Goal: Task Accomplishment & Management: Manage account settings

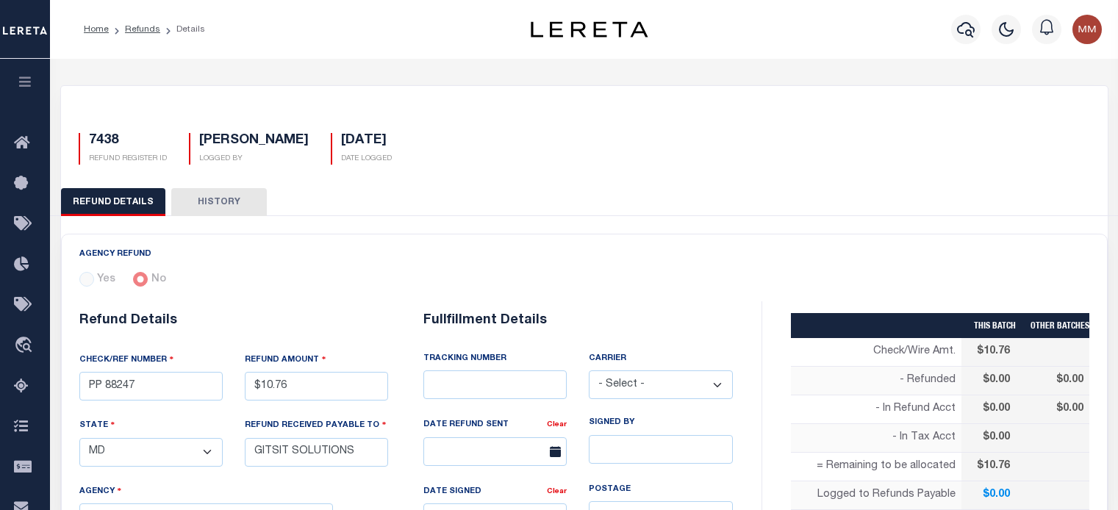
select select "MD"
select select "[PERSON_NAME]"
select select "OTH"
select select "OVP"
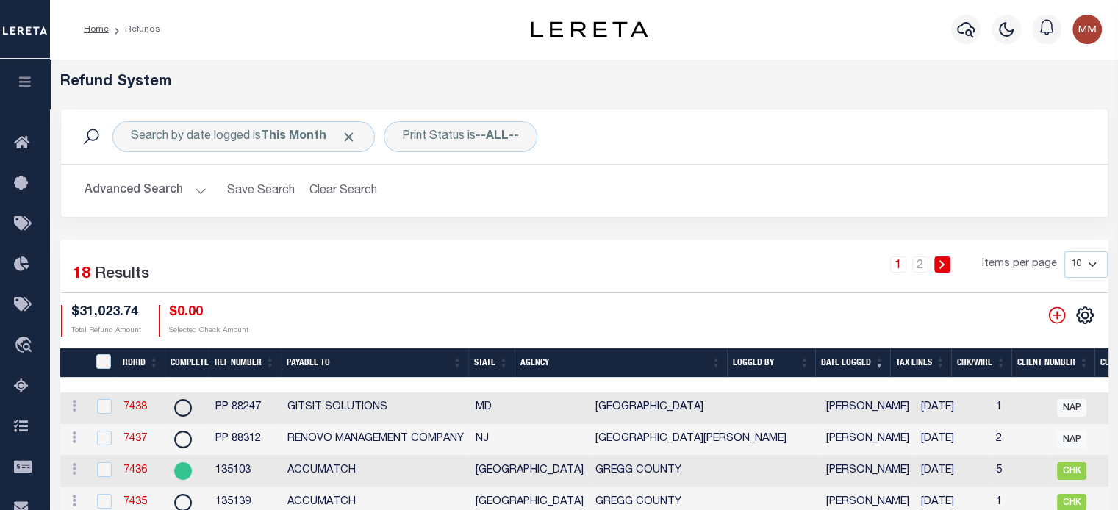
click at [1093, 321] on div "CSV Export Selected Print Show Filter Show Search Columns 0: 1: RefundDepositRe…" at bounding box center [1085, 315] width 24 height 19
click at [1083, 317] on icon at bounding box center [1084, 315] width 19 height 19
click at [995, 206] on span "Show Filter" at bounding box center [994, 203] width 55 height 10
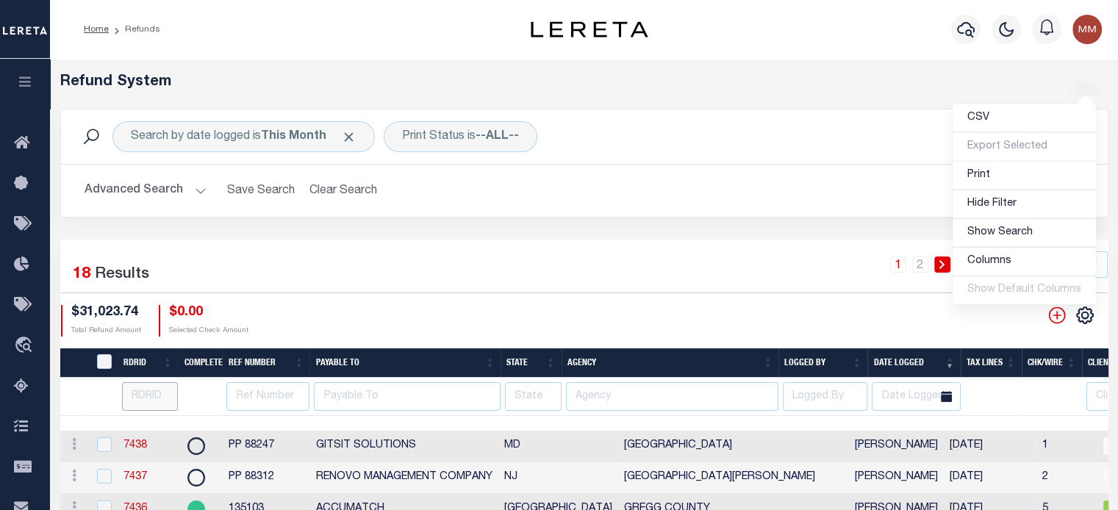
click at [147, 402] on input "number" at bounding box center [150, 396] width 57 height 29
type input "7350"
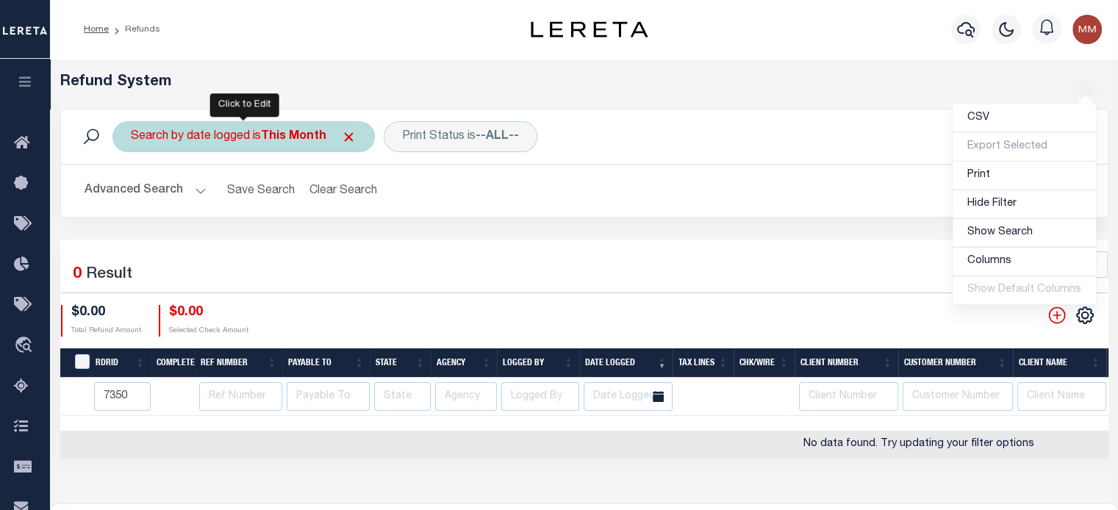
click at [235, 142] on div "Search by date logged is This Month" at bounding box center [243, 136] width 262 height 31
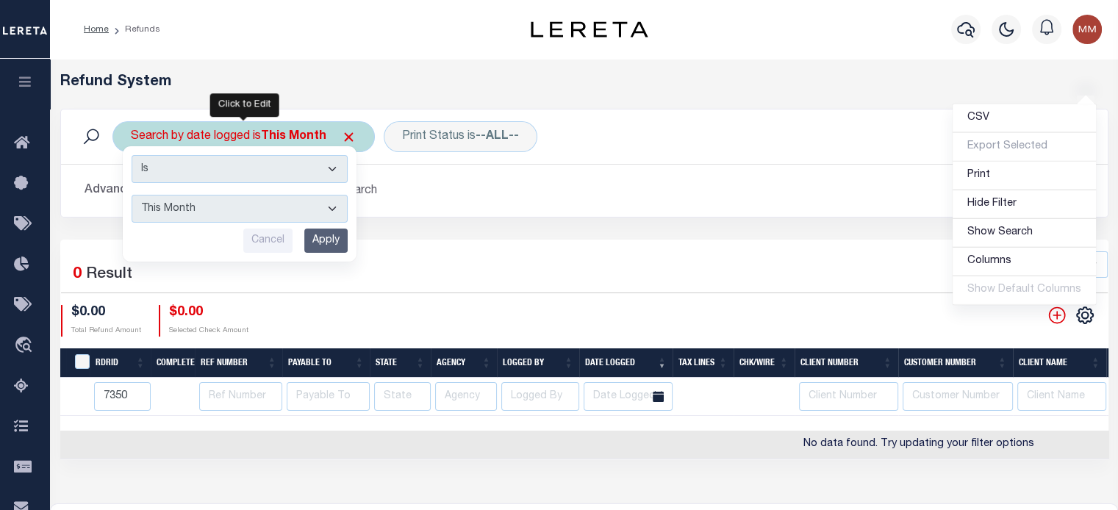
drag, startPoint x: 232, startPoint y: 206, endPoint x: 220, endPoint y: 212, distance: 13.1
click at [232, 206] on select "This Month Last Month Last Three Months This Year Last Year" at bounding box center [240, 209] width 216 height 28
select select "Last Month"
click at [132, 195] on select "This Month Last Month Last Three Months This Year Last Year" at bounding box center [240, 209] width 216 height 28
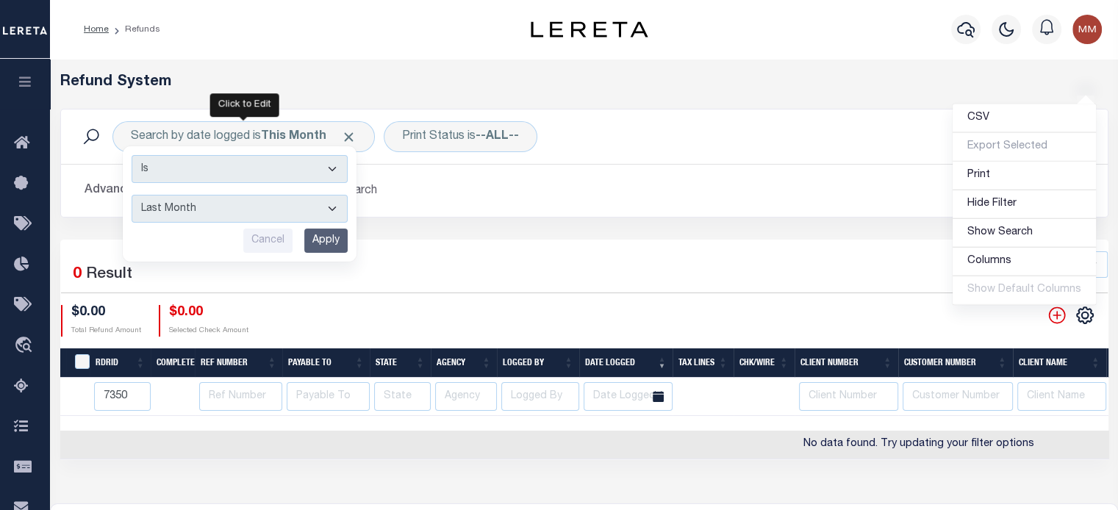
click at [326, 242] on input "Apply" at bounding box center [325, 241] width 43 height 24
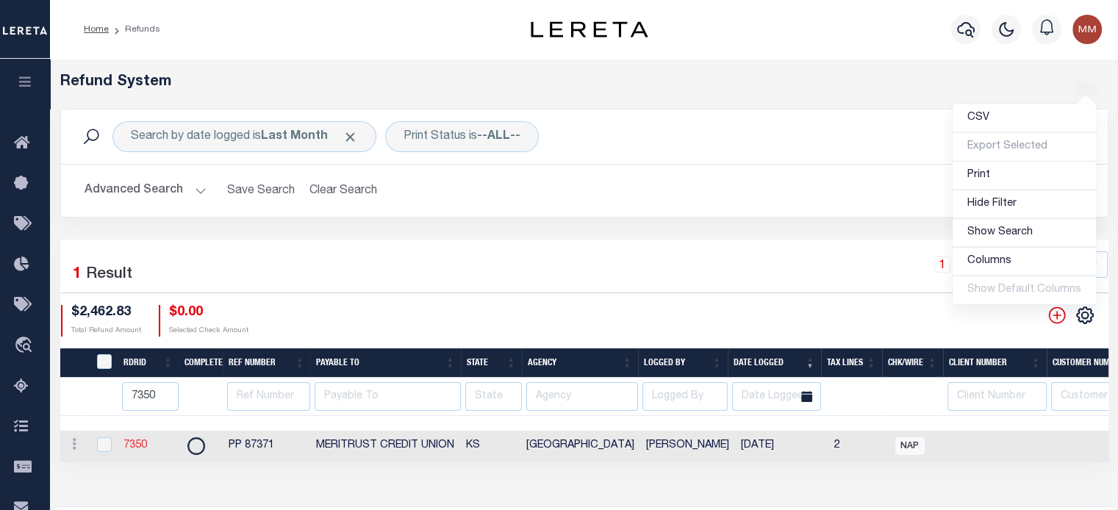
click at [132, 445] on link "7350" at bounding box center [135, 445] width 24 height 10
checkbox input "true"
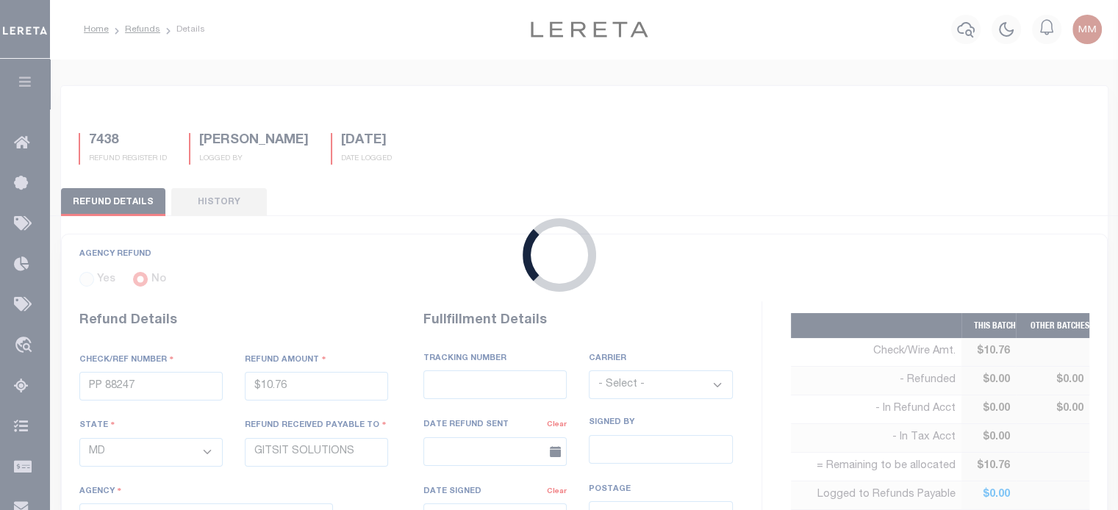
type input "PP 87371"
type input "$2,462.83"
select select "KS"
type input "MERITRUST CREDIT UNION"
select select
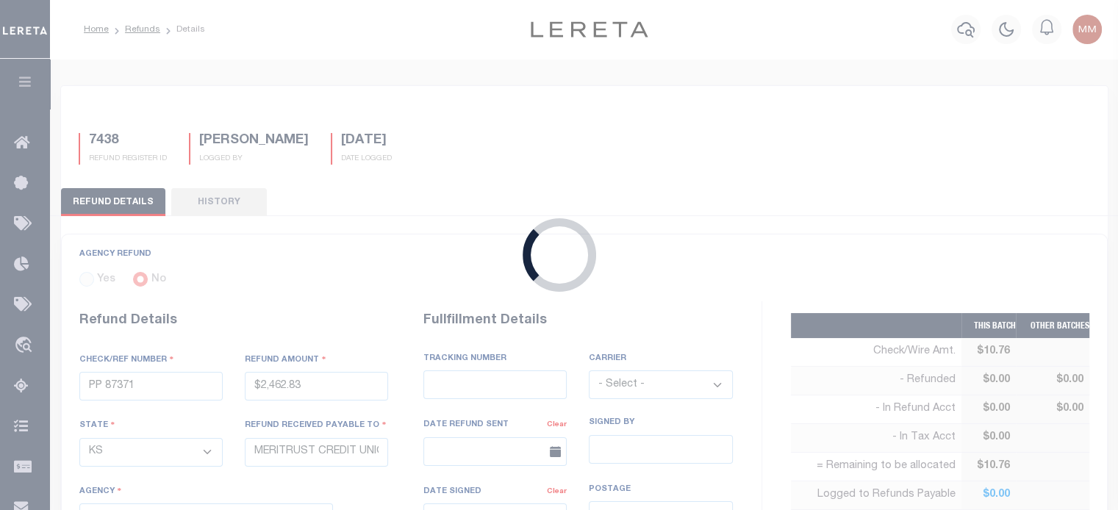
select select "[PERSON_NAME]"
type input "8827 5877 3300"
select select "FDX"
type input "07/14/2025"
type input "[DATE]"
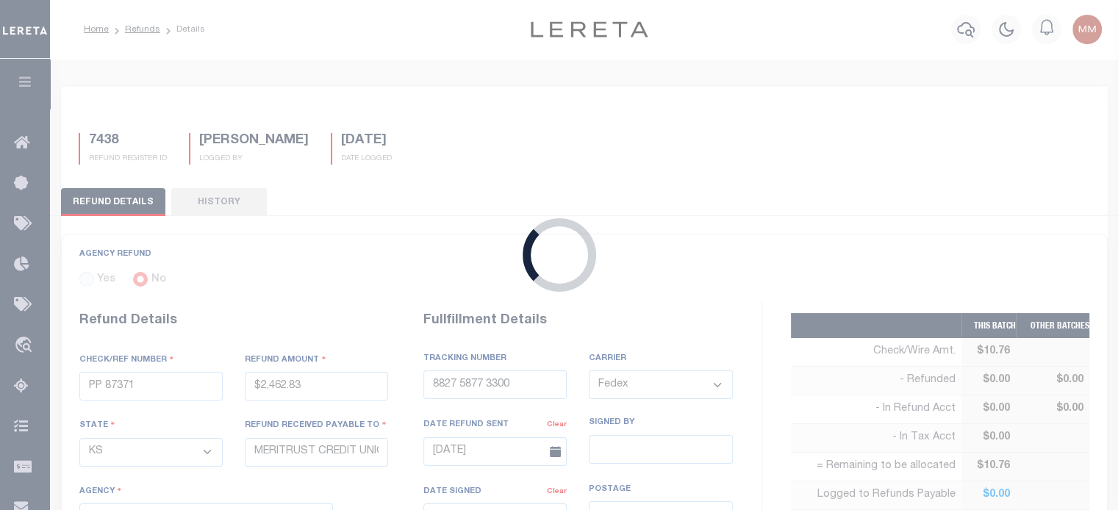
select select "2017300000"
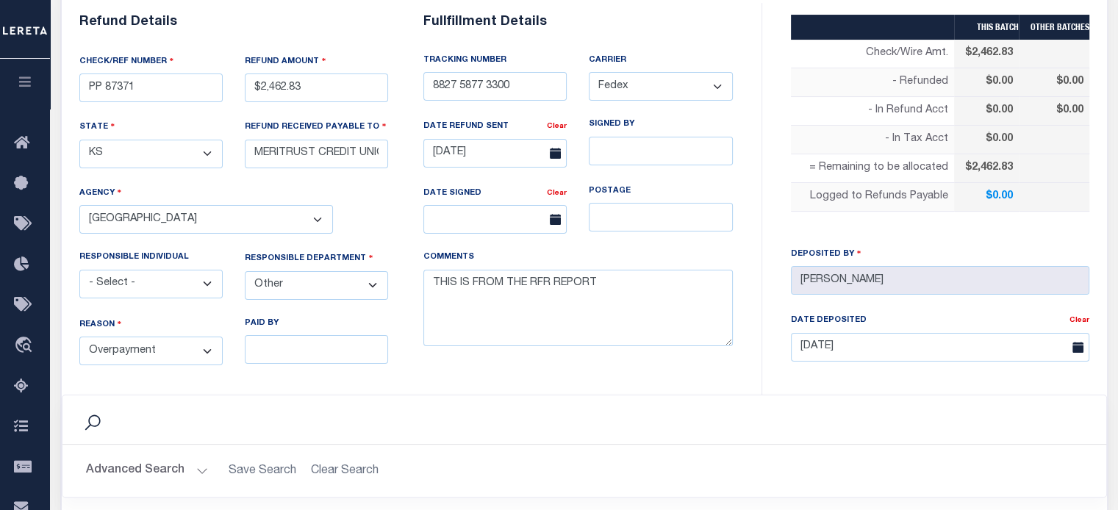
scroll to position [661, 0]
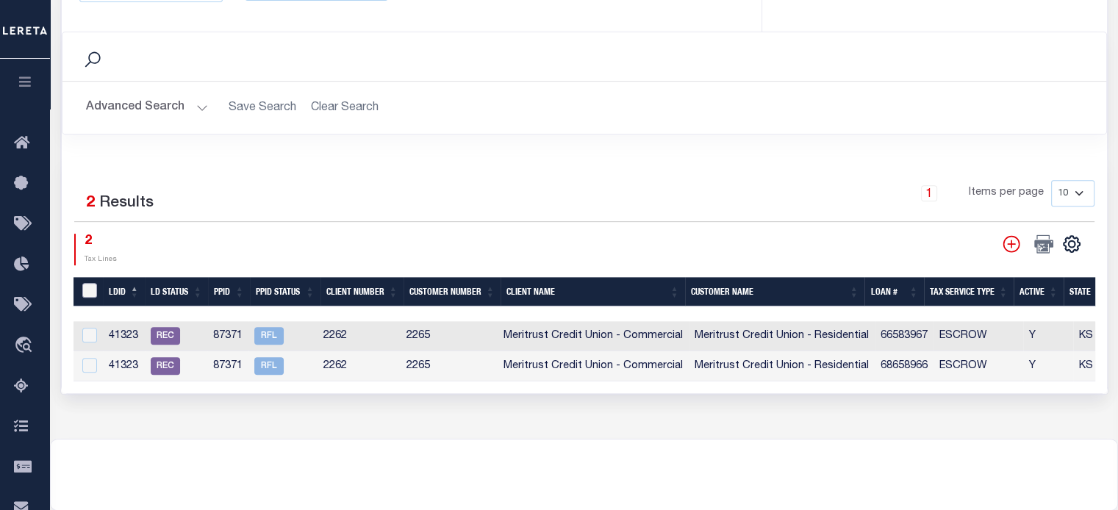
click at [88, 287] on input "LDBatchId" at bounding box center [89, 290] width 15 height 15
checkbox input "true"
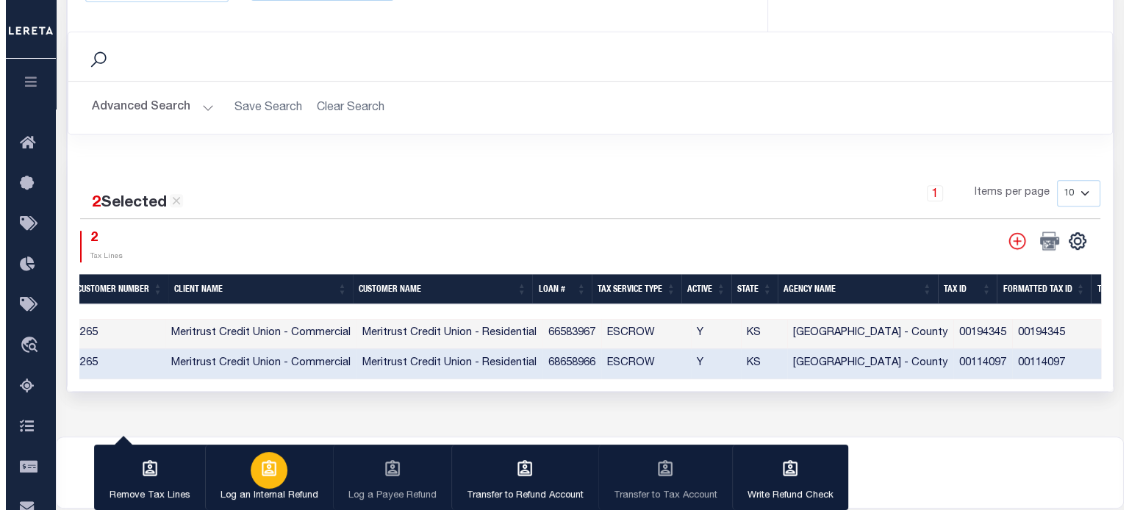
scroll to position [0, 339]
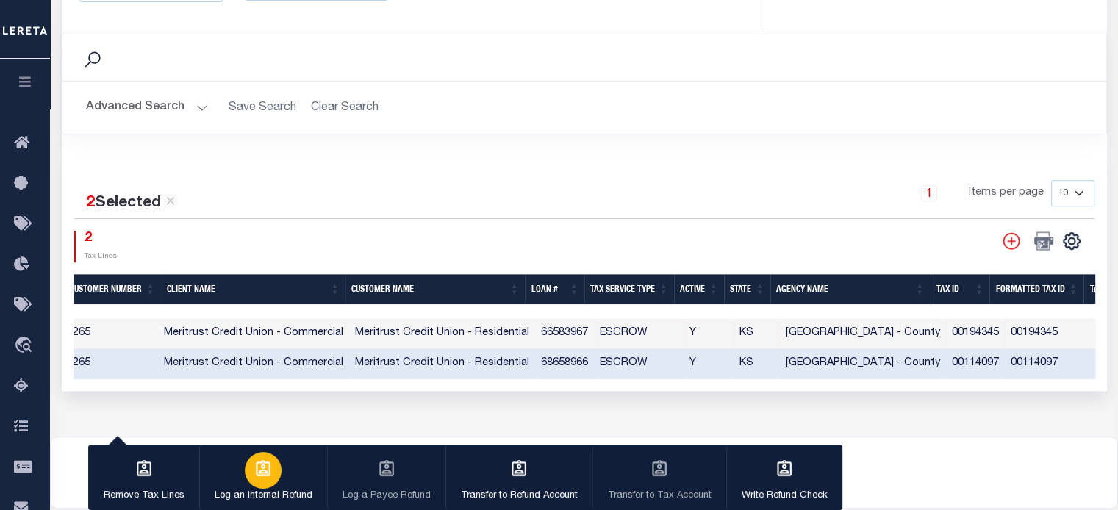
click at [254, 475] on icon "button" at bounding box center [262, 468] width 19 height 19
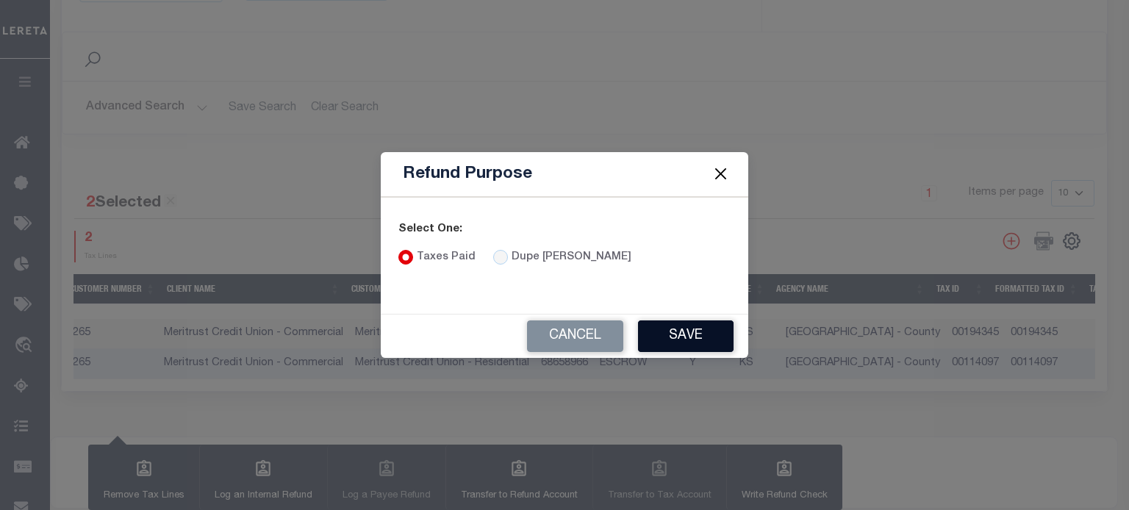
click at [681, 336] on button "Save" at bounding box center [686, 336] width 96 height 32
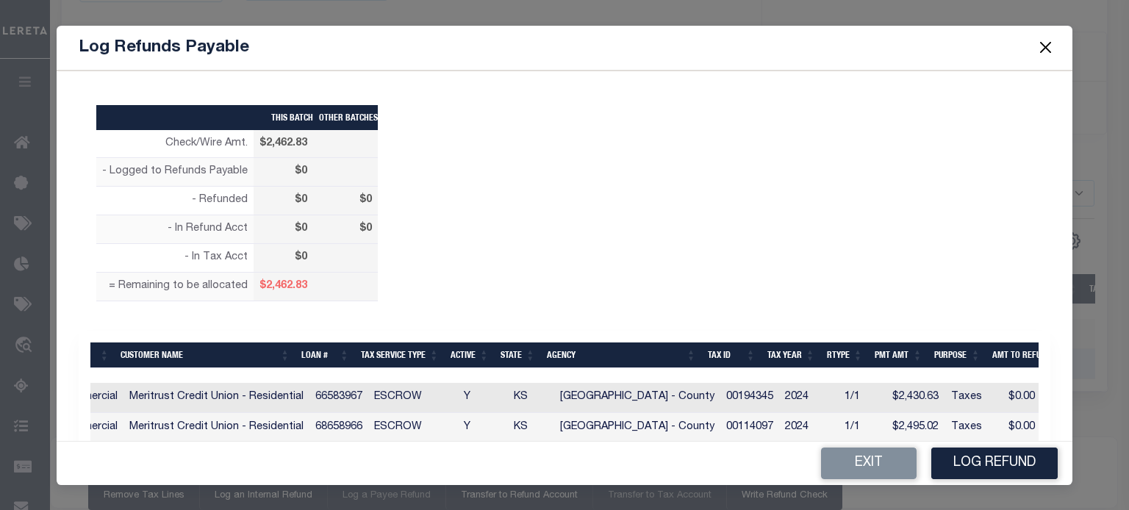
scroll to position [0, 435]
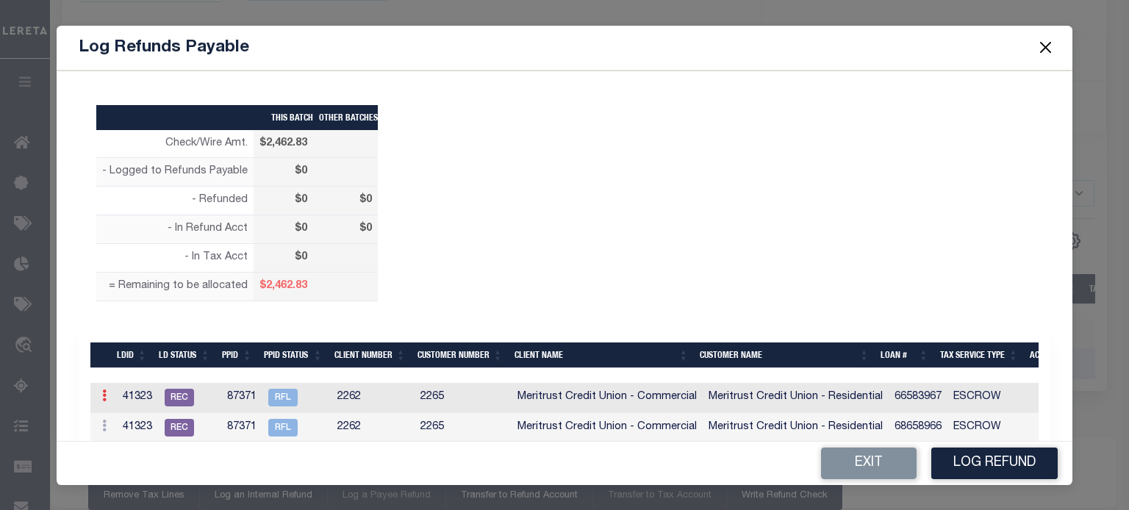
click at [102, 392] on icon at bounding box center [104, 395] width 4 height 12
click at [124, 436] on link "Edit" at bounding box center [130, 443] width 66 height 24
type input "$0.00"
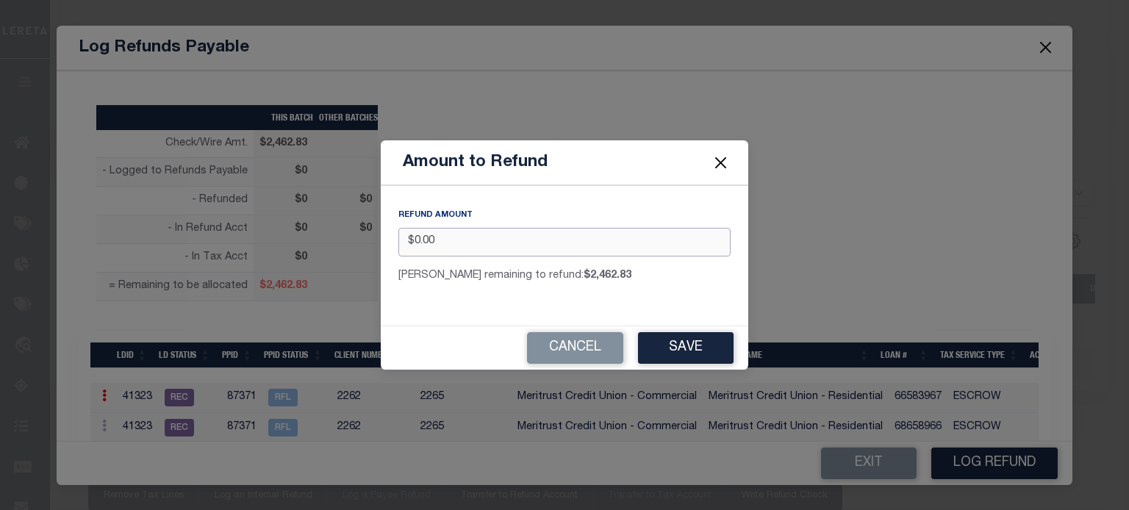
drag, startPoint x: 328, startPoint y: 245, endPoint x: 25, endPoint y: 298, distance: 308.0
click at [25, 298] on div "Amount to Refund REFUND AMOUNT $0.00 Max remaining to refund: $2,462.83 Cancel …" at bounding box center [564, 255] width 1129 height 510
click at [423, 239] on input "REFUND AMOUNT" at bounding box center [564, 242] width 332 height 29
type input "$1,247.51"
click at [694, 339] on button "Save" at bounding box center [686, 348] width 96 height 32
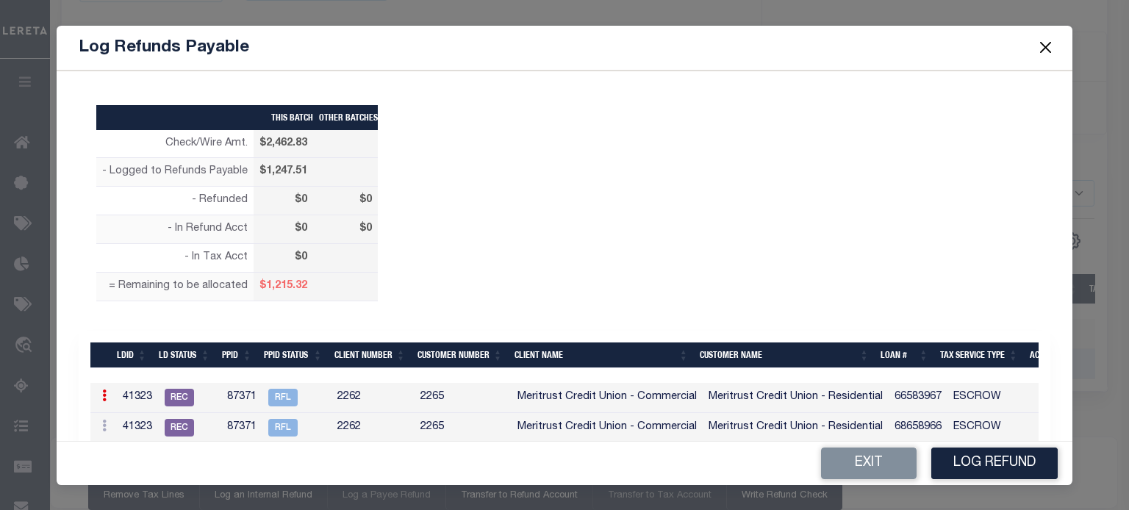
click at [104, 391] on icon at bounding box center [104, 395] width 4 height 12
click at [121, 436] on link "Edit" at bounding box center [130, 443] width 66 height 24
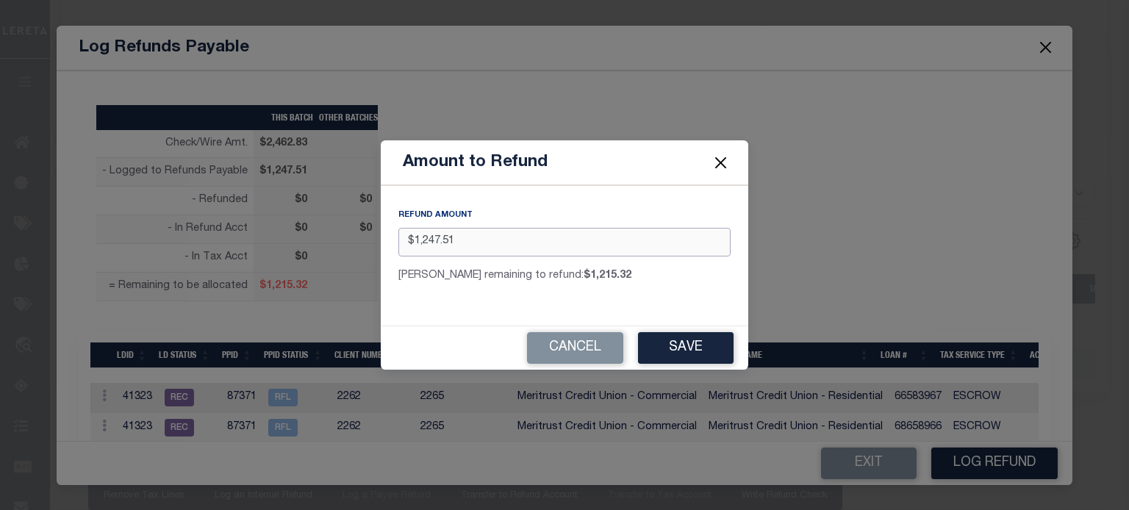
drag, startPoint x: 473, startPoint y: 244, endPoint x: -183, endPoint y: 323, distance: 660.9
click at [697, 341] on button "Save" at bounding box center [686, 348] width 96 height 32
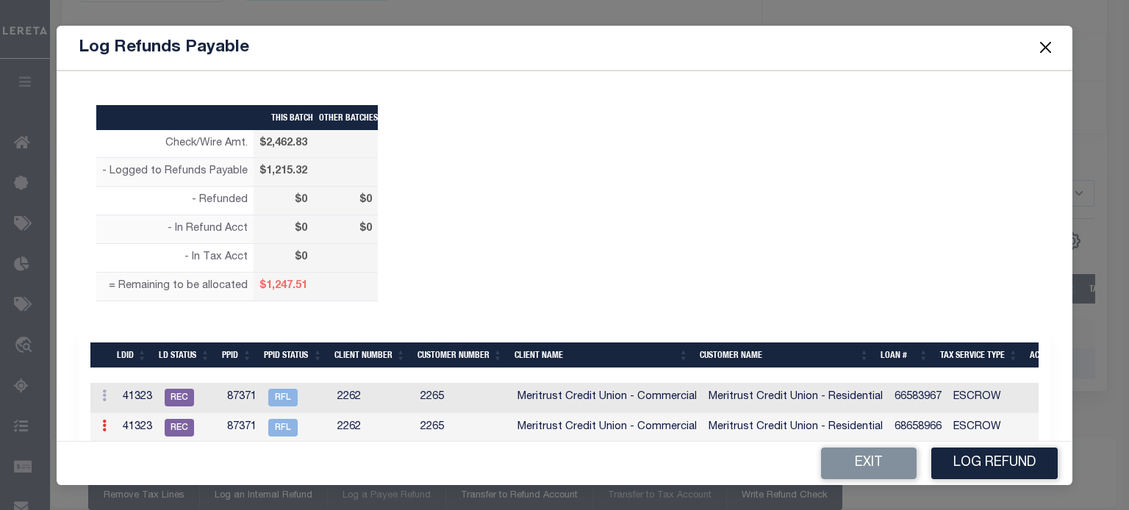
click at [102, 425] on icon at bounding box center [104, 426] width 4 height 12
click at [106, 427] on link at bounding box center [104, 428] width 16 height 12
click at [106, 425] on link at bounding box center [104, 428] width 16 height 12
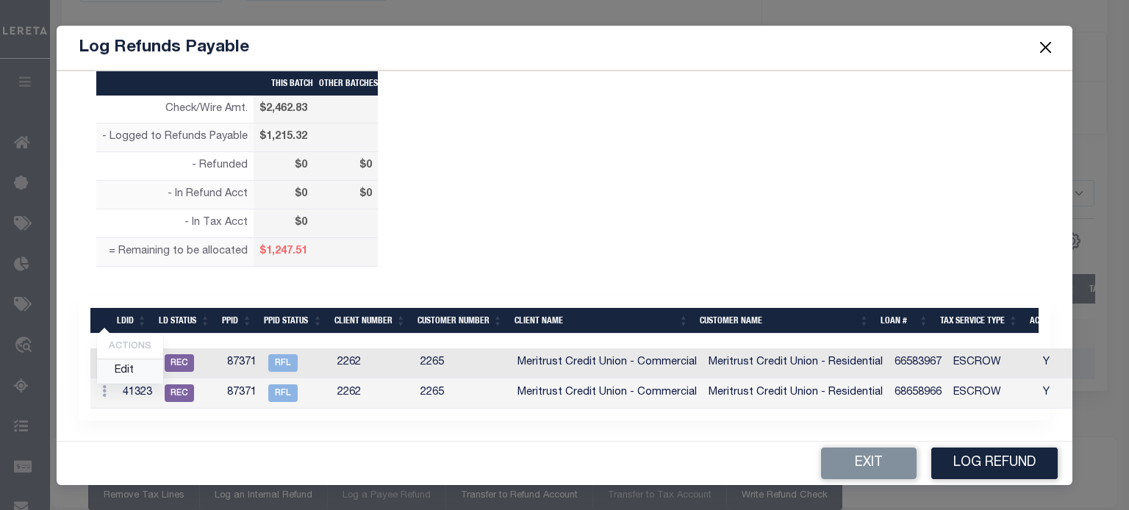
click at [127, 373] on link "Edit" at bounding box center [130, 371] width 66 height 24
type input "$0.00"
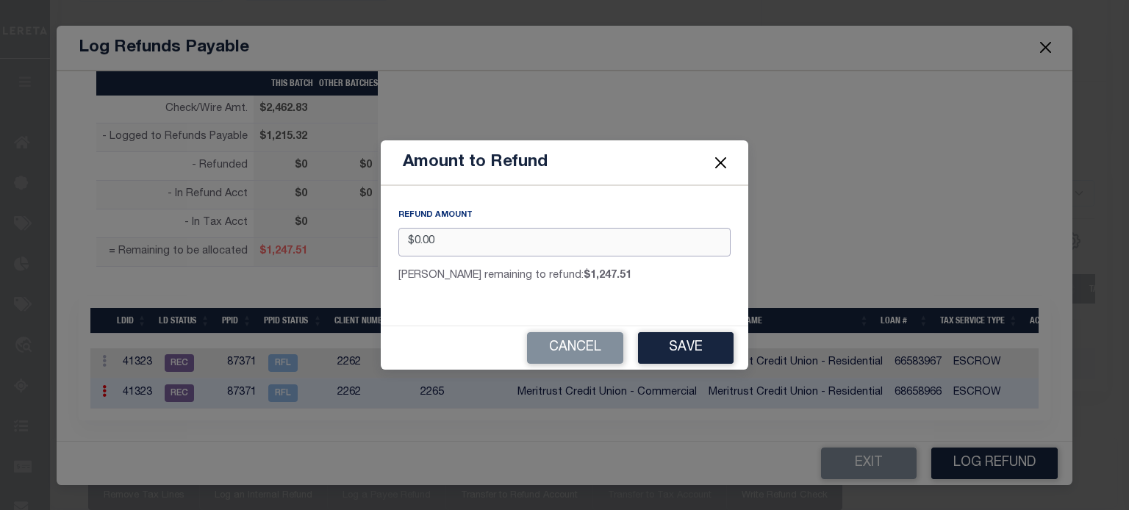
click at [75, 265] on div "Amount to Refund REFUND AMOUNT $0.00 Max remaining to refund: $1,247.51 Cancel …" at bounding box center [564, 255] width 1129 height 510
type input "$1,247.51"
click at [681, 350] on button "Save" at bounding box center [686, 348] width 96 height 32
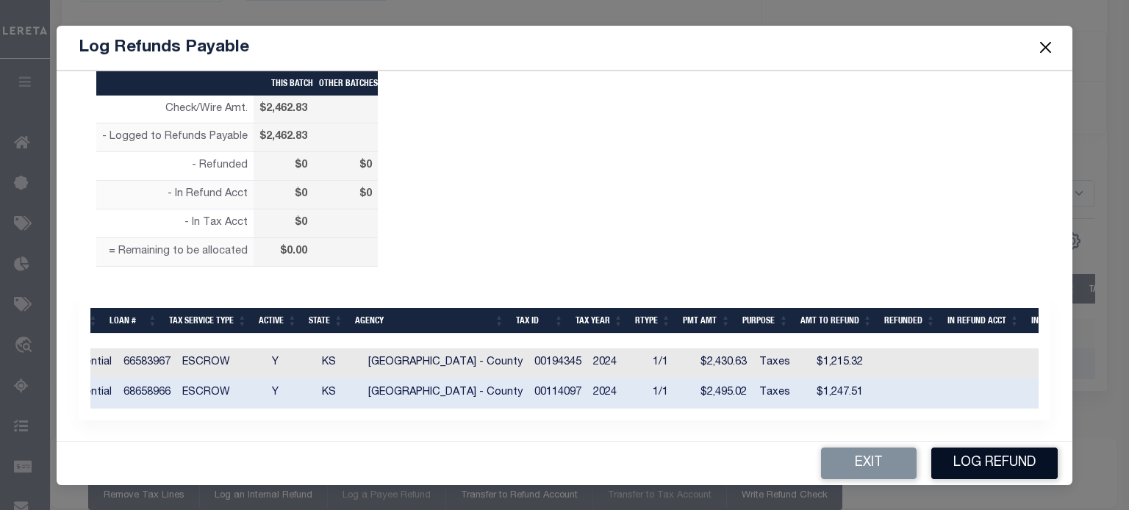
click at [1012, 458] on button "Log Refund" at bounding box center [994, 463] width 126 height 32
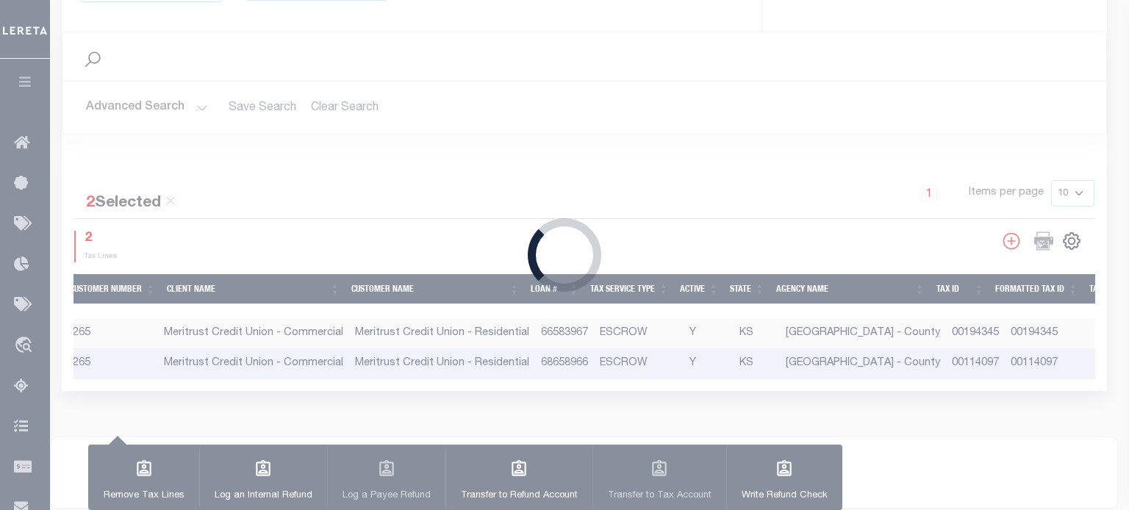
type input "$2,462.83"
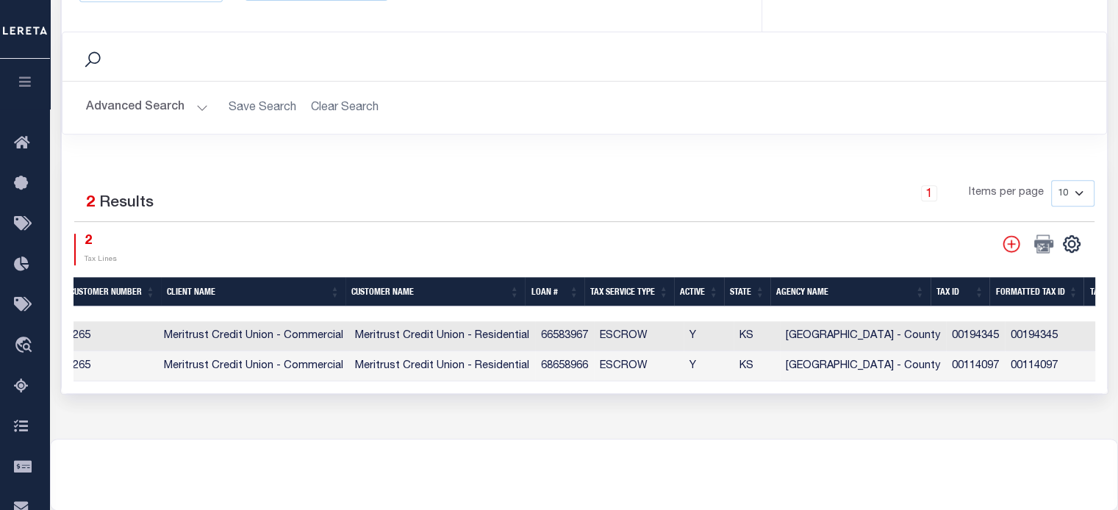
drag, startPoint x: 292, startPoint y: 305, endPoint x: -85, endPoint y: 303, distance: 376.9
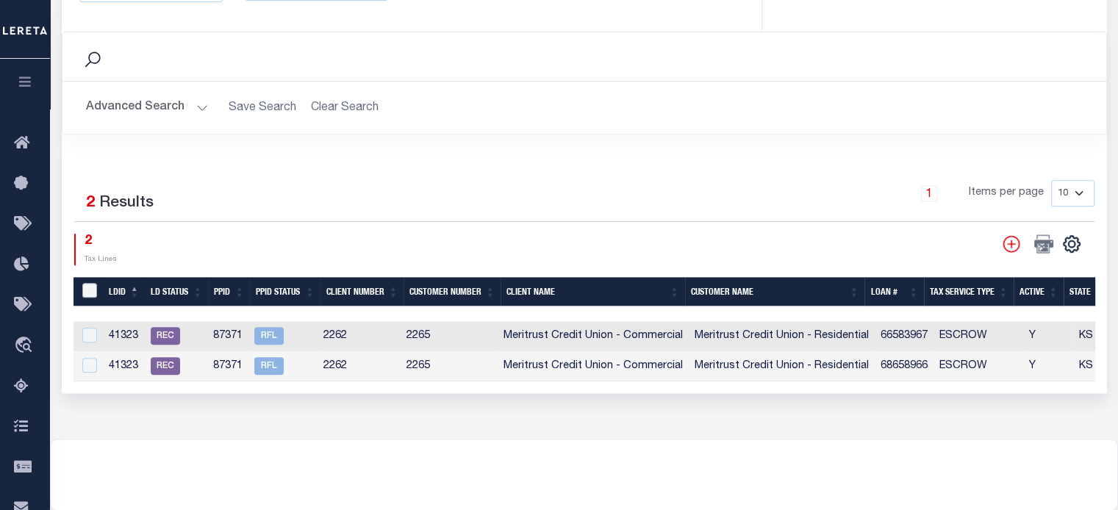
click at [94, 283] on input "LDBatchId" at bounding box center [89, 290] width 15 height 15
checkbox input "true"
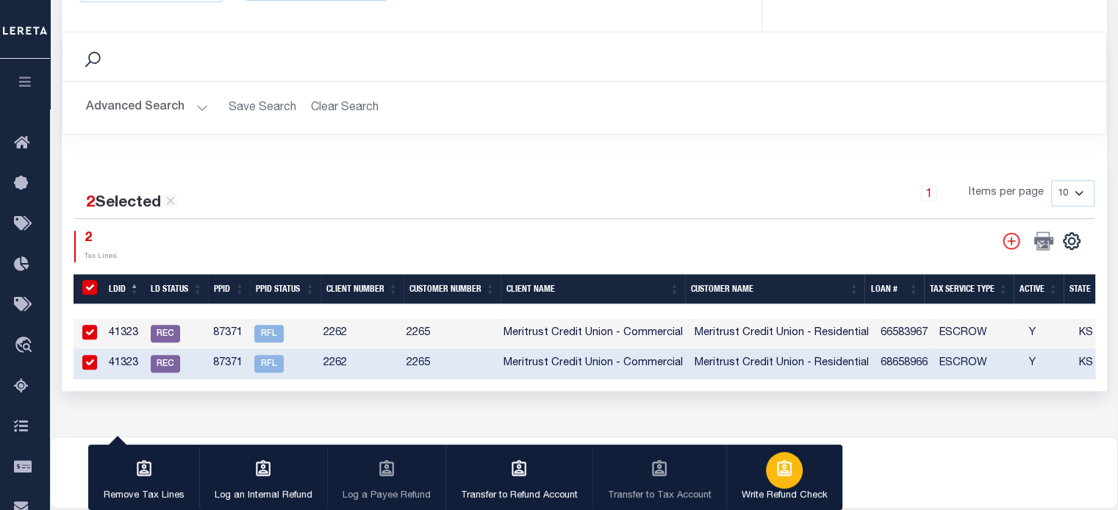
click at [794, 475] on div "button" at bounding box center [784, 470] width 37 height 37
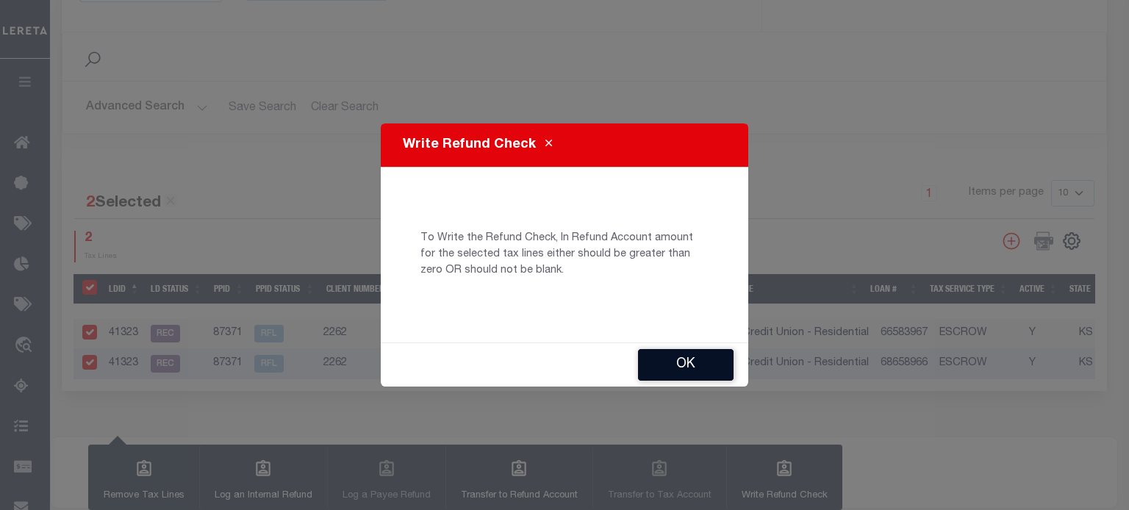
click at [694, 371] on button "Ok" at bounding box center [686, 365] width 96 height 32
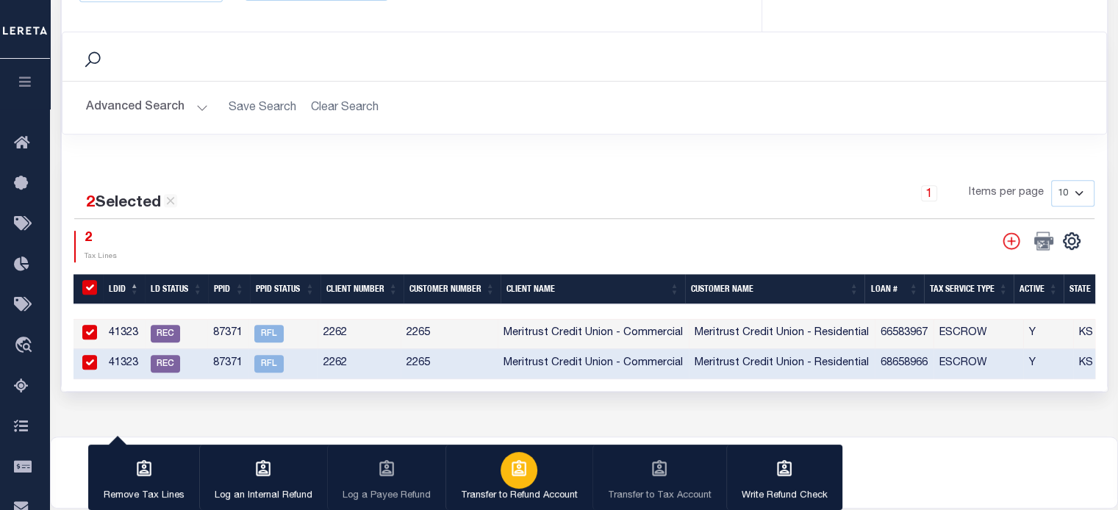
click at [503, 481] on div "button" at bounding box center [518, 470] width 37 height 37
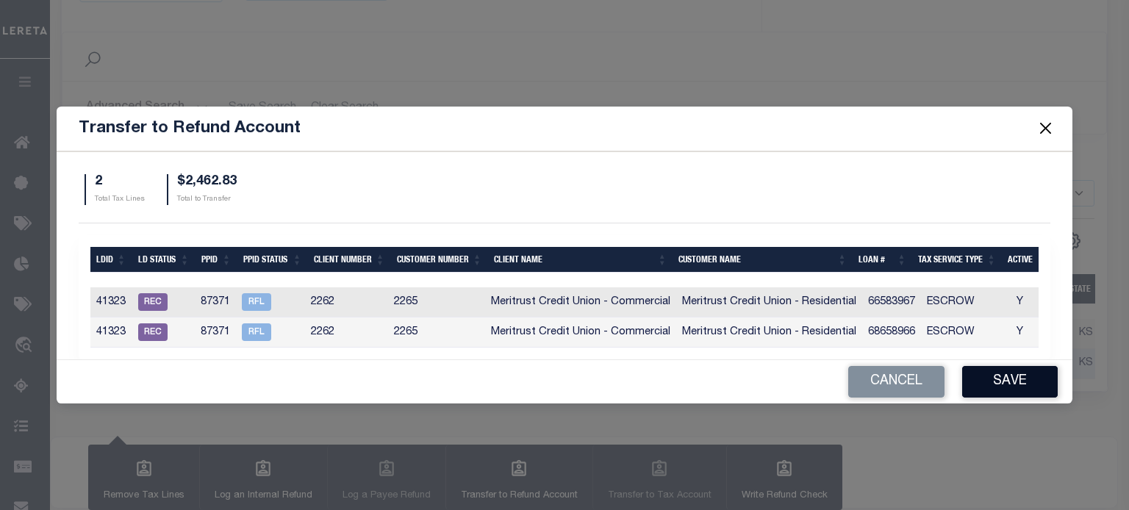
click at [1010, 389] on button "Save" at bounding box center [1010, 382] width 96 height 32
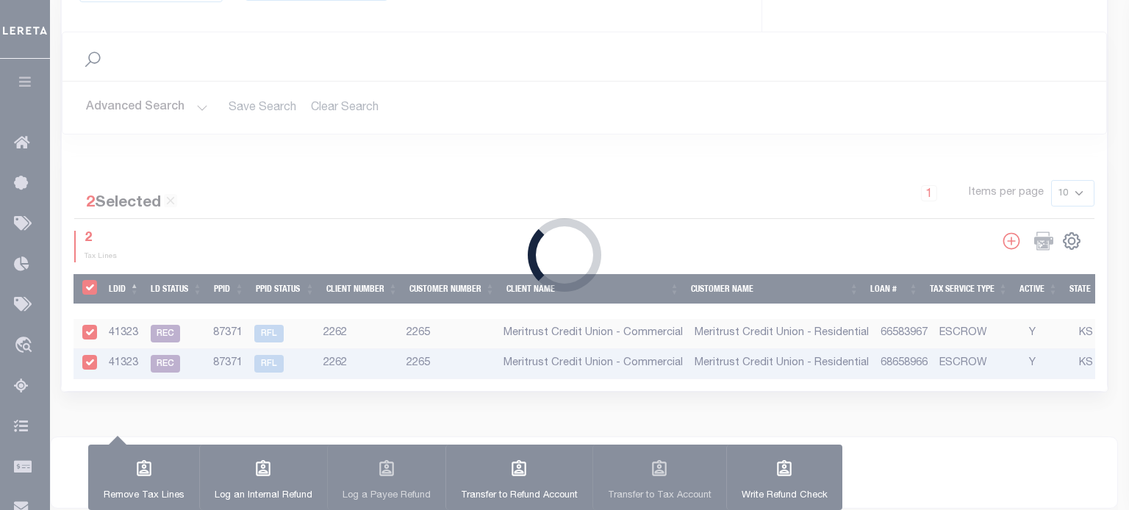
type input "$2,462.83"
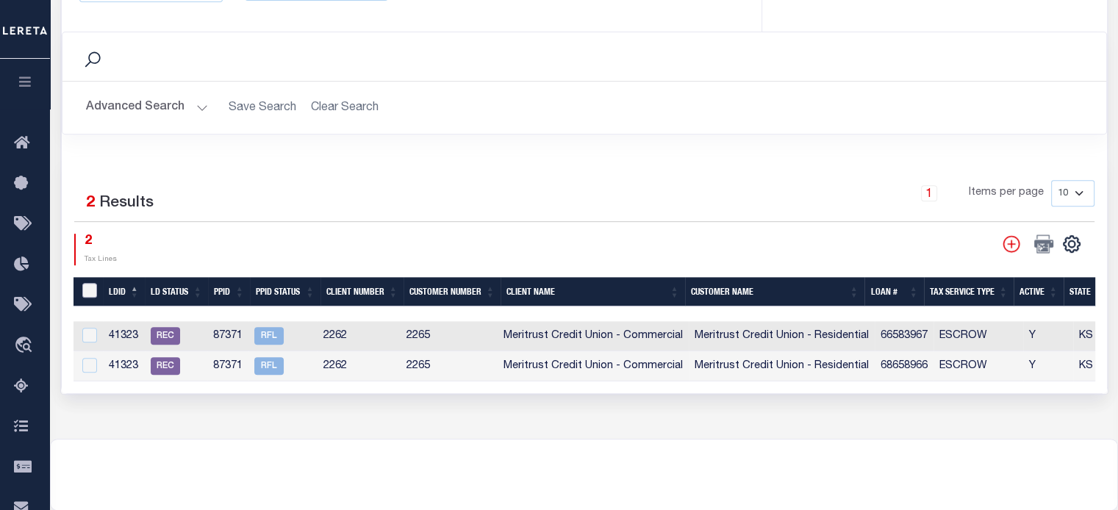
click at [91, 284] on input "LDBatchId" at bounding box center [89, 290] width 15 height 15
checkbox input "true"
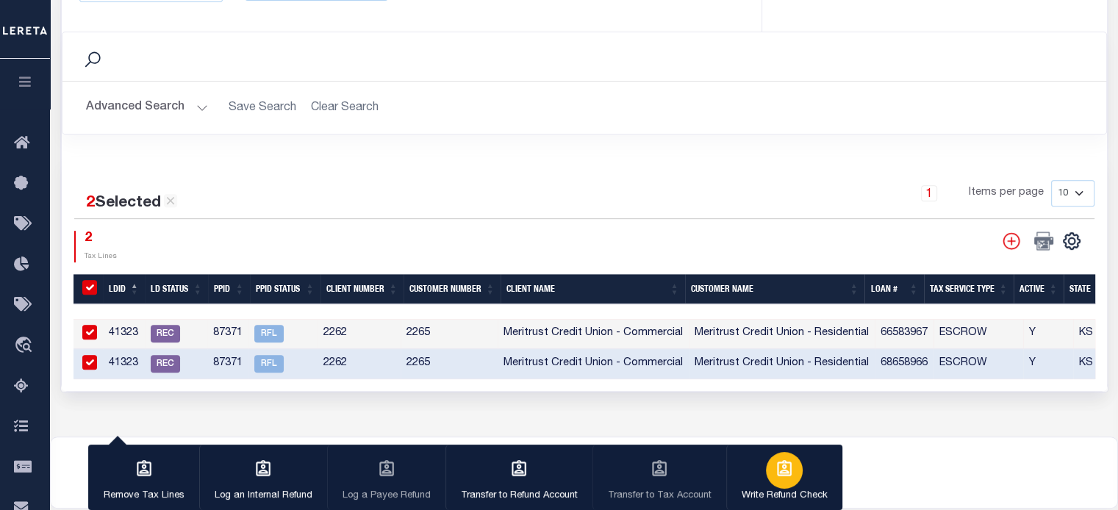
click at [777, 474] on icon "button" at bounding box center [784, 468] width 15 height 16
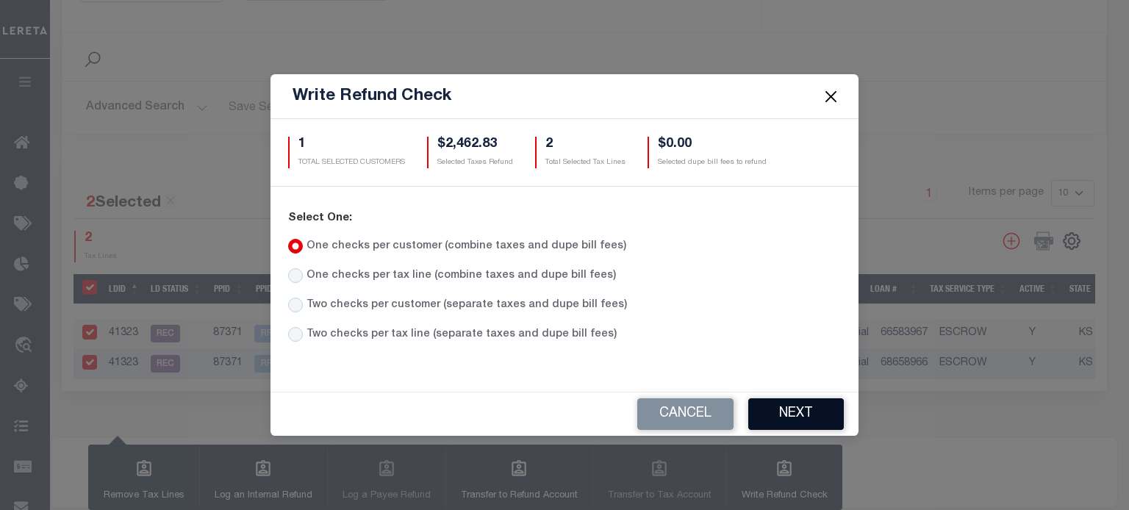
click at [774, 415] on button "Next" at bounding box center [796, 414] width 96 height 32
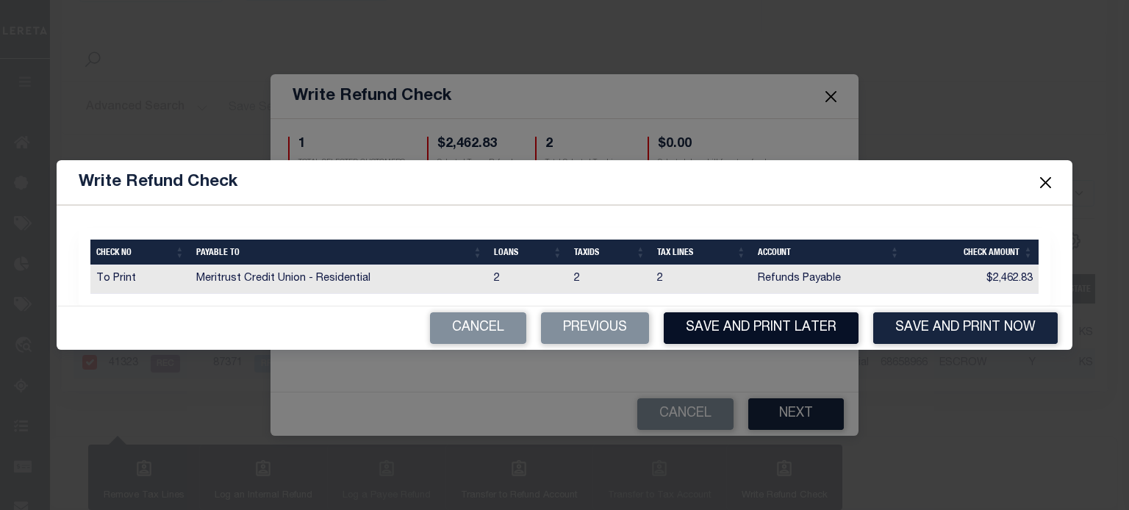
click at [749, 328] on button "Save and Print Later" at bounding box center [760, 328] width 195 height 32
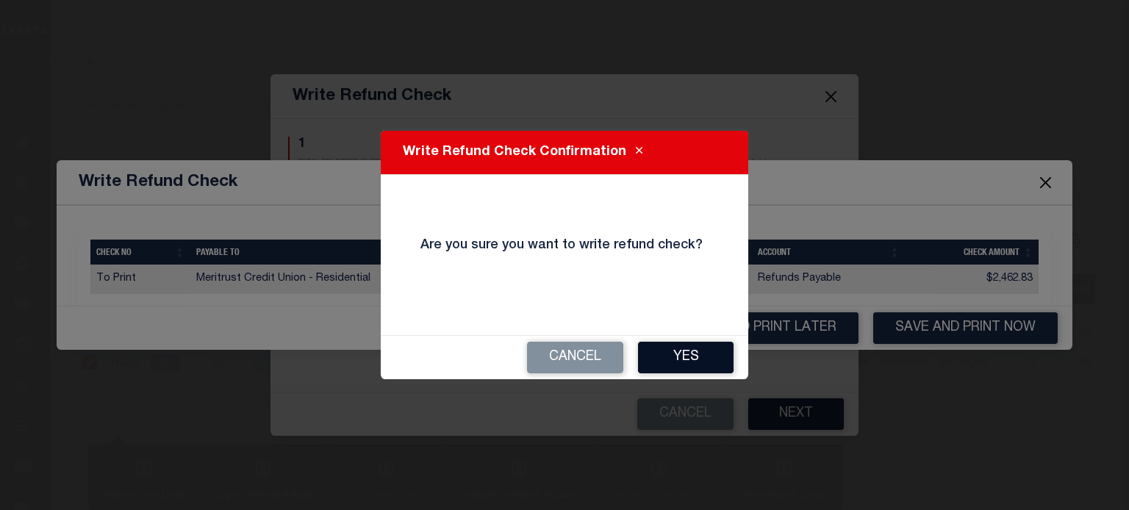
click at [710, 352] on button "Yes" at bounding box center [686, 358] width 96 height 32
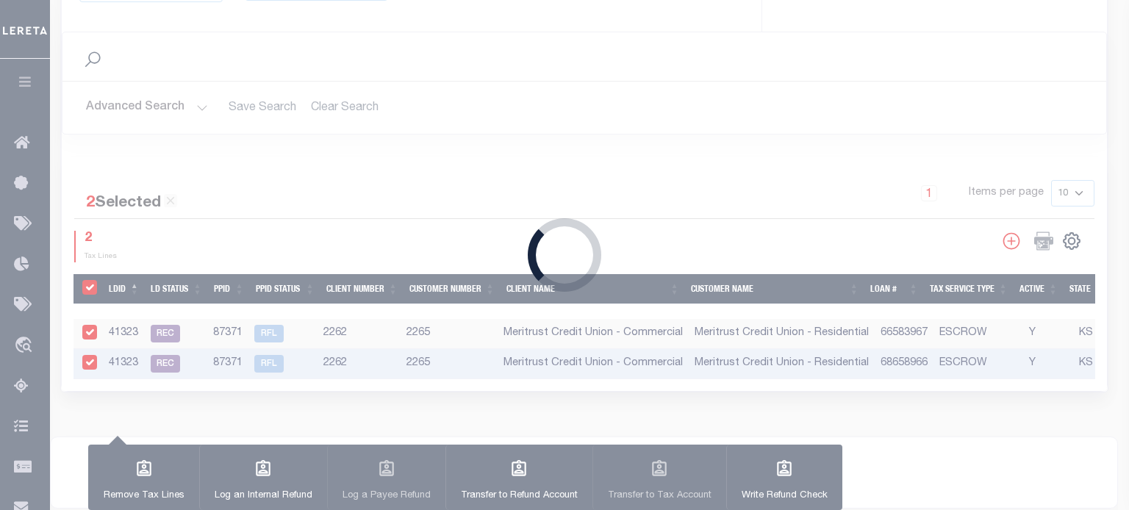
type input "$2,462.83"
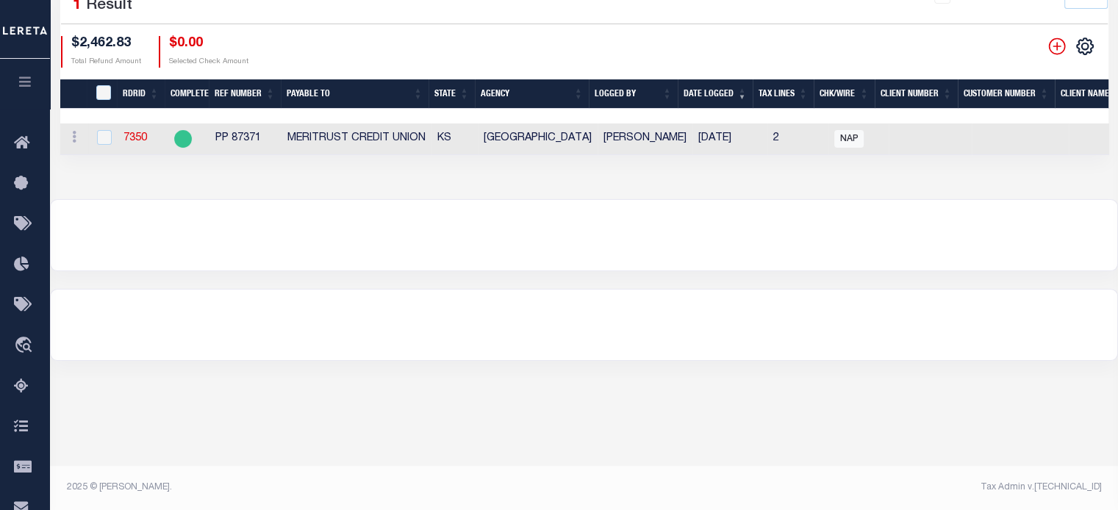
scroll to position [121, 0]
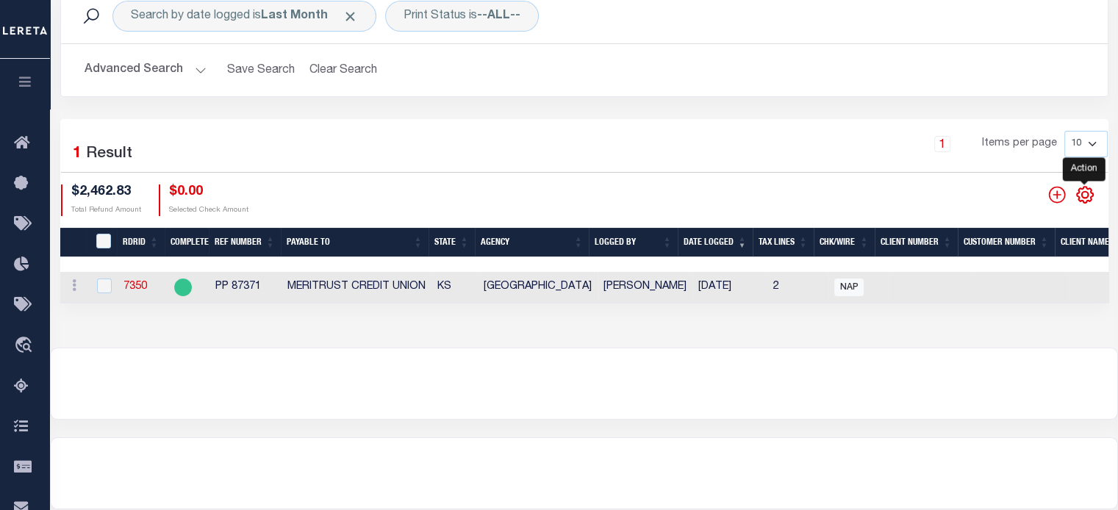
click at [1087, 195] on icon "" at bounding box center [1084, 194] width 19 height 19
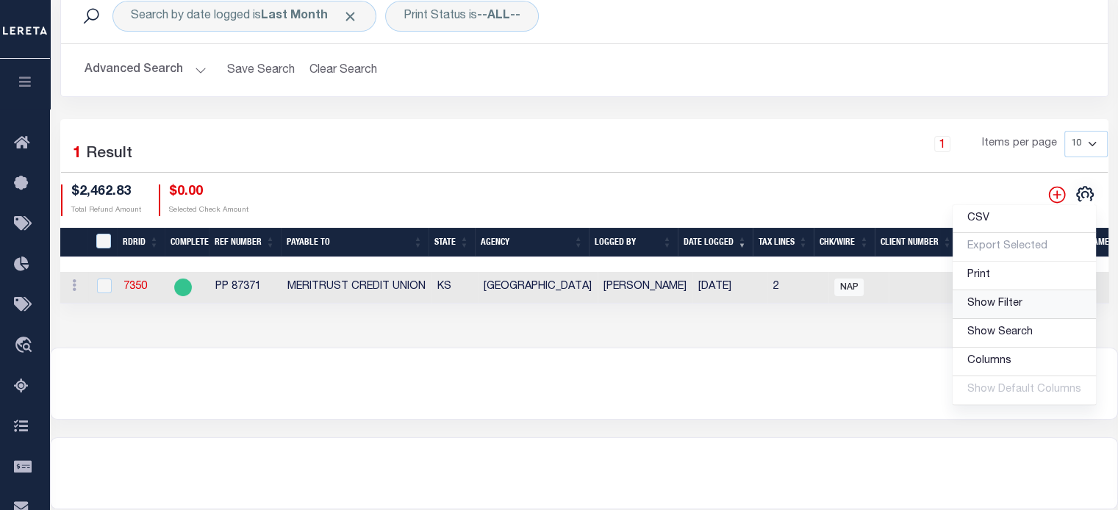
click at [994, 303] on span "Show Filter" at bounding box center [994, 303] width 55 height 10
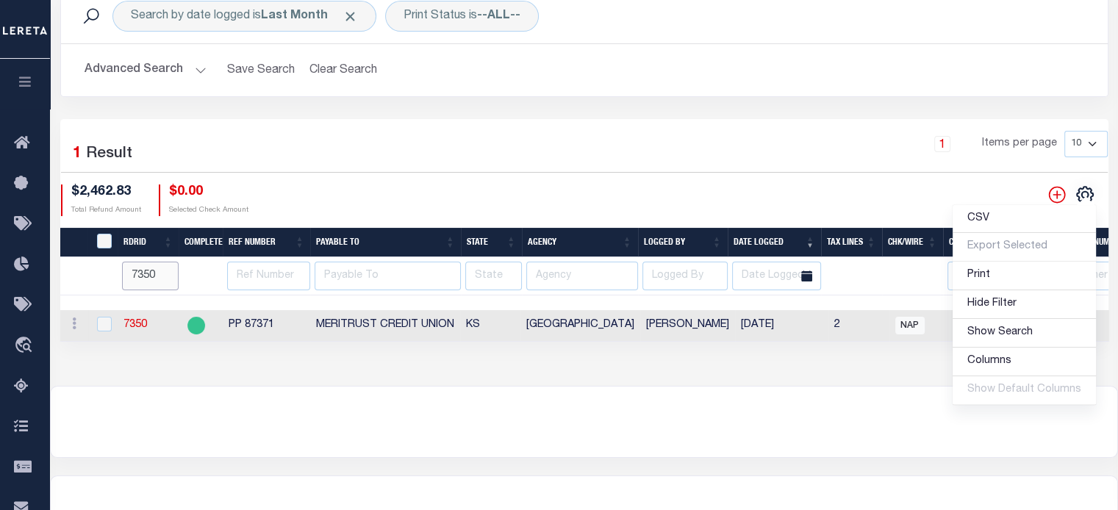
drag, startPoint x: 156, startPoint y: 271, endPoint x: -350, endPoint y: 330, distance: 509.6
click at [0, 330] on html "Home Refunds" at bounding box center [559, 268] width 1118 height 779
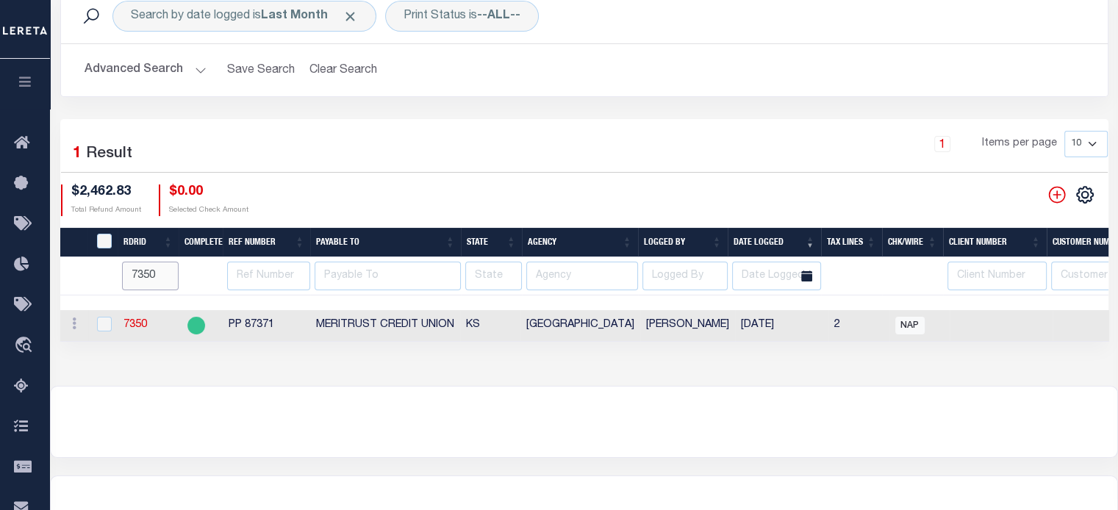
click at [159, 274] on input "7350" at bounding box center [150, 276] width 57 height 29
type input "7"
type input "7327"
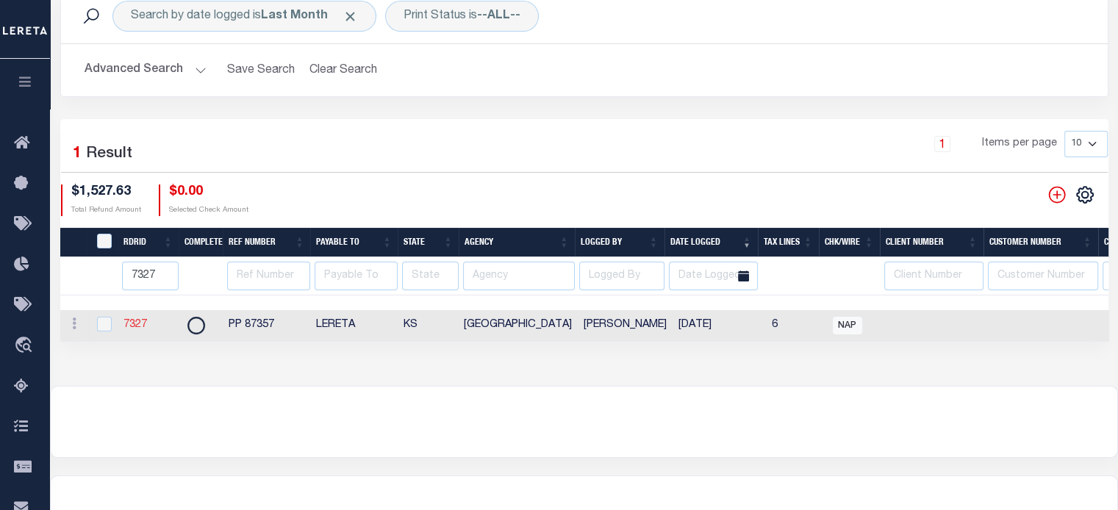
click at [135, 324] on link "7327" at bounding box center [135, 325] width 24 height 10
checkbox input "true"
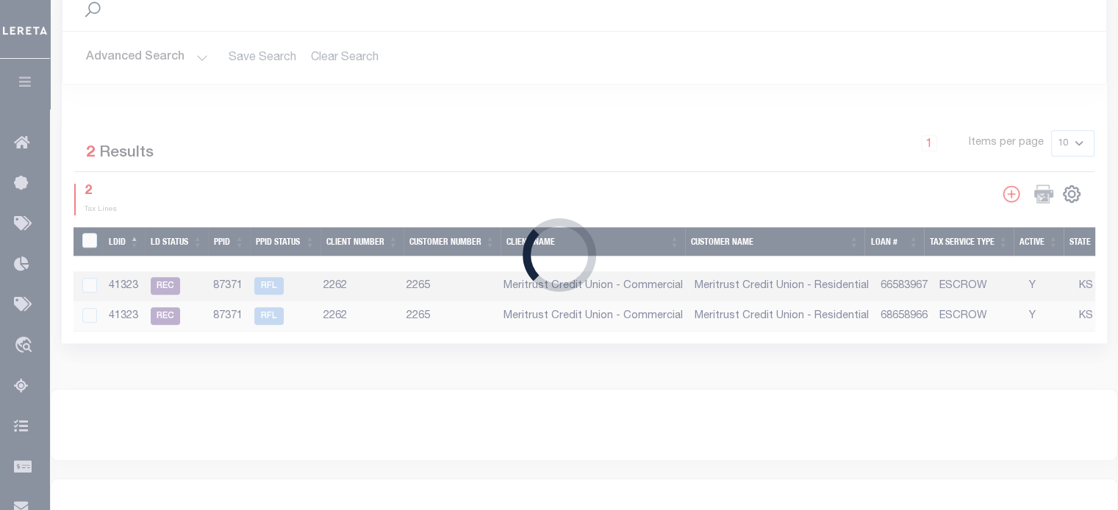
type input "PP 87357"
type input "$1,527.63"
type input "LERETA"
select select "[PERSON_NAME]"
select select
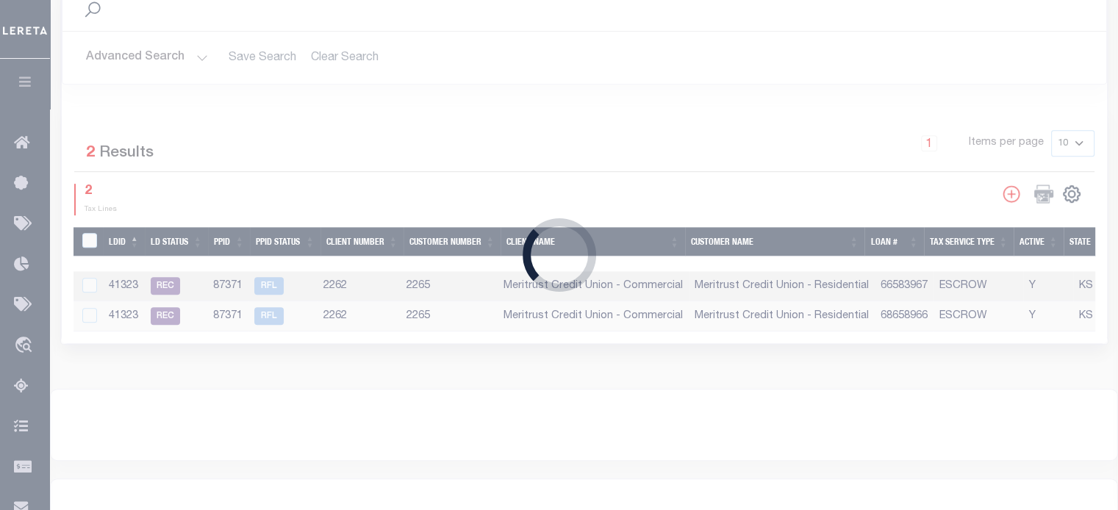
type input "[DATE]"
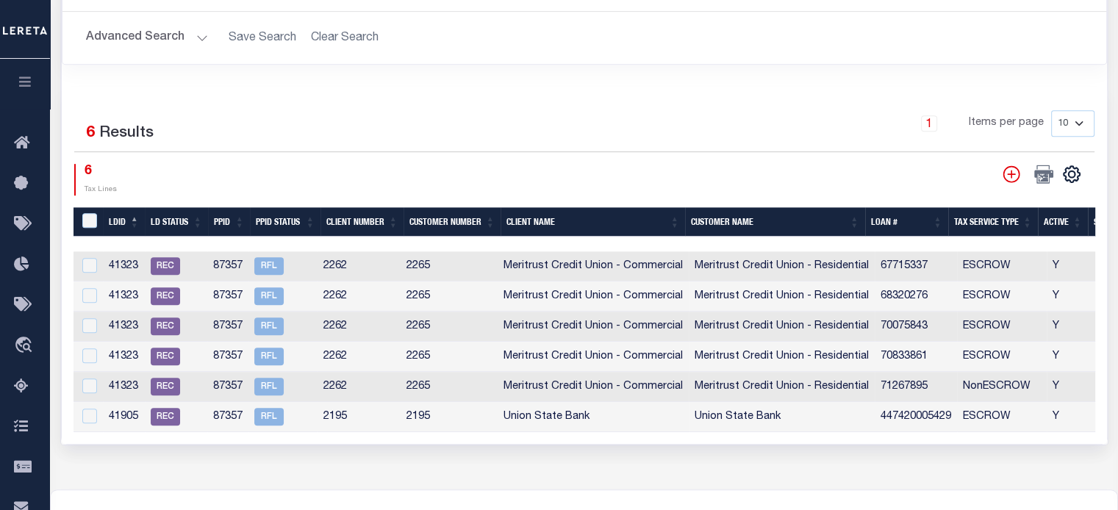
scroll to position [892, 0]
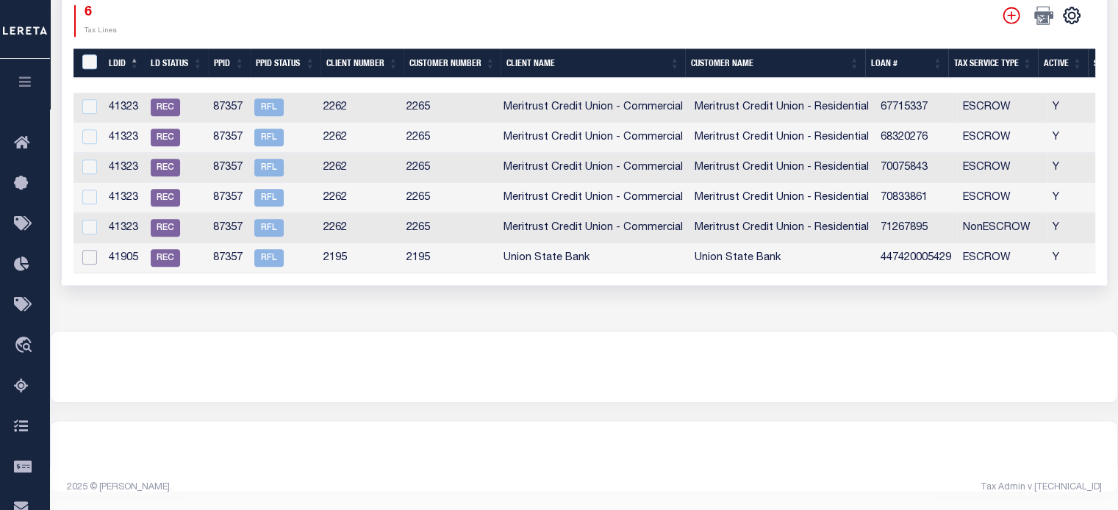
click at [86, 250] on input "checkbox" at bounding box center [89, 257] width 15 height 15
checkbox input "true"
checkbox input "false"
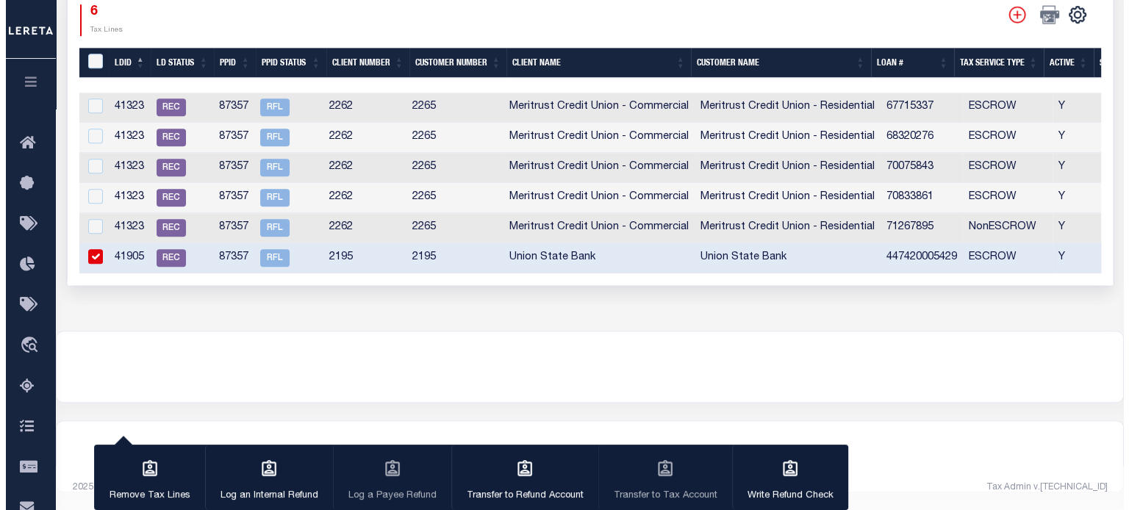
scroll to position [889, 0]
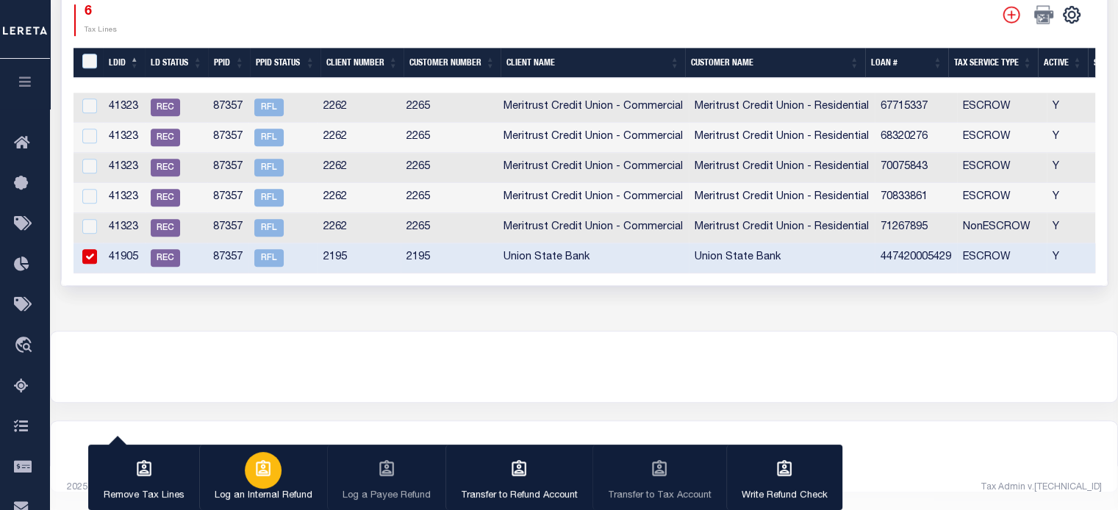
click at [270, 471] on div "button" at bounding box center [263, 470] width 37 height 37
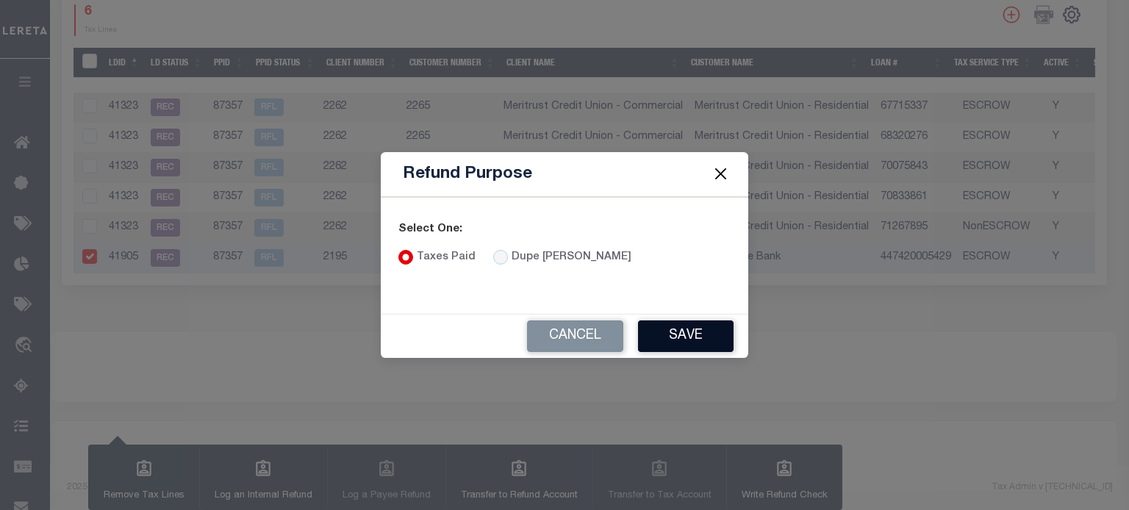
click at [669, 333] on button "Save" at bounding box center [686, 336] width 96 height 32
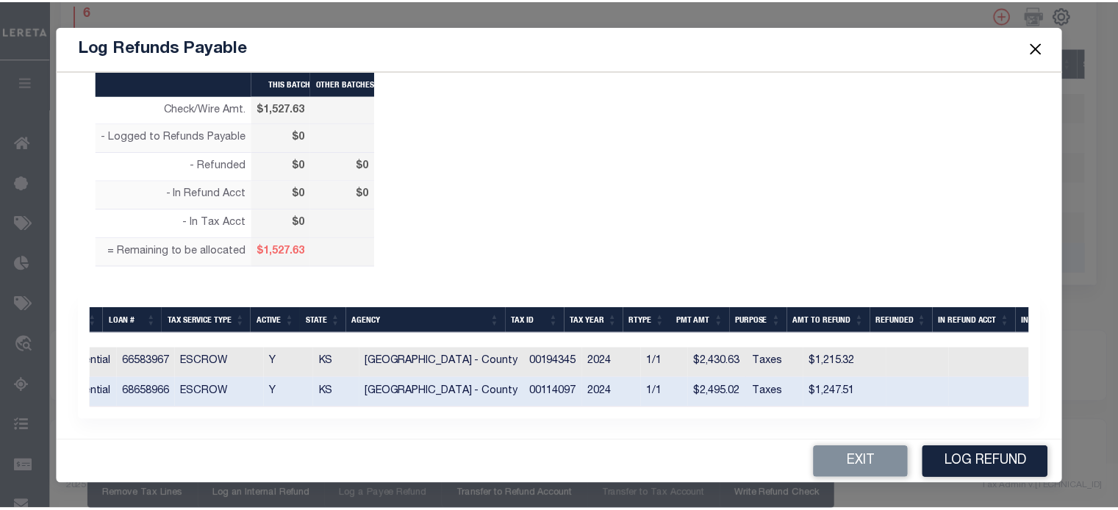
scroll to position [0, 0]
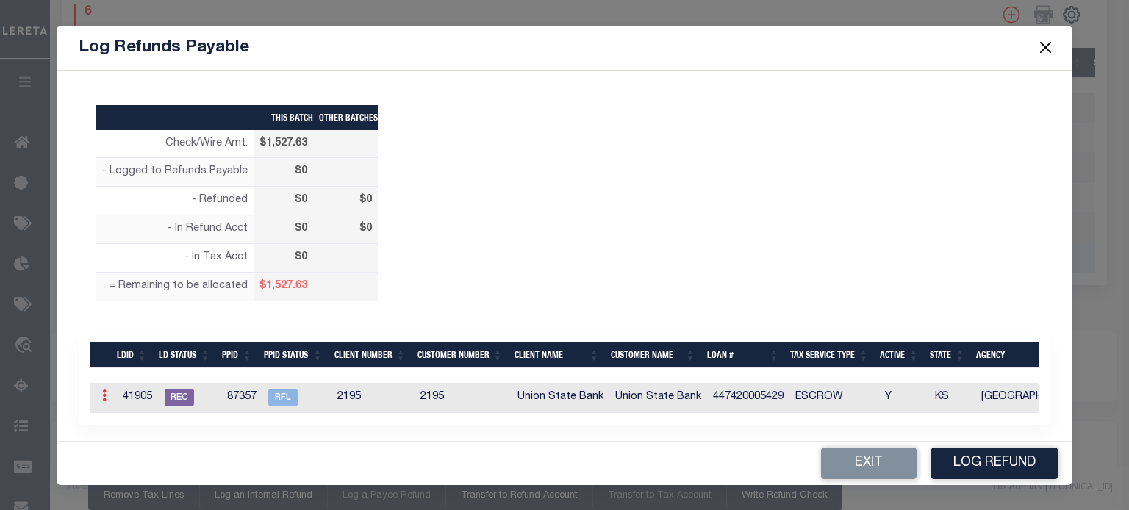
click at [103, 392] on icon at bounding box center [104, 395] width 4 height 12
click at [126, 437] on link "Edit" at bounding box center [130, 443] width 66 height 24
type input "$0.00"
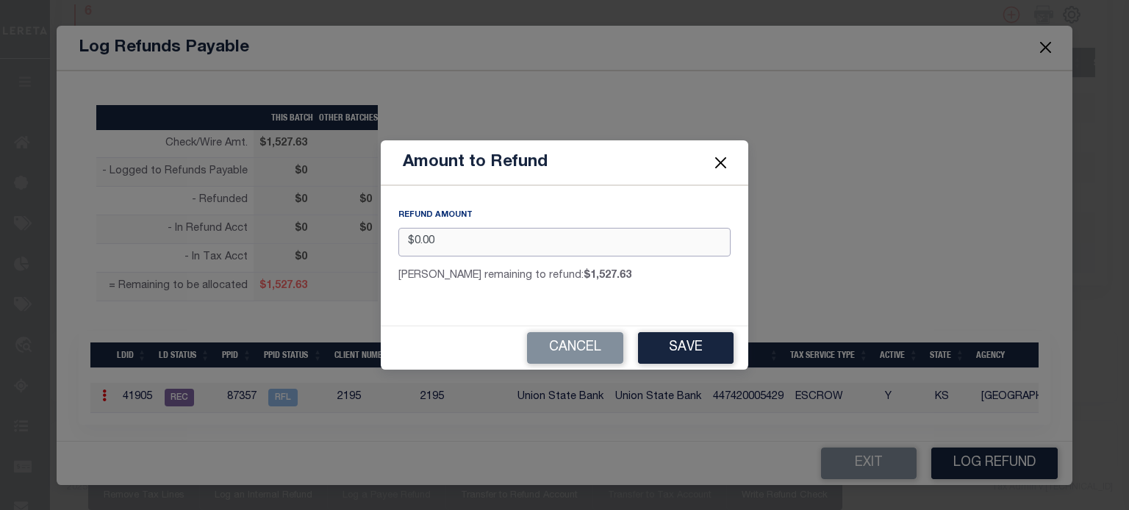
drag, startPoint x: 458, startPoint y: 238, endPoint x: 1, endPoint y: 325, distance: 465.3
click at [68, 315] on div "Amount to Refund REFUND AMOUNT $0.00 Max remaining to refund: $1,527.63 Cancel …" at bounding box center [564, 255] width 1129 height 510
type input "$.04"
click at [673, 346] on button "Save" at bounding box center [686, 348] width 96 height 32
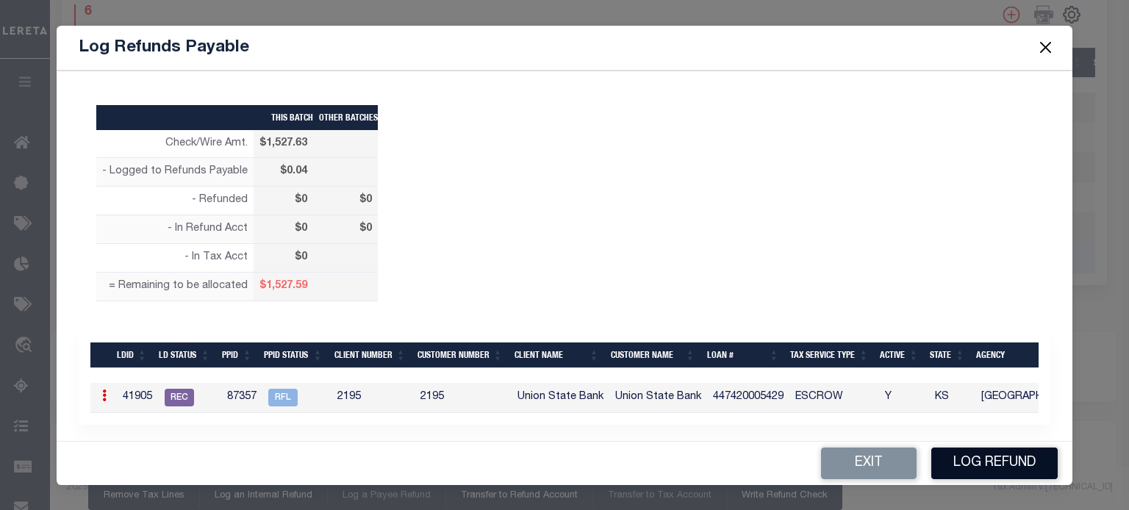
click at [1012, 463] on button "Log Refund" at bounding box center [994, 463] width 126 height 32
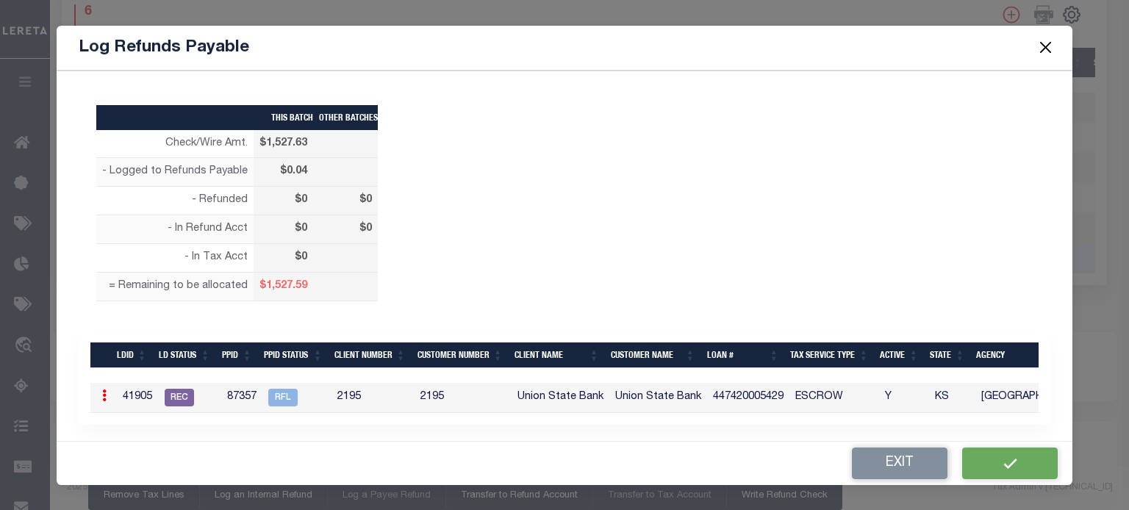
type input "$1,527.63"
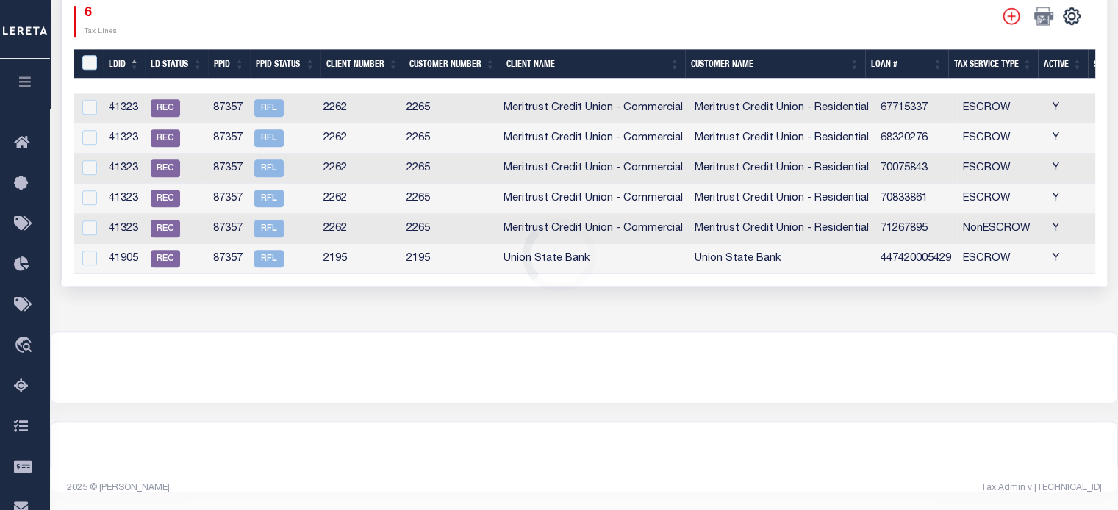
scroll to position [891, 0]
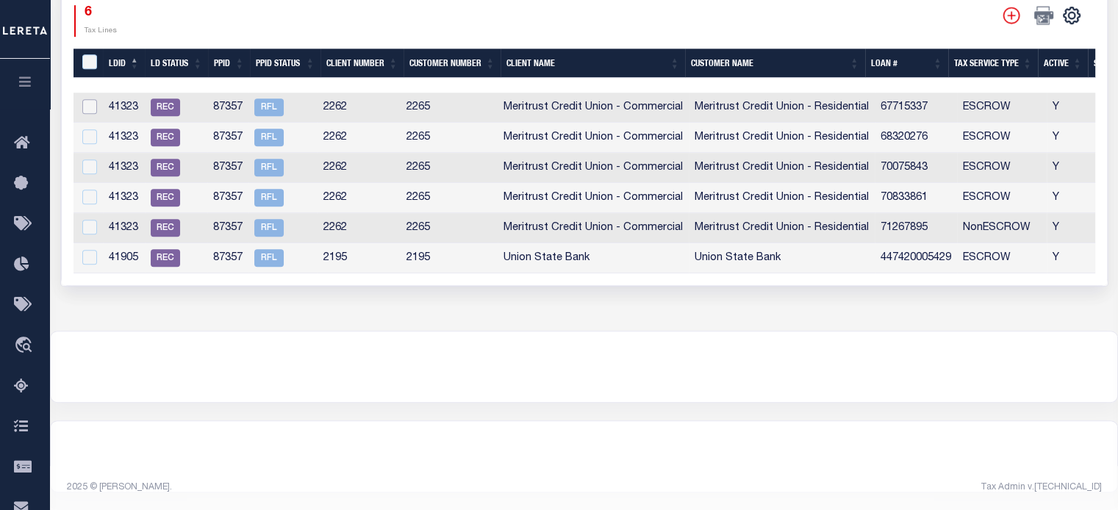
click at [90, 101] on input "checkbox" at bounding box center [89, 106] width 15 height 15
checkbox input "true"
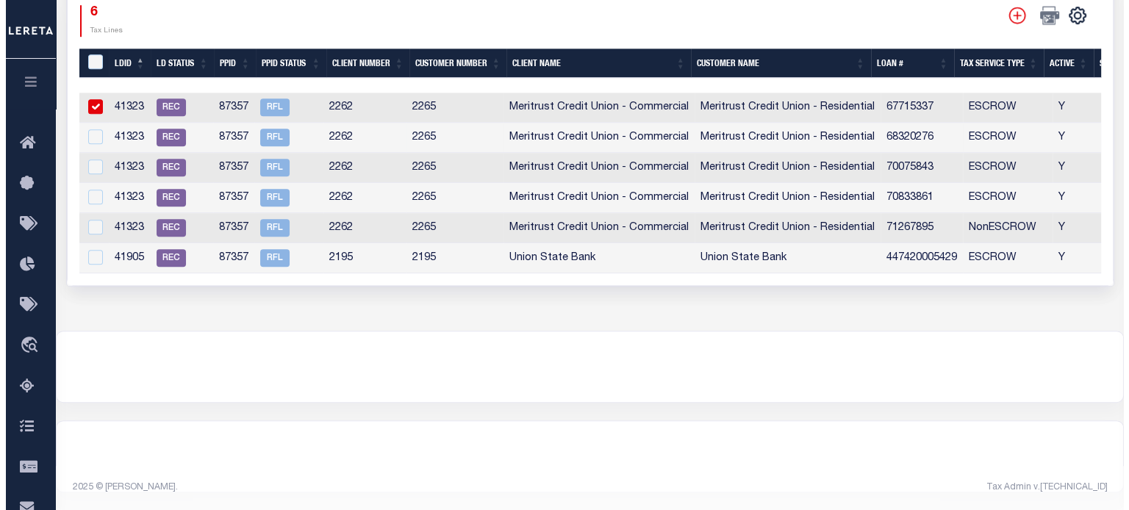
scroll to position [889, 0]
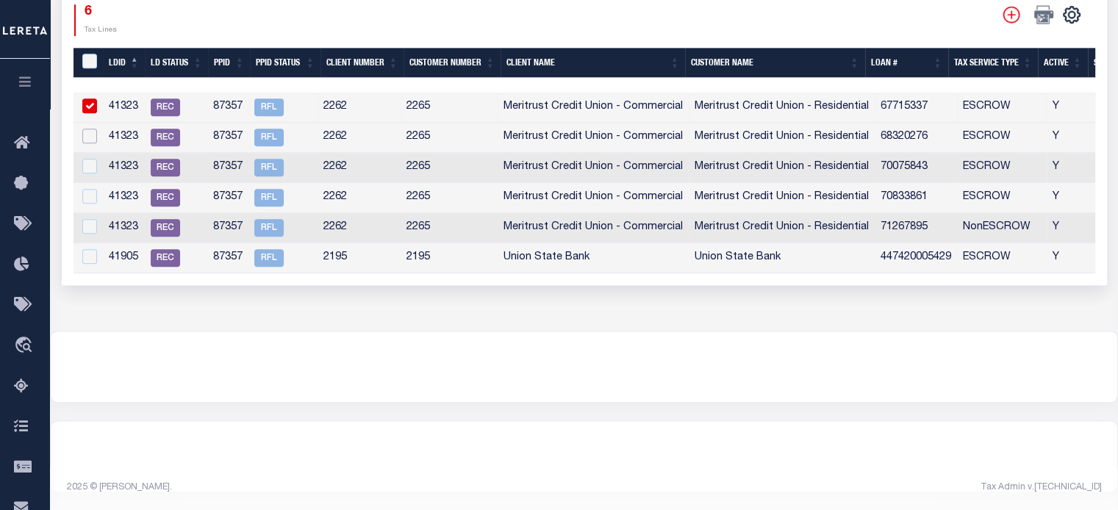
click at [87, 134] on input "checkbox" at bounding box center [89, 136] width 15 height 15
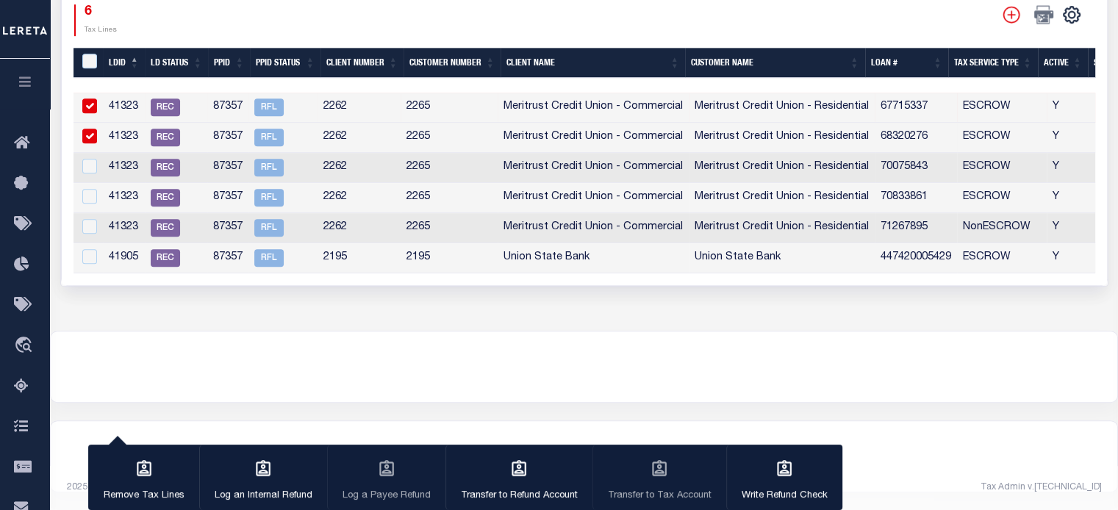
checkbox input "true"
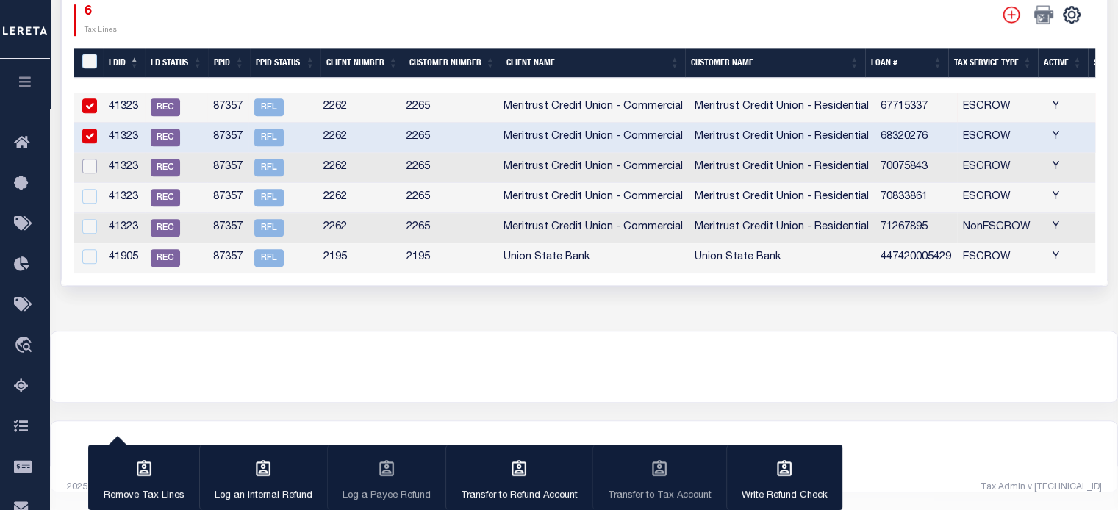
click at [94, 162] on input "checkbox" at bounding box center [89, 166] width 15 height 15
checkbox input "true"
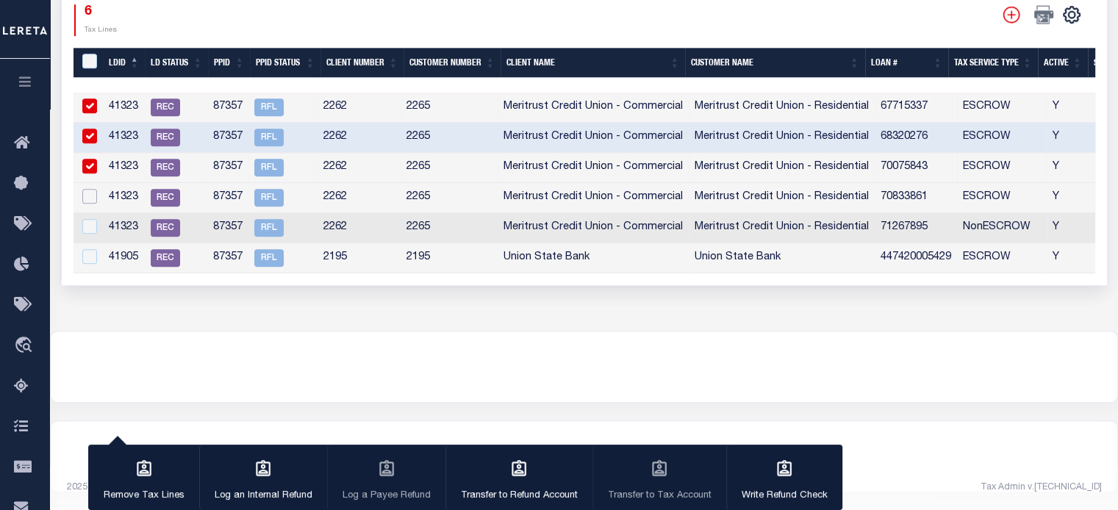
click at [90, 189] on input "checkbox" at bounding box center [89, 196] width 15 height 15
checkbox input "true"
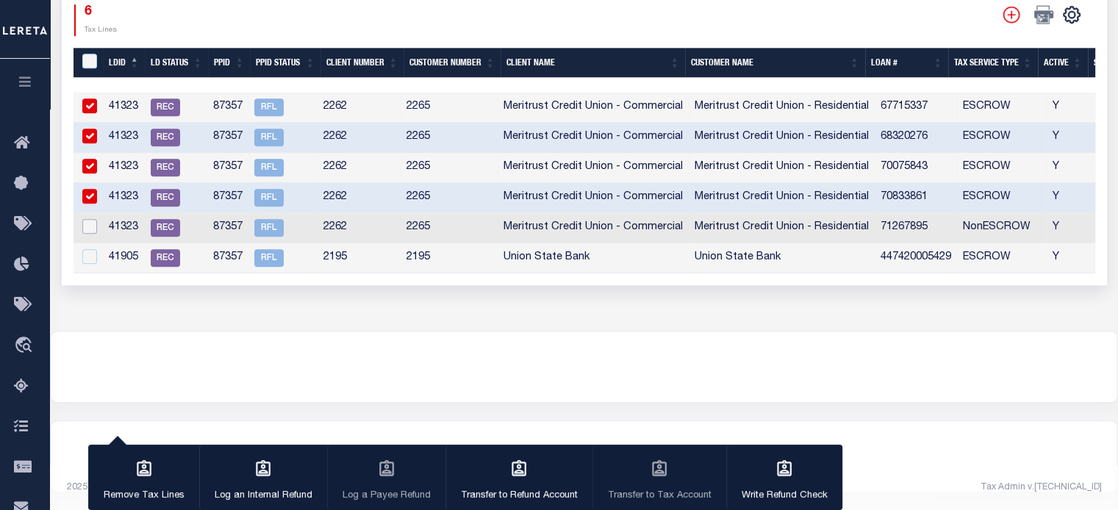
click at [88, 219] on input "checkbox" at bounding box center [89, 226] width 15 height 15
checkbox input "true"
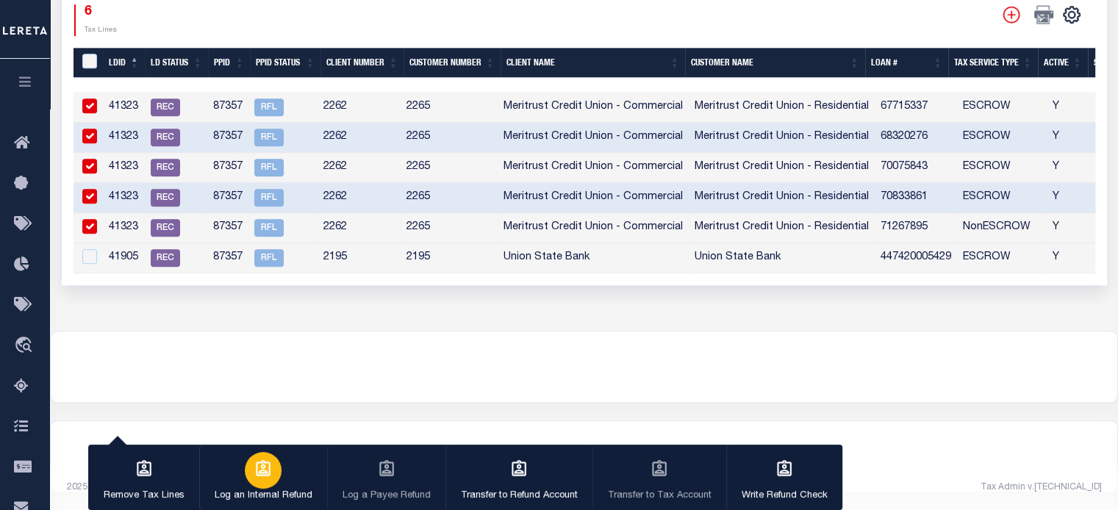
click at [264, 485] on div "button" at bounding box center [263, 470] width 37 height 37
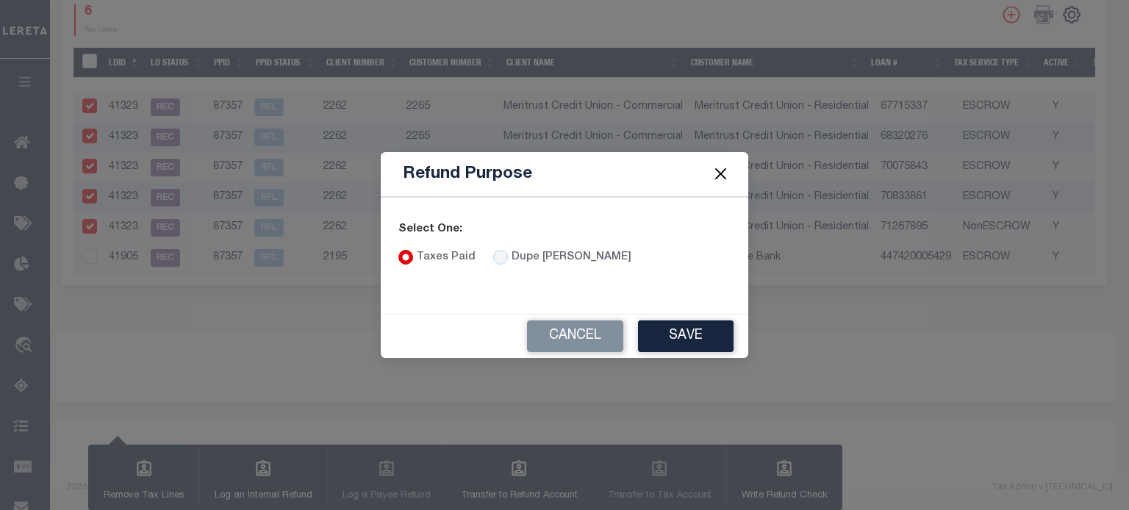
click at [682, 356] on div "Cancel Save" at bounding box center [564, 335] width 367 height 43
click at [652, 330] on button "Save" at bounding box center [686, 336] width 96 height 32
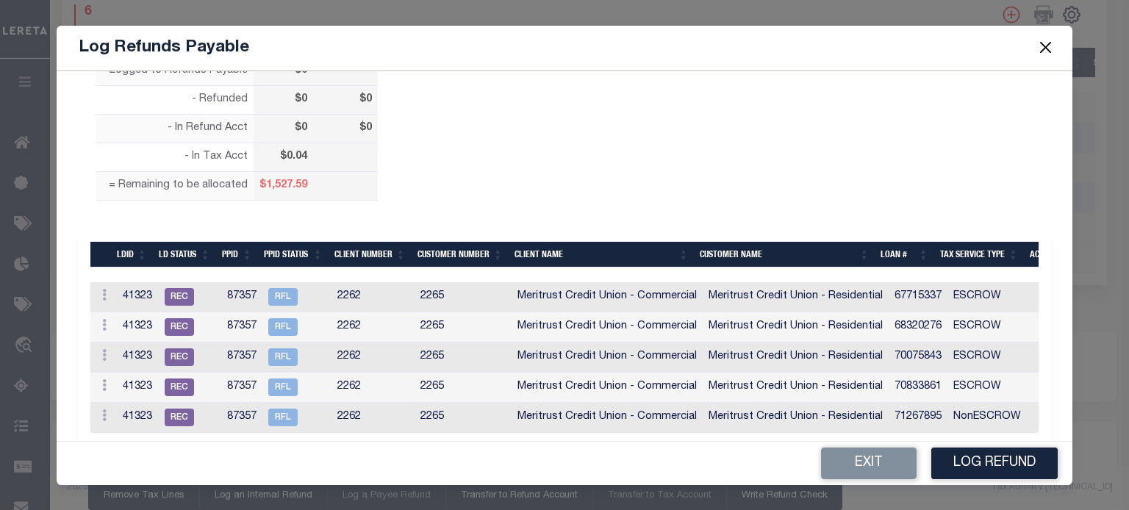
scroll to position [134, 0]
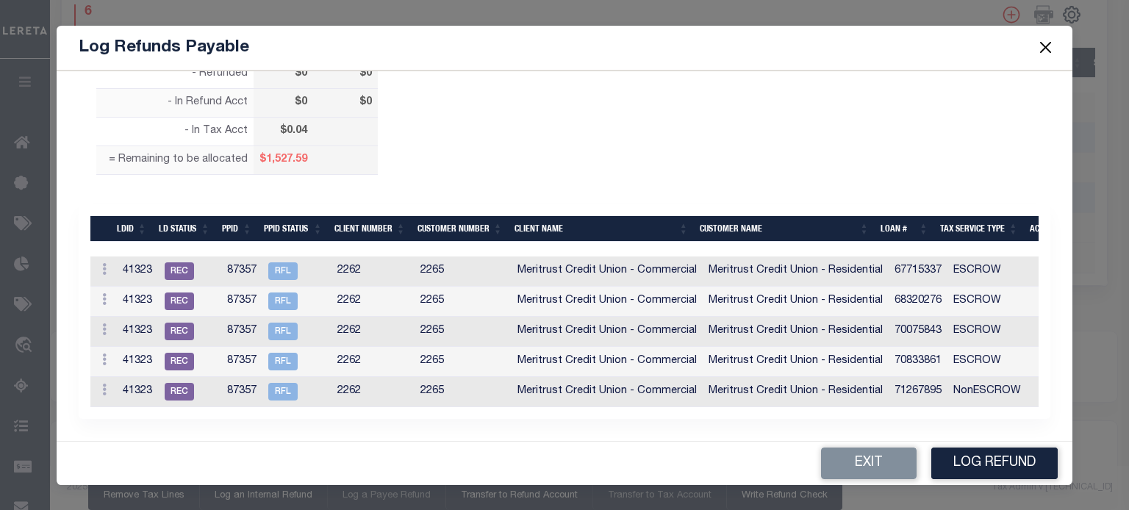
click at [106, 265] on link at bounding box center [104, 271] width 16 height 12
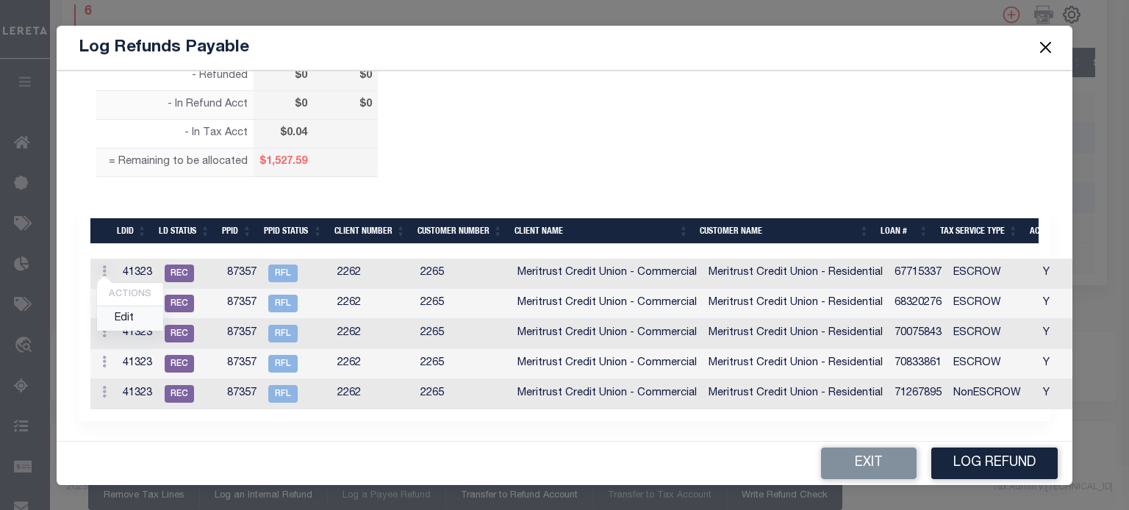
click at [113, 318] on link "Edit" at bounding box center [130, 318] width 66 height 24
type input "$0.00"
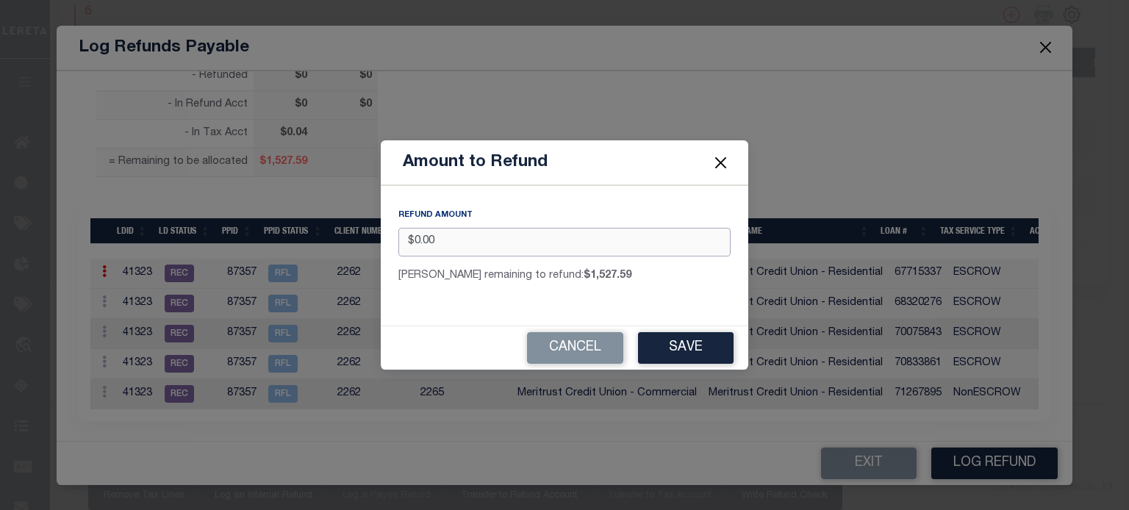
drag, startPoint x: 432, startPoint y: 251, endPoint x: -129, endPoint y: 284, distance: 561.6
click at [686, 345] on button "Save" at bounding box center [686, 348] width 96 height 32
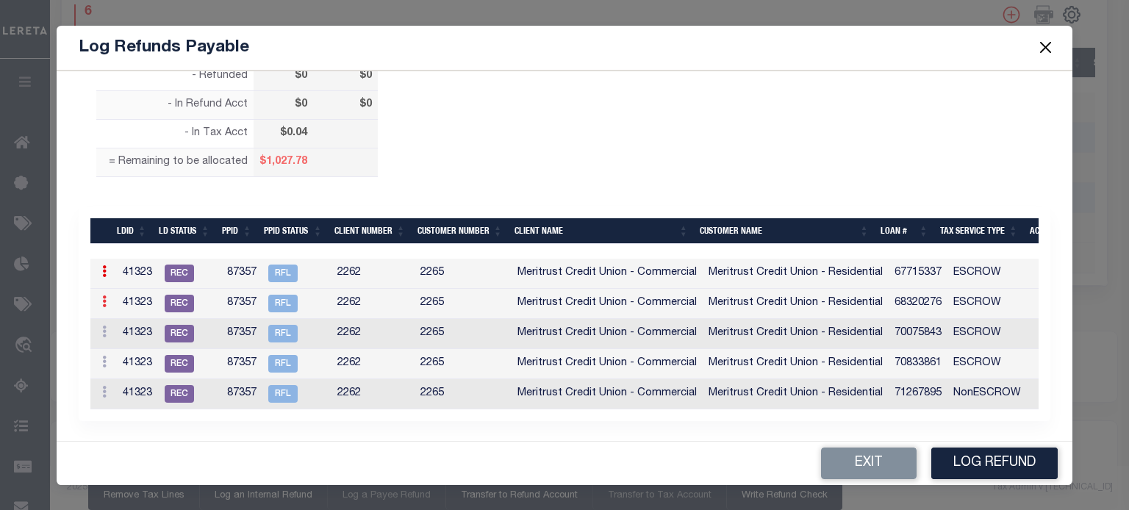
click at [104, 299] on icon at bounding box center [104, 301] width 4 height 12
click at [118, 347] on link "Edit" at bounding box center [130, 349] width 66 height 24
type input "$0.00"
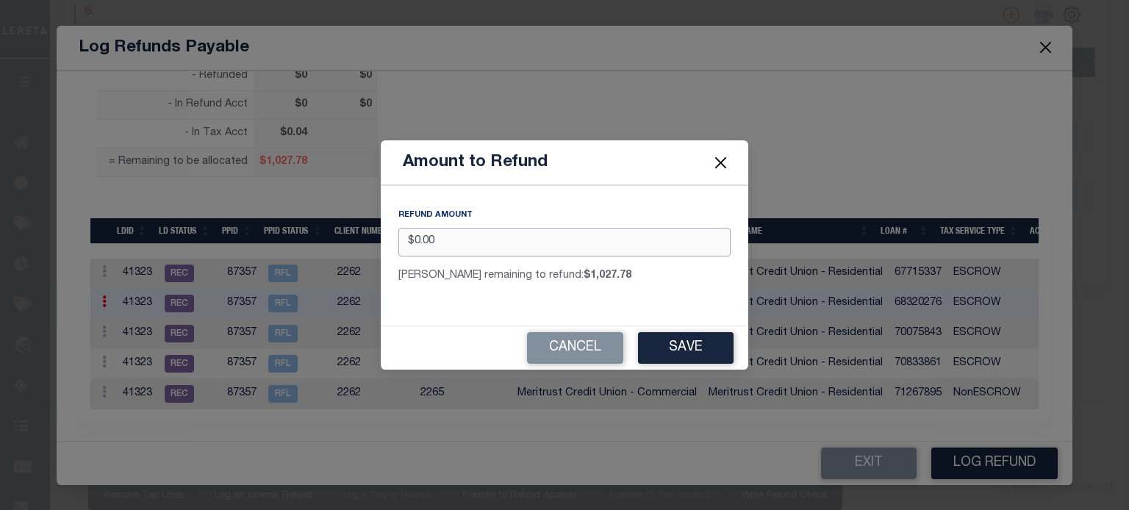
drag, startPoint x: 447, startPoint y: 241, endPoint x: -7, endPoint y: 276, distance: 454.7
type input "$2.00"
click at [688, 350] on button "Save" at bounding box center [686, 348] width 96 height 32
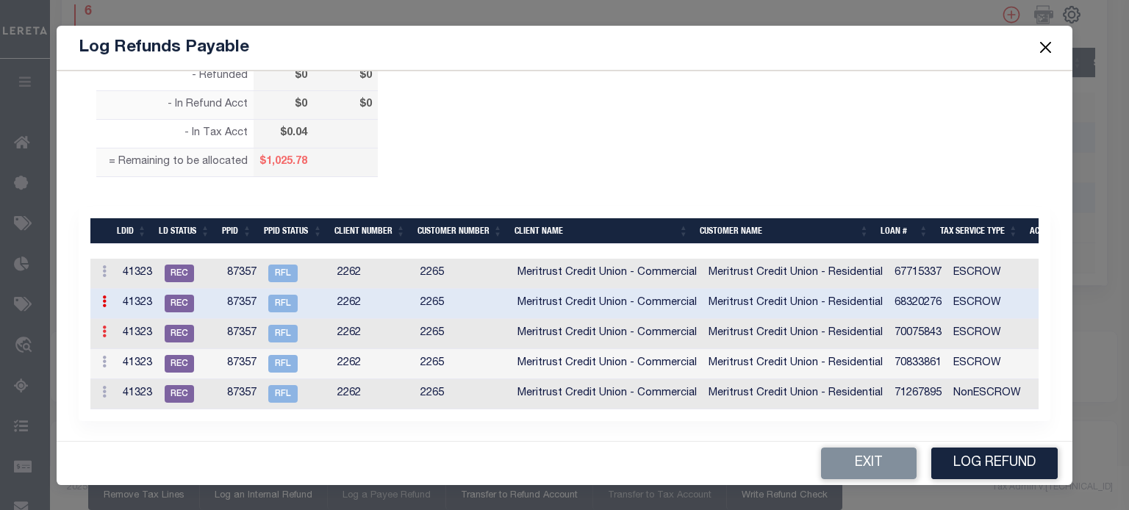
click at [105, 332] on icon at bounding box center [104, 331] width 4 height 12
click at [131, 379] on link "Edit" at bounding box center [130, 379] width 66 height 24
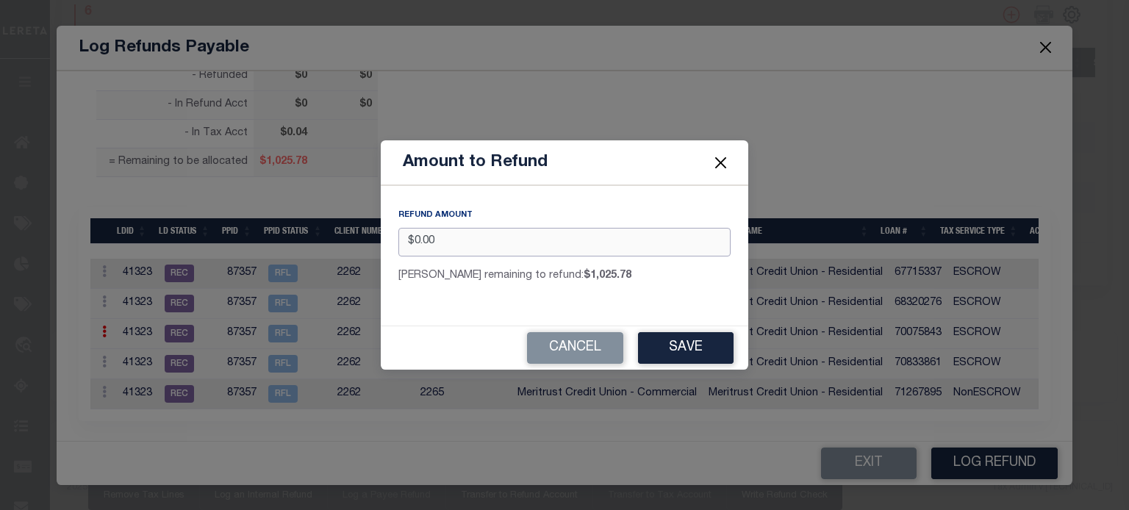
drag, startPoint x: 209, startPoint y: 256, endPoint x: -201, endPoint y: 320, distance: 414.9
click at [662, 345] on button "Save" at bounding box center [686, 348] width 96 height 32
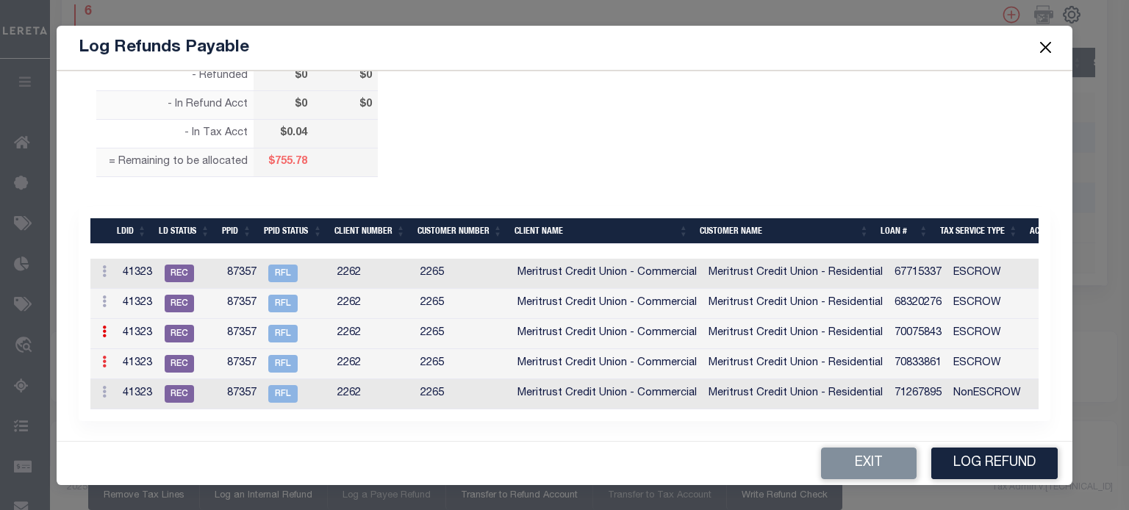
click at [102, 359] on icon at bounding box center [104, 362] width 4 height 12
click at [114, 331] on link "Edit" at bounding box center [130, 342] width 66 height 24
type input "$0.00"
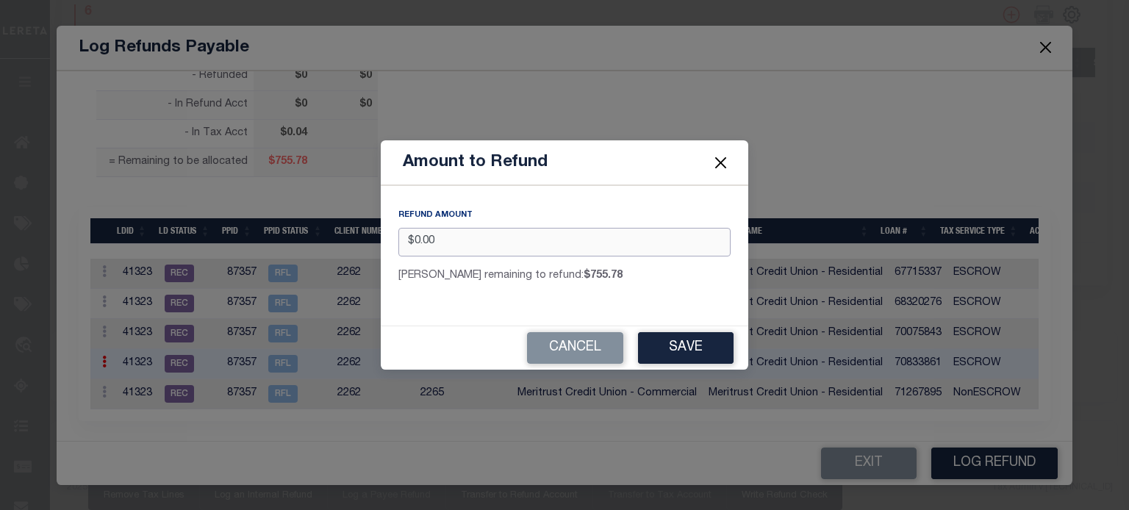
drag, startPoint x: 363, startPoint y: 245, endPoint x: -103, endPoint y: 296, distance: 468.6
click at [661, 345] on button "Save" at bounding box center [686, 348] width 96 height 32
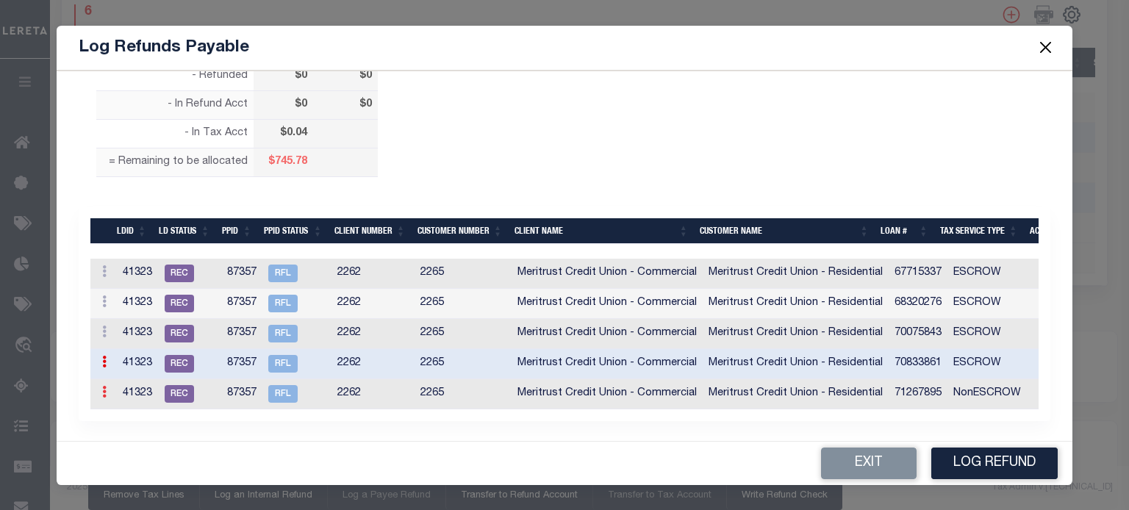
click at [102, 391] on icon at bounding box center [104, 392] width 4 height 12
click at [124, 371] on link "Edit" at bounding box center [130, 372] width 66 height 24
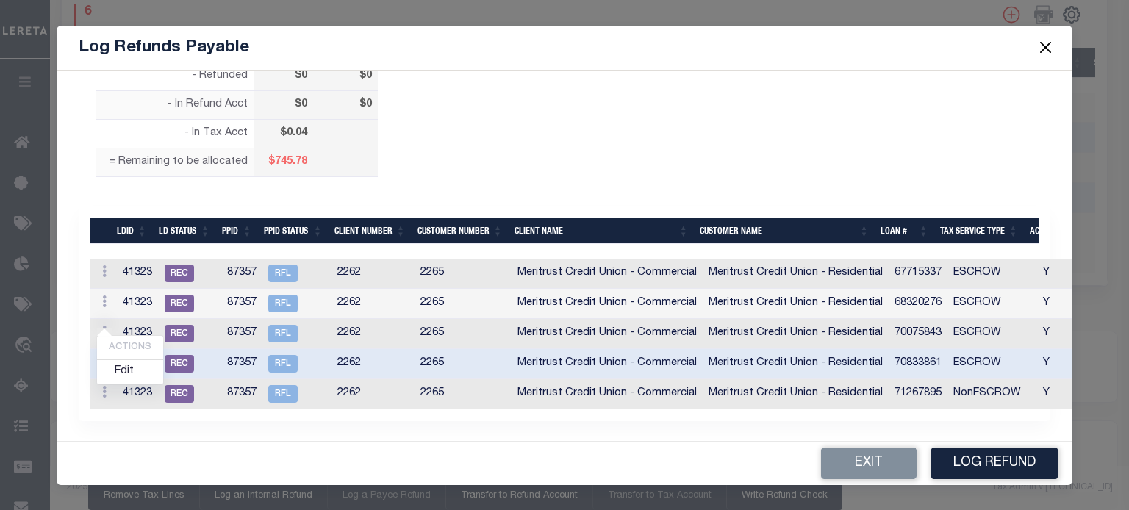
type input "$0.00"
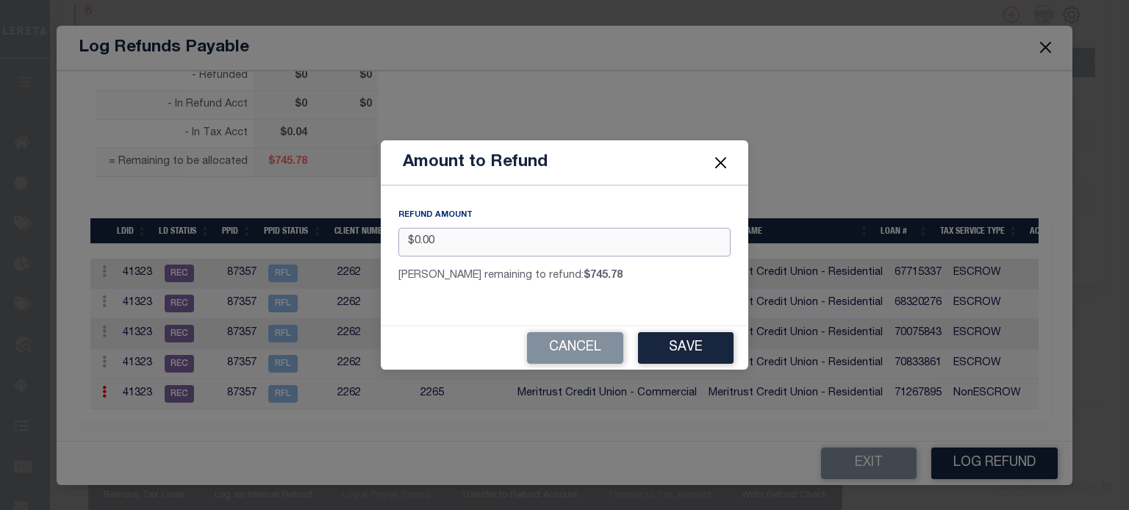
drag, startPoint x: 458, startPoint y: 245, endPoint x: 41, endPoint y: 316, distance: 423.4
click at [106, 290] on div "Amount to Refund REFUND AMOUNT $0.00 Max remaining to refund: $745.78 Cancel Sa…" at bounding box center [564, 255] width 1129 height 510
type input "$745.78"
click at [679, 342] on button "Save" at bounding box center [686, 348] width 96 height 32
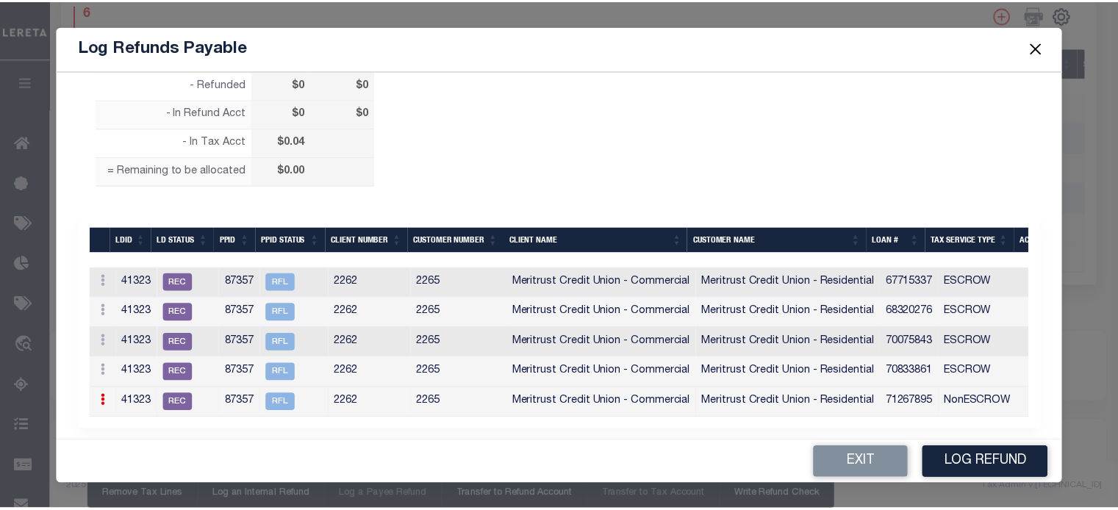
scroll to position [134, 0]
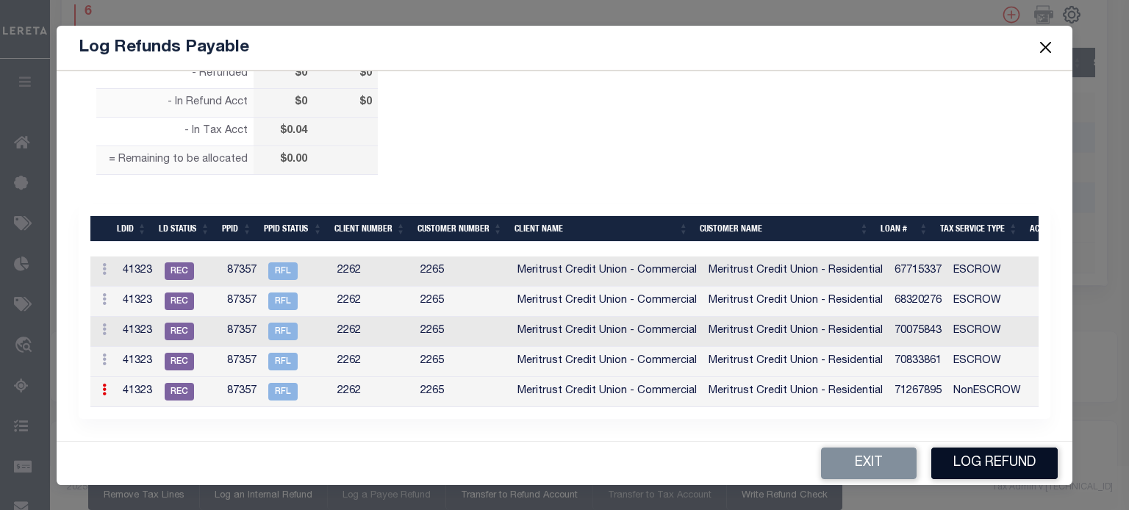
click at [979, 458] on button "Log Refund" at bounding box center [994, 463] width 126 height 32
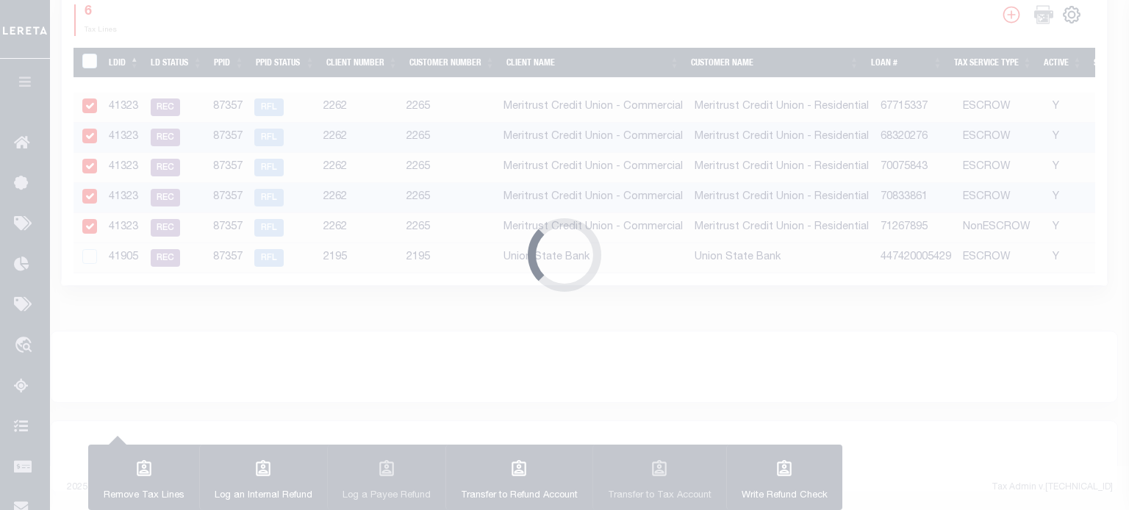
type input "$1,527.63"
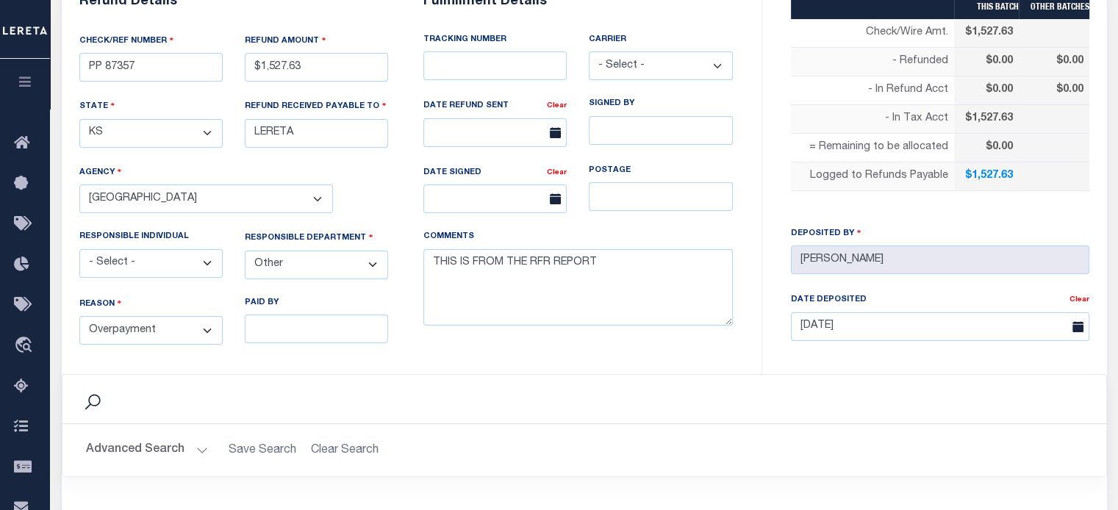
scroll to position [744, 0]
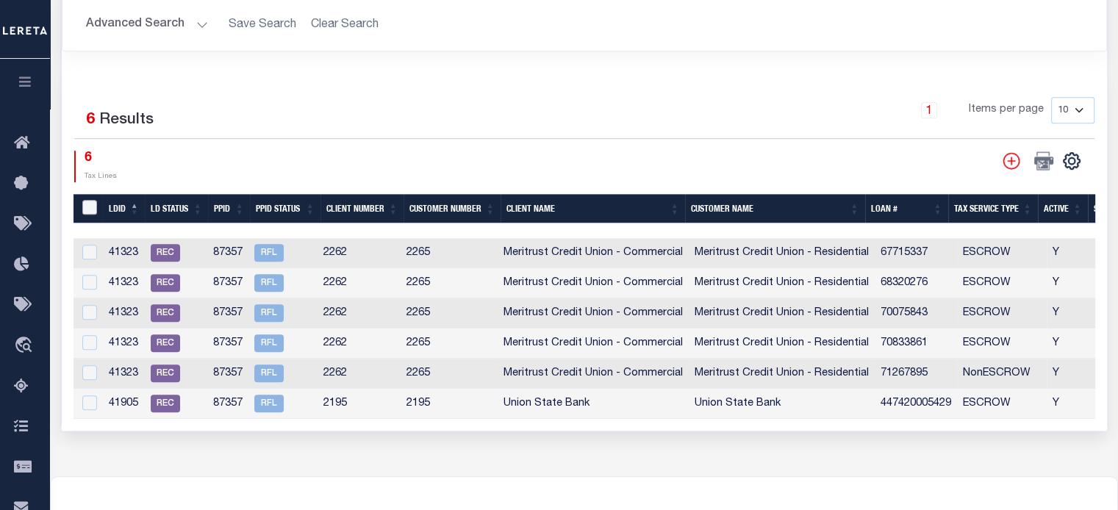
click at [85, 202] on input "LDBatchId" at bounding box center [89, 207] width 15 height 15
checkbox input "true"
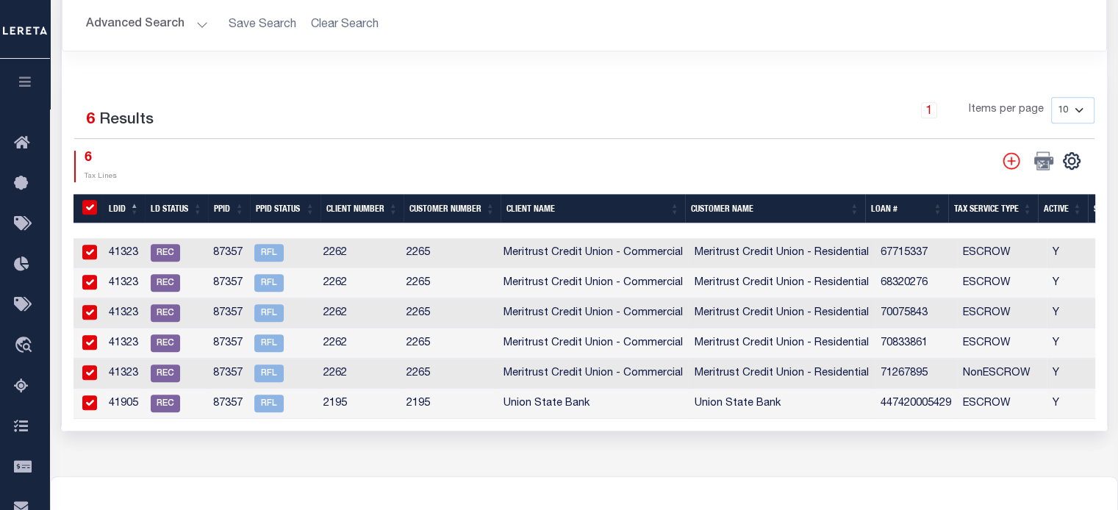
checkbox input "true"
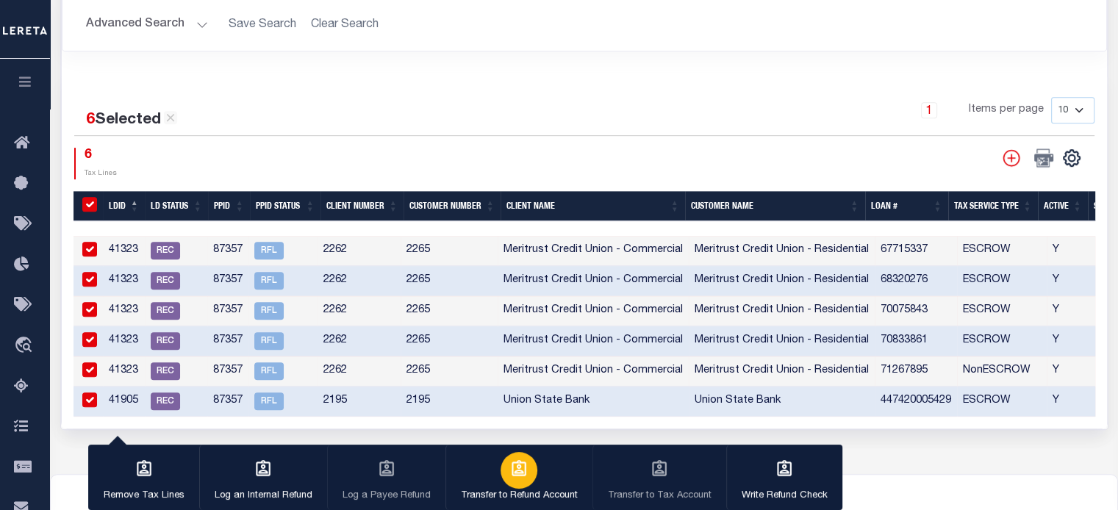
click at [506, 493] on p "Transfer to Refund Account" at bounding box center [519, 496] width 117 height 15
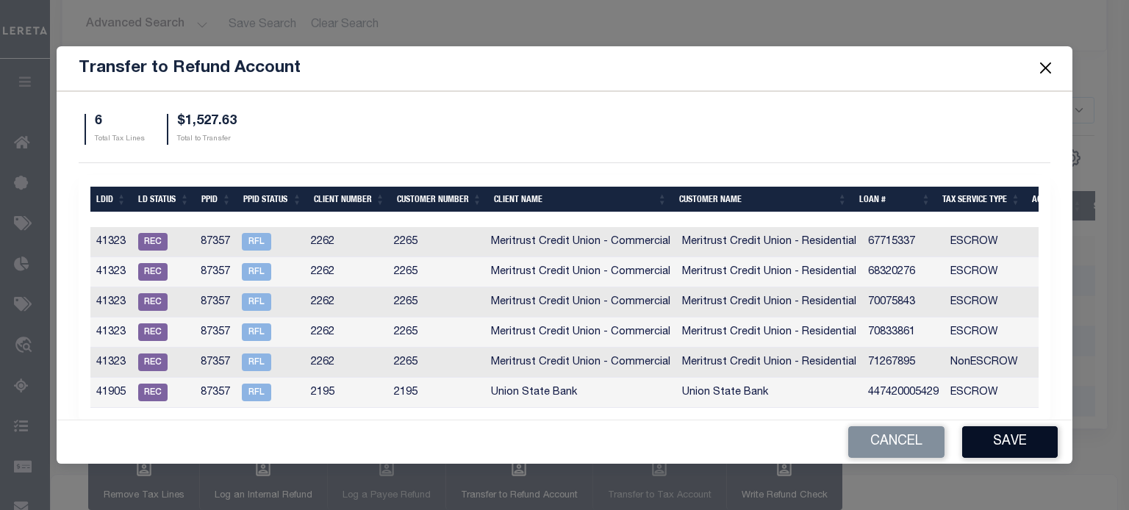
click at [1004, 444] on button "Save" at bounding box center [1010, 442] width 96 height 32
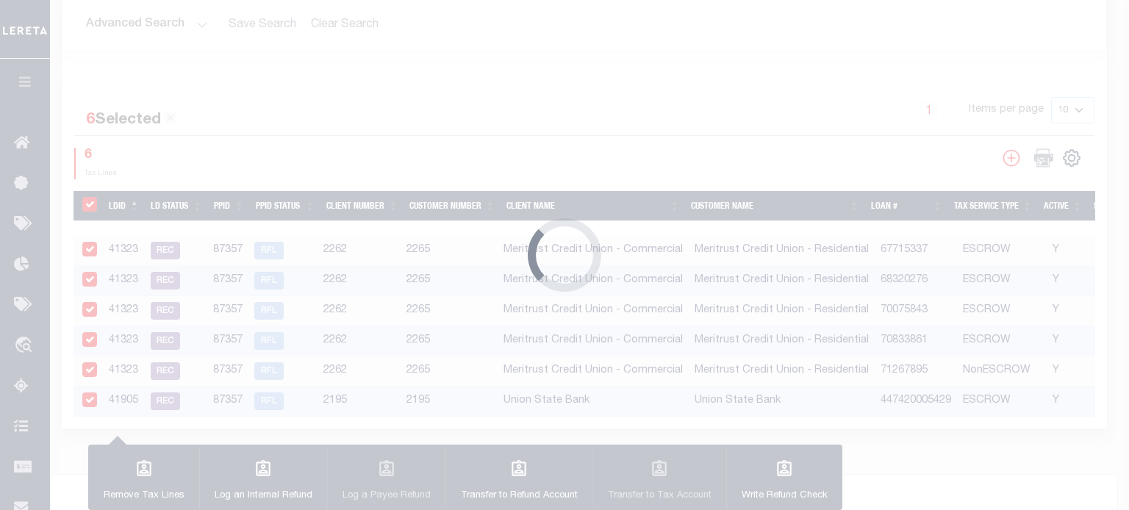
type input "$1,527.63"
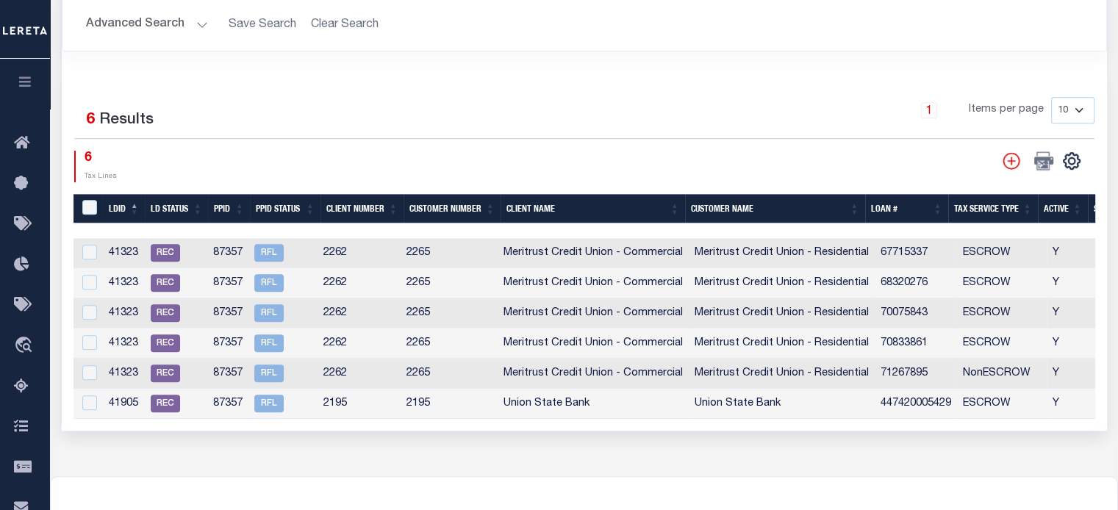
click at [85, 209] on div "LDBatchId" at bounding box center [91, 208] width 24 height 16
click at [94, 200] on input "LDBatchId" at bounding box center [89, 207] width 15 height 15
checkbox input "true"
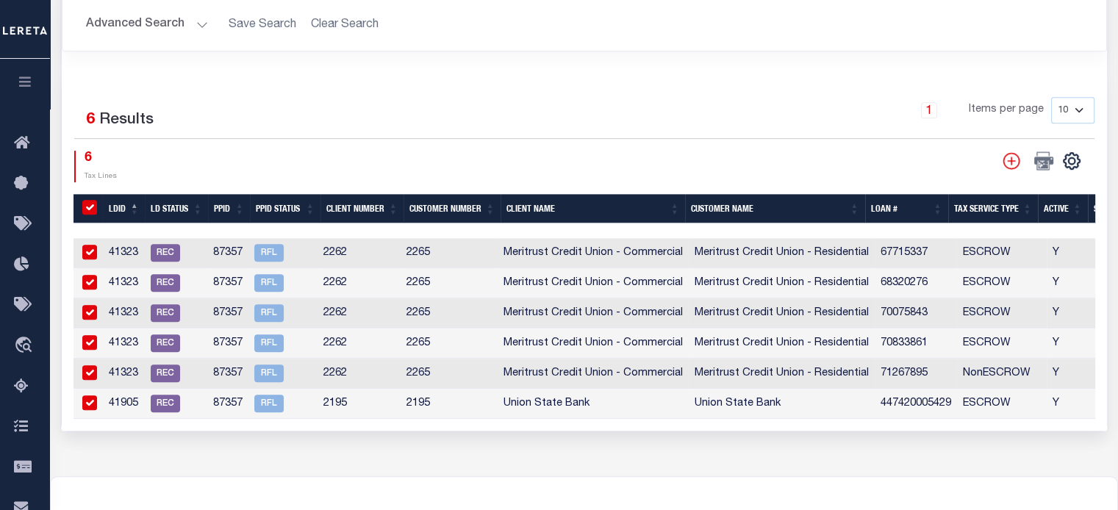
checkbox input "true"
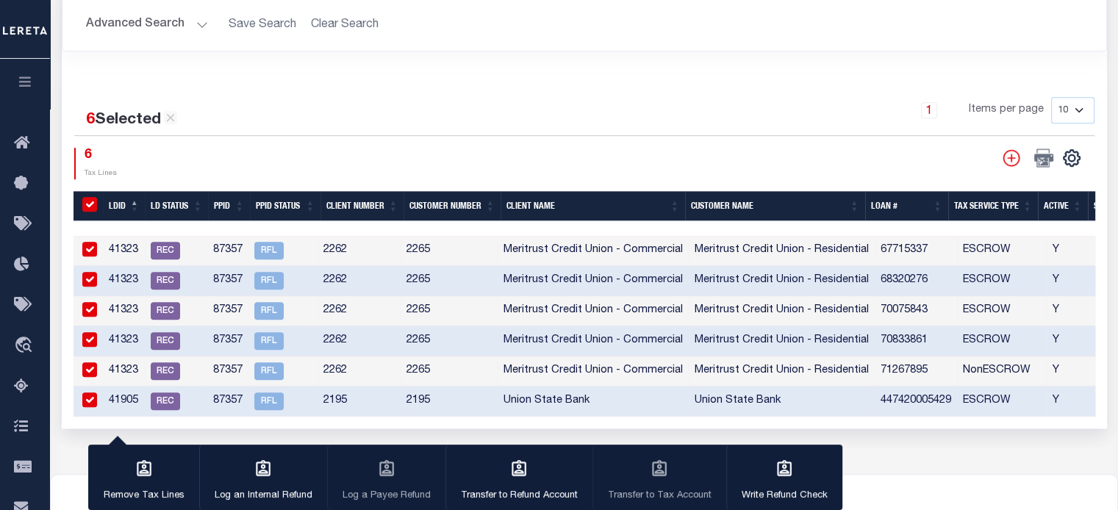
scroll to position [889, 0]
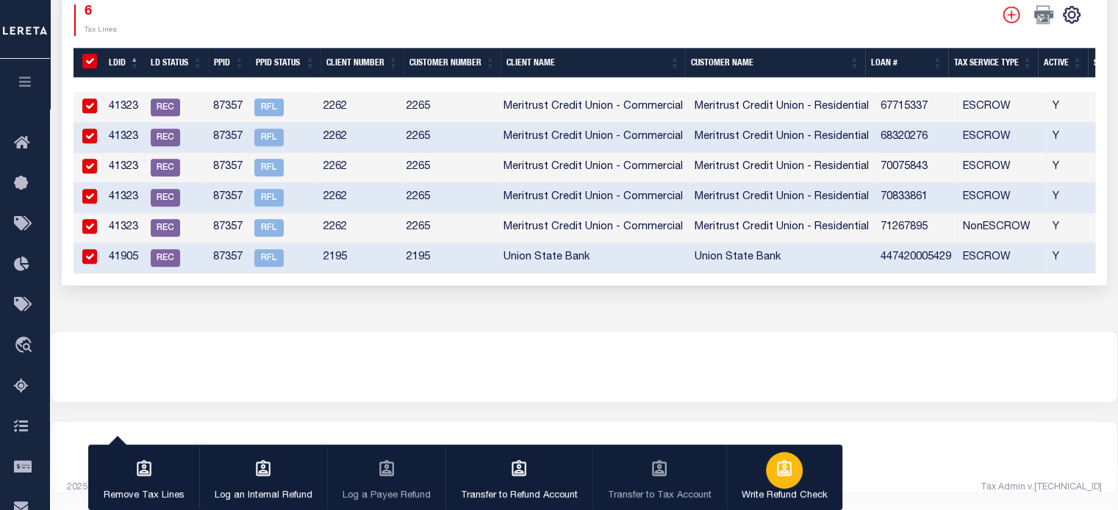
click at [783, 480] on div "button" at bounding box center [784, 470] width 37 height 37
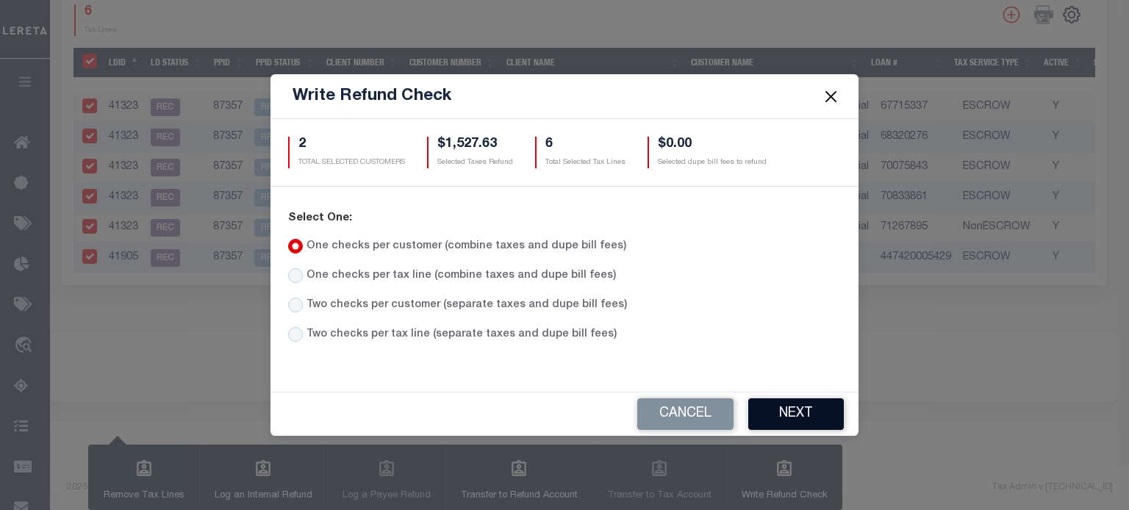
click at [788, 414] on button "Next" at bounding box center [796, 414] width 96 height 32
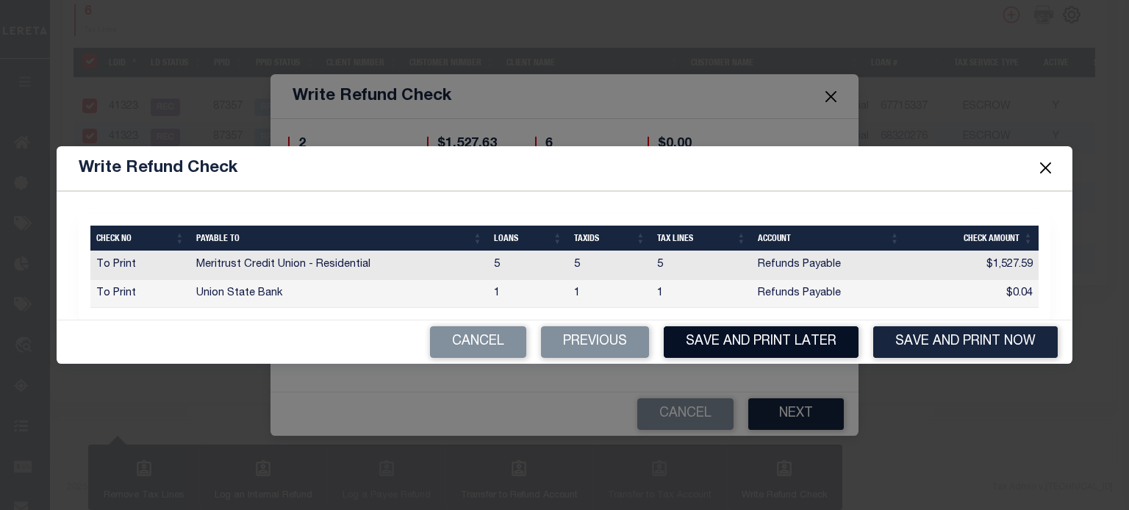
click at [767, 342] on button "Save and Print Later" at bounding box center [760, 342] width 195 height 32
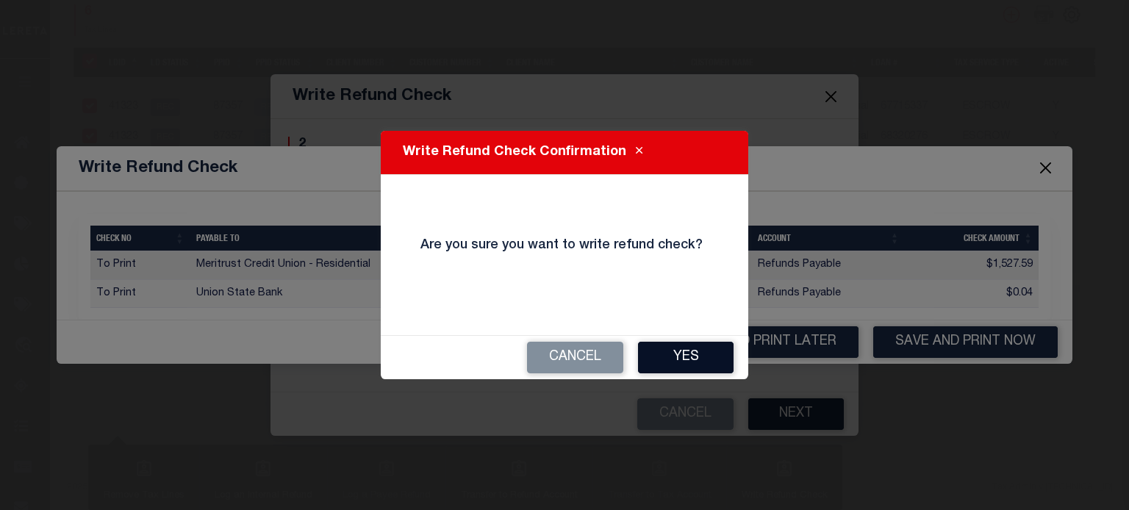
click at [691, 353] on button "Yes" at bounding box center [686, 358] width 96 height 32
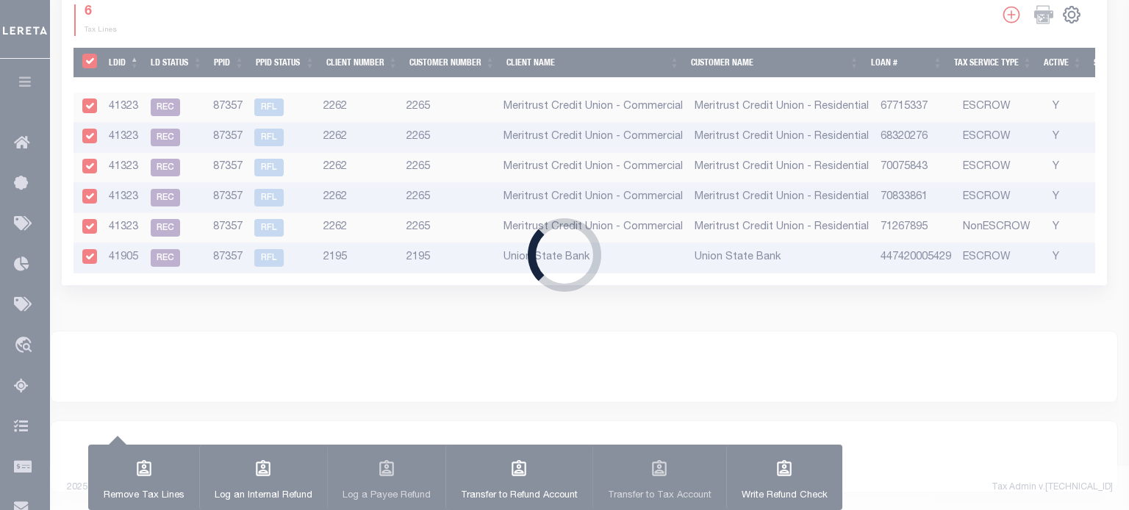
type input "$1,527.63"
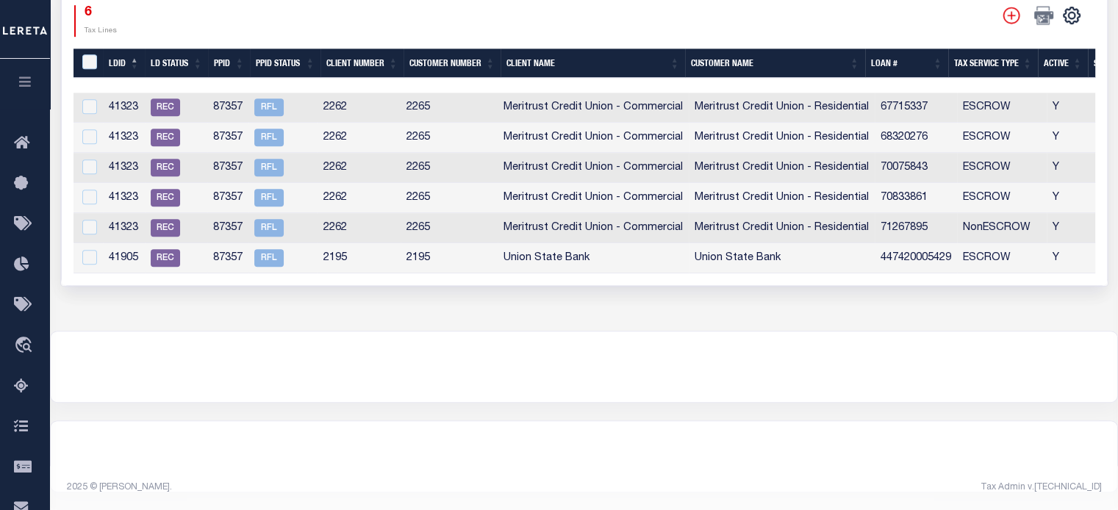
scroll to position [524, 0]
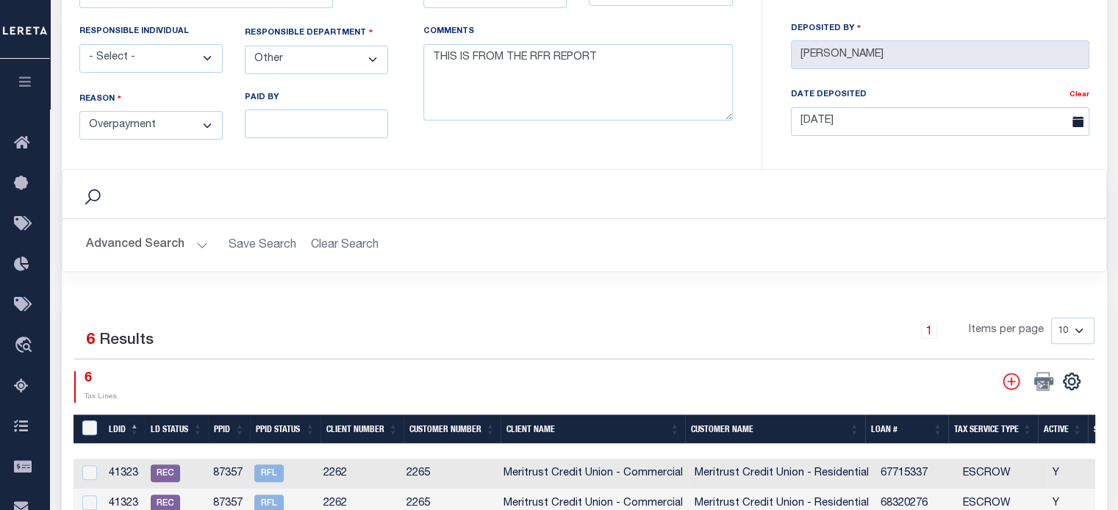
type input "7350"
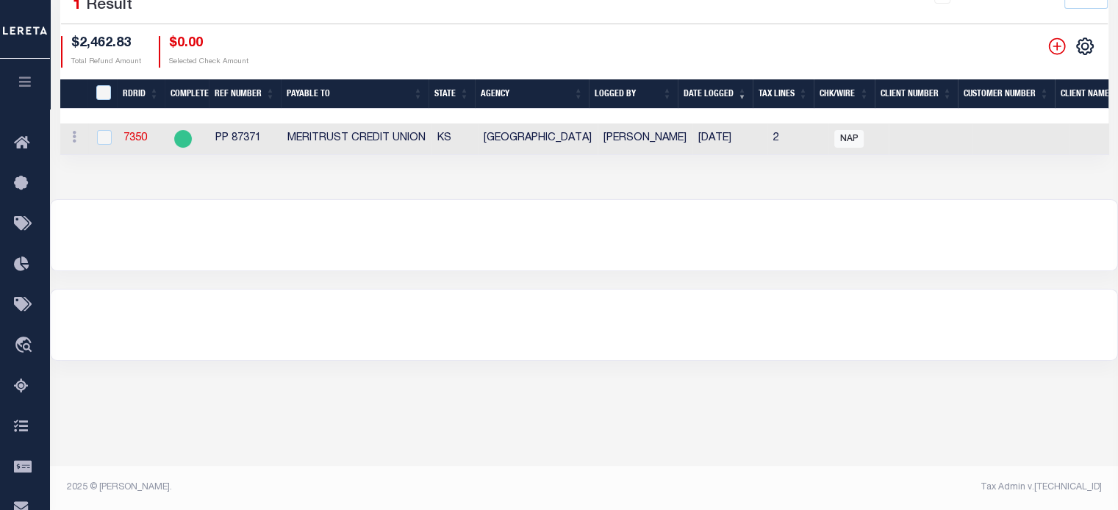
scroll to position [121, 0]
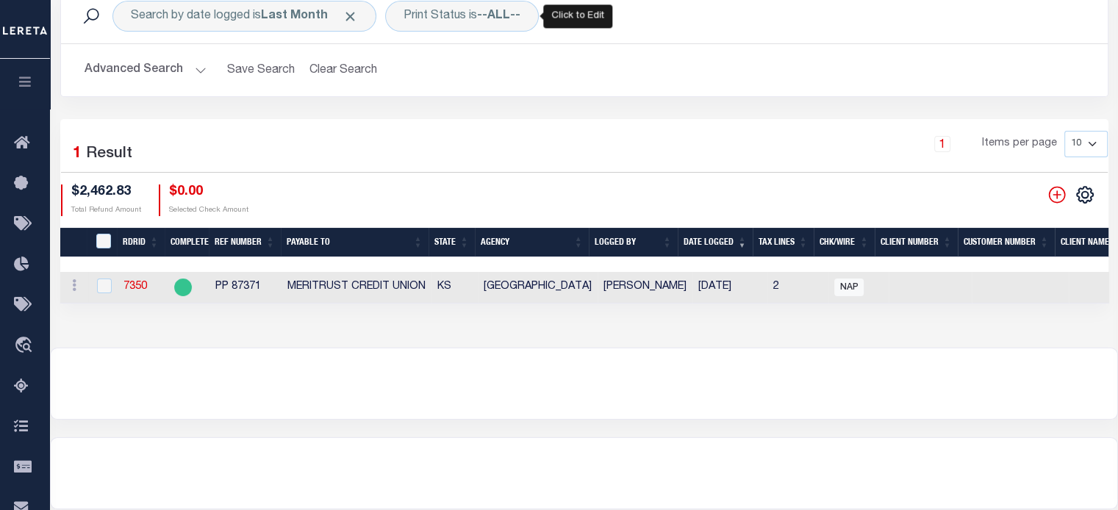
click at [444, 22] on div "Print Status is --ALL--" at bounding box center [462, 16] width 154 height 31
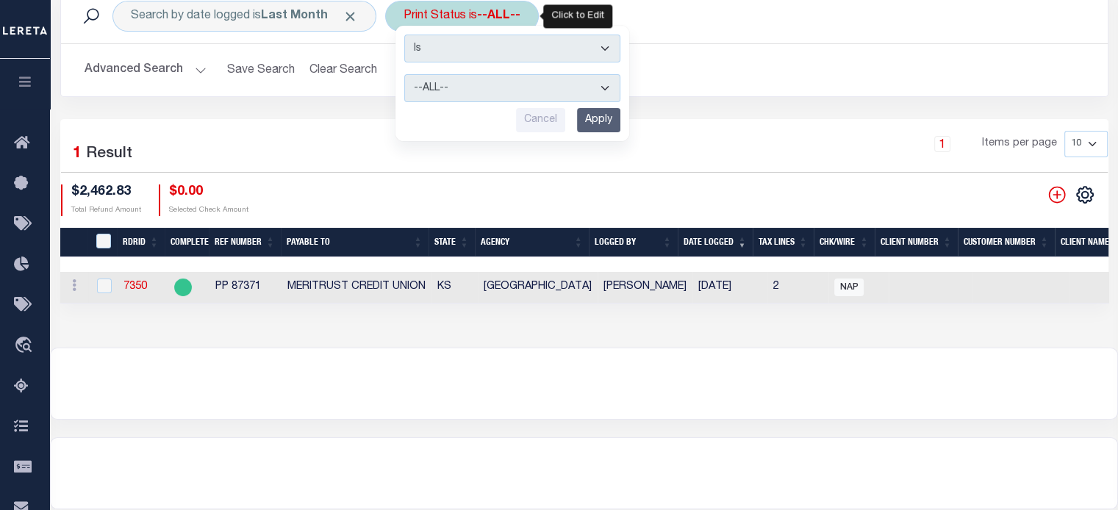
click at [464, 86] on select "--ALL-- Ready to Write Ready to Print Printed" at bounding box center [512, 88] width 216 height 28
select select "Ready to Print"
click at [404, 74] on select "--ALL-- Ready to Write Ready to Print Printed" at bounding box center [512, 88] width 216 height 28
click at [600, 111] on input "Apply" at bounding box center [598, 120] width 43 height 24
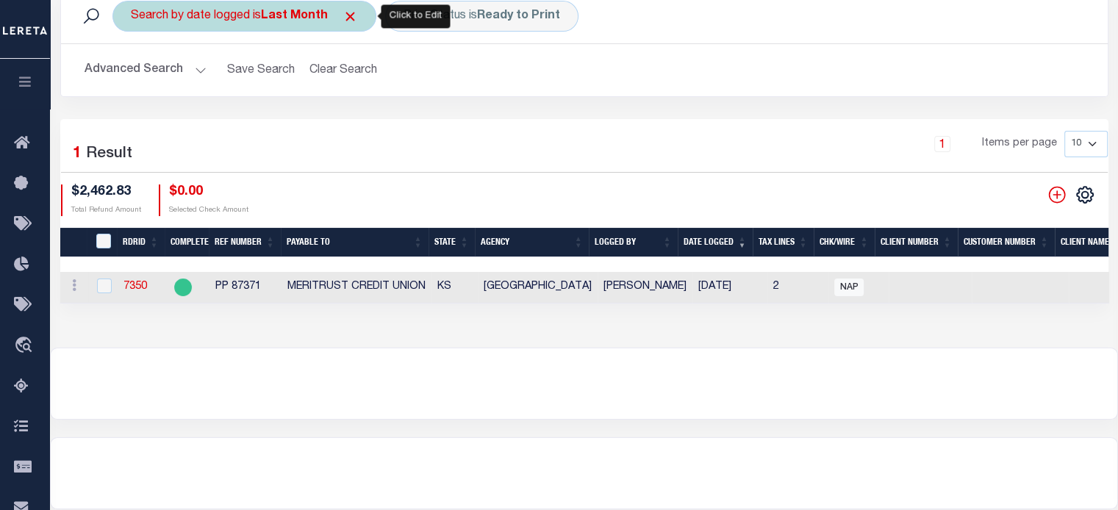
click at [294, 18] on b "Last Month" at bounding box center [294, 16] width 67 height 12
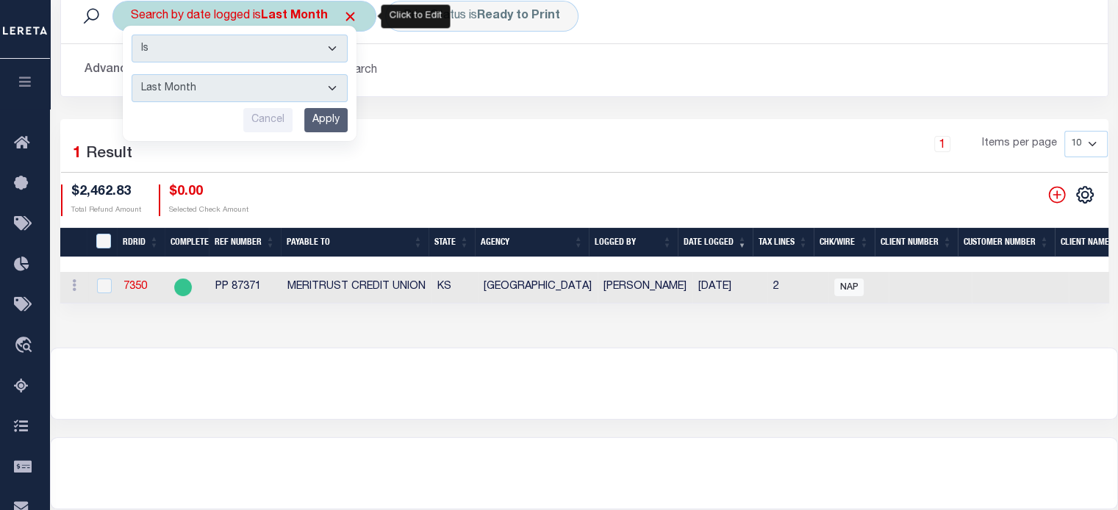
click at [226, 87] on select "This Month Last Month Last Three Months This Year Last Year" at bounding box center [240, 88] width 216 height 28
select select "Last Three Months"
click at [132, 74] on select "This Month Last Month Last Three Months This Year Last Year" at bounding box center [240, 88] width 216 height 28
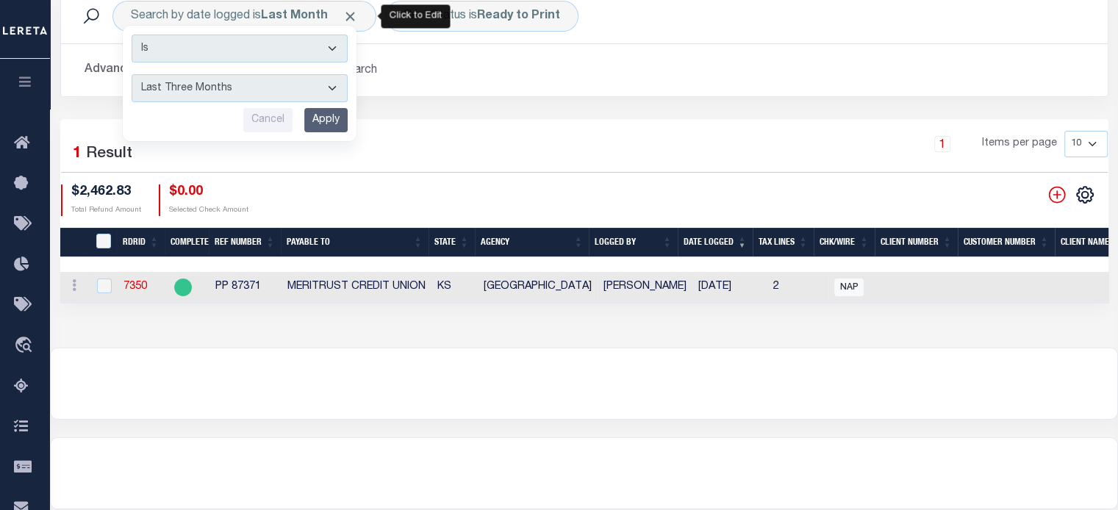
click at [333, 121] on input "Apply" at bounding box center [325, 120] width 43 height 24
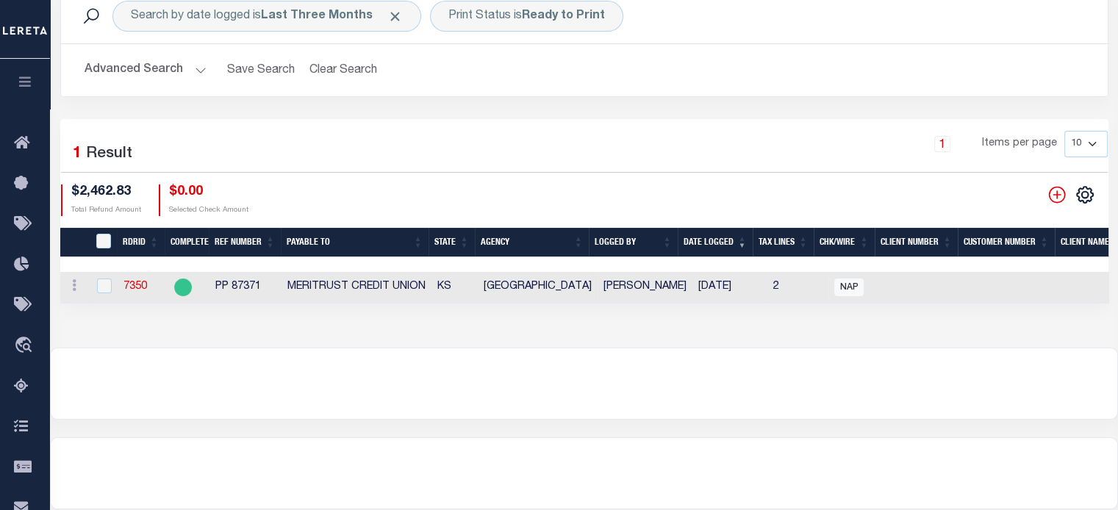
scroll to position [0, 0]
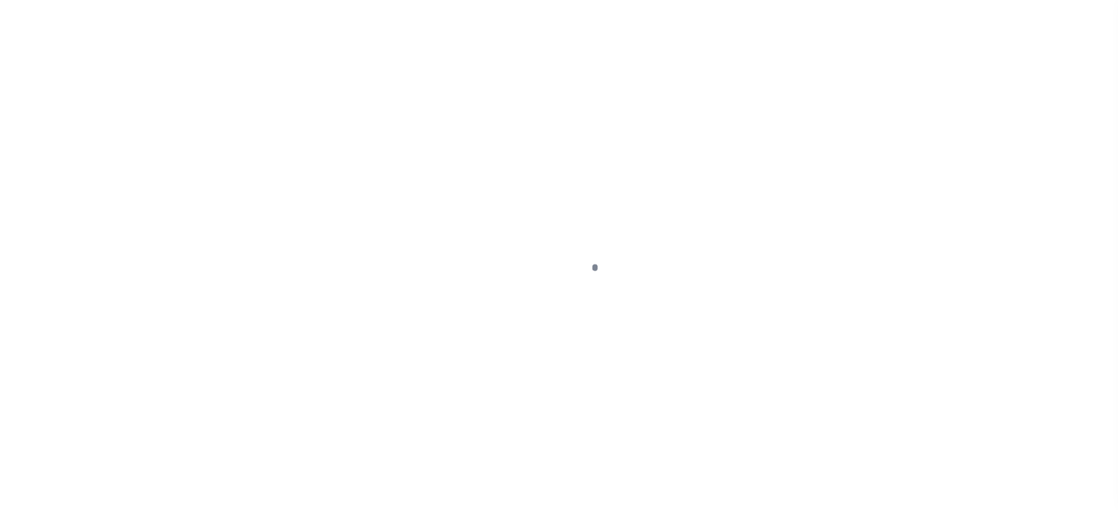
scroll to position [197, 0]
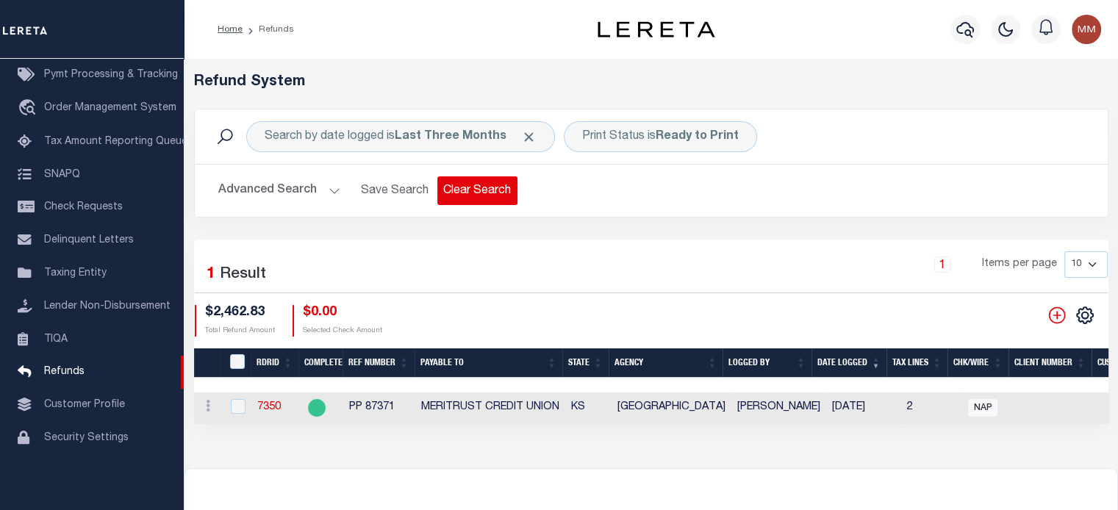
click at [492, 189] on button "Clear Search" at bounding box center [477, 190] width 80 height 29
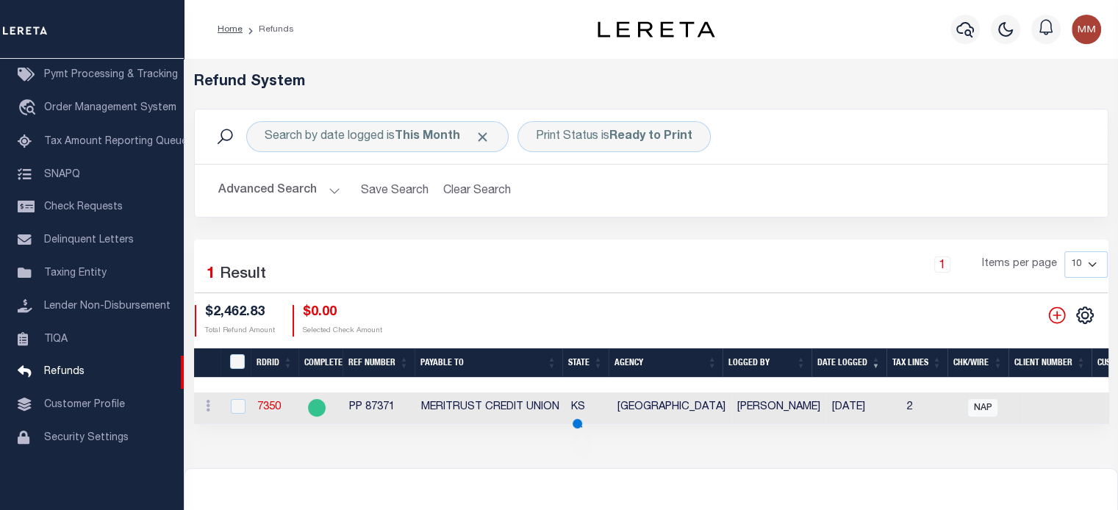
click at [492, 189] on button "Clear Search" at bounding box center [477, 190] width 80 height 29
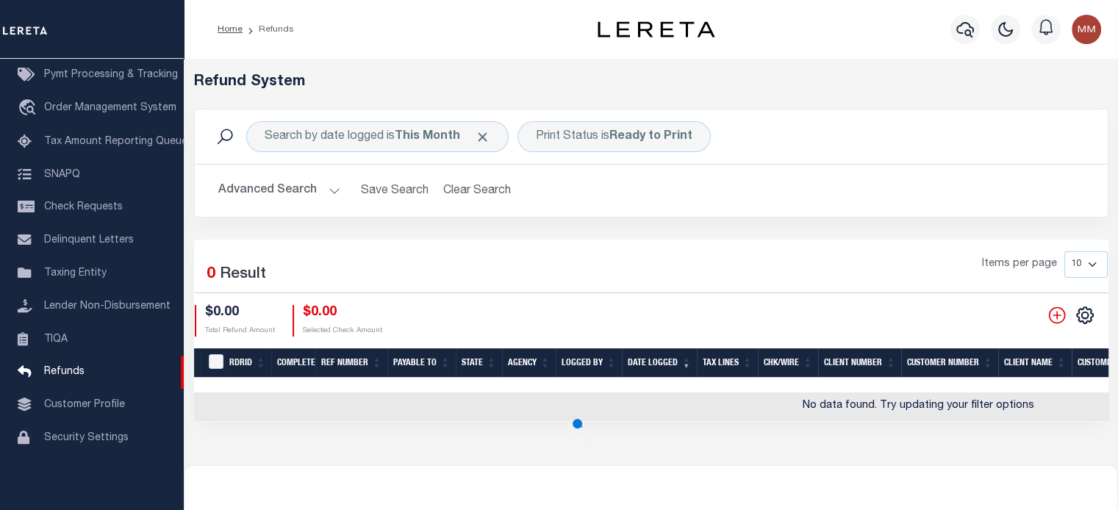
click at [492, 189] on button "Clear Search" at bounding box center [477, 190] width 80 height 29
click at [491, 190] on button "Clear Search" at bounding box center [477, 190] width 80 height 29
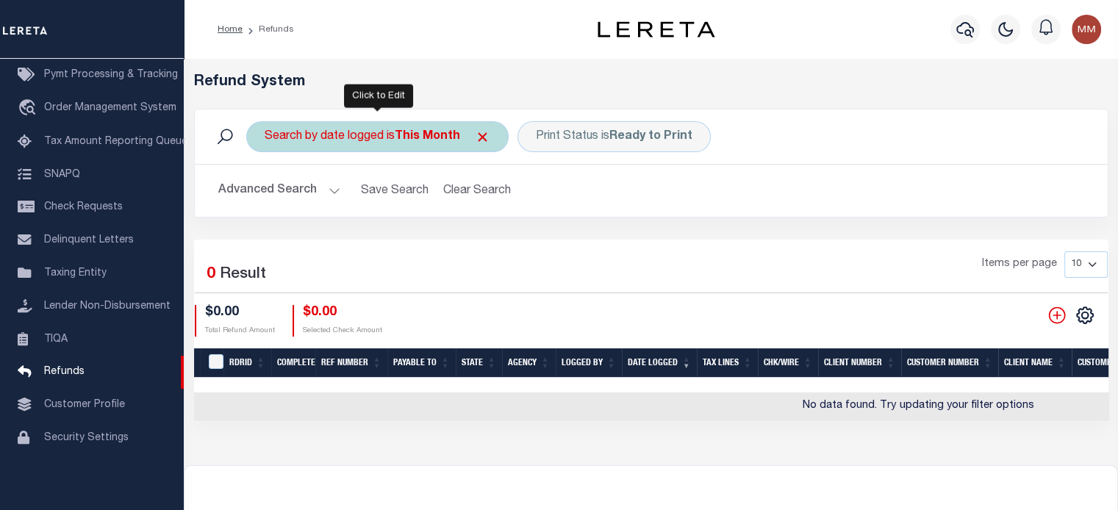
click at [395, 134] on div "Search by date logged is This Month" at bounding box center [377, 136] width 262 height 31
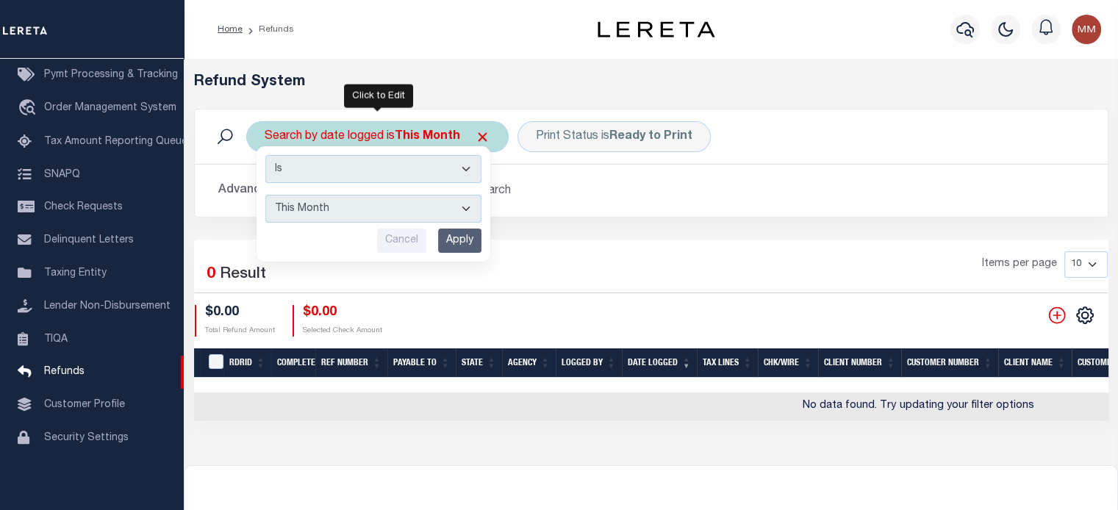
click at [364, 209] on select "This Month Last Month Last Three Months This Year Last Year" at bounding box center [373, 209] width 216 height 28
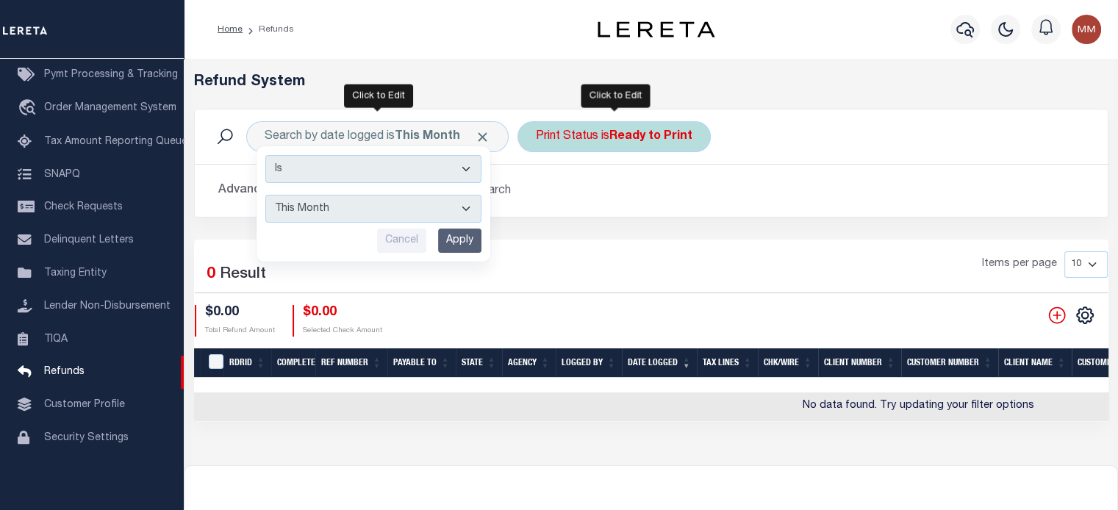
click at [650, 145] on div "Print Status is Ready to Print" at bounding box center [613, 136] width 193 height 31
select select "Ready to Print"
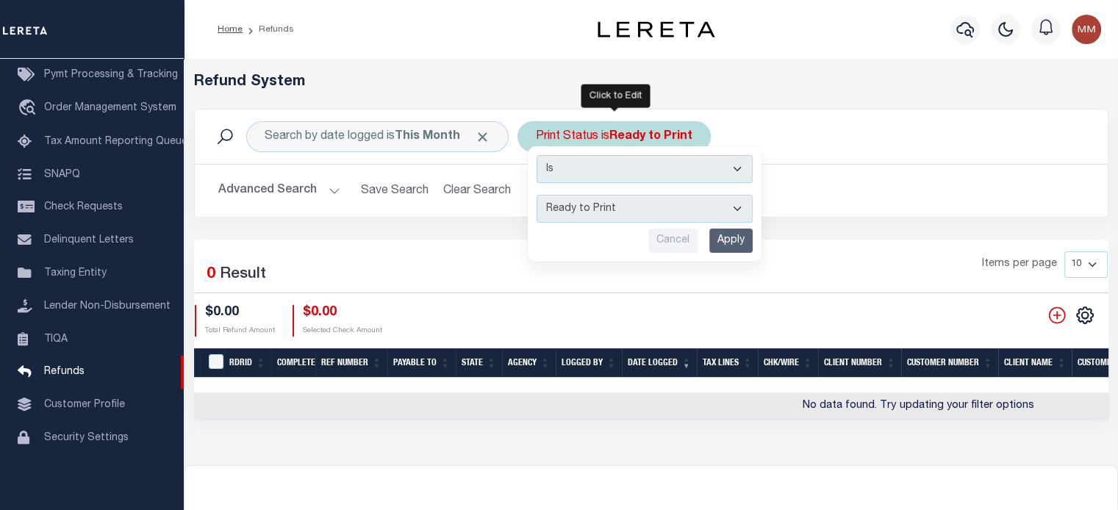
click at [612, 209] on select "--ALL-- Ready to Write Ready to Print Printed" at bounding box center [644, 209] width 216 height 28
click at [536, 195] on select "--ALL-- Ready to Write Ready to Print Printed" at bounding box center [644, 209] width 216 height 28
click at [730, 235] on input "Apply" at bounding box center [730, 241] width 43 height 24
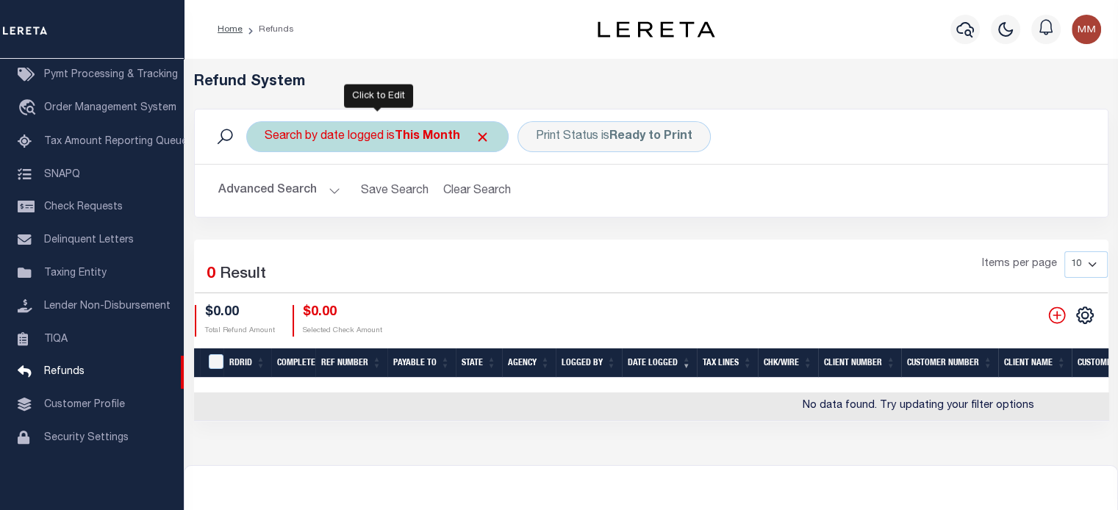
click at [370, 130] on div "Search by date logged is This Month" at bounding box center [377, 136] width 262 height 31
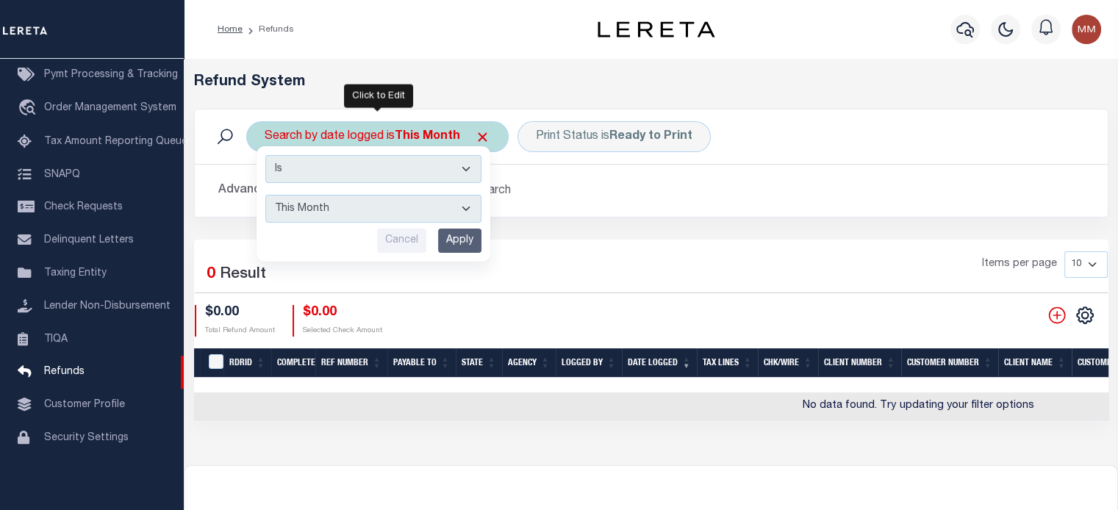
click at [341, 209] on select "This Month Last Month Last Three Months This Year Last Year" at bounding box center [373, 209] width 216 height 28
select select "Last Three Months"
click at [265, 195] on select "This Month Last Month Last Three Months This Year Last Year" at bounding box center [373, 209] width 216 height 28
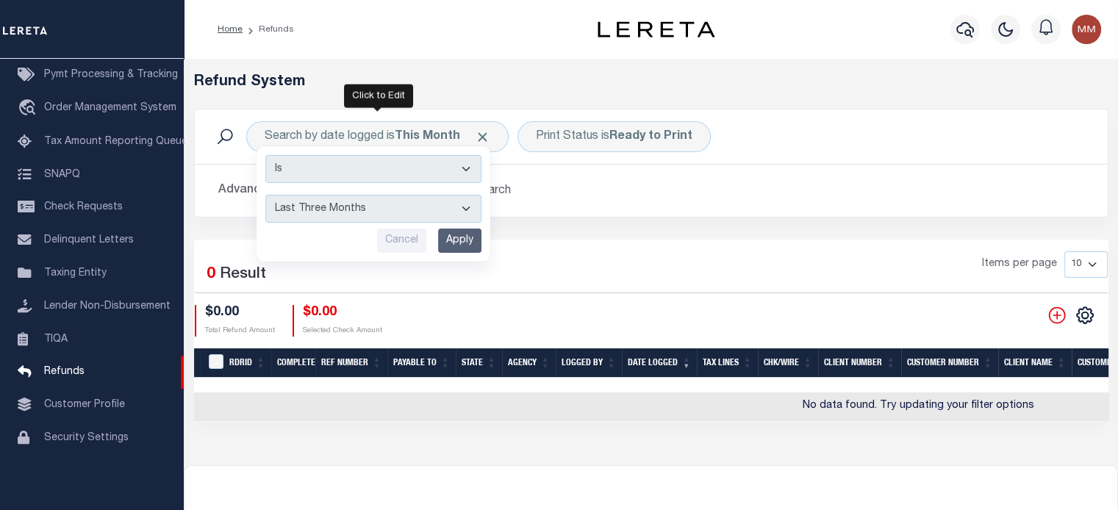
click at [460, 240] on input "Apply" at bounding box center [459, 241] width 43 height 24
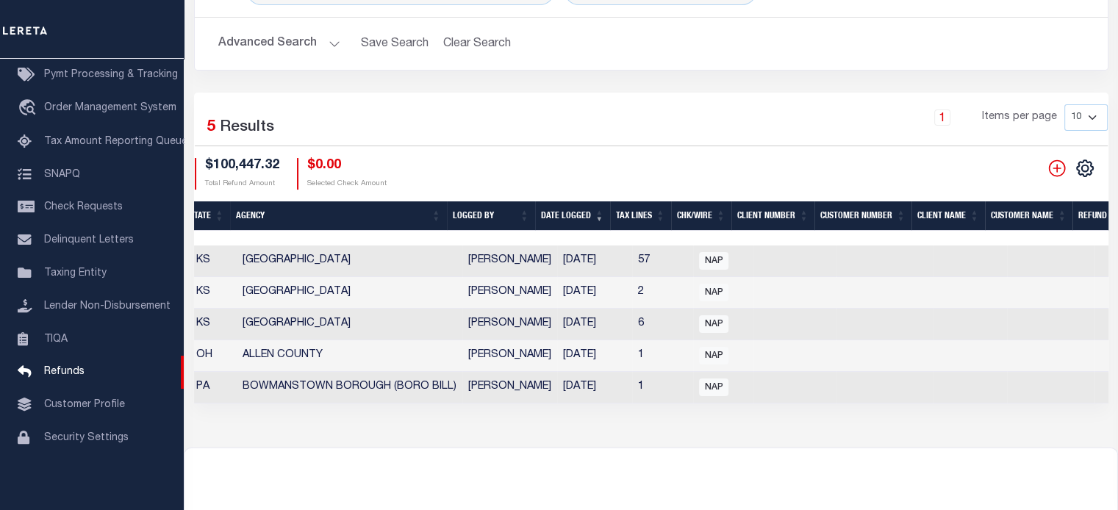
scroll to position [0, 521]
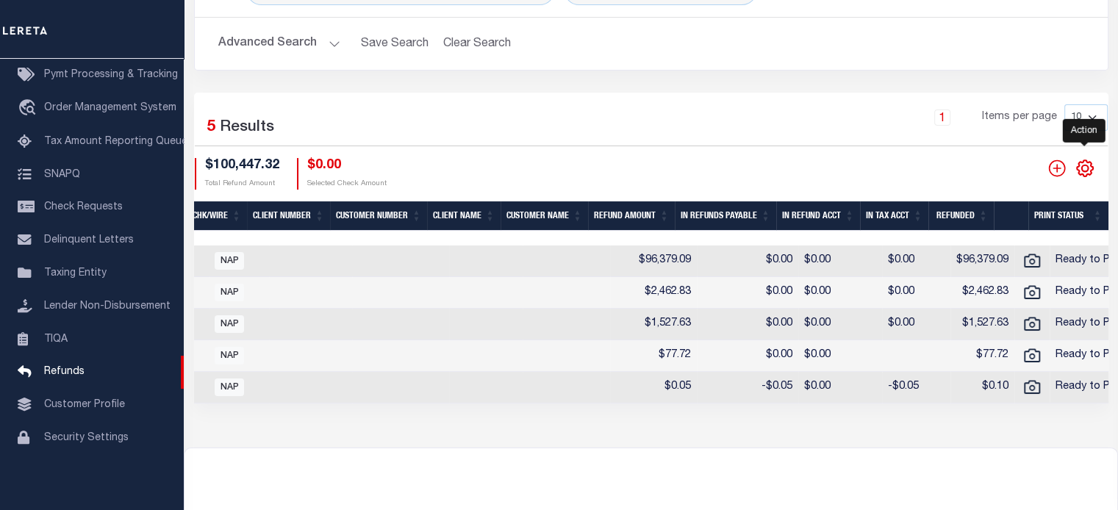
click at [1089, 170] on icon "" at bounding box center [1084, 168] width 19 height 19
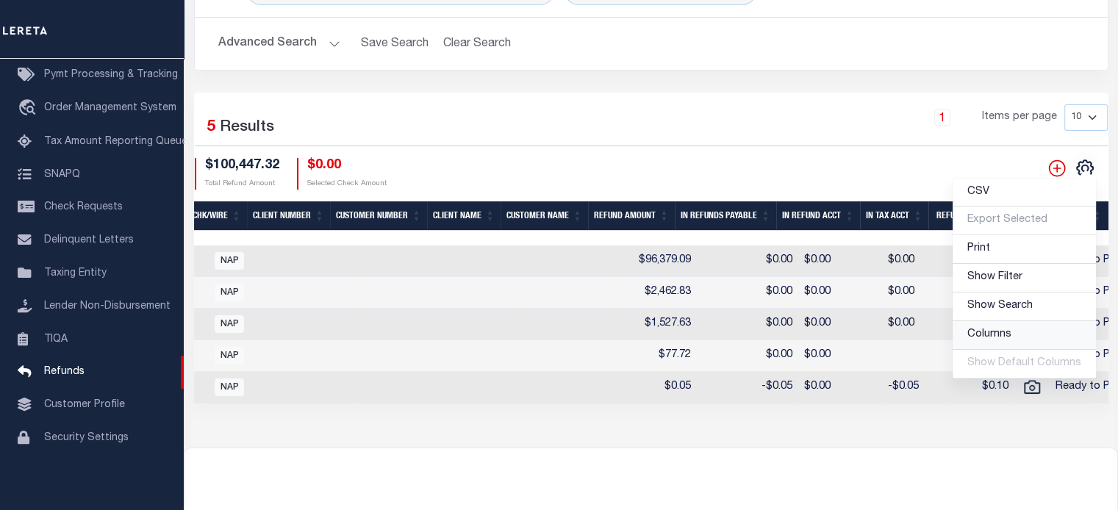
click at [990, 333] on span "Columns" at bounding box center [989, 334] width 44 height 10
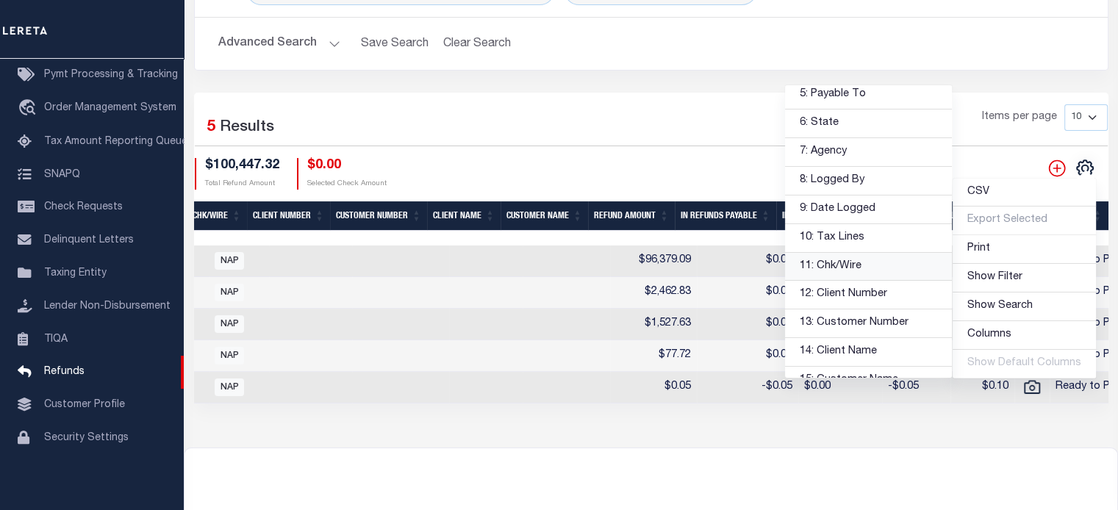
click at [841, 265] on link "11: Chk/Wire" at bounding box center [868, 267] width 167 height 29
click at [838, 291] on link "12: Client Number" at bounding box center [868, 295] width 167 height 29
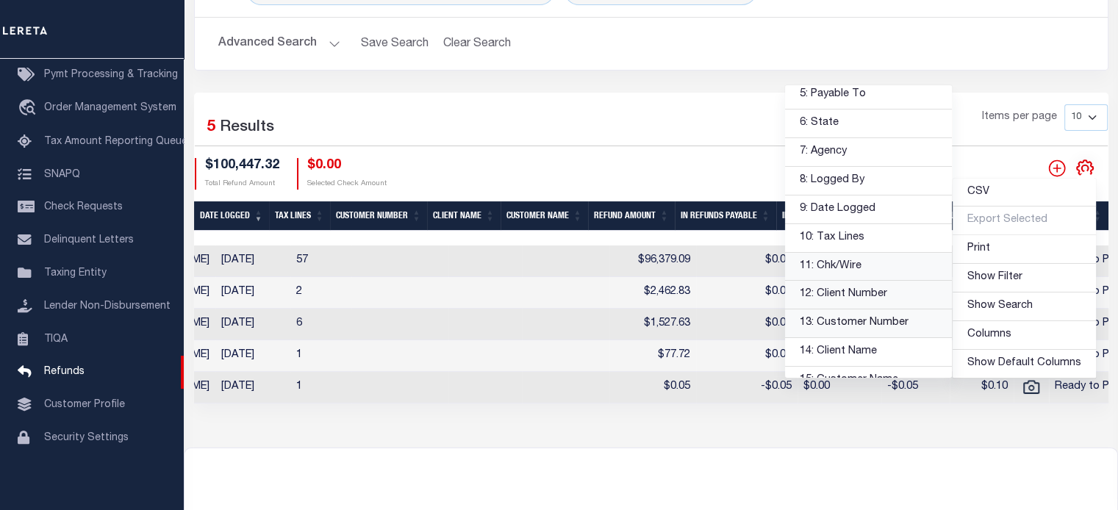
click at [835, 314] on link "13: Customer Number" at bounding box center [868, 323] width 167 height 29
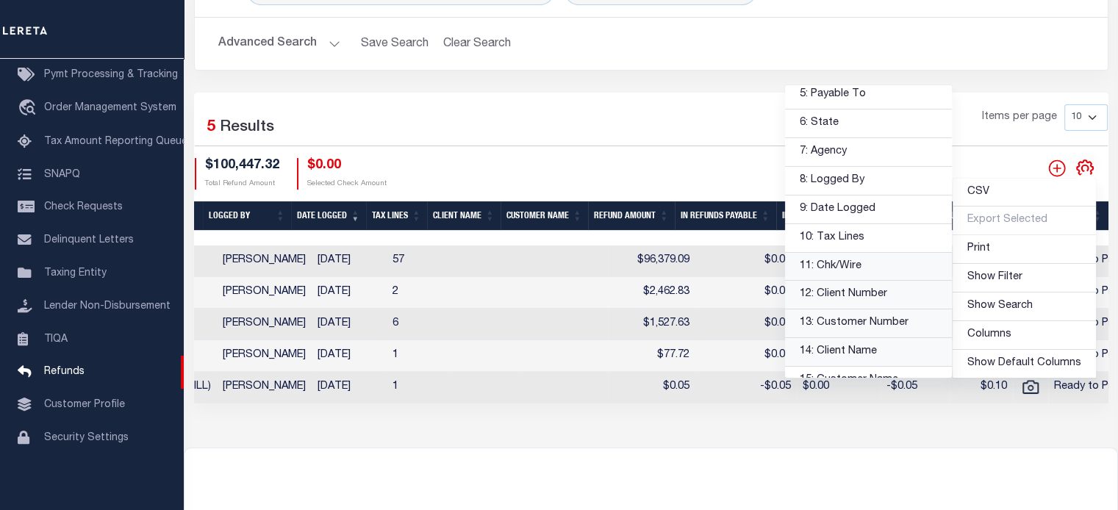
click at [835, 348] on link "14: Client Name" at bounding box center [868, 352] width 167 height 29
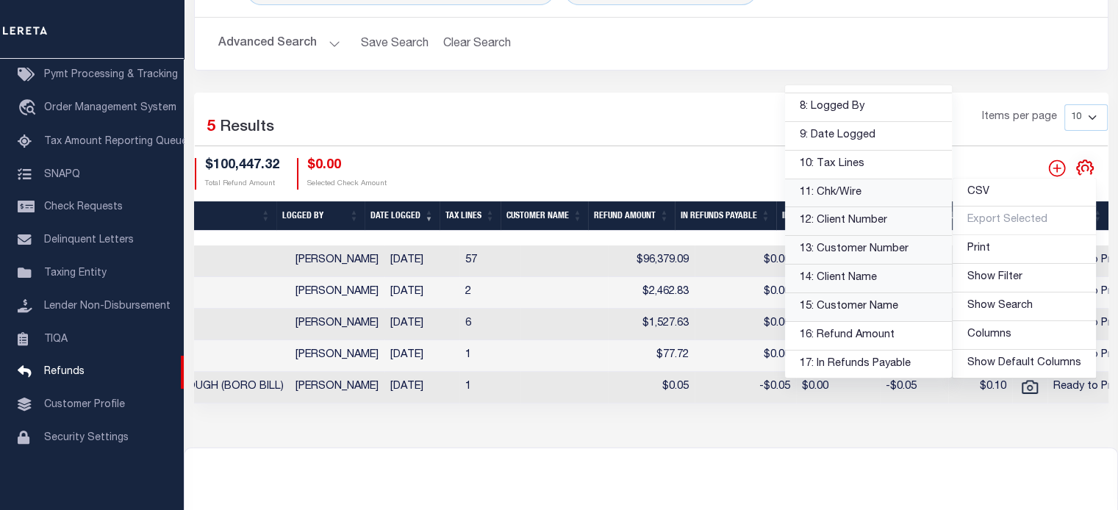
click at [837, 306] on link "15: Customer Name" at bounding box center [868, 307] width 167 height 29
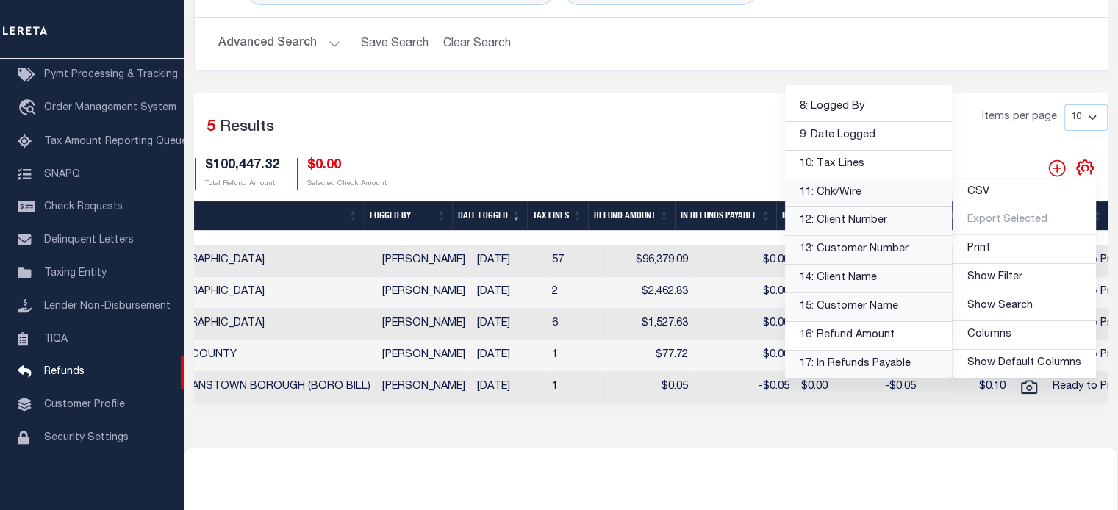
click at [864, 367] on link "17: In Refunds Payable" at bounding box center [868, 364] width 167 height 29
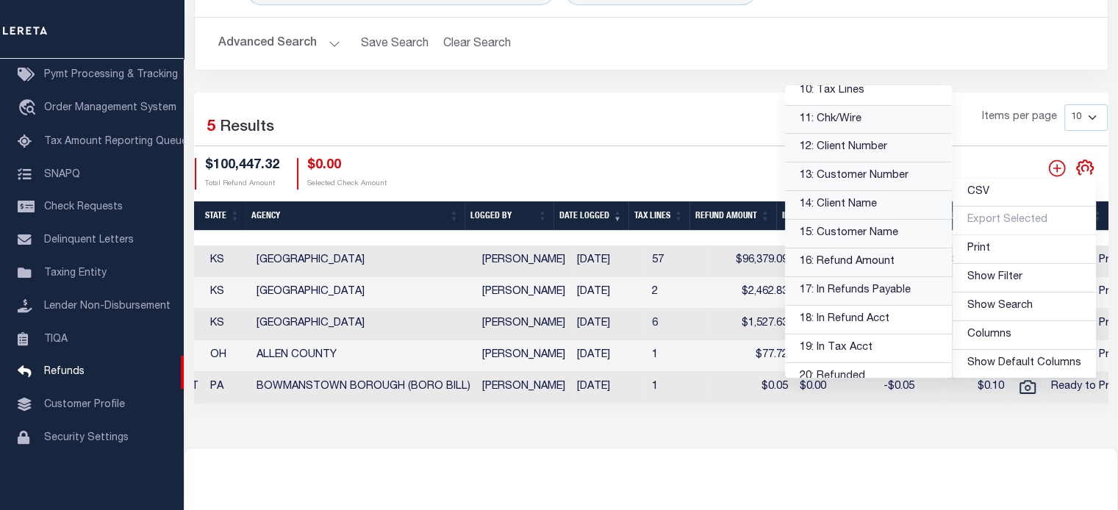
click at [849, 263] on link "16: Refund Amount" at bounding box center [868, 262] width 167 height 29
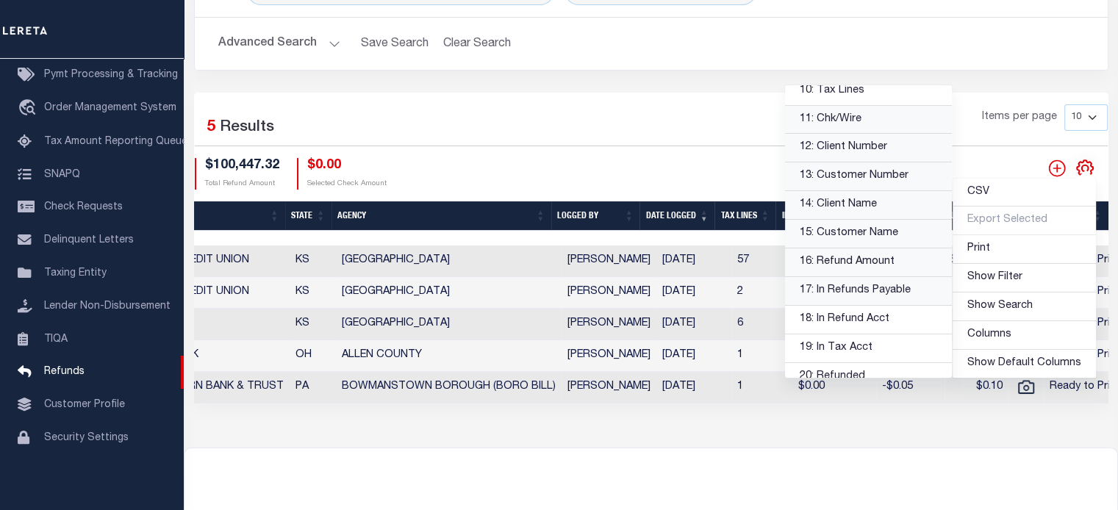
click at [848, 261] on link "16: Refund Amount" at bounding box center [868, 262] width 167 height 29
click at [747, 445] on div "Refund System Search by date logged is Last Three Months Print Status is Ready …" at bounding box center [651, 180] width 934 height 536
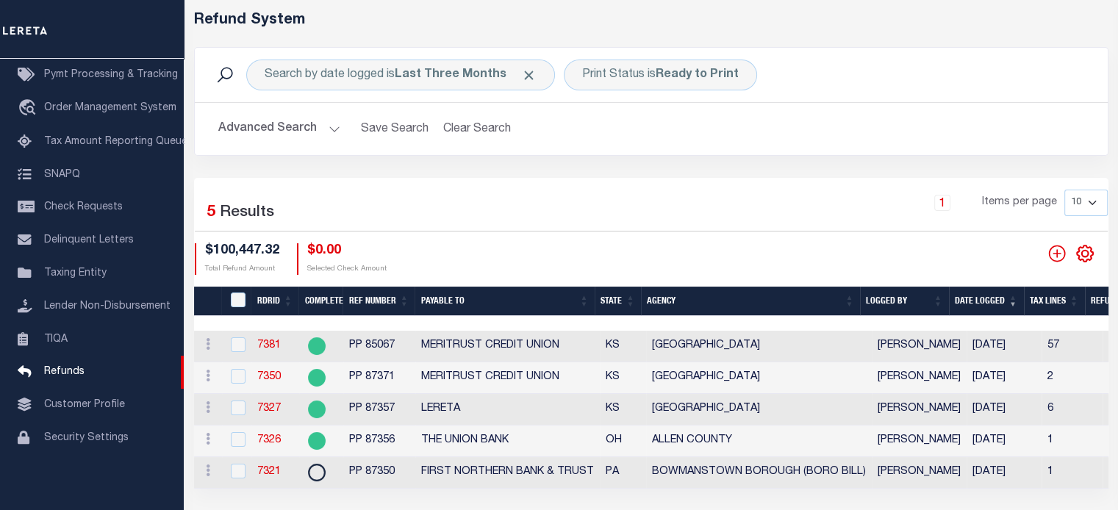
scroll to position [0, 0]
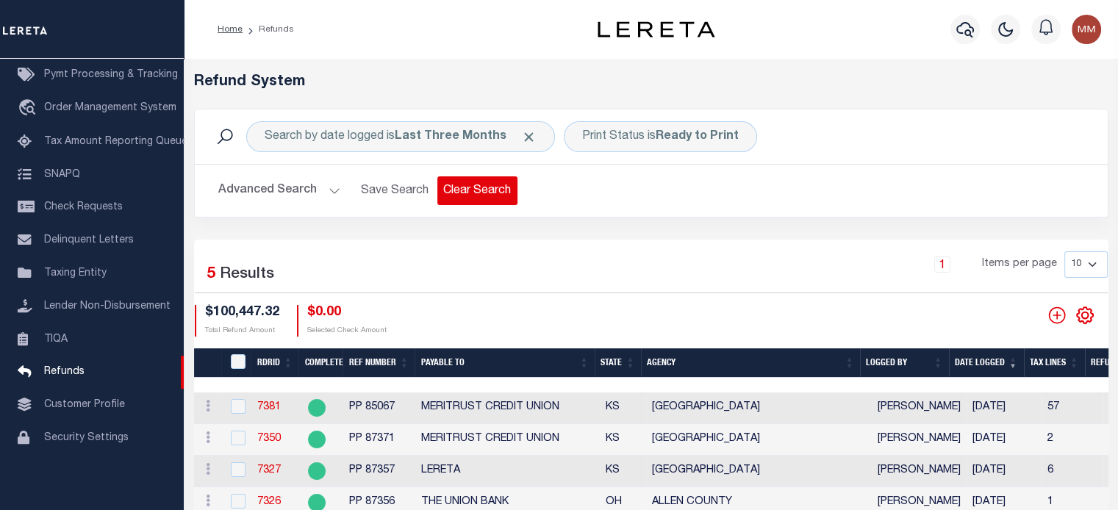
click at [471, 194] on button "Clear Search" at bounding box center [477, 190] width 80 height 29
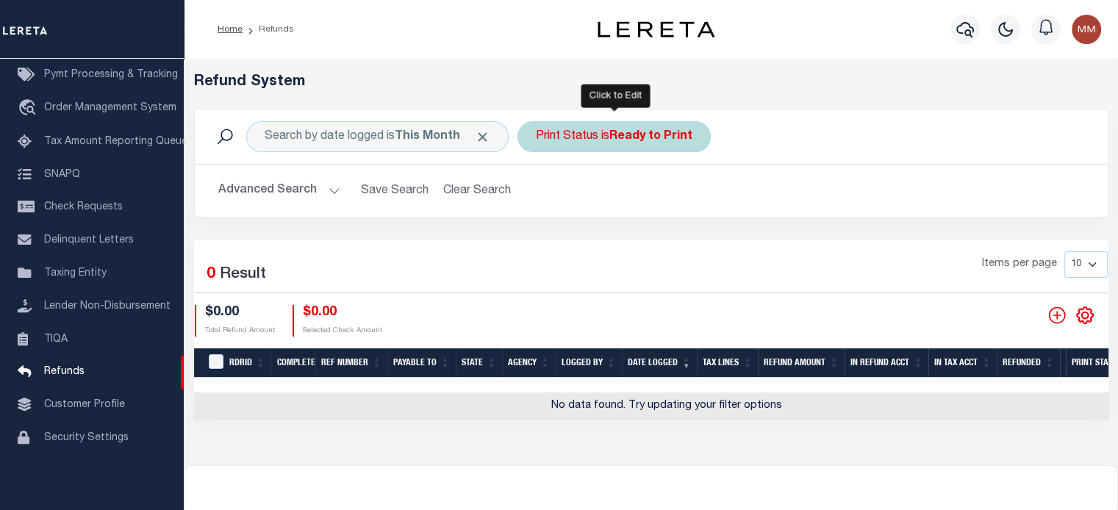
click at [587, 142] on div "Print Status is Ready to Print" at bounding box center [613, 136] width 193 height 31
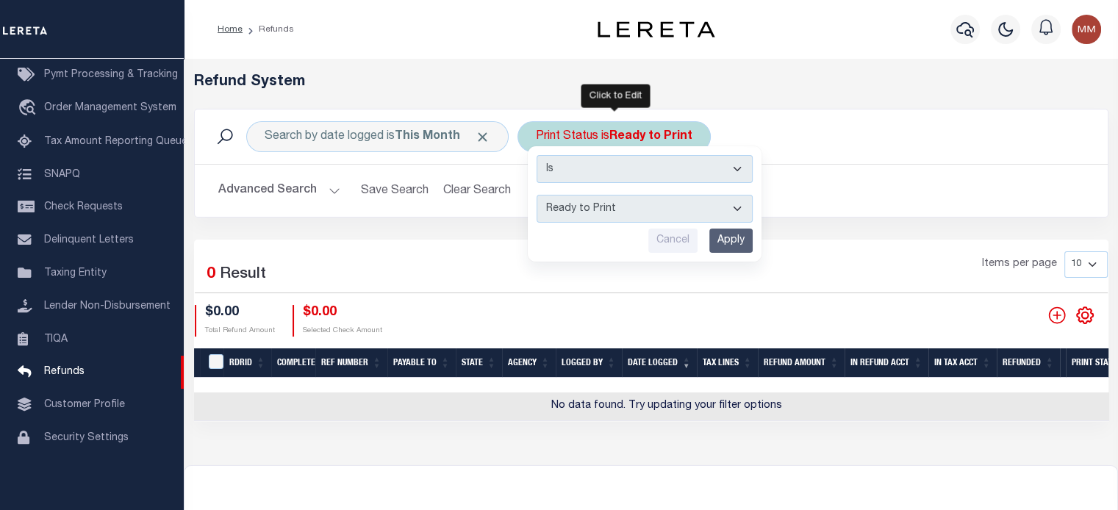
click at [578, 207] on select "--ALL-- Ready to Write Ready to Print Printed" at bounding box center [644, 209] width 216 height 28
select select "All"
click at [536, 195] on select "--ALL-- Ready to Write Ready to Print Printed" at bounding box center [644, 209] width 216 height 28
click at [745, 237] on input "Apply" at bounding box center [730, 241] width 43 height 24
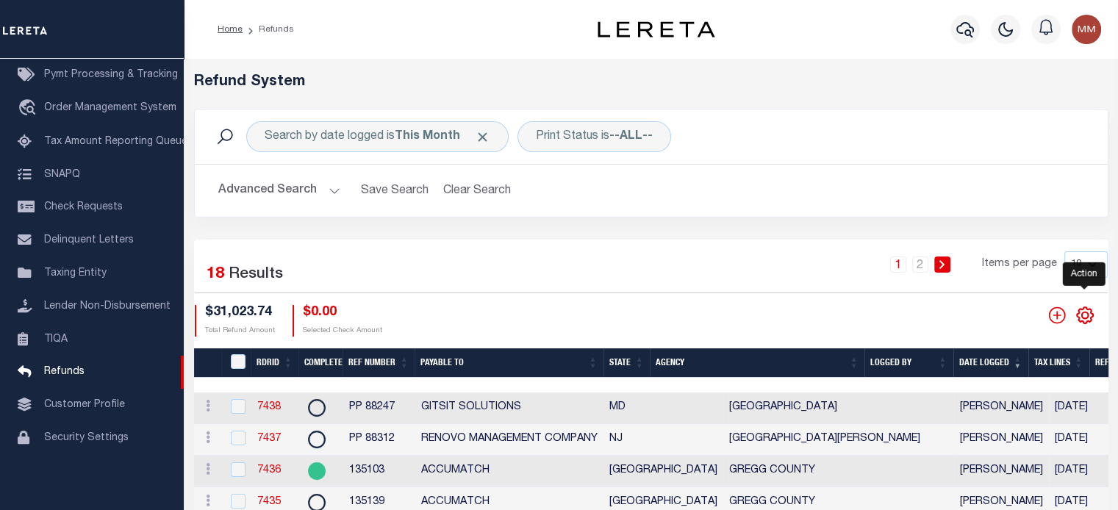
click at [1085, 320] on icon "" at bounding box center [1084, 315] width 19 height 19
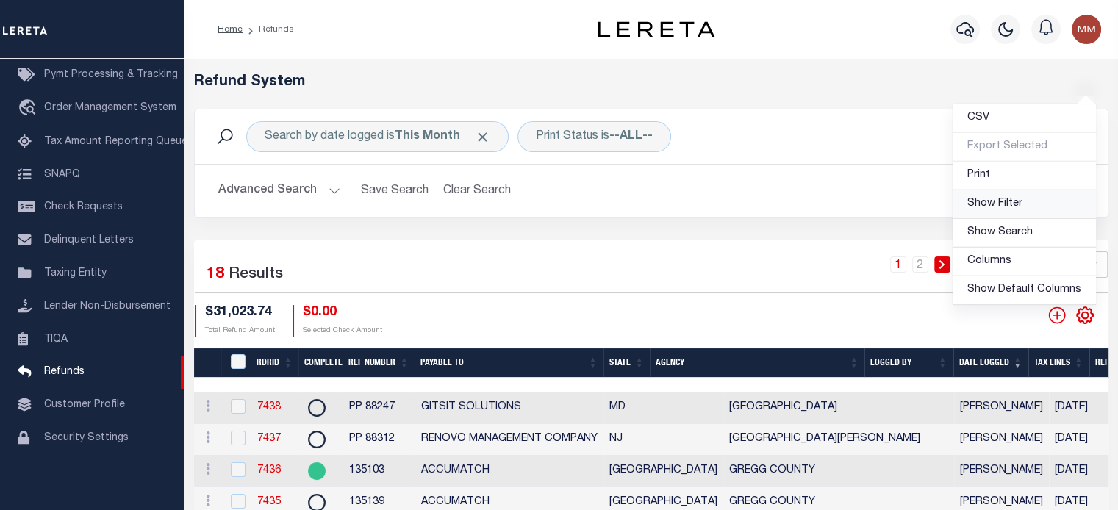
click at [1005, 209] on span "Show Filter" at bounding box center [994, 203] width 55 height 10
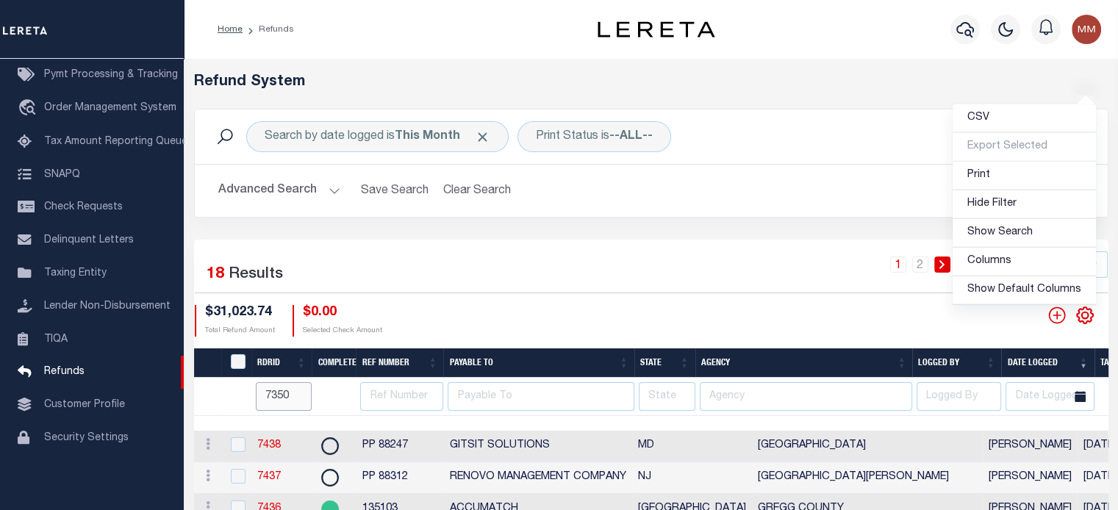
click at [287, 395] on input "7350" at bounding box center [284, 396] width 57 height 29
type input "7"
type input "7320"
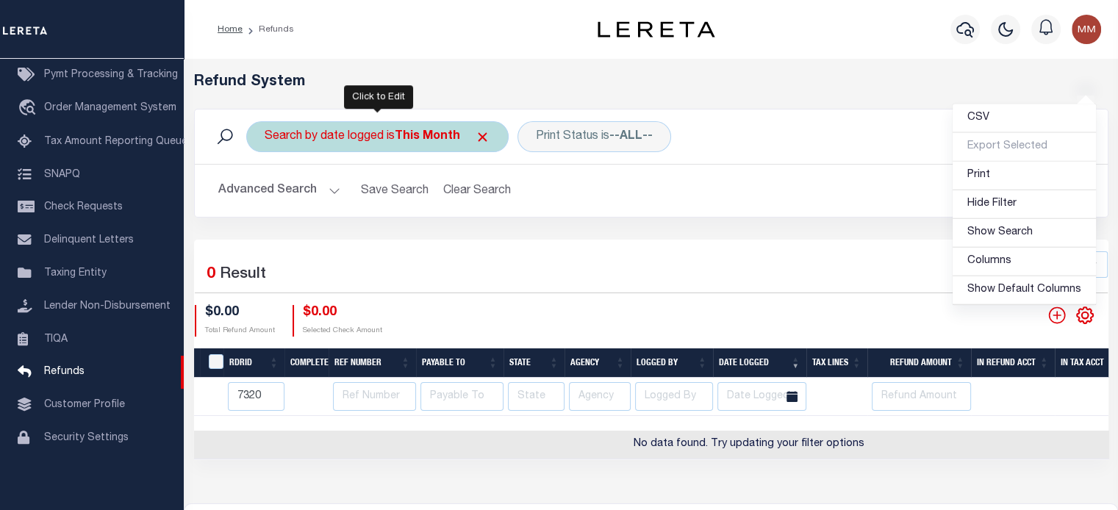
click at [362, 140] on div "Search by date logged is This Month" at bounding box center [377, 136] width 262 height 31
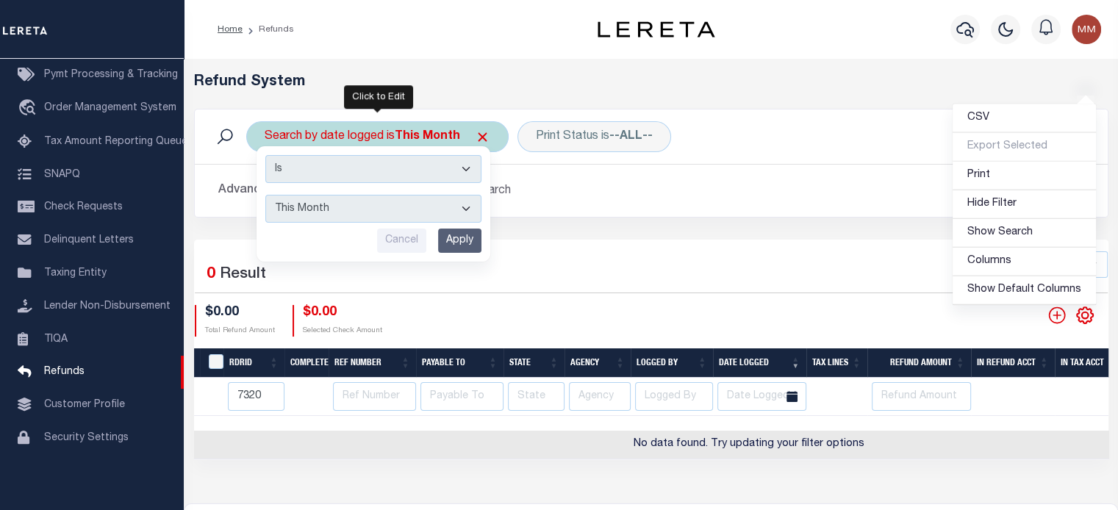
click at [351, 207] on select "This Month Last Month Last Three Months This Year Last Year" at bounding box center [373, 209] width 216 height 28
select select "Last Three Months"
click at [265, 195] on select "This Month Last Month Last Three Months This Year Last Year" at bounding box center [373, 209] width 216 height 28
click at [458, 245] on input "Apply" at bounding box center [459, 241] width 43 height 24
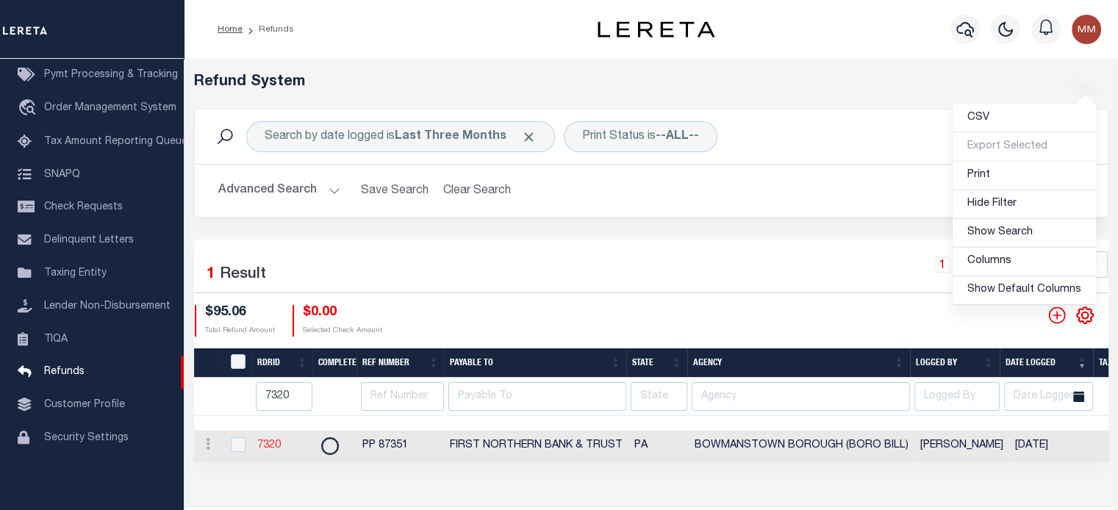
click at [268, 447] on link "7320" at bounding box center [269, 445] width 24 height 10
checkbox input "true"
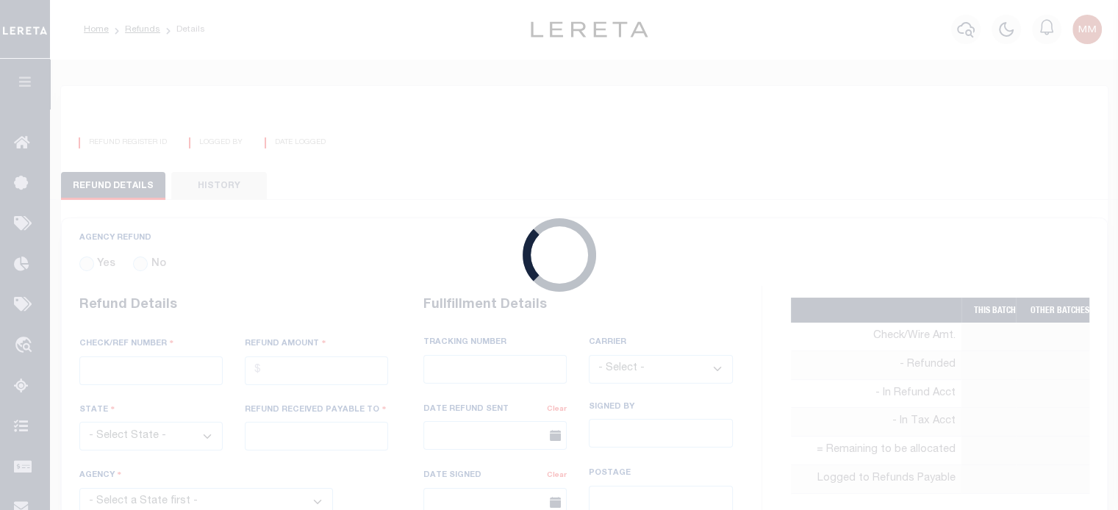
radio input "true"
type input "PP 87351"
type input "$95.06"
select select "PA"
type input "FIRST NORTHERN BANK & TRUST"
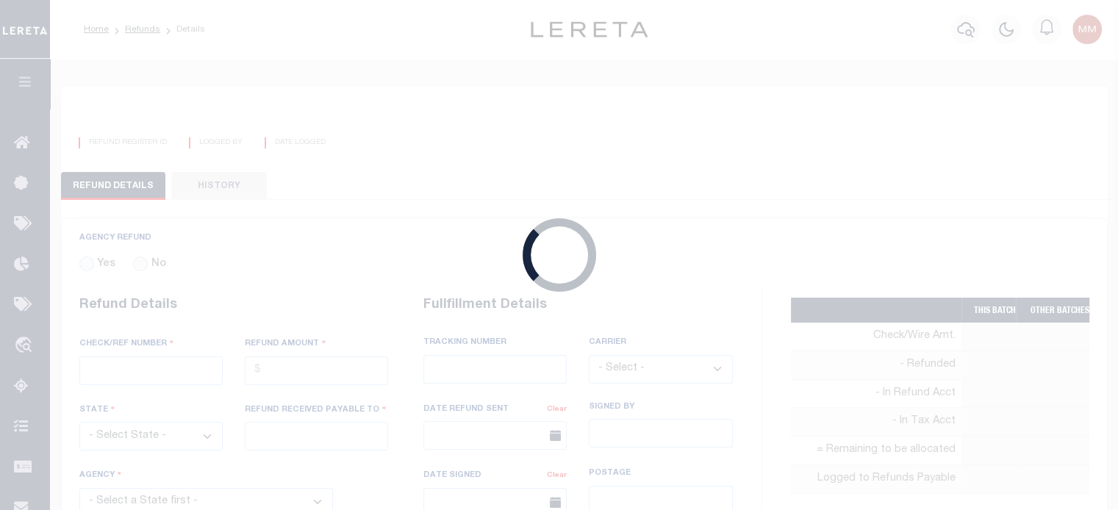
select select
select select "[PERSON_NAME]"
select select "OTH"
select select "OVP"
type textarea "THIS IS FROM THE RFR REPORT"
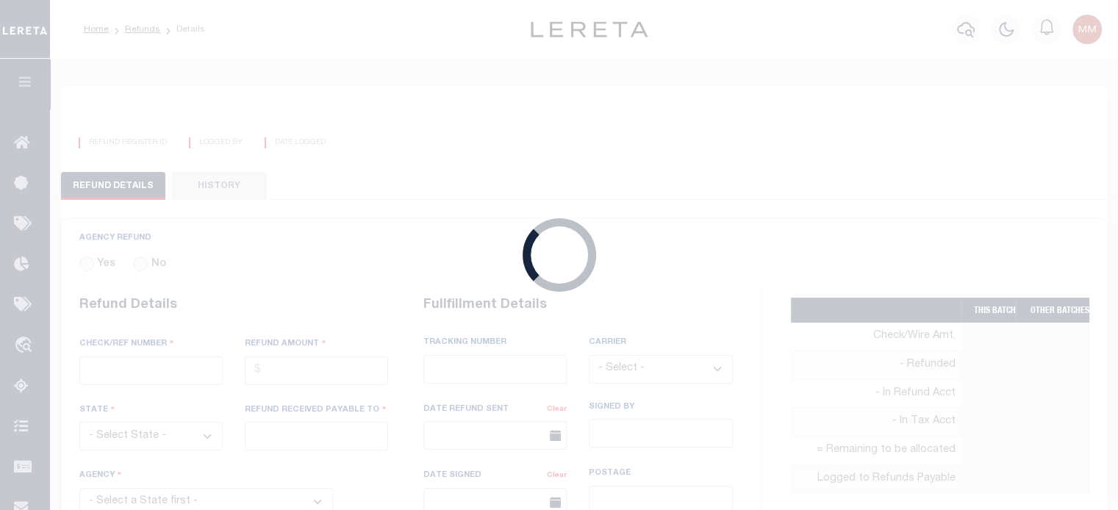
type input "[PERSON_NAME]"
type input "[DATE]"
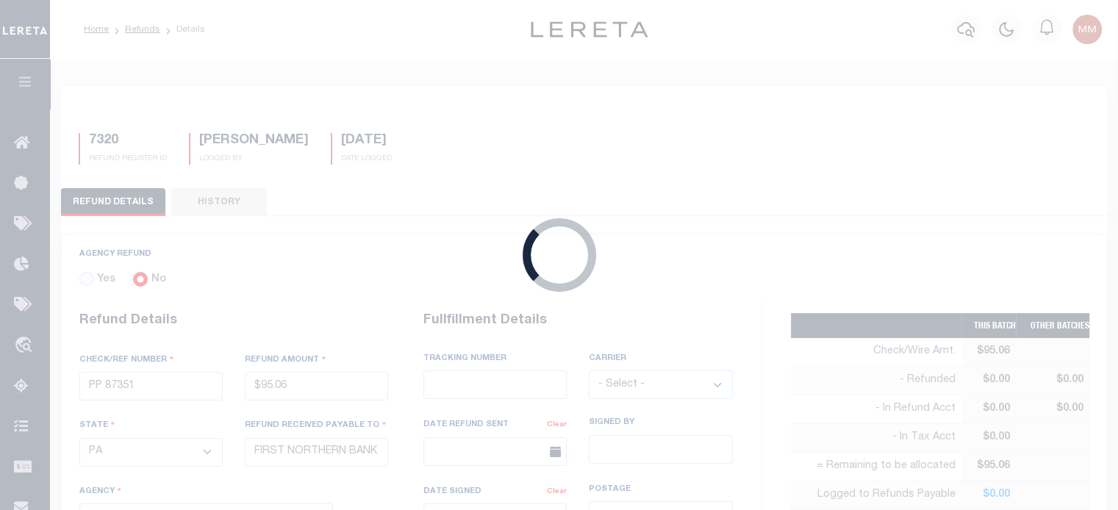
select select "4202503005"
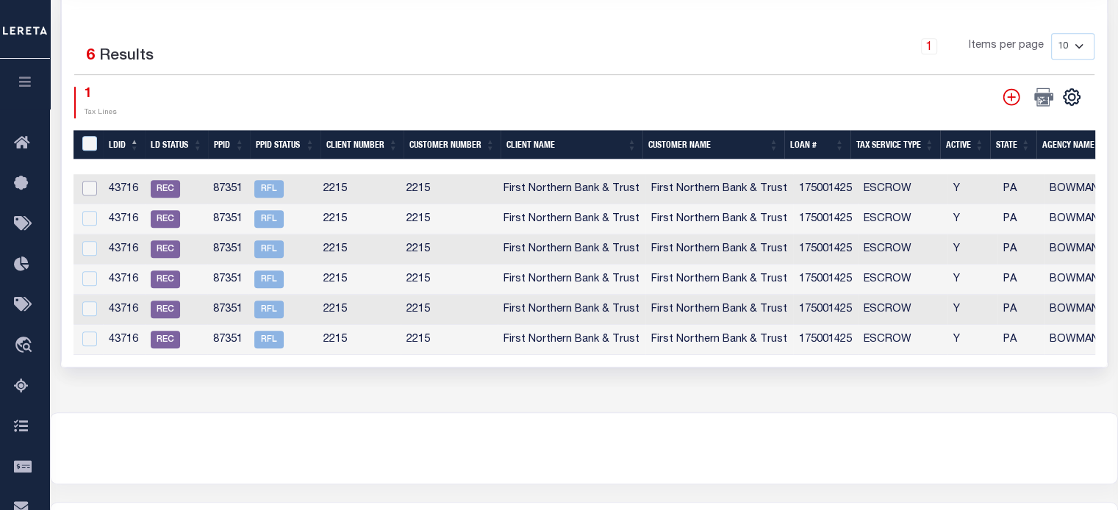
click at [88, 184] on input "checkbox" at bounding box center [89, 188] width 15 height 15
checkbox input "true"
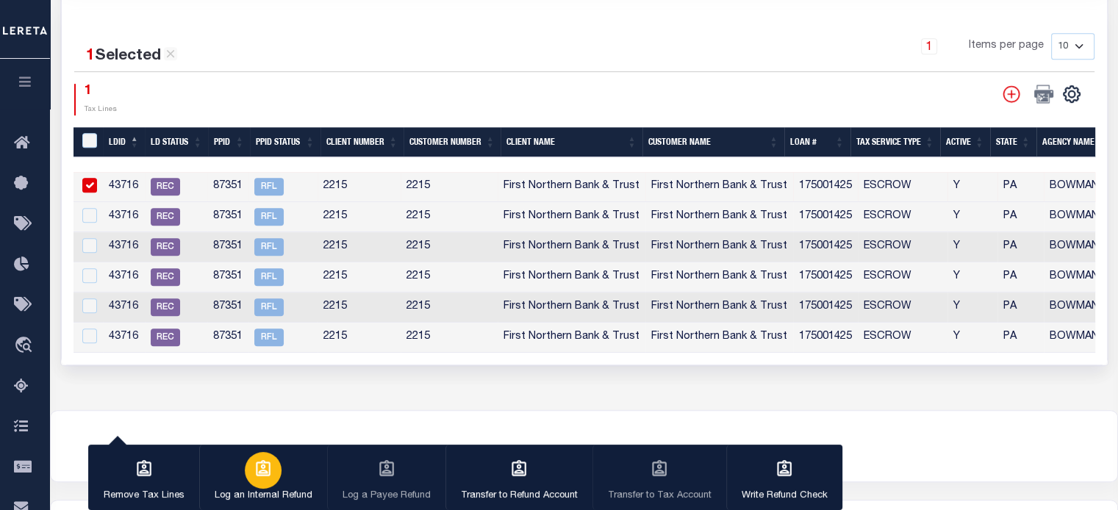
click at [262, 472] on icon "button" at bounding box center [263, 468] width 15 height 16
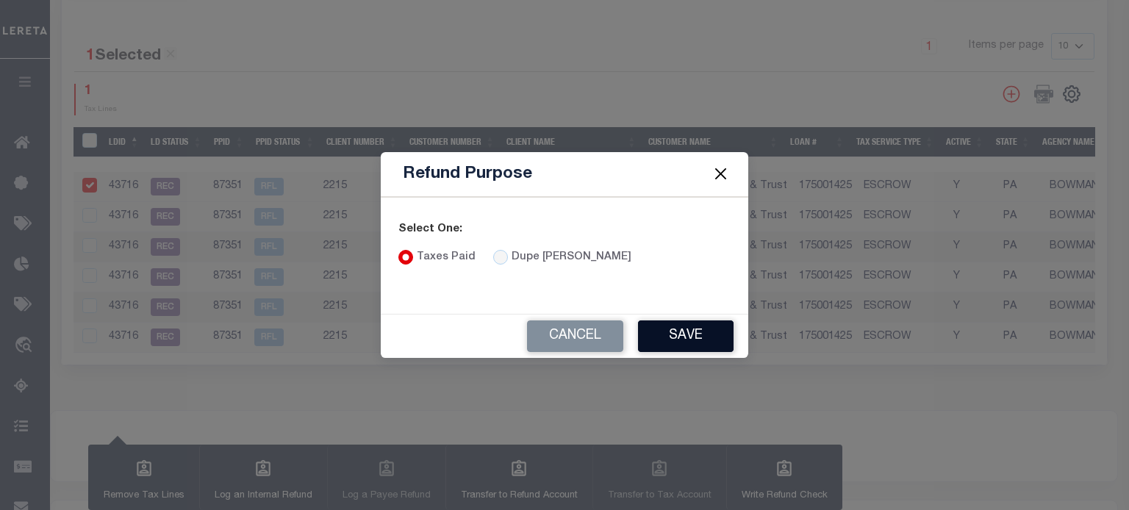
click at [684, 338] on button "Save" at bounding box center [686, 336] width 96 height 32
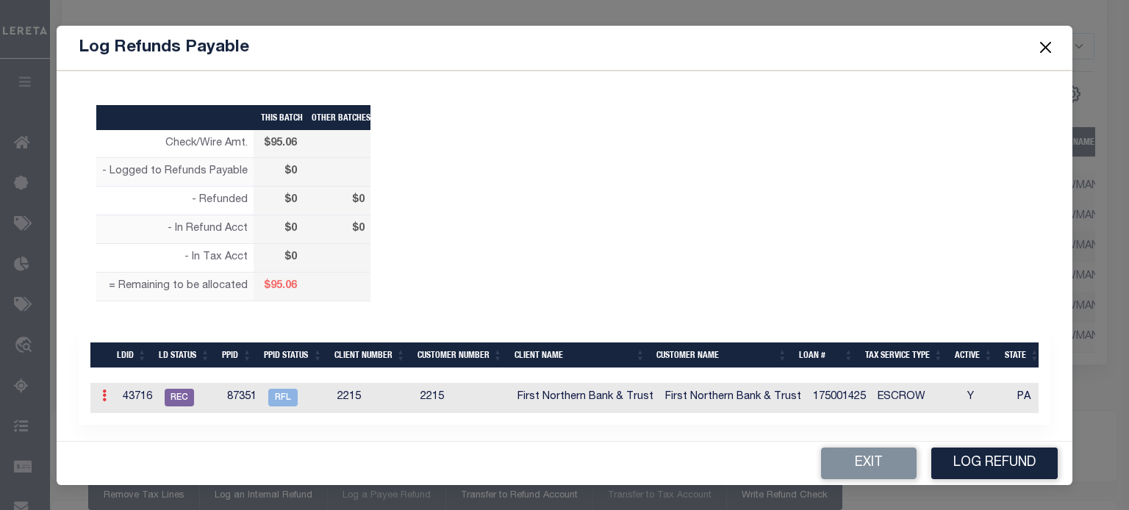
click at [107, 395] on link at bounding box center [104, 398] width 16 height 12
click at [115, 436] on link "Edit" at bounding box center [130, 443] width 66 height 24
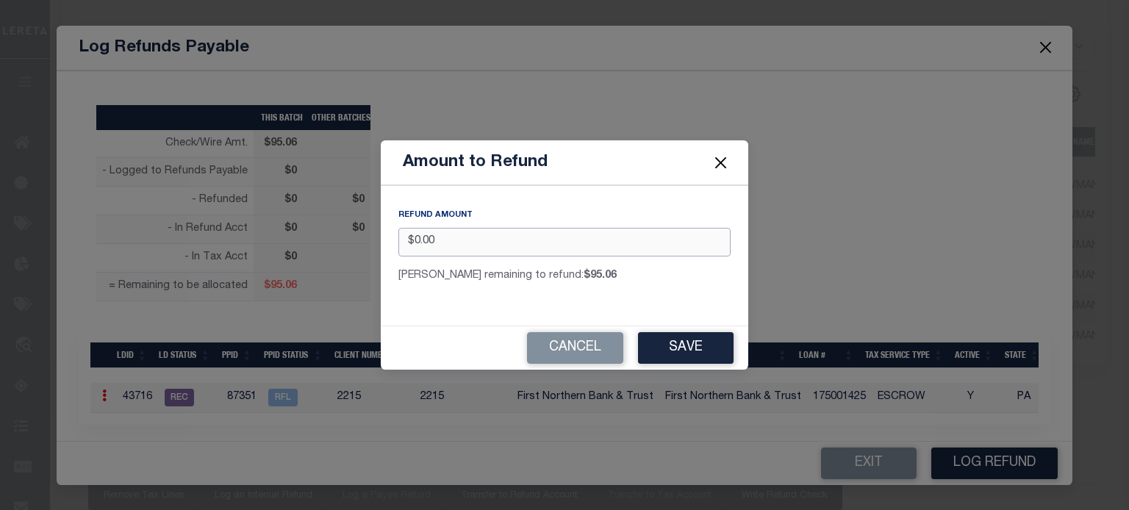
drag, startPoint x: 464, startPoint y: 248, endPoint x: 68, endPoint y: 251, distance: 396.8
click at [68, 251] on div "Amount to Refund REFUND AMOUNT $0.00 Max remaining to refund: $95.06 Cancel Save" at bounding box center [564, 255] width 1129 height 510
type input "$95.06"
click at [689, 345] on button "Save" at bounding box center [686, 348] width 96 height 32
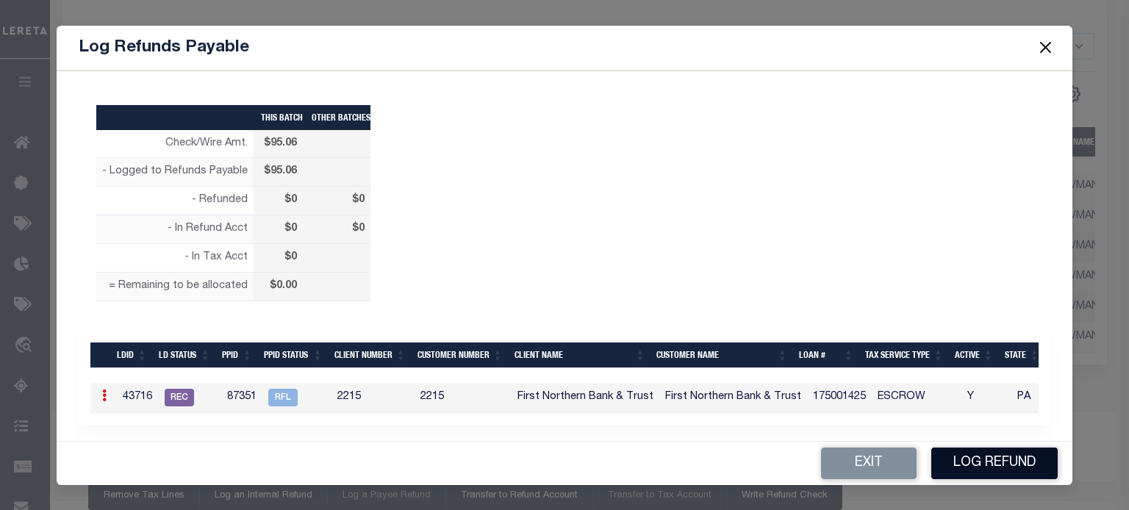
click at [985, 462] on button "Log Refund" at bounding box center [994, 463] width 126 height 32
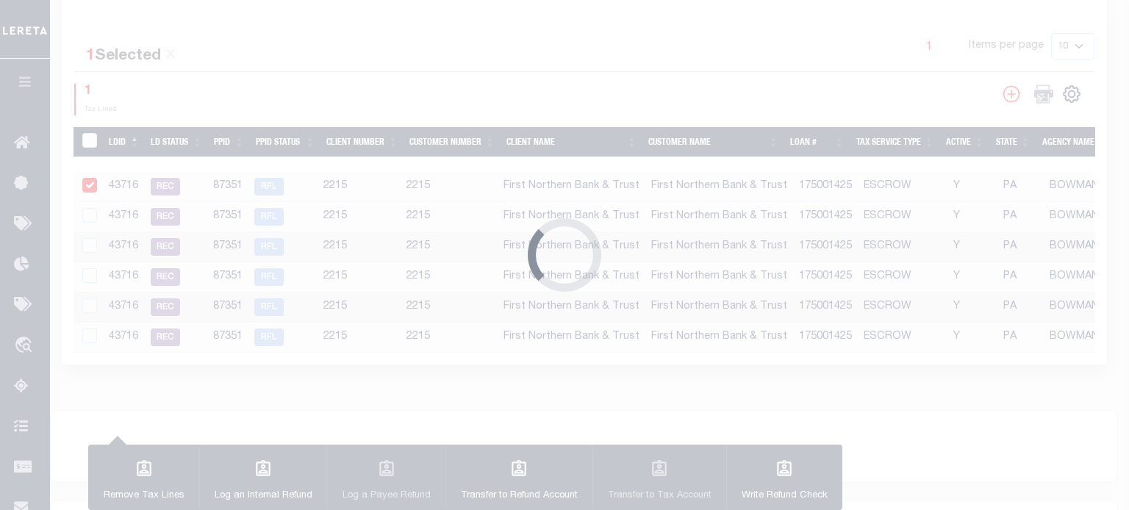
type input "$95.06"
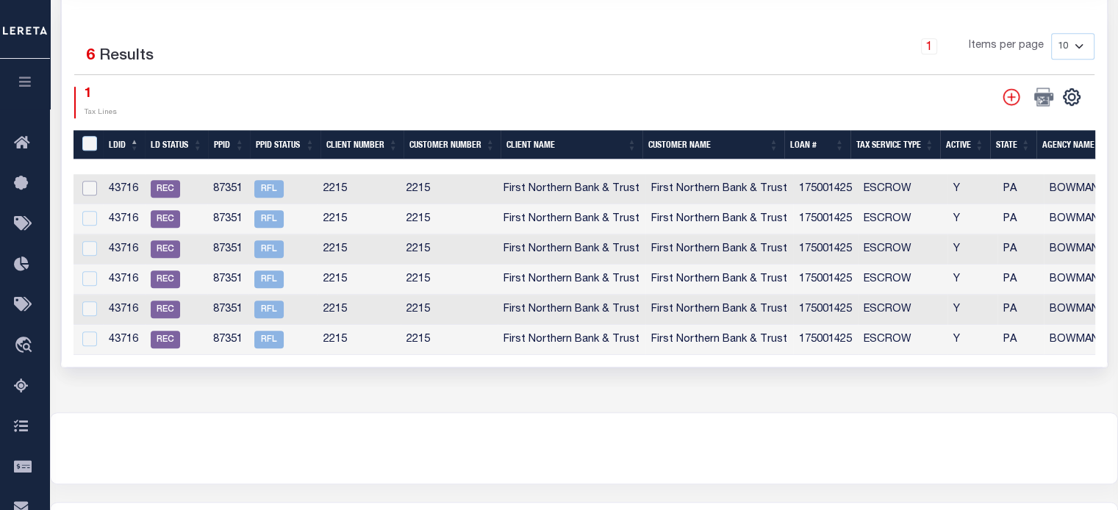
click at [87, 181] on input "checkbox" at bounding box center [89, 188] width 15 height 15
checkbox input "true"
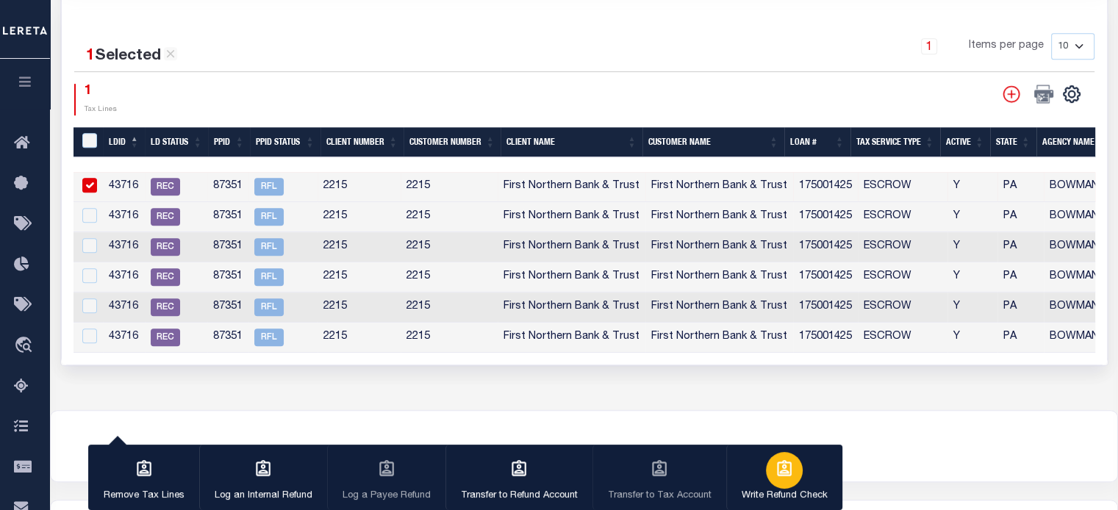
click at [761, 483] on button "Write Refund Check" at bounding box center [784, 478] width 116 height 66
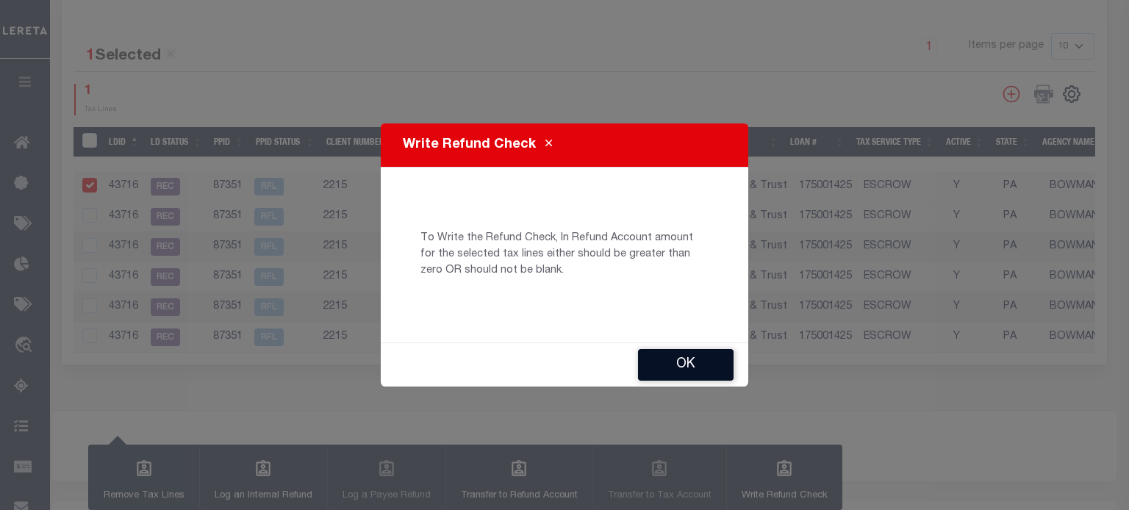
click at [686, 359] on button "Ok" at bounding box center [686, 365] width 96 height 32
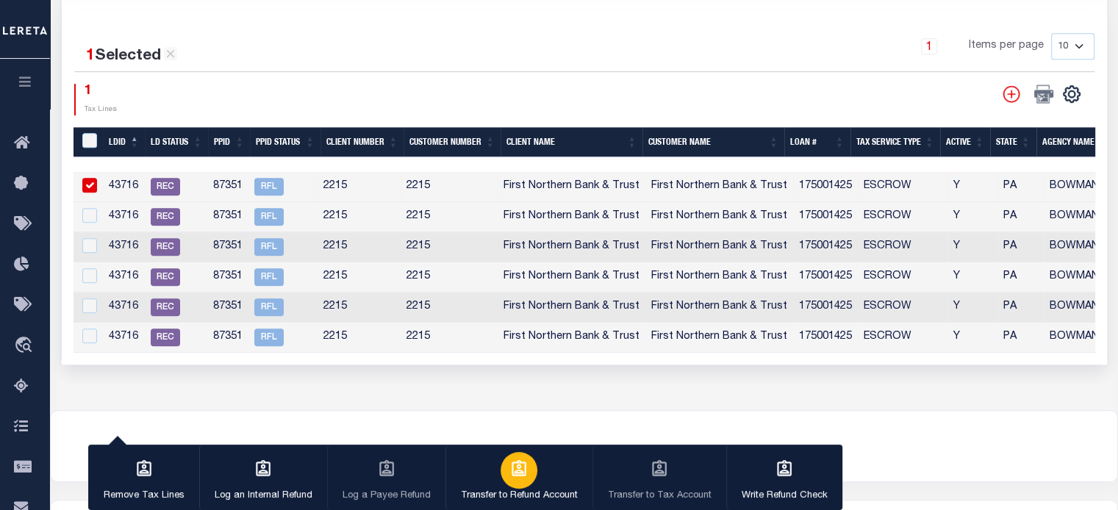
click at [510, 471] on icon "button" at bounding box center [518, 468] width 19 height 19
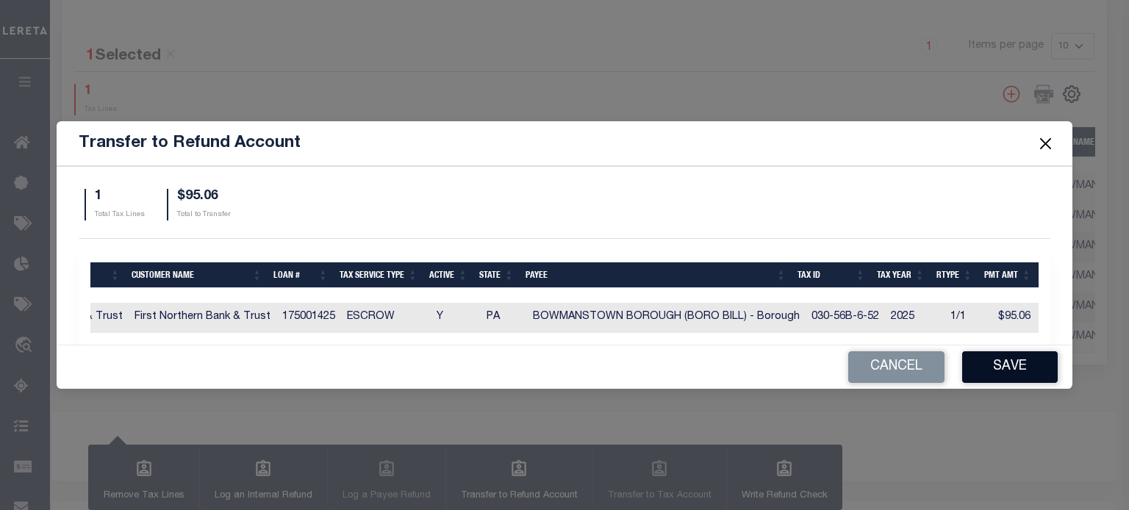
click at [1005, 372] on button "Save" at bounding box center [1010, 367] width 96 height 32
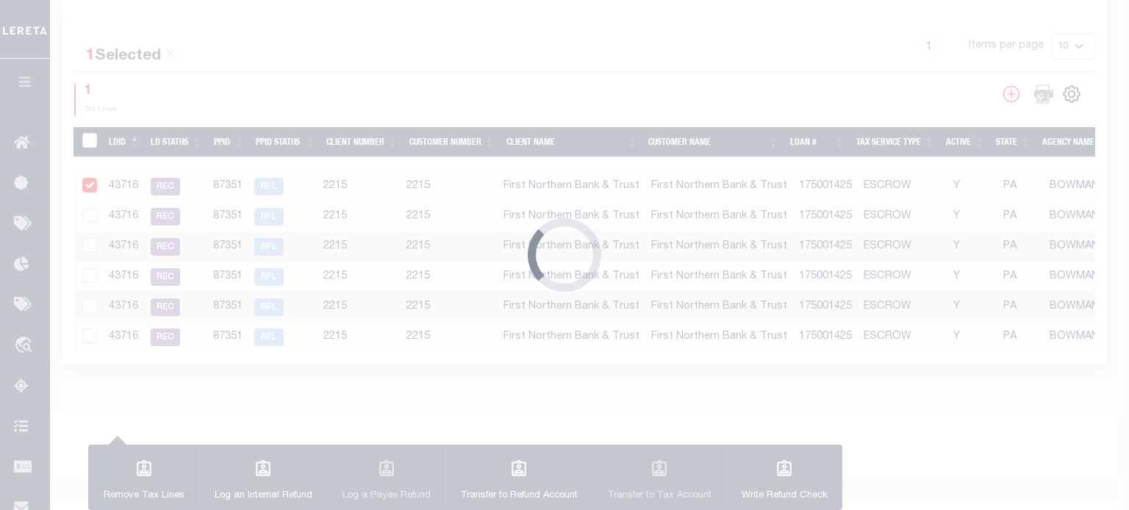
type input "$95.06"
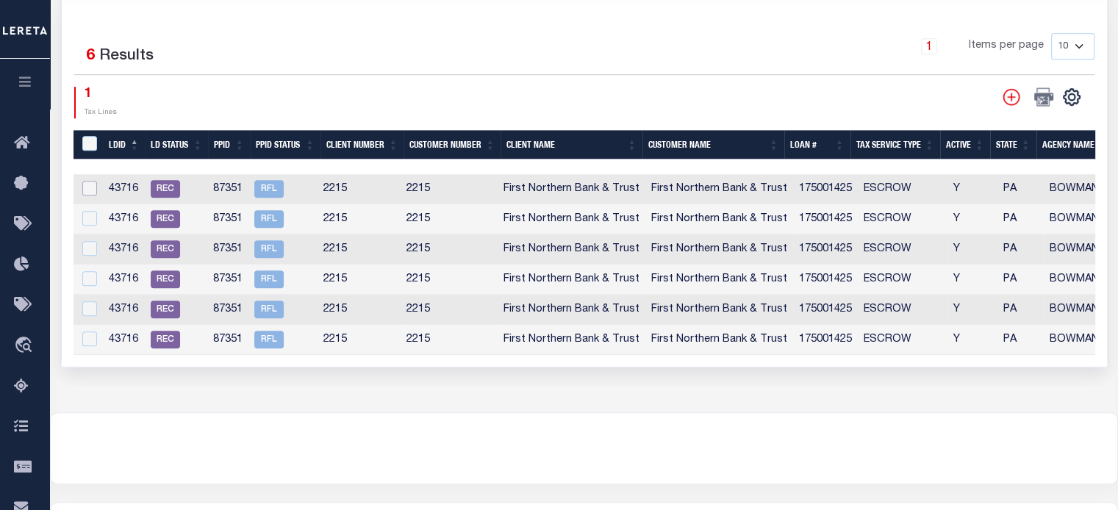
click at [90, 183] on input "checkbox" at bounding box center [89, 188] width 15 height 15
checkbox input "true"
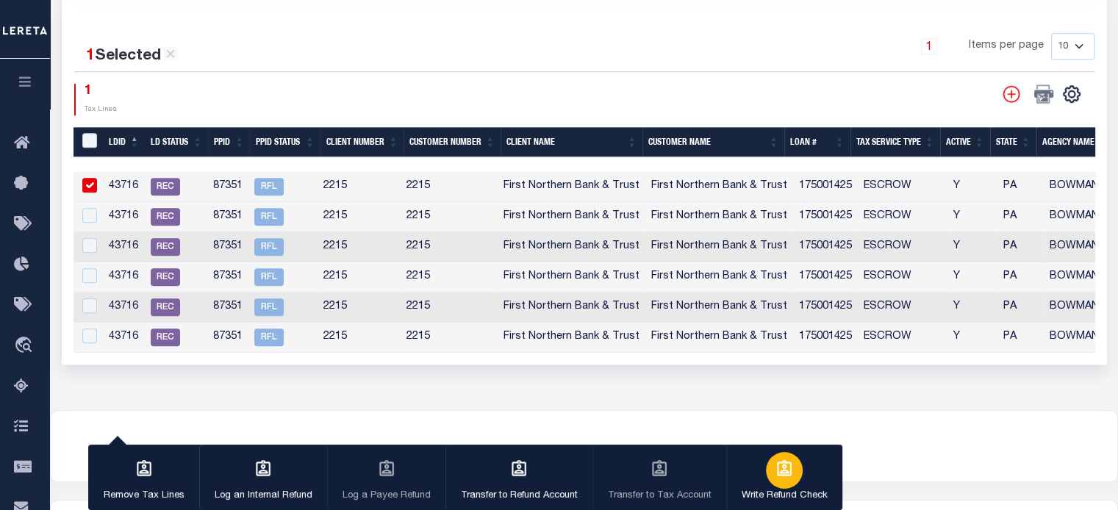
click at [785, 480] on div "button" at bounding box center [784, 470] width 37 height 37
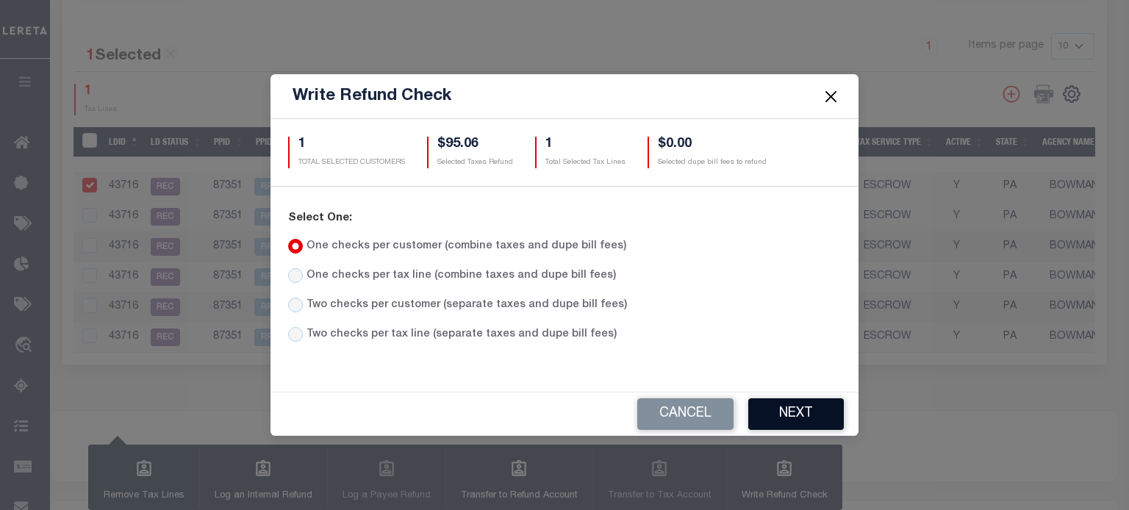
click at [771, 414] on button "Next" at bounding box center [796, 414] width 96 height 32
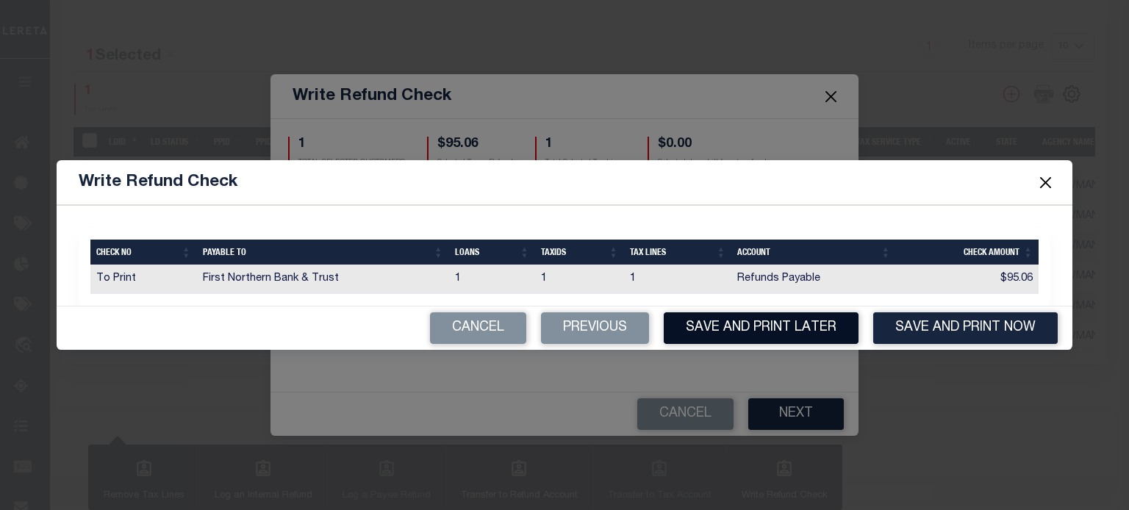
click at [762, 333] on button "Save and Print Later" at bounding box center [760, 328] width 195 height 32
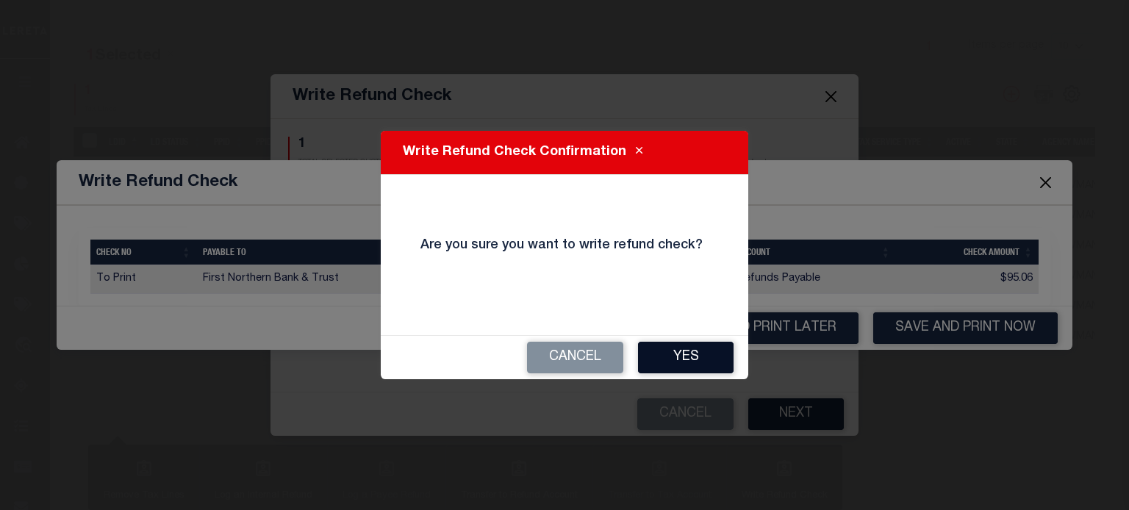
click at [701, 361] on button "Yes" at bounding box center [686, 358] width 96 height 32
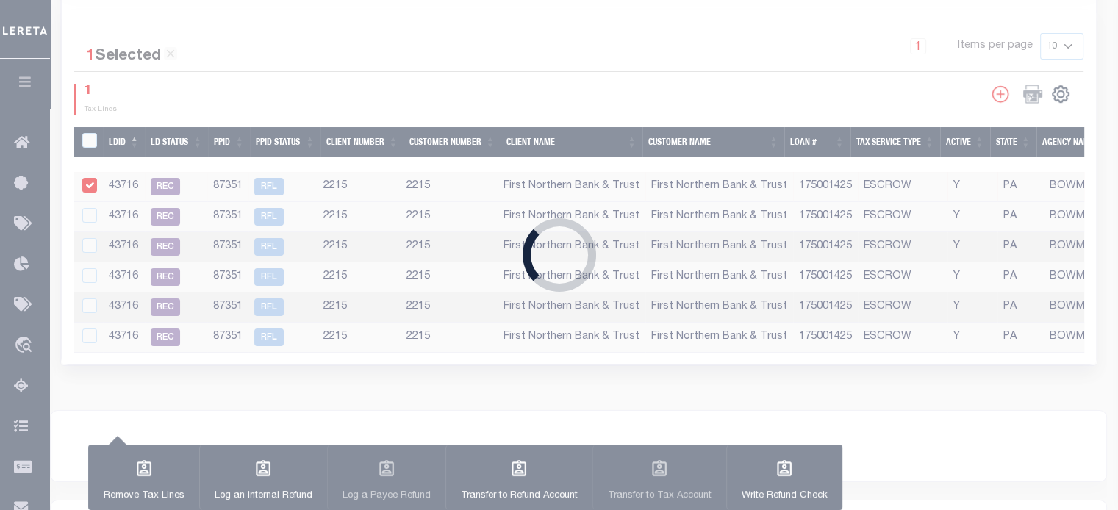
type input "$95.06"
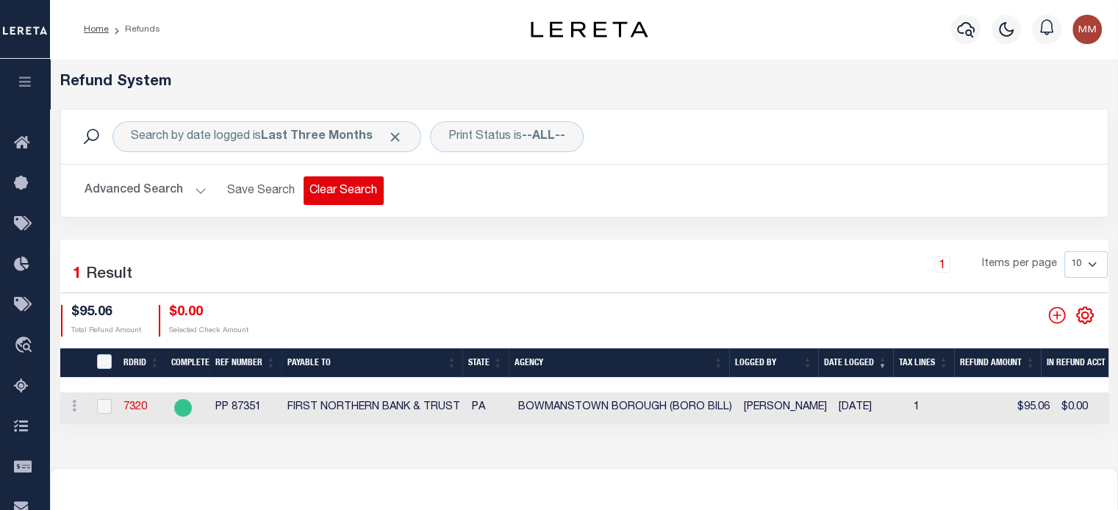
click at [352, 192] on button "Clear Search" at bounding box center [343, 190] width 80 height 29
click at [350, 192] on button "Clear Search" at bounding box center [343, 190] width 80 height 29
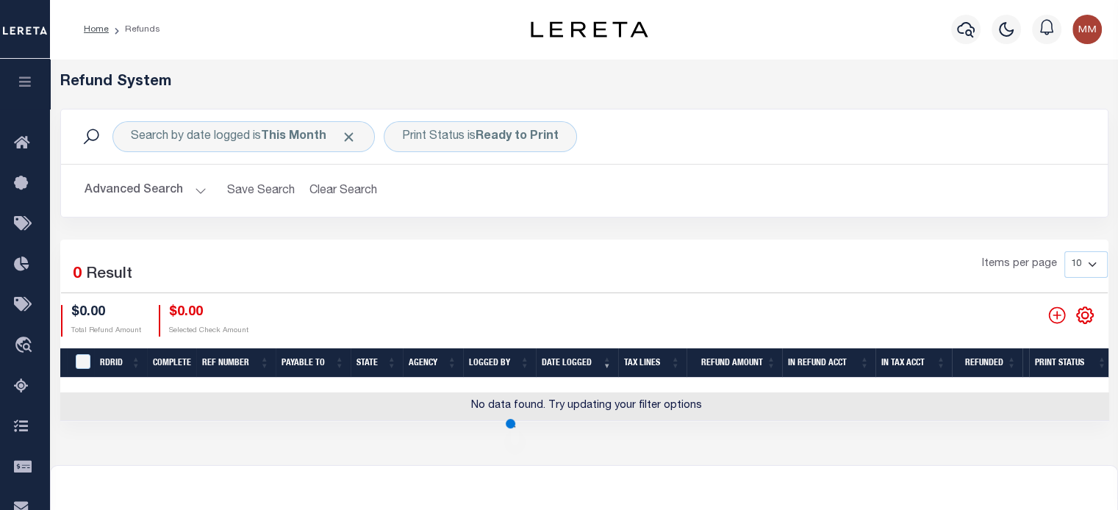
click at [350, 192] on button "Clear Search" at bounding box center [343, 190] width 80 height 29
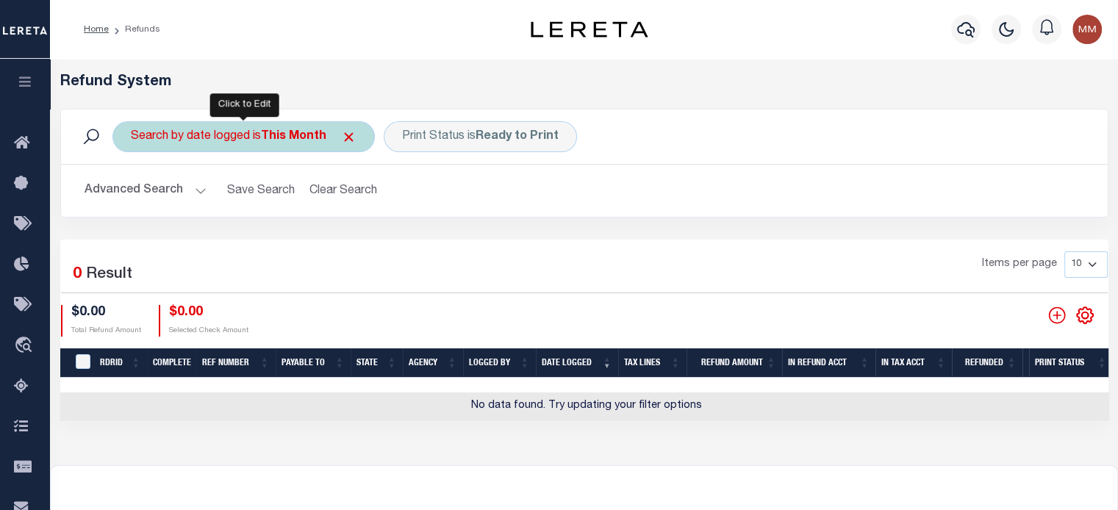
click at [295, 139] on b "This Month" at bounding box center [293, 137] width 65 height 12
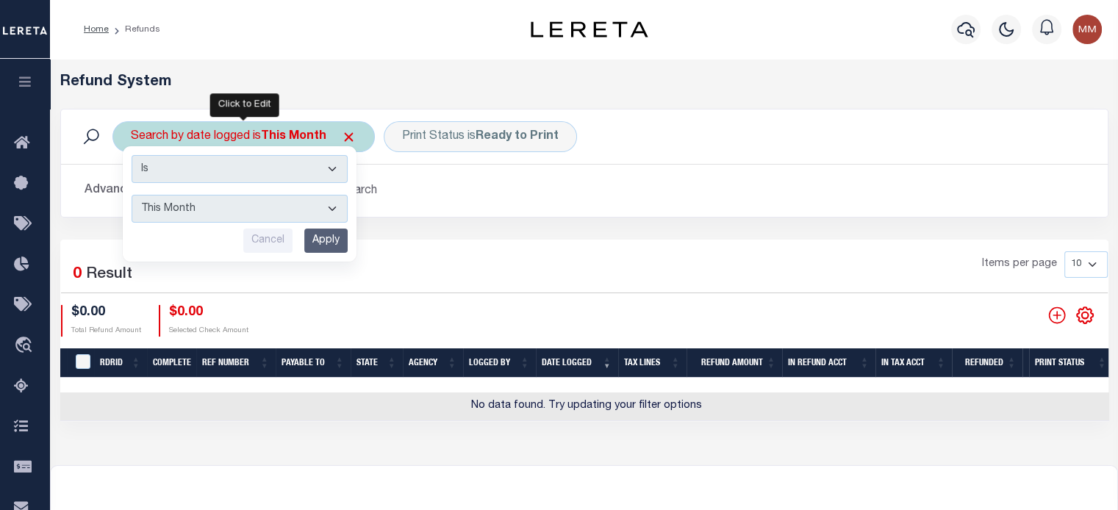
click at [261, 210] on select "This Month Last Month Last Three Months This Year Last Year" at bounding box center [240, 209] width 216 height 28
select select "Last Three Months"
click at [132, 195] on select "This Month Last Month Last Three Months This Year Last Year" at bounding box center [240, 209] width 216 height 28
click at [320, 240] on input "Apply" at bounding box center [325, 241] width 43 height 24
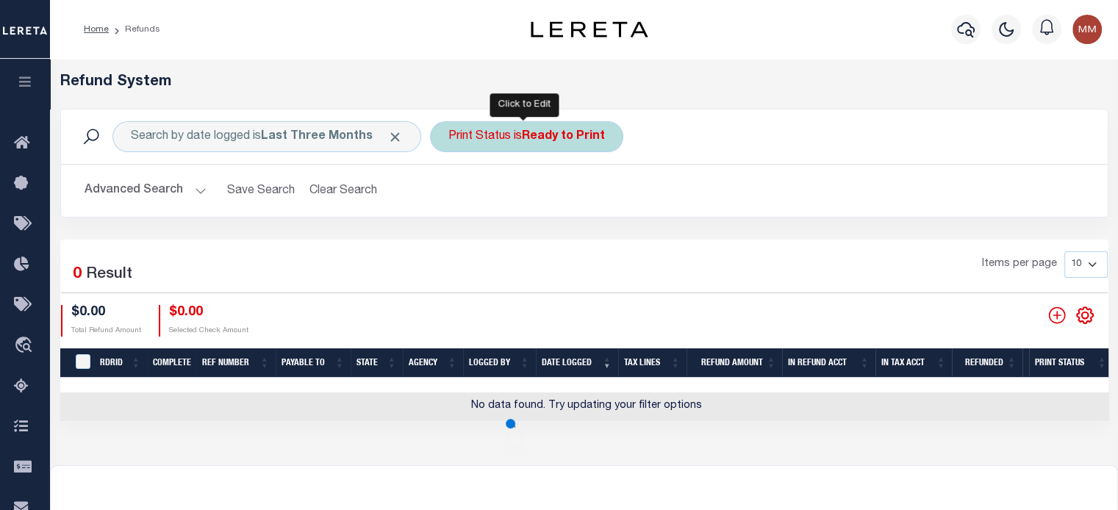
click at [505, 139] on div "Print Status is Ready to Print" at bounding box center [526, 136] width 193 height 31
select select "Ready to Print"
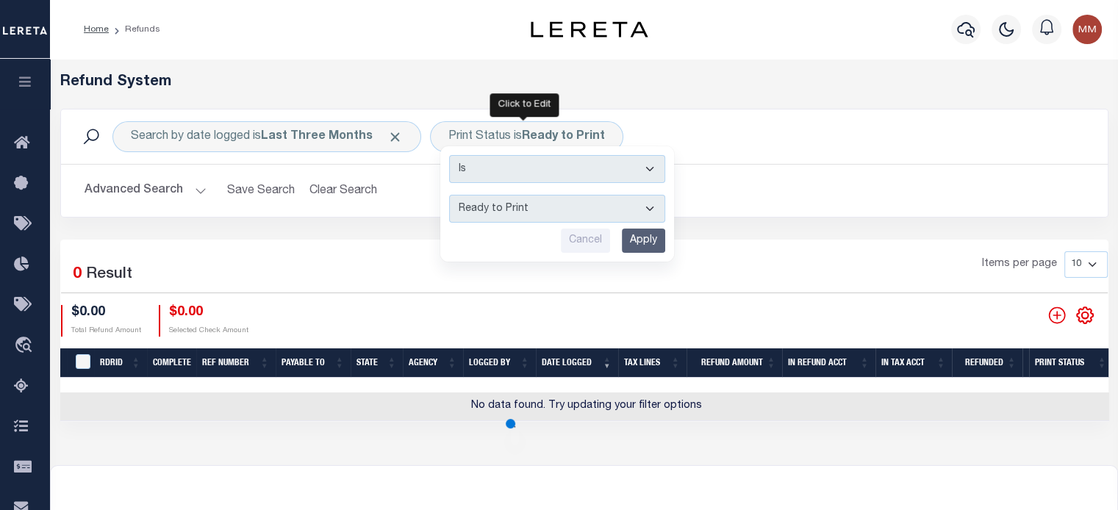
click at [494, 117] on div "Click to Edit" at bounding box center [523, 105] width 69 height 24
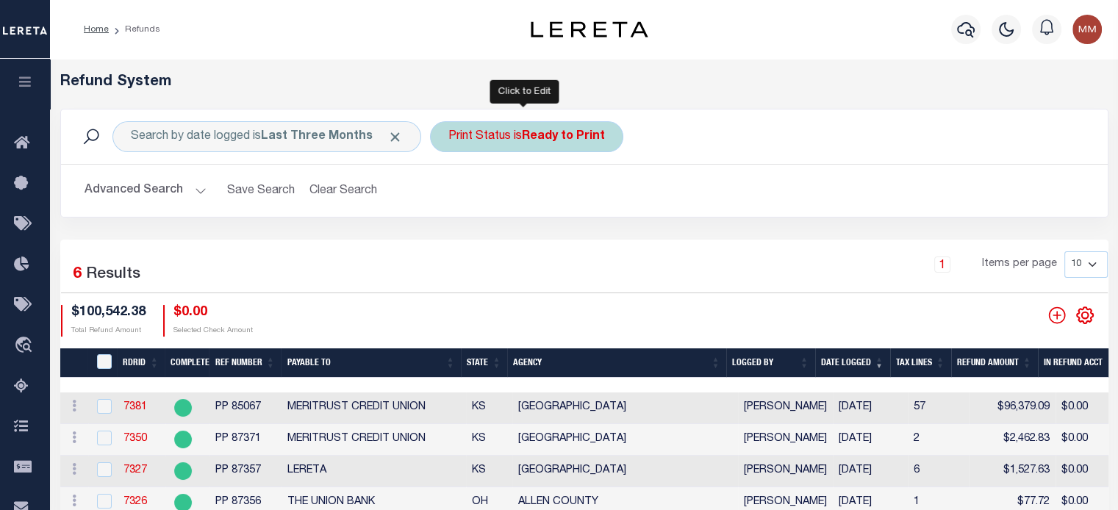
click at [543, 144] on div "Print Status is Ready to Print Is Contains --ALL-- Ready to Write Ready to Prin…" at bounding box center [526, 136] width 193 height 31
select select "Ready to Print"
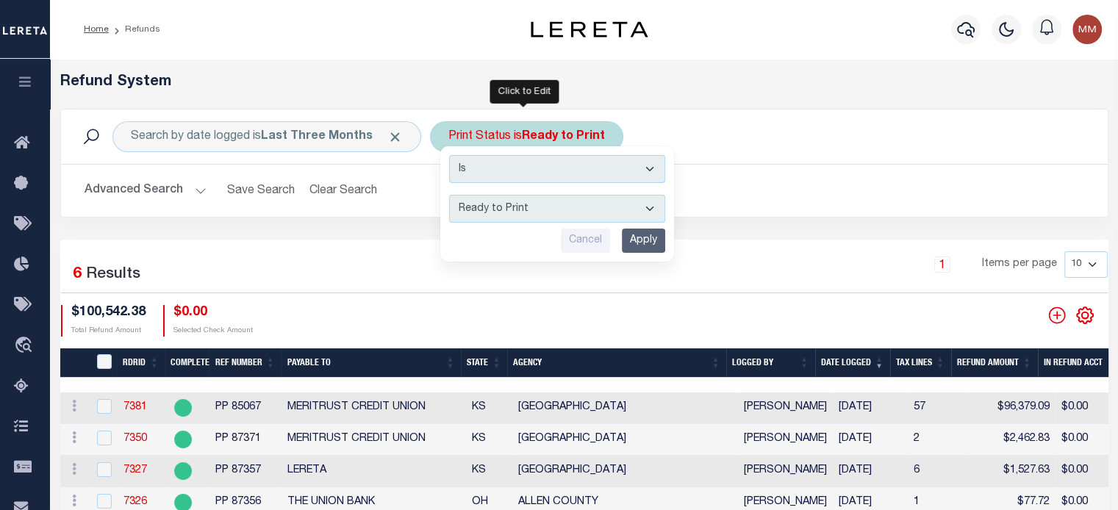
click at [530, 212] on select "--ALL-- Ready to Write Ready to Print Printed" at bounding box center [557, 209] width 216 height 28
click at [449, 195] on select "--ALL-- Ready to Write Ready to Print Printed" at bounding box center [557, 209] width 216 height 28
click at [646, 237] on input "Apply" at bounding box center [643, 241] width 43 height 24
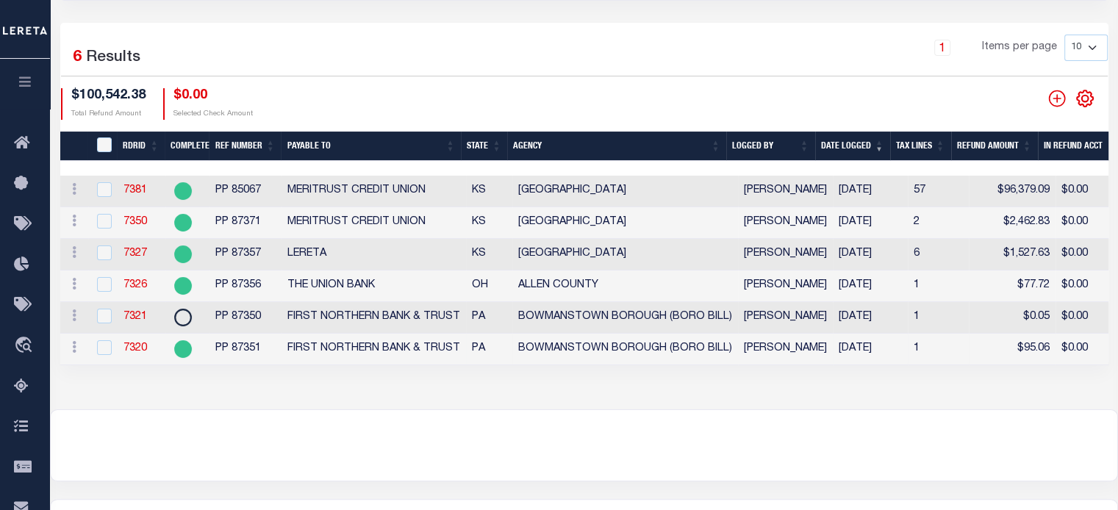
scroll to position [220, 0]
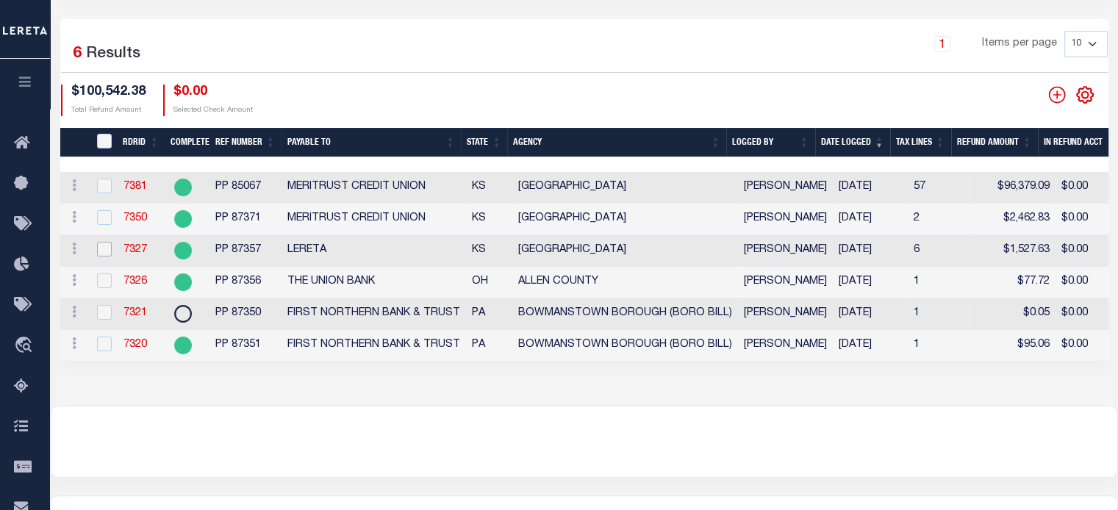
click at [101, 253] on input "checkbox" at bounding box center [104, 249] width 15 height 15
checkbox input "true"
checkbox input "false"
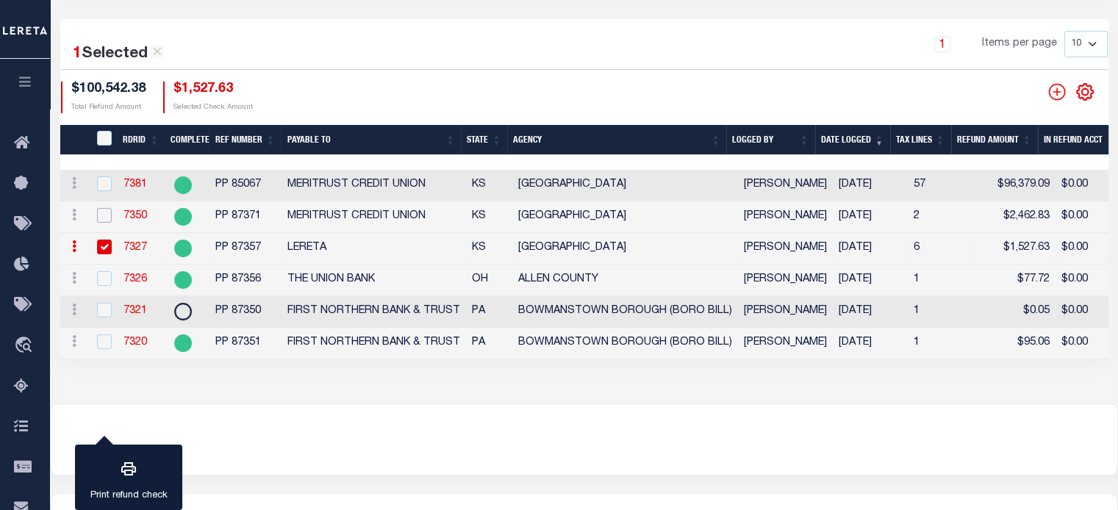
click at [104, 220] on input "checkbox" at bounding box center [104, 215] width 15 height 15
checkbox input "true"
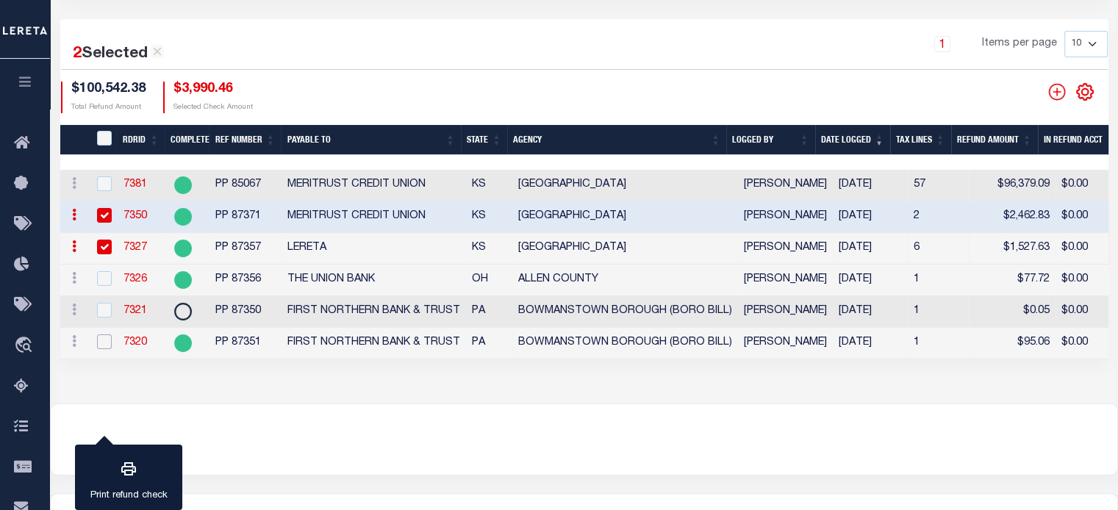
click at [99, 348] on input "checkbox" at bounding box center [104, 341] width 15 height 15
checkbox input "true"
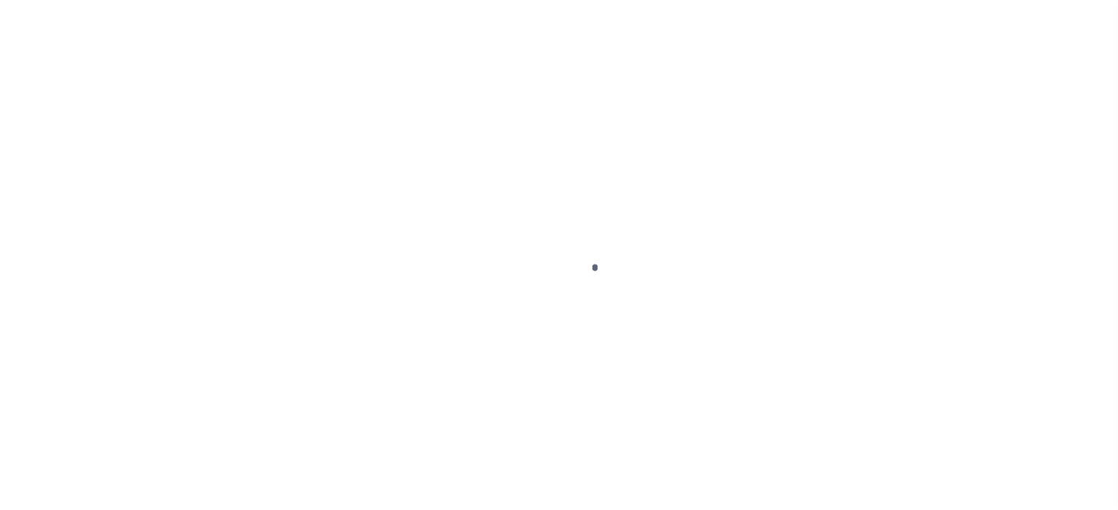
scroll to position [197, 0]
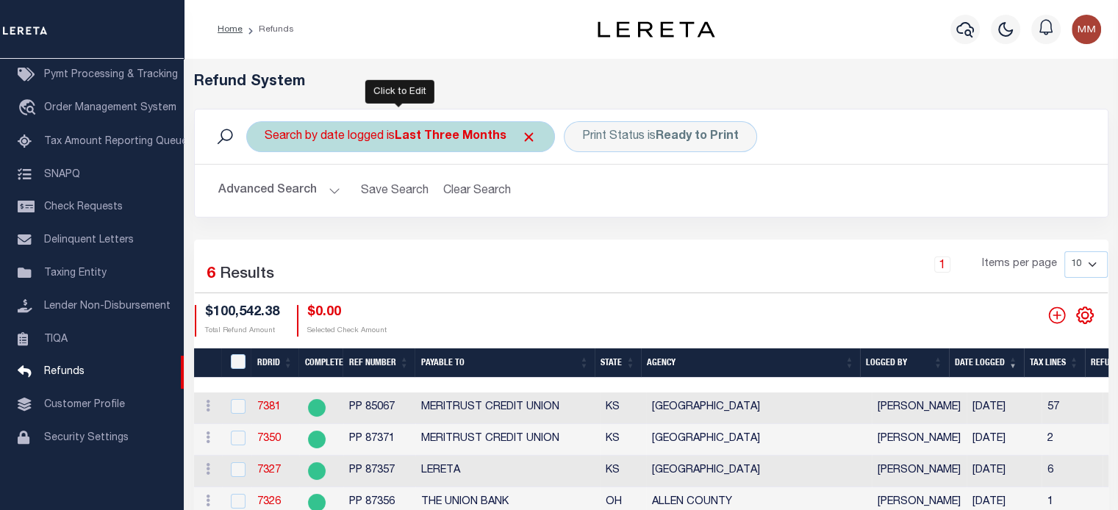
click at [400, 139] on b "Last Three Months" at bounding box center [451, 137] width 112 height 12
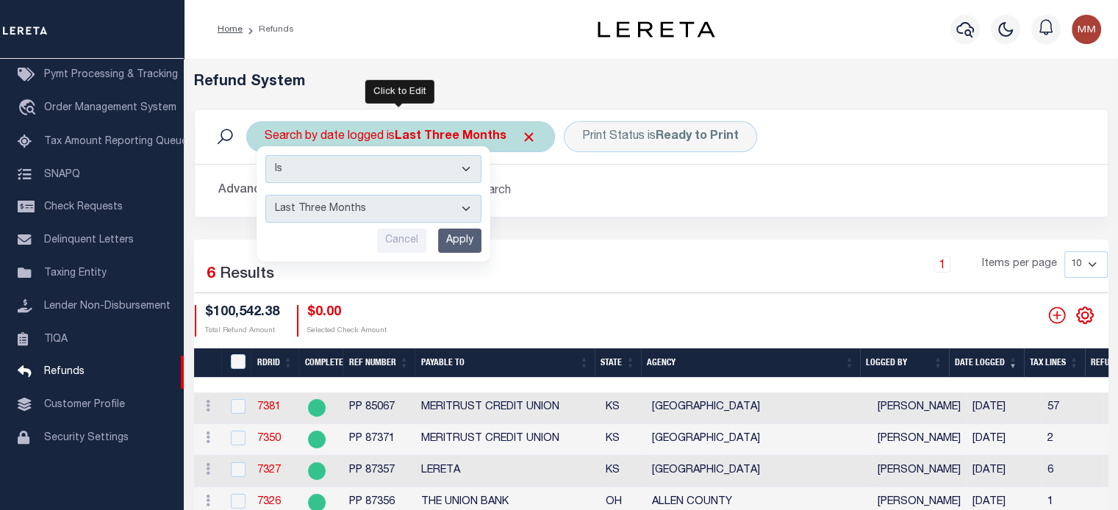
click at [367, 209] on select "This Month Last Month Last Three Months This Year Last Year" at bounding box center [373, 209] width 216 height 28
select select "This Month"
click at [265, 195] on select "This Month Last Month Last Three Months This Year Last Year" at bounding box center [373, 209] width 216 height 28
click at [453, 241] on input "Apply" at bounding box center [459, 241] width 43 height 24
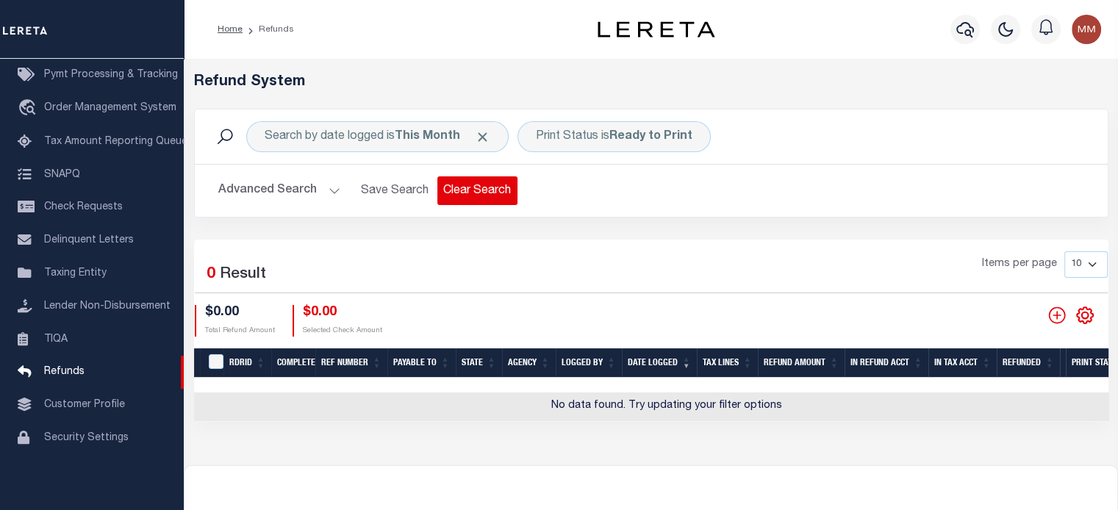
click at [453, 191] on button "Clear Search" at bounding box center [477, 190] width 80 height 29
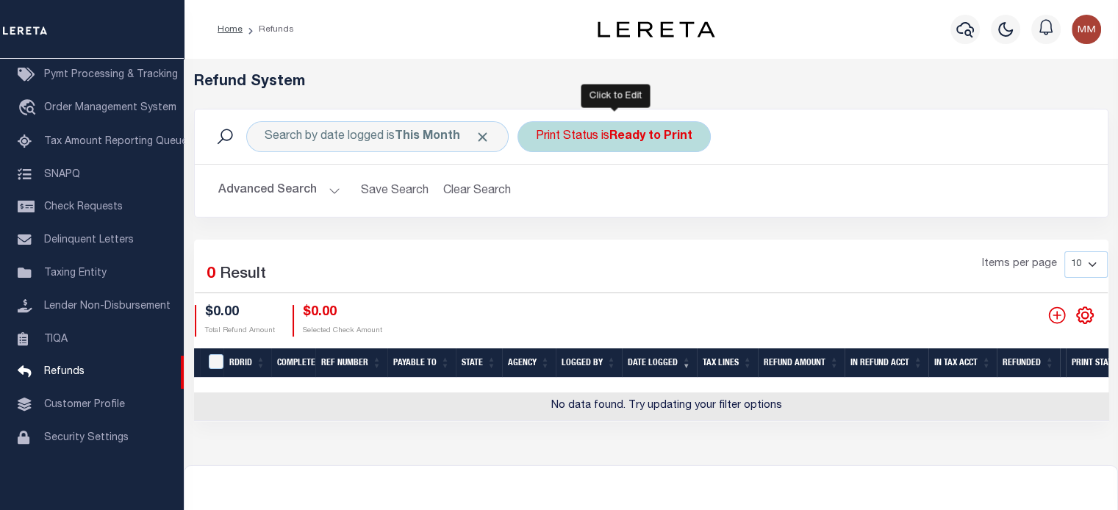
click at [614, 131] on b "Ready to Print" at bounding box center [650, 137] width 83 height 12
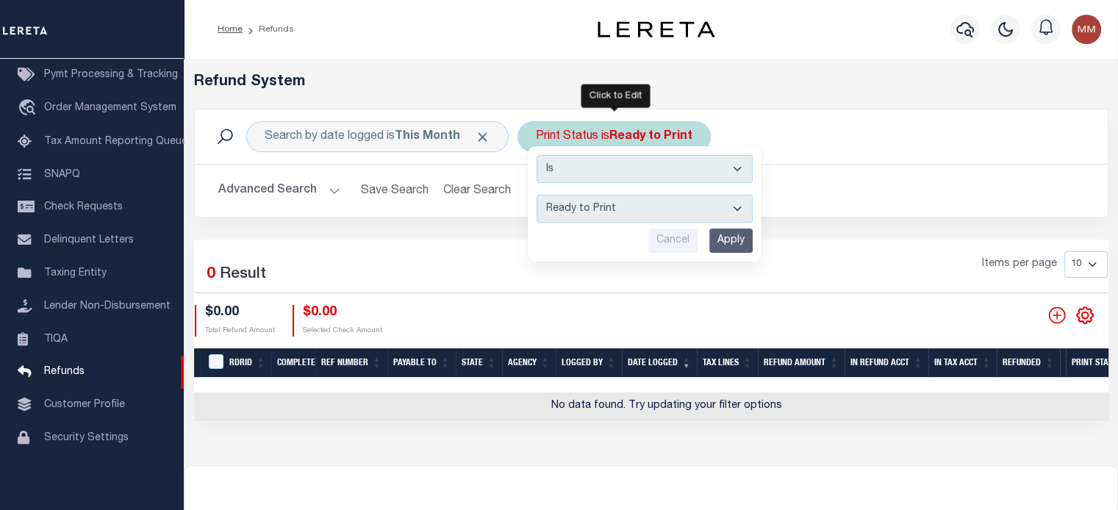
click at [586, 208] on select "--ALL-- Ready to Write Ready to Print Printed" at bounding box center [644, 209] width 216 height 28
select select "All"
click at [536, 195] on select "--ALL-- Ready to Write Ready to Print Printed" at bounding box center [644, 209] width 216 height 28
click at [741, 242] on input "Apply" at bounding box center [730, 241] width 43 height 24
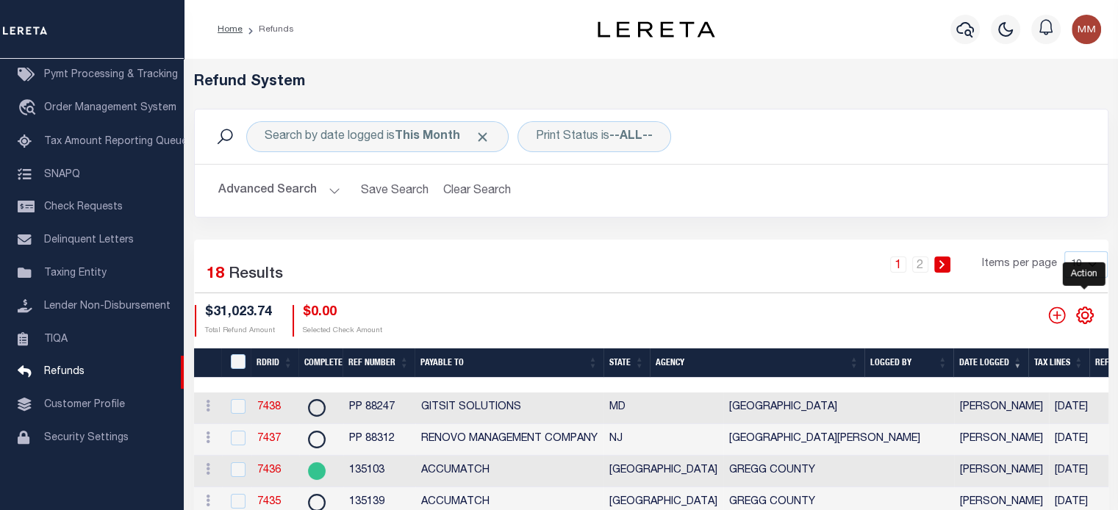
click at [1079, 318] on icon "" at bounding box center [1084, 315] width 19 height 19
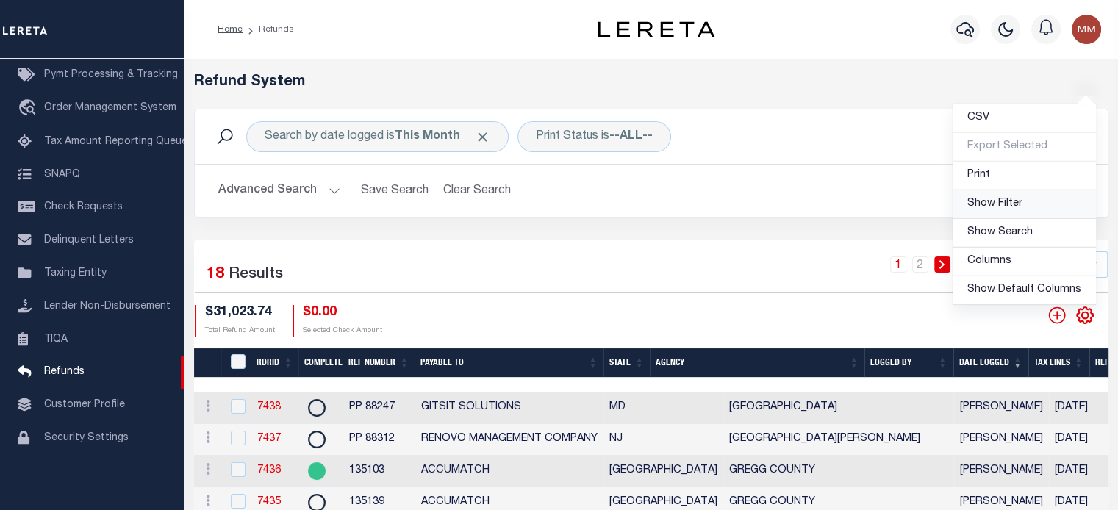
click at [978, 204] on span "Show Filter" at bounding box center [994, 203] width 55 height 10
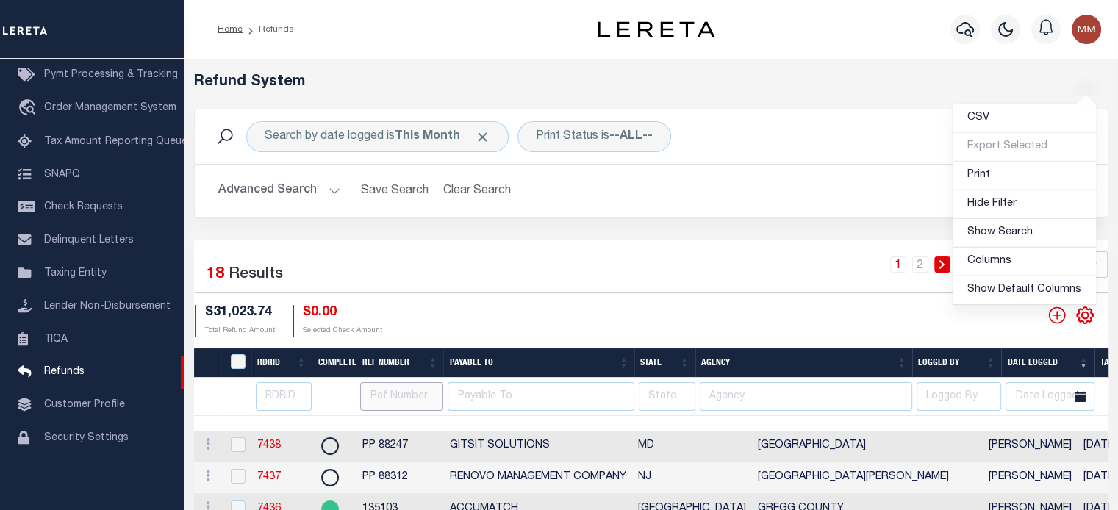
click at [386, 400] on input "text" at bounding box center [401, 396] width 83 height 29
type input "99659"
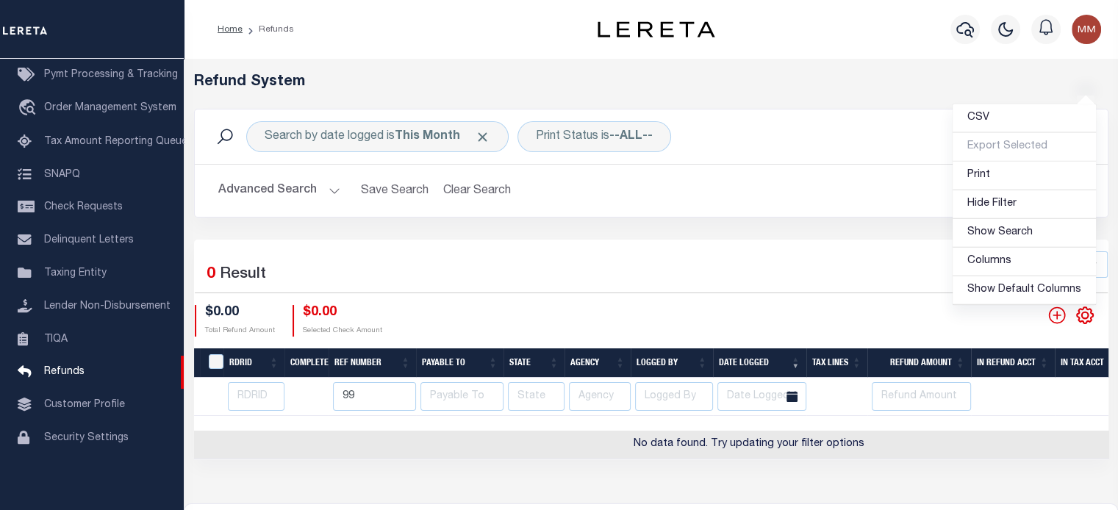
type input "9"
click at [1054, 316] on icon "" at bounding box center [1056, 314] width 17 height 17
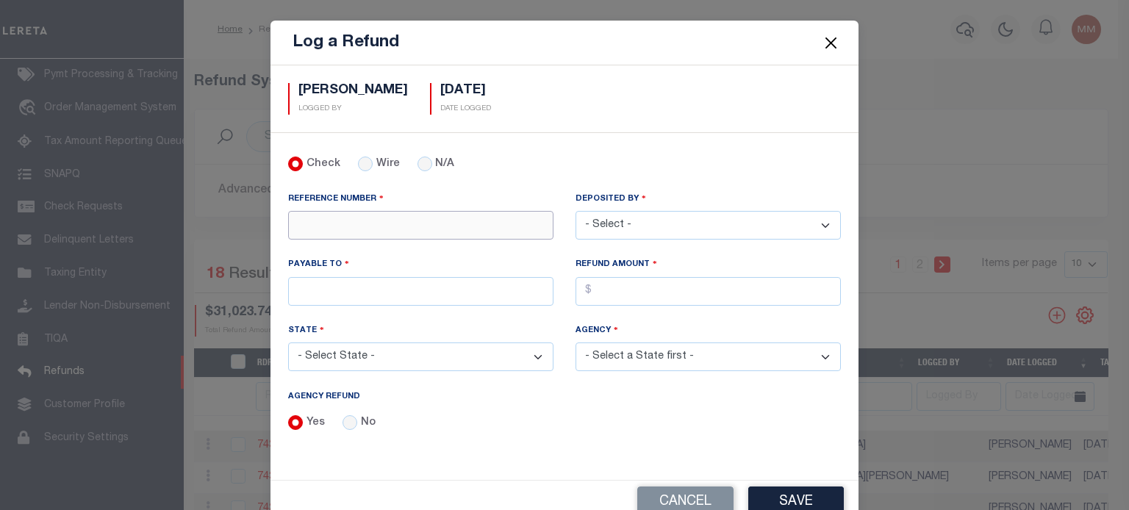
click at [356, 231] on input "REFERENCE NUMBER" at bounding box center [420, 225] width 265 height 29
type input "99659"
click at [707, 225] on select "- Select - Aakash Patel Abdul Muzain Adams, Pamela S Agustin Fernandez Agustin …" at bounding box center [707, 225] width 265 height 29
select select "[PERSON_NAME]"
click at [575, 211] on select "- Select - Aakash Patel Abdul Muzain Adams, Pamela S Agustin Fernandez Agustin …" at bounding box center [707, 225] width 265 height 29
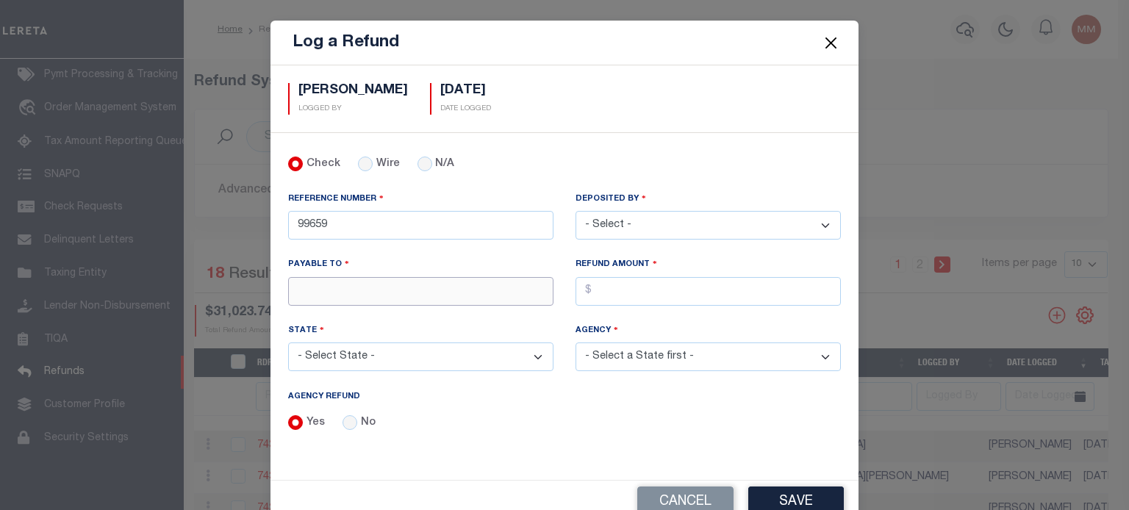
click at [339, 286] on input "PAYABLE TO" at bounding box center [420, 291] width 265 height 29
type input "LERETA"
click at [676, 289] on input "AGENCY REFUND" at bounding box center [707, 291] width 265 height 29
type input "$10,634.34"
click at [401, 355] on select "- Select State - AK AL AR AZ CA CO CT DC DE FL GA GU HI IA ID IL IN KS KY LA MA…" at bounding box center [420, 356] width 265 height 29
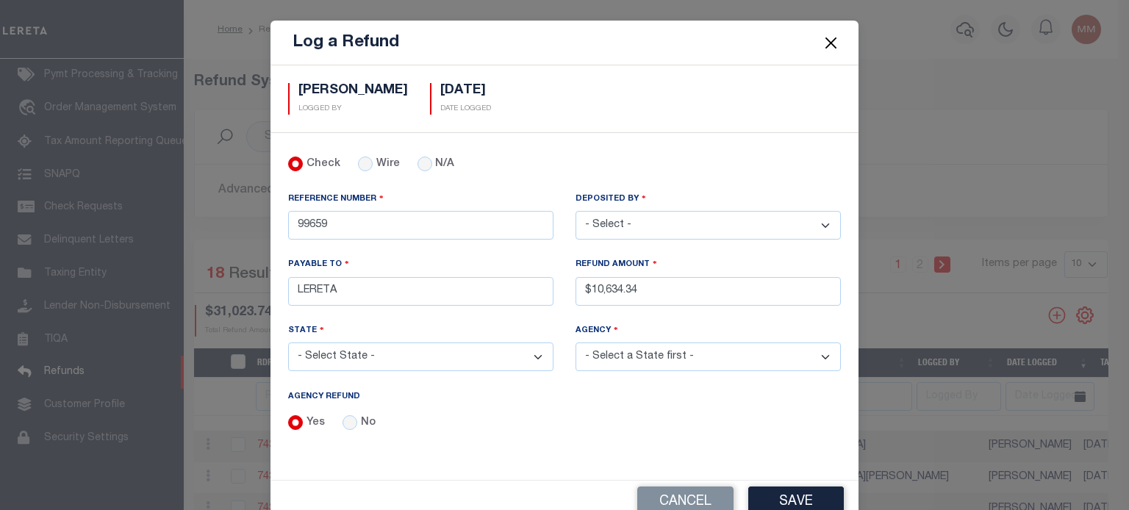
select select "NY"
click at [288, 342] on select "- Select State - AK AL AR AZ CA CO CT DC DE FL GA GU HI IA ID IL IN KS KY LA MA…" at bounding box center [420, 356] width 265 height 29
click at [650, 359] on select "- Select Agency - ADAMS TOWN ADAMS VILLAGE ADDISON CSD ADDISON TOWN ADDISON VIL…" at bounding box center [707, 356] width 265 height 29
select select "3605904001"
click at [575, 342] on select "- Select Agency - ADAMS TOWN ADAMS VILLAGE ADDISON CSD ADDISON TOWN ADDISON VIL…" at bounding box center [707, 356] width 265 height 29
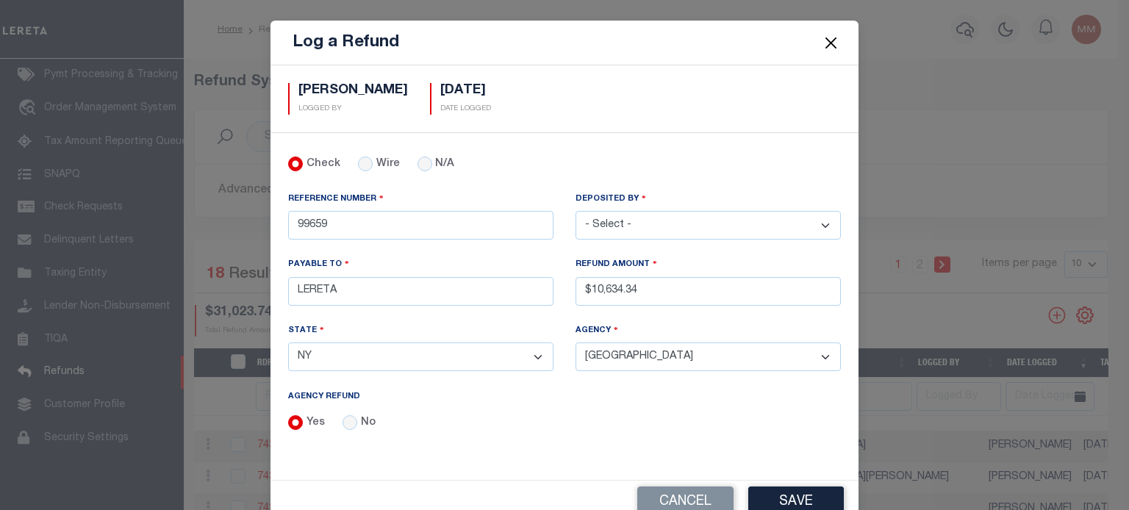
click at [802, 500] on button "Save" at bounding box center [796, 502] width 96 height 32
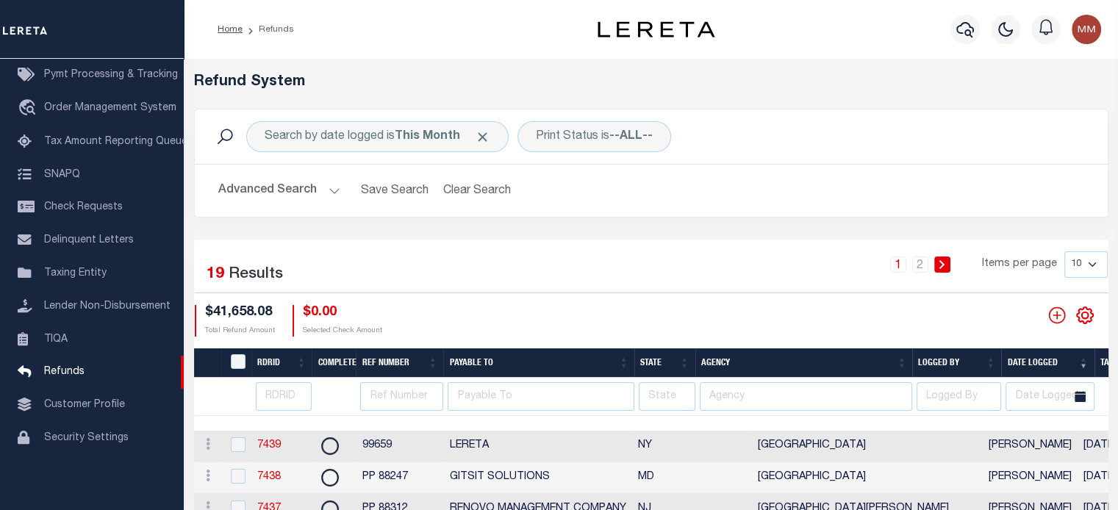
click at [862, 269] on div "1 2 Items per page 10 25 50 100" at bounding box center [767, 270] width 679 height 38
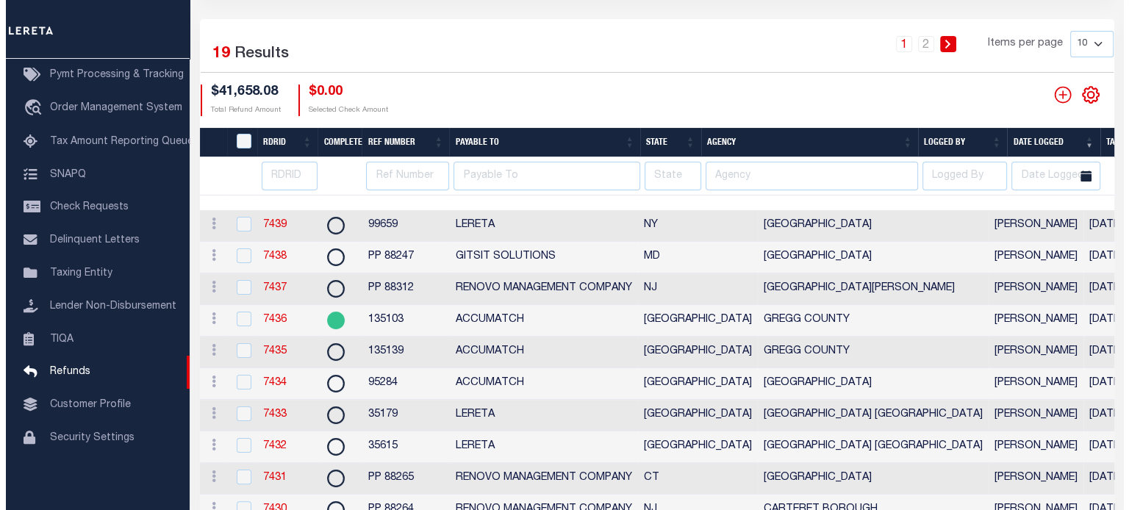
scroll to position [0, 512]
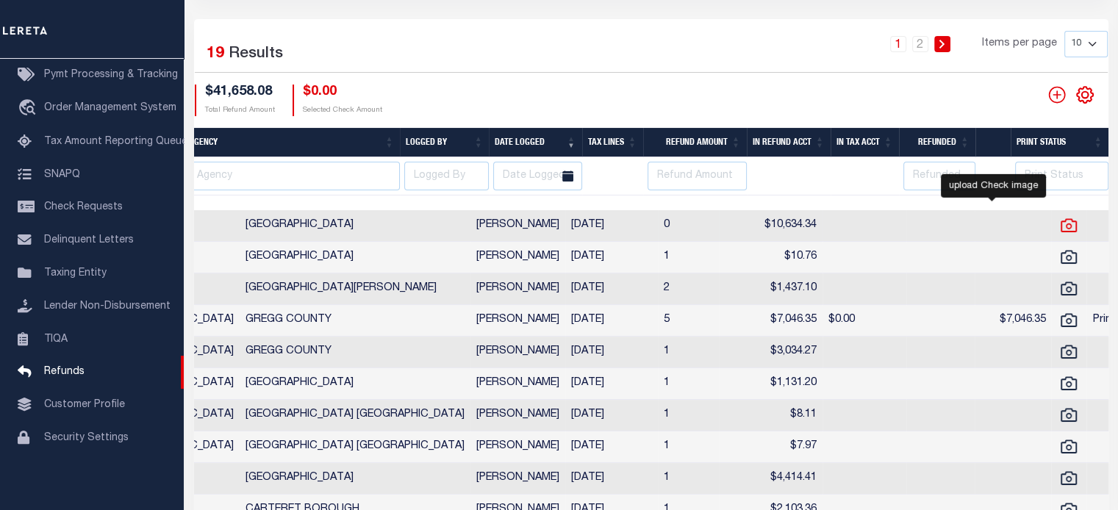
click at [1059, 229] on icon at bounding box center [1068, 225] width 19 height 19
checkbox input "true"
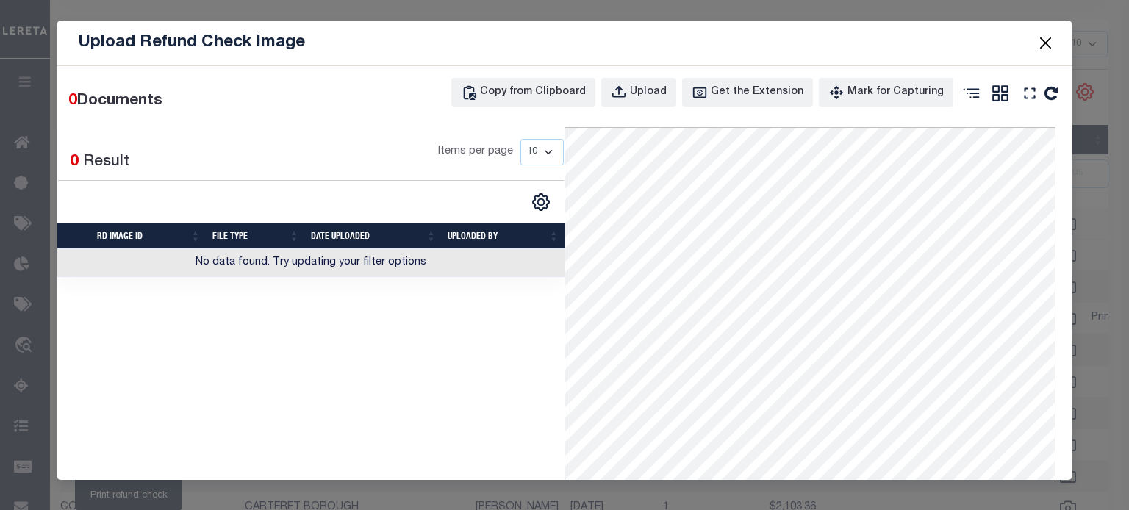
scroll to position [0, 0]
click at [652, 90] on div "Upload" at bounding box center [648, 92] width 37 height 16
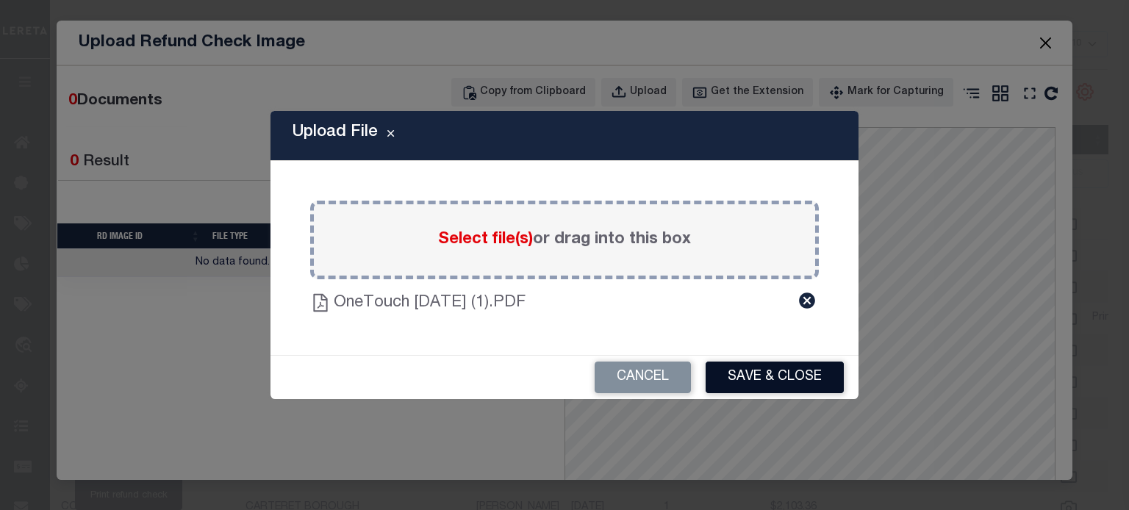
click at [763, 377] on button "Save & Close" at bounding box center [774, 378] width 138 height 32
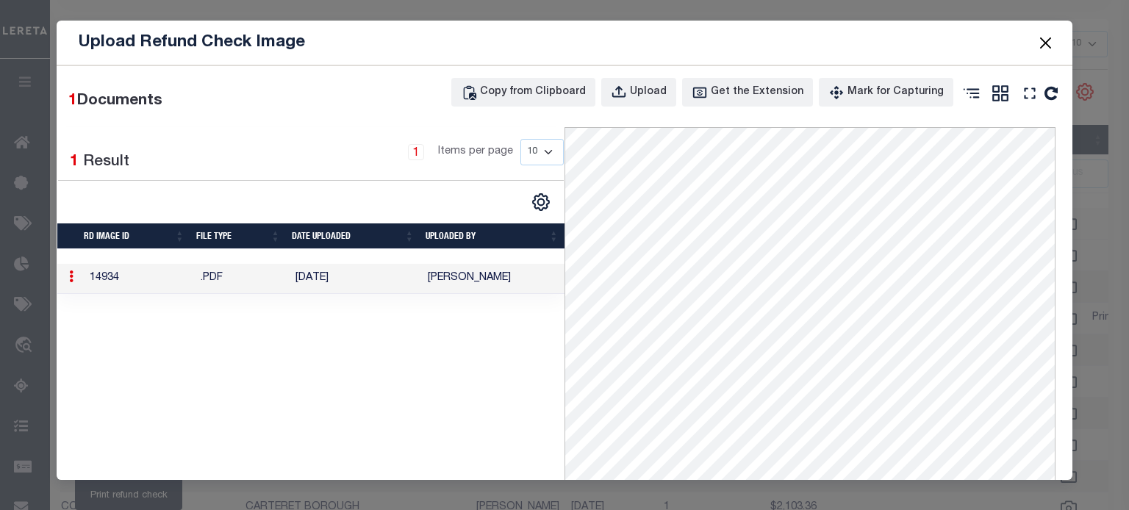
click at [1045, 42] on button "Close" at bounding box center [1044, 42] width 19 height 19
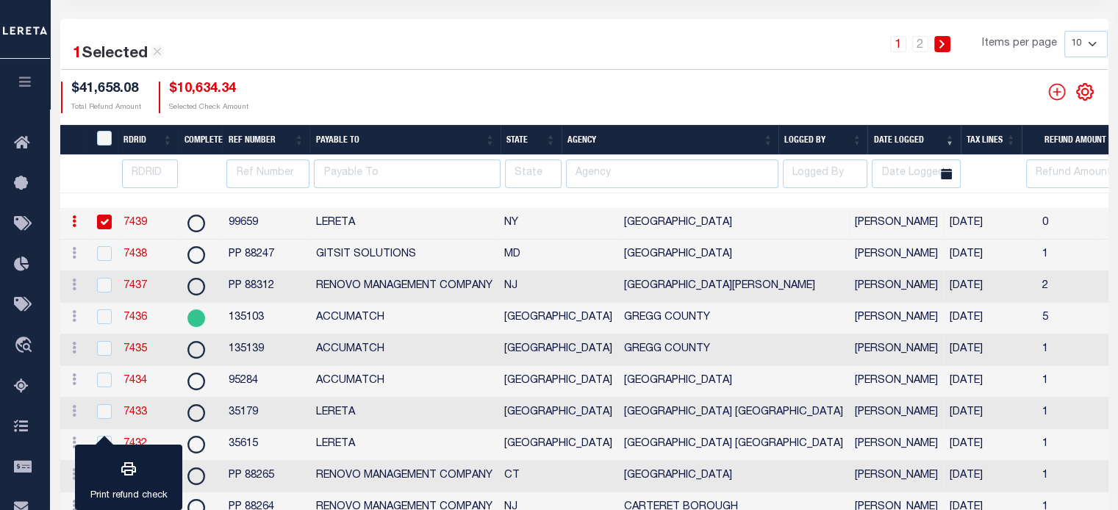
click at [129, 223] on link "7439" at bounding box center [135, 222] width 24 height 10
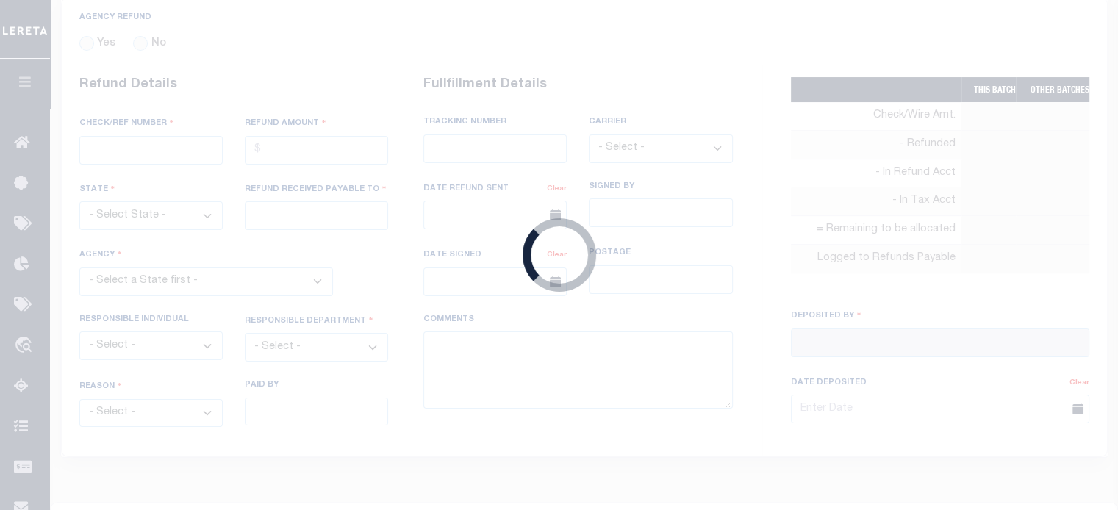
click at [129, 223] on div "Loading..." at bounding box center [559, 255] width 1118 height 510
radio input "true"
type input "99659"
type input "$10,634.34"
select select "NY"
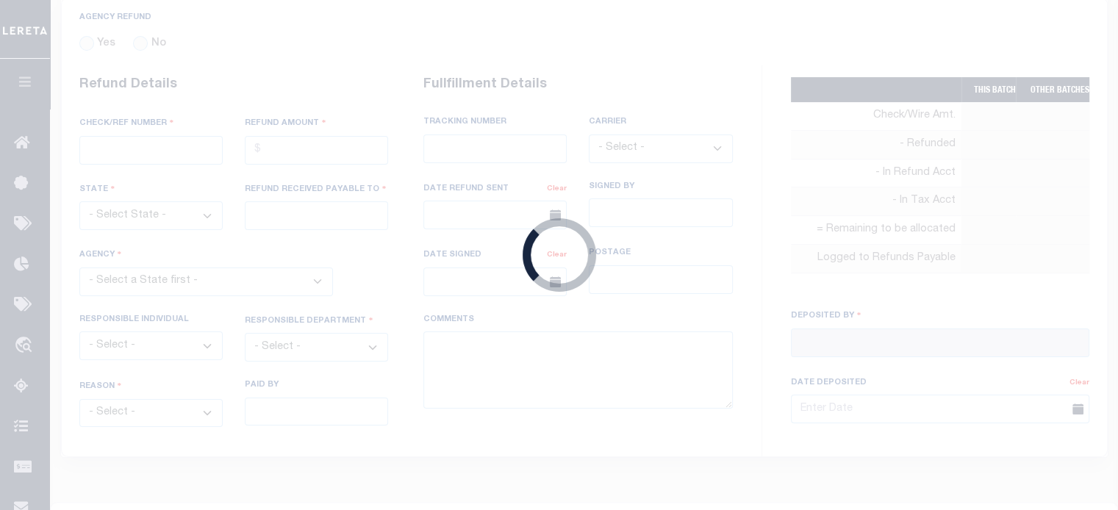
type input "LERETA"
select select
type input "[PERSON_NAME]"
type input "[DATE]"
select select "3605904001"
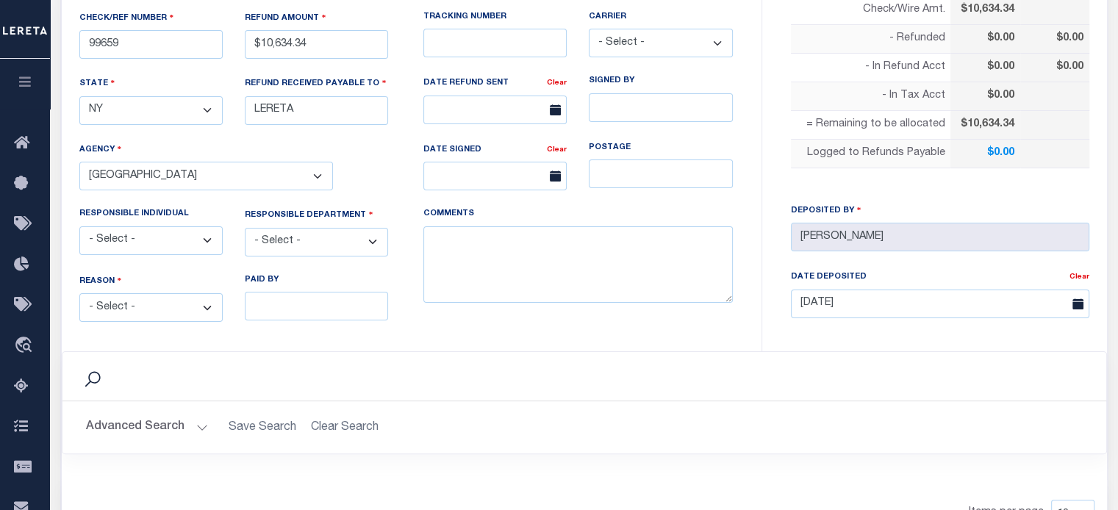
scroll to position [367, 0]
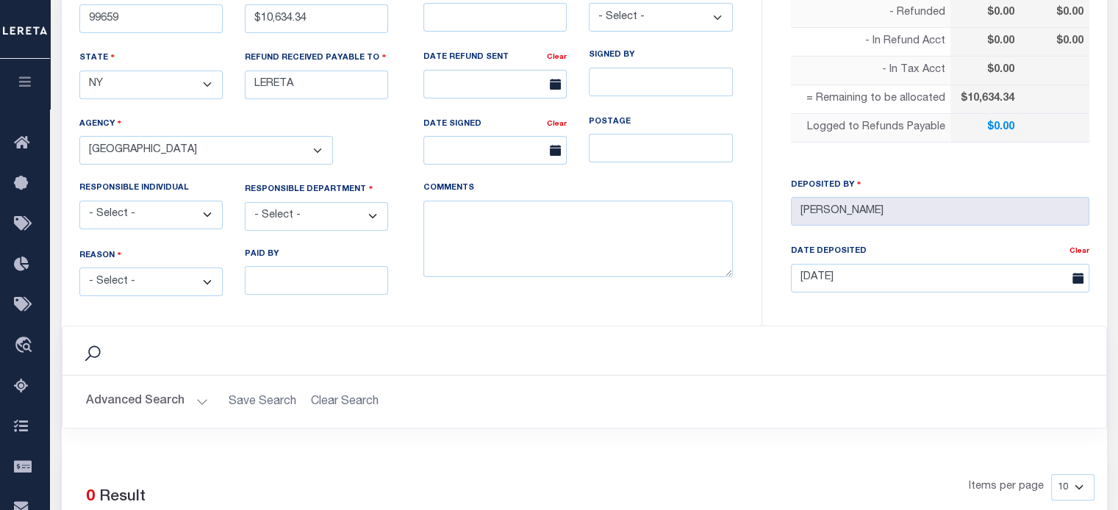
click at [112, 273] on select "- Select - Change In Value Discount Applied Duplicate Payment Exemption Applied…" at bounding box center [150, 281] width 143 height 29
select select "OVP"
click at [79, 267] on select "- Select - Change In Value Discount Applied Duplicate Payment Exemption Applied…" at bounding box center [150, 281] width 143 height 29
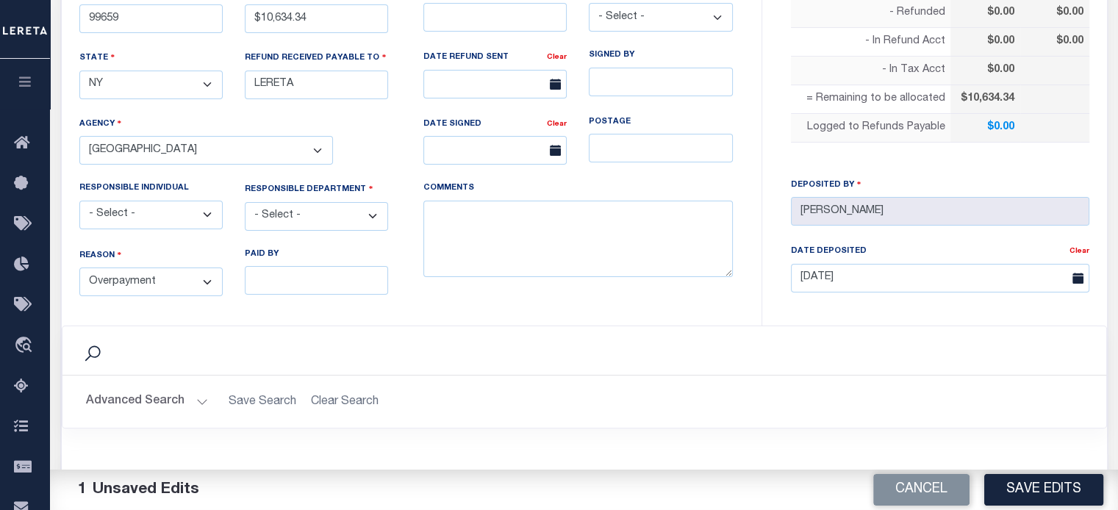
click at [276, 206] on select "- Select - 3rd Party Accounting AI Collector Customer Customer Service FactR JA…" at bounding box center [316, 216] width 143 height 29
select select "COL"
click at [245, 202] on select "- Select - 3rd Party Accounting AI Collector Customer Customer Service FactR JA…" at bounding box center [316, 216] width 143 height 29
click at [492, 232] on textarea "COMMENTS" at bounding box center [577, 239] width 309 height 77
type textarea "t"
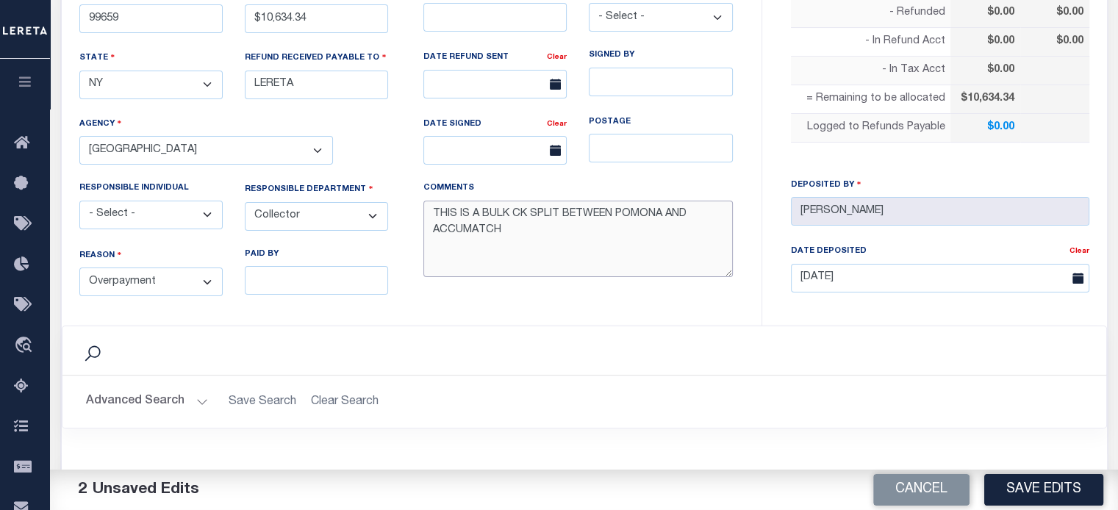
click at [666, 213] on textarea "THIS IS A BULK CK SPLIT BETWEEN POMONA AND ACCUMATCH" at bounding box center [577, 239] width 309 height 77
click at [508, 232] on textarea "THIS IS A BULK CK SPLIT BETWEEN POMONA $ AND ACCUMATCH" at bounding box center [577, 239] width 309 height 77
type textarea "THIS IS A BULK CK SPLIT BETWEEN POMONA $ AND ACCUMATCH $ 7274.19(RENOVO)"
drag, startPoint x: 1049, startPoint y: 486, endPoint x: 971, endPoint y: 425, distance: 98.5
click at [1048, 485] on button "Save Edits" at bounding box center [1043, 490] width 119 height 32
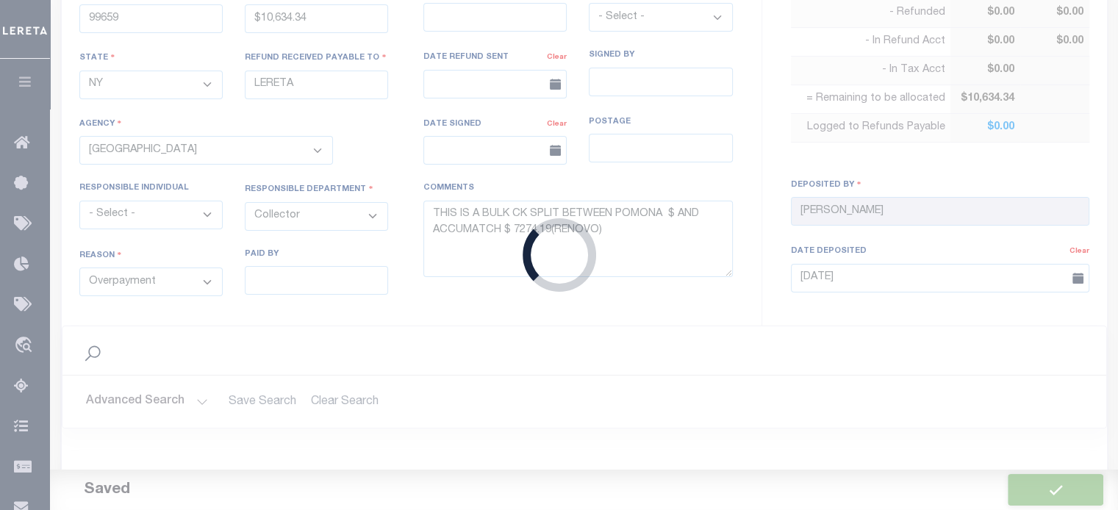
type input "$10,634.34"
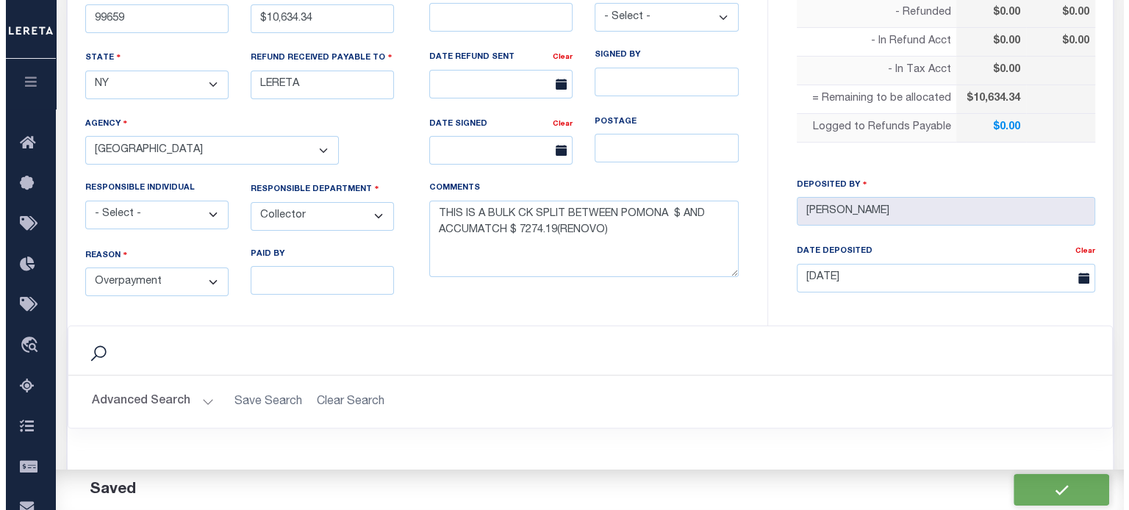
scroll to position [741, 0]
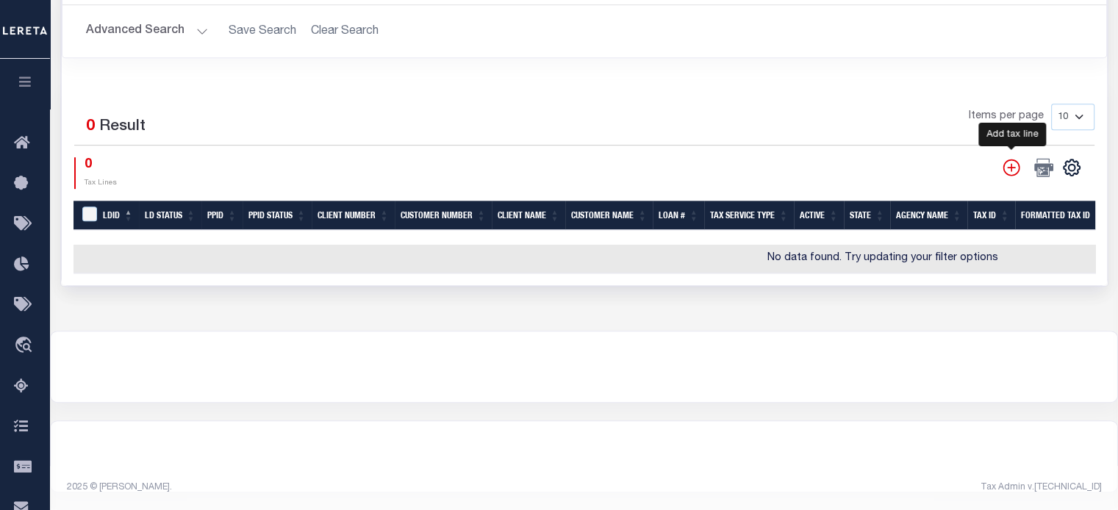
click at [1011, 159] on icon "" at bounding box center [1010, 167] width 17 height 17
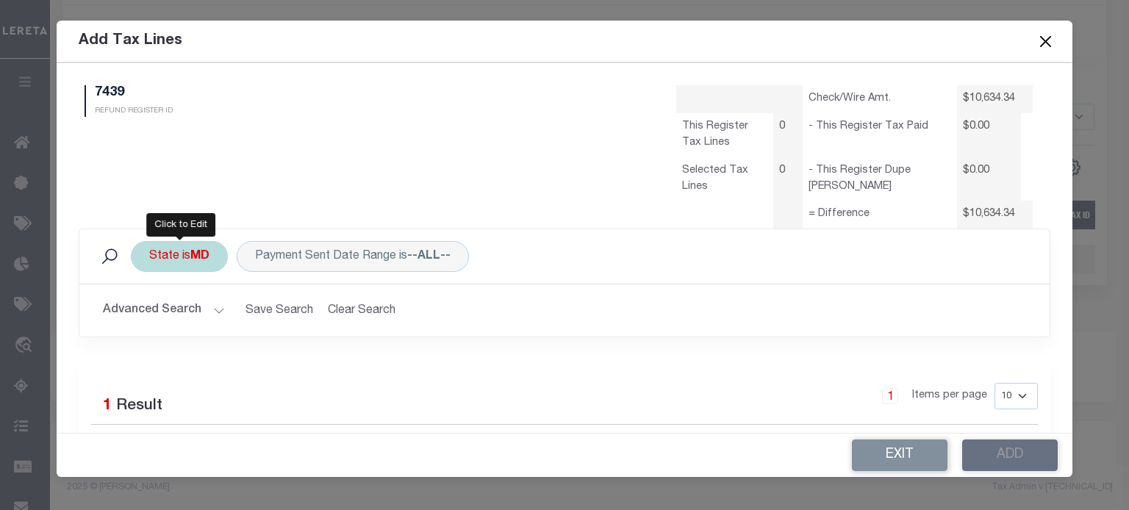
click at [154, 256] on div "State is MD" at bounding box center [179, 256] width 97 height 31
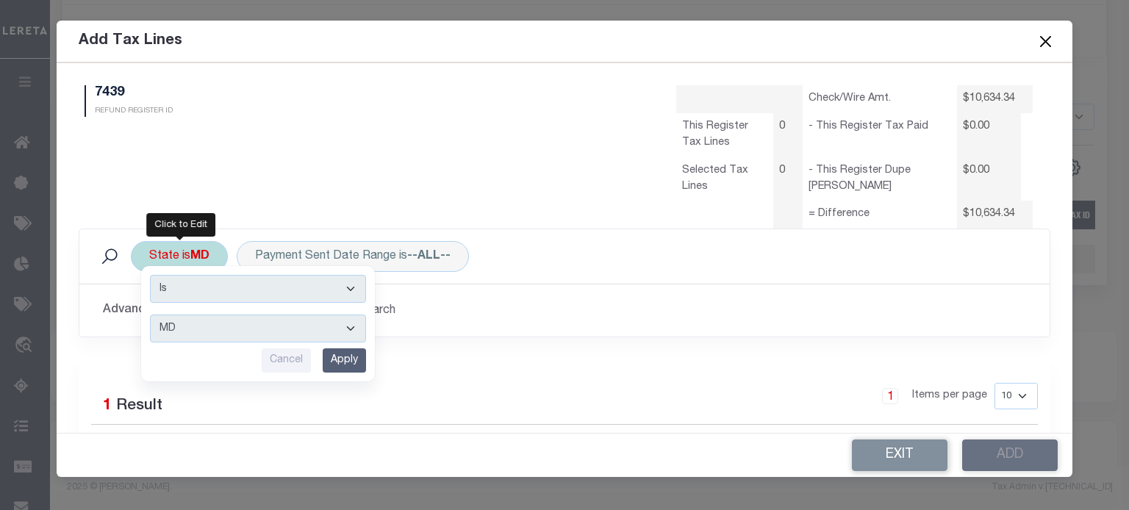
click at [192, 329] on select "AK AL AR AZ CA CO CT DC DE FL GA GU HI IA ID IL IN KS KY LA MA MD ME MI MN MO M…" at bounding box center [258, 328] width 216 height 28
select select "NY"
click at [150, 314] on select "AK AL AR AZ CA CO CT DC DE FL GA GU HI IA ID IL IN KS KY LA MA MD ME MI MN MO M…" at bounding box center [258, 328] width 216 height 28
click at [344, 364] on input "Apply" at bounding box center [344, 360] width 43 height 24
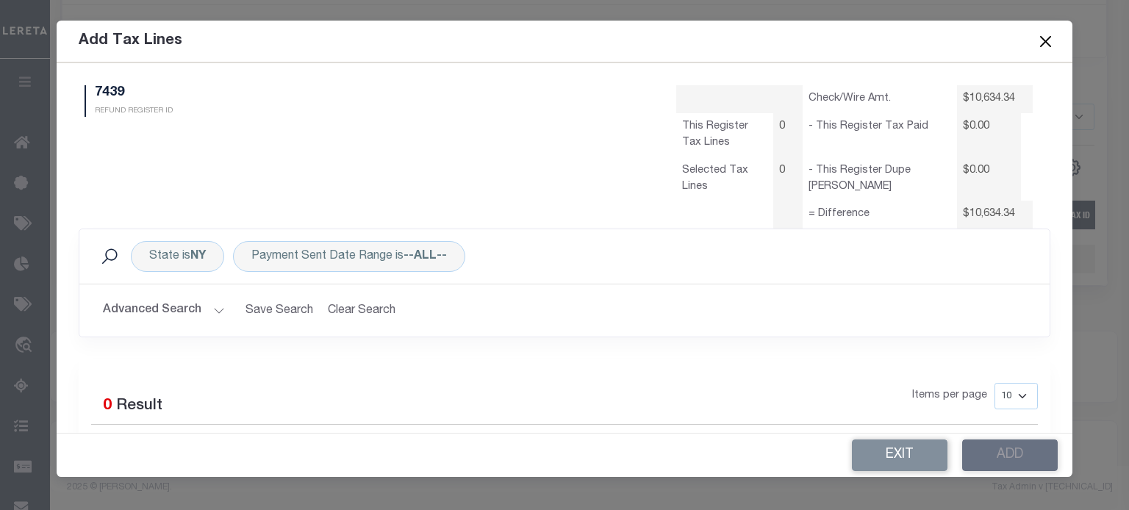
click at [211, 310] on button "Advanced Search" at bounding box center [164, 310] width 122 height 29
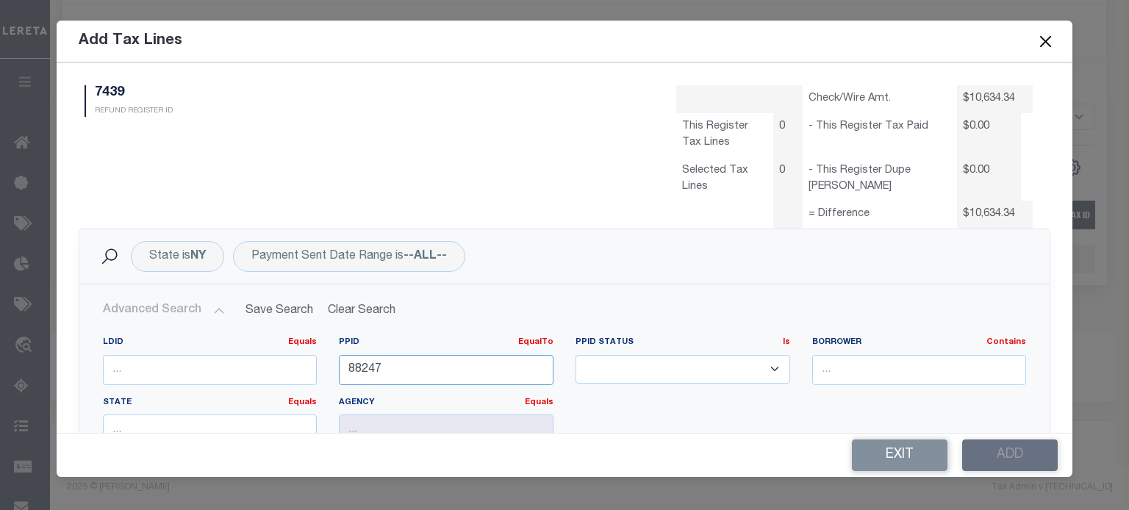
drag, startPoint x: 383, startPoint y: 370, endPoint x: 20, endPoint y: 324, distance: 365.8
click at [20, 324] on form "Add Tax Lines 7439 REFUND REGISTER ID Check/Wire Amt. 0" at bounding box center [564, 249] width 1129 height 456
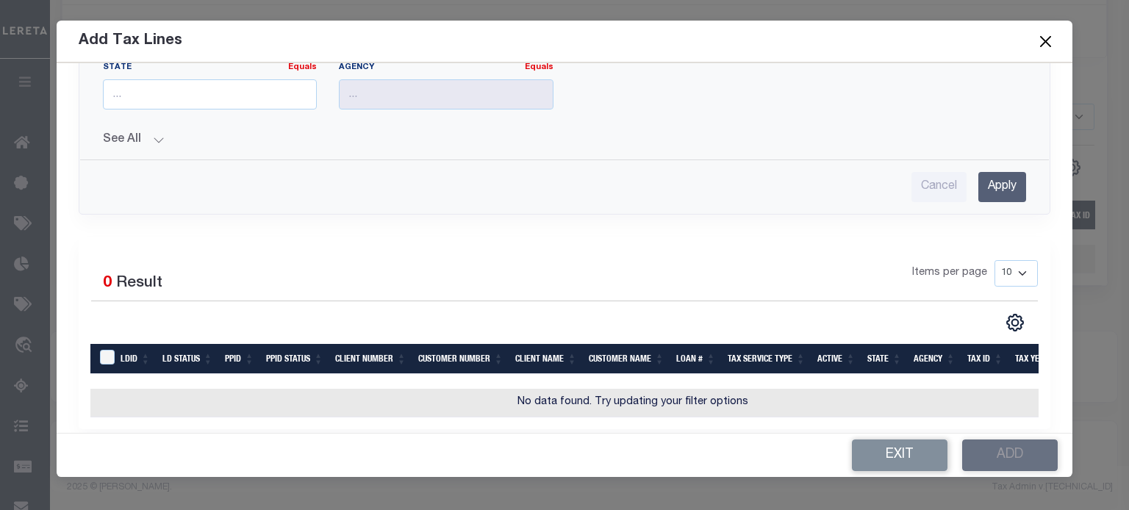
scroll to position [362, 0]
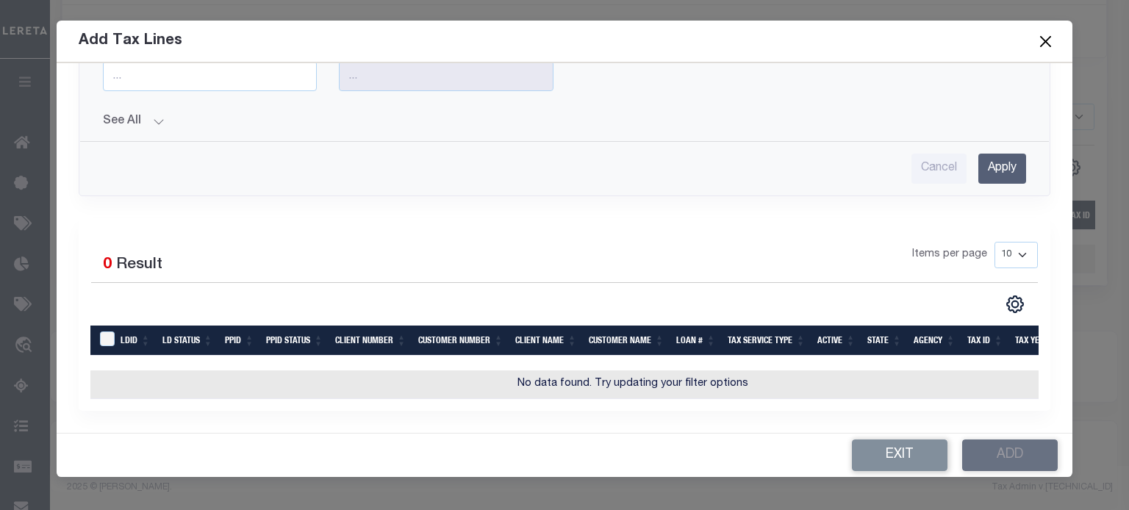
type input "87788"
click at [996, 159] on input "Apply" at bounding box center [1002, 169] width 48 height 30
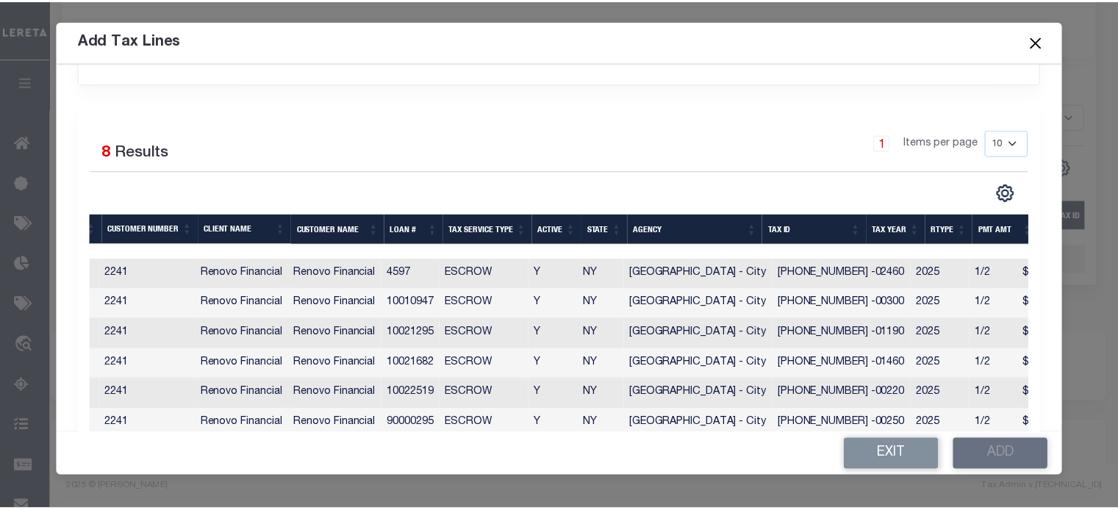
scroll to position [0, 337]
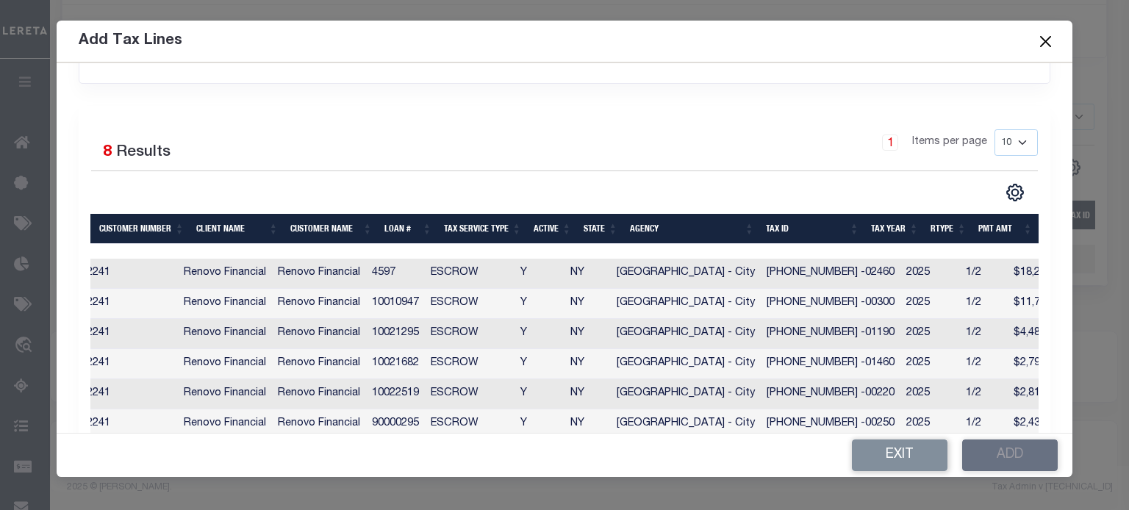
click at [766, 228] on th "Tax ID" at bounding box center [812, 229] width 105 height 30
click at [811, 334] on td "028-59-067 -01190" at bounding box center [830, 334] width 140 height 30
checkbox input "true"
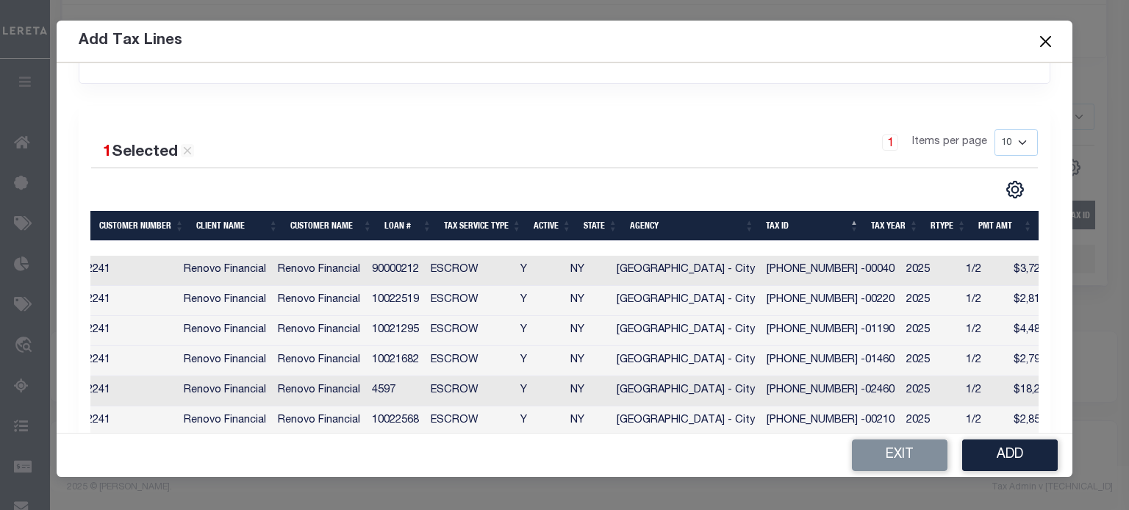
click at [817, 362] on td "028-59-123 -01460" at bounding box center [830, 361] width 140 height 30
checkbox input "true"
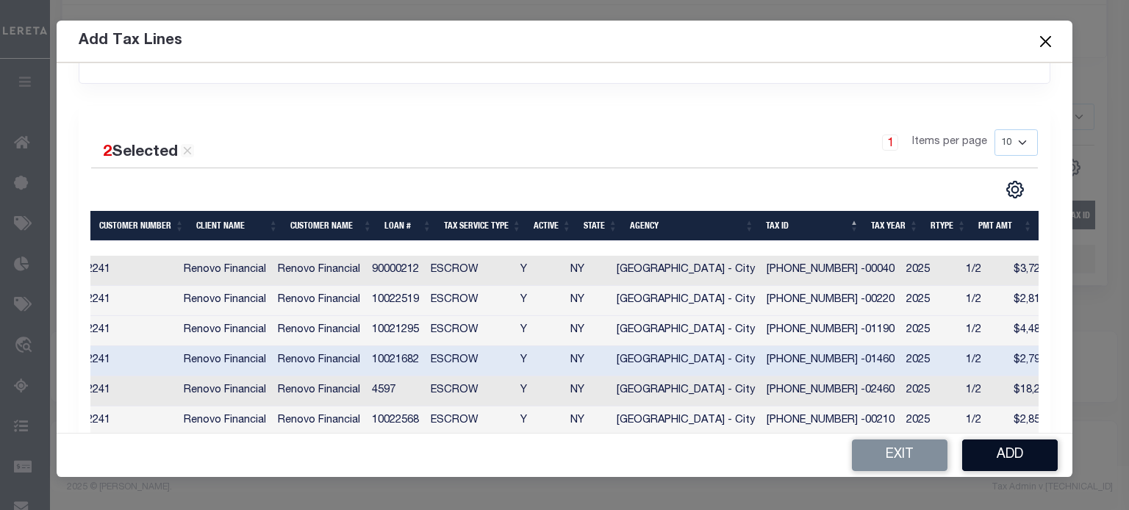
click at [1001, 456] on button "Add" at bounding box center [1010, 455] width 96 height 32
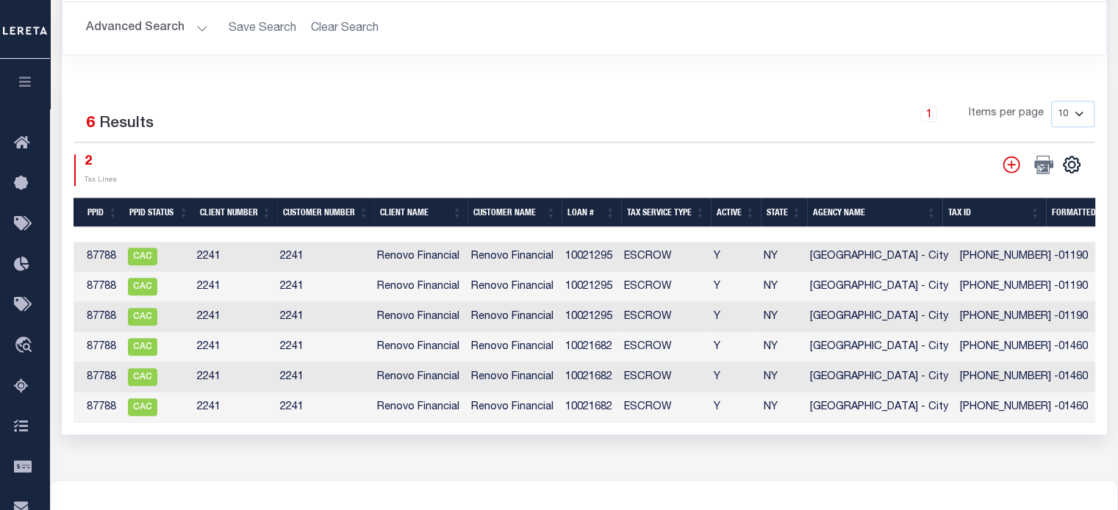
scroll to position [0, 89]
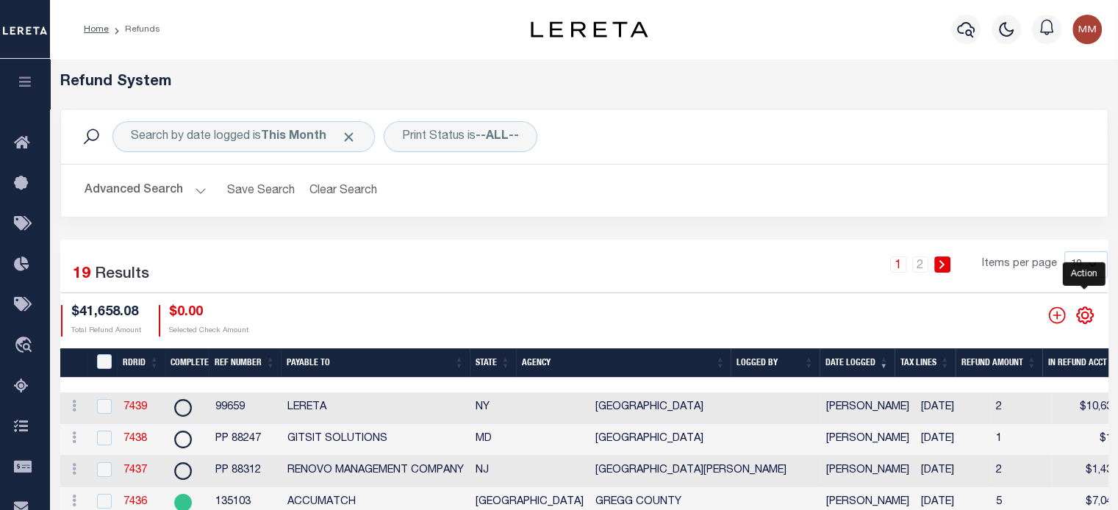
click at [1083, 316] on icon "" at bounding box center [1084, 315] width 19 height 19
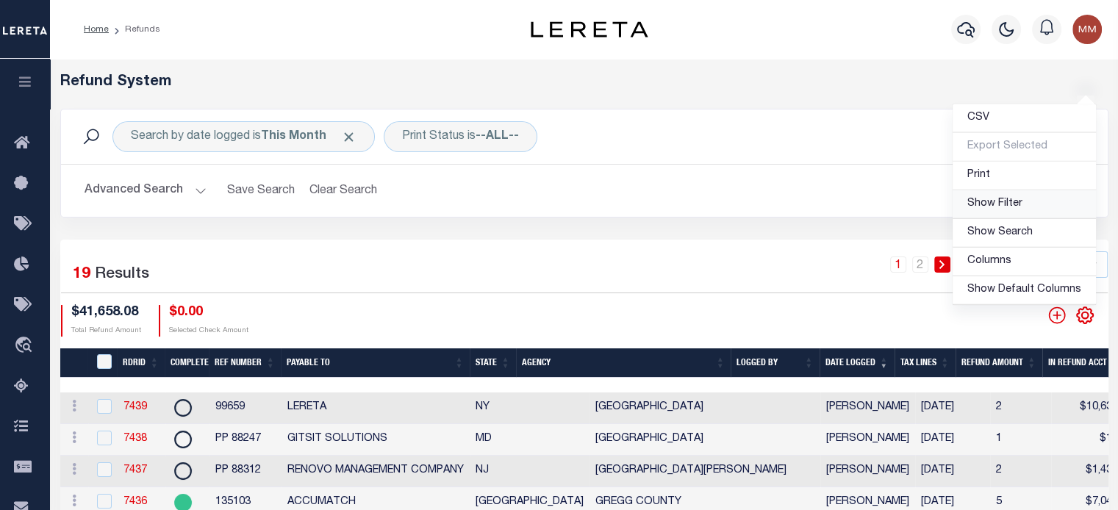
drag, startPoint x: 1001, startPoint y: 204, endPoint x: 905, endPoint y: 233, distance: 99.7
click at [1000, 204] on span "Show Filter" at bounding box center [994, 203] width 55 height 10
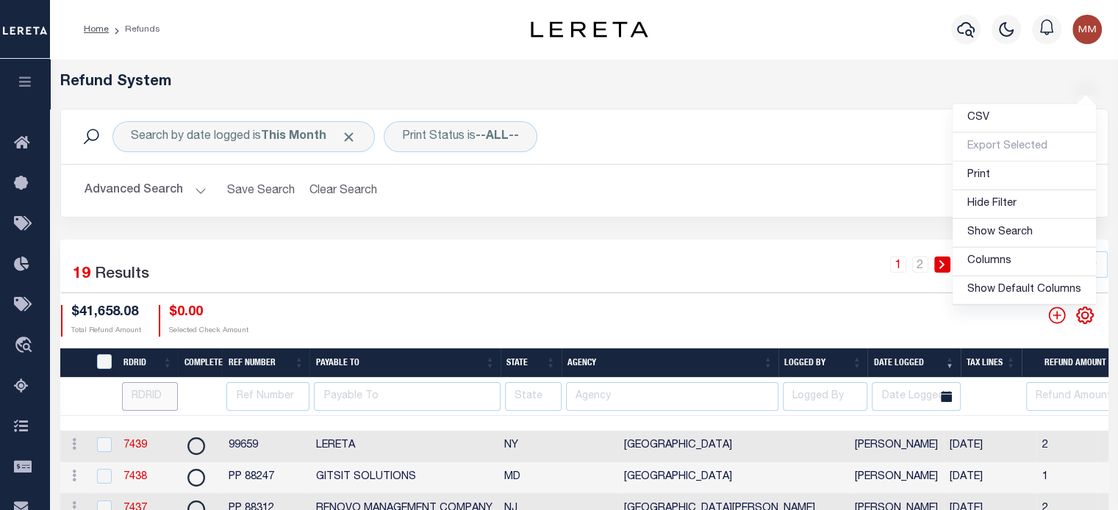
click at [145, 399] on input "number" at bounding box center [150, 396] width 57 height 29
type input "7380"
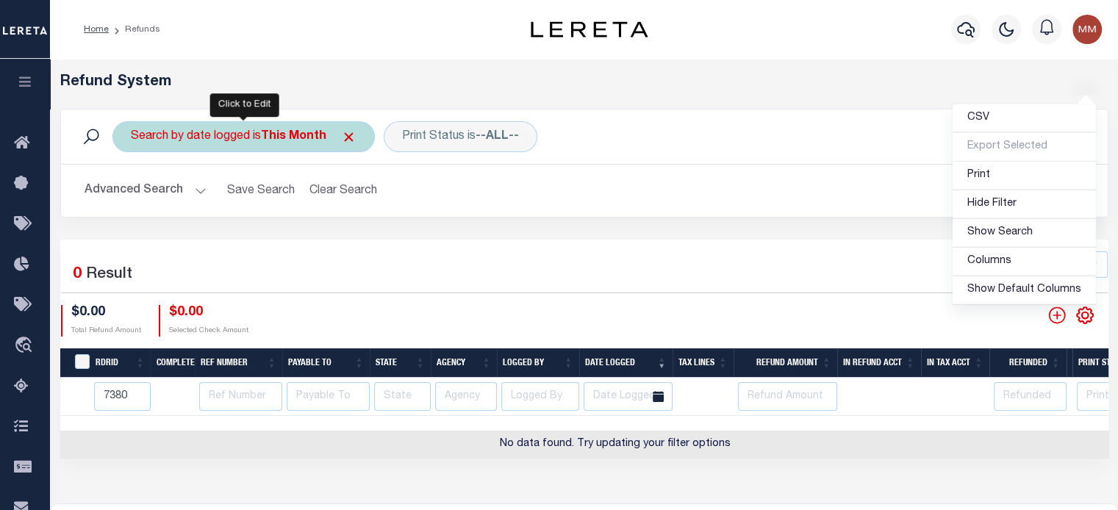
click at [251, 136] on div "Search by date logged is This Month" at bounding box center [243, 136] width 262 height 31
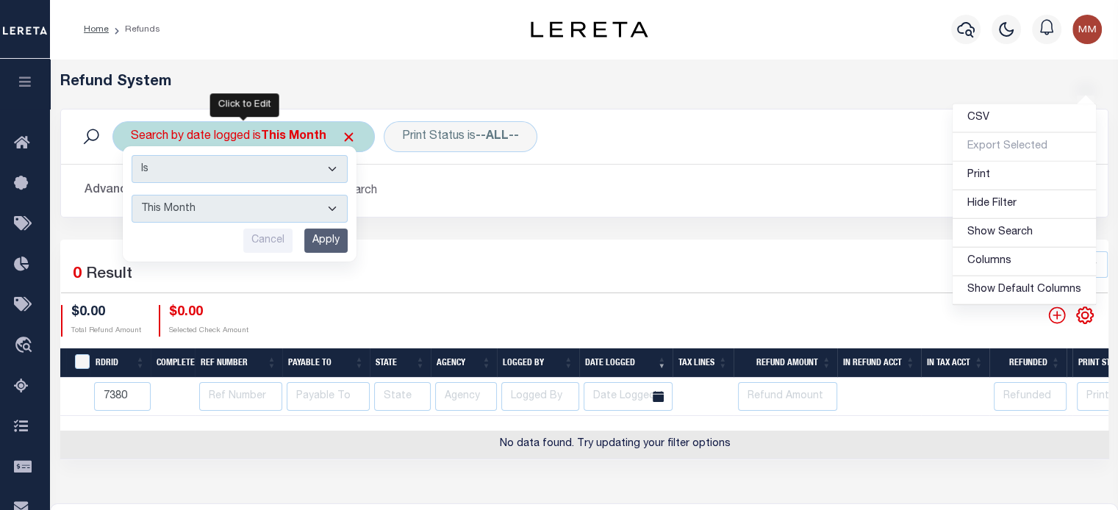
click at [250, 213] on select "This Month Last Month Last Three Months This Year Last Year" at bounding box center [240, 209] width 216 height 28
select select "Last Three Months"
click at [132, 195] on select "This Month Last Month Last Three Months This Year Last Year" at bounding box center [240, 209] width 216 height 28
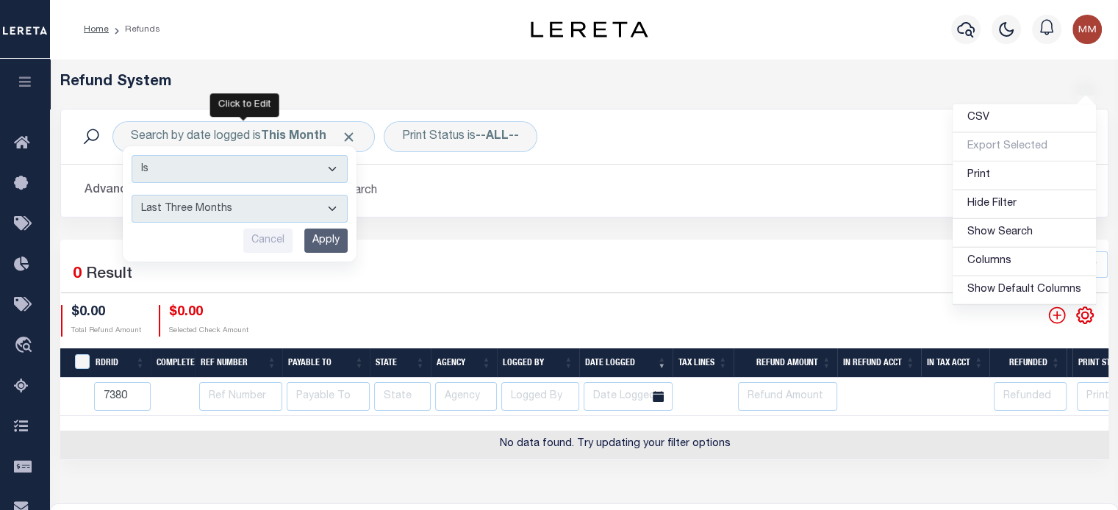
click at [317, 235] on input "Apply" at bounding box center [325, 241] width 43 height 24
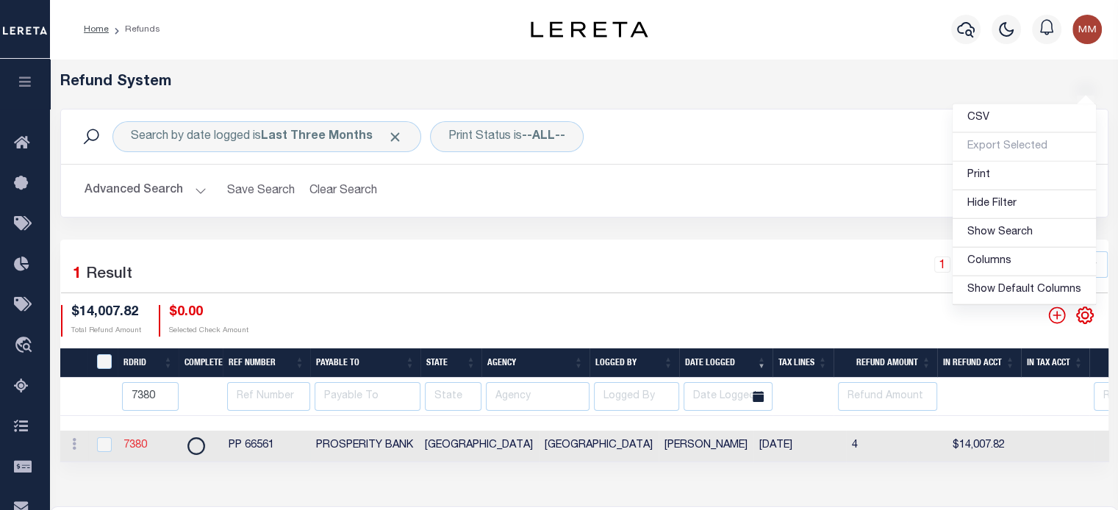
click at [134, 448] on link "7380" at bounding box center [135, 445] width 24 height 10
checkbox input "true"
type input "7380"
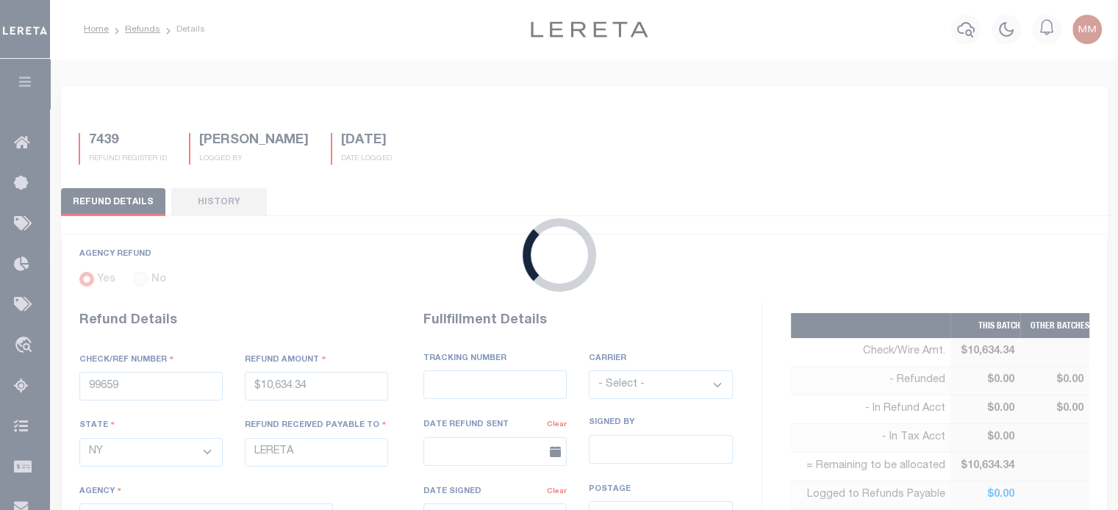
radio input "true"
type input "PP 66561"
type input "$14,007.82"
select select "[GEOGRAPHIC_DATA]"
type input "PROSPERITY BANK"
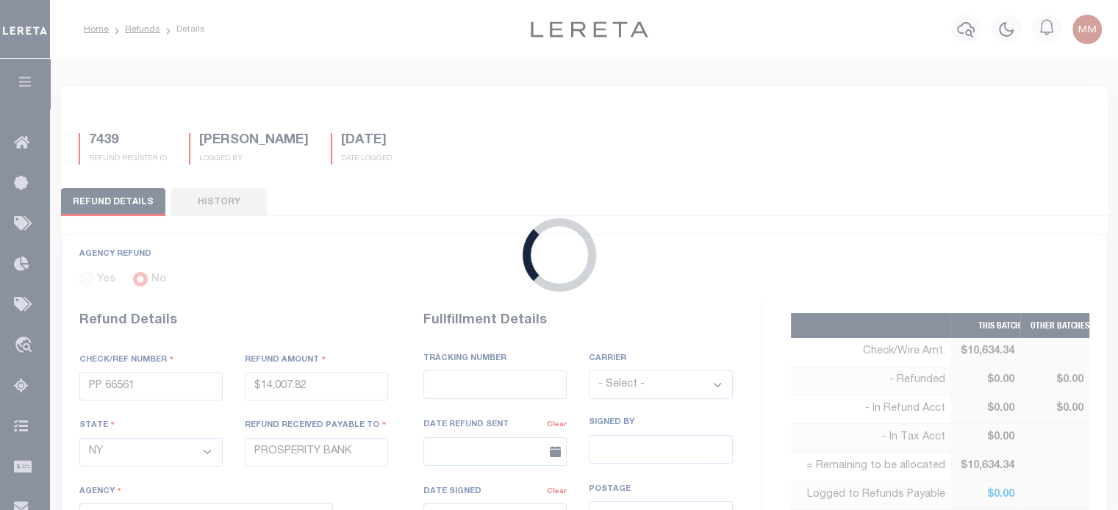
select select
select select "[PERSON_NAME]"
select select "OTH"
type textarea "THIS IS FROM THE RFR REPORT"
type input "07/21/2025"
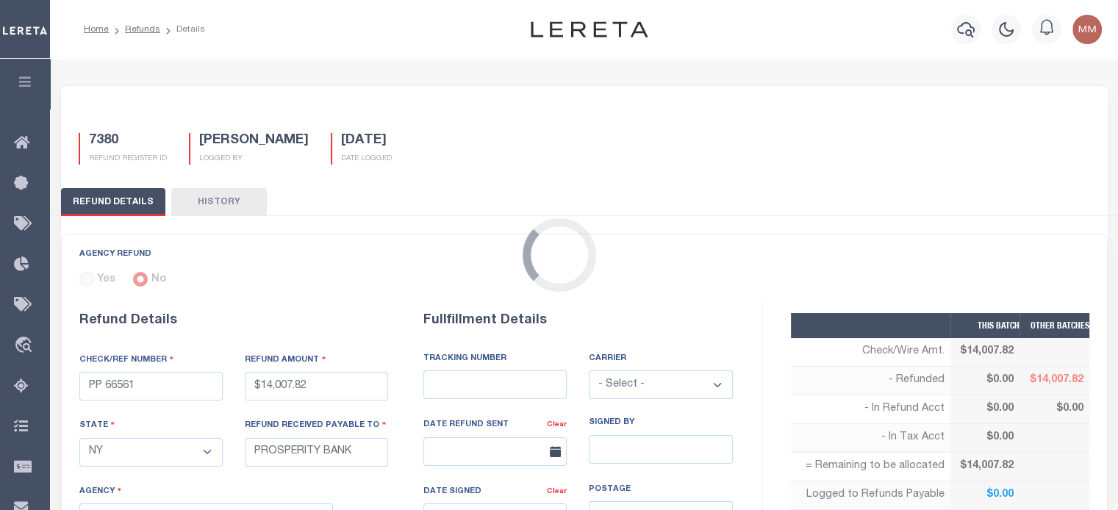
select select "4843900000"
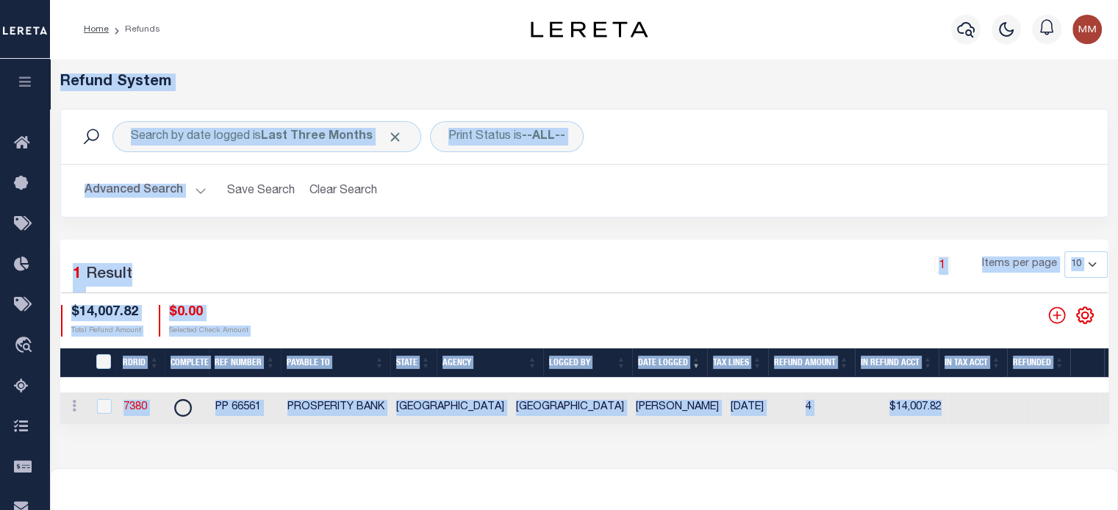
click at [470, 259] on div "1 Items per page 10 25 50 100" at bounding box center [718, 270] width 780 height 38
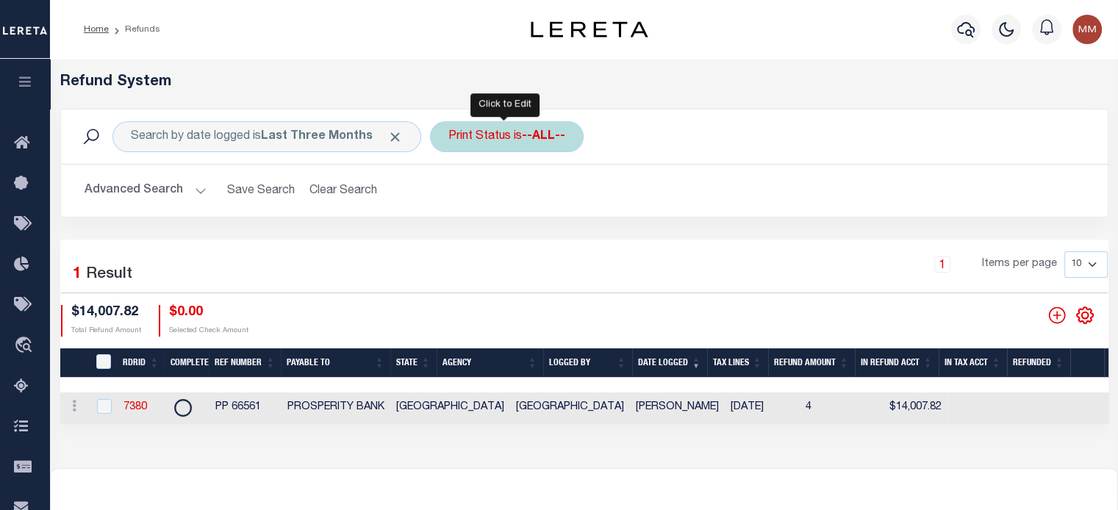
click at [493, 141] on div "Print Status is --ALL--" at bounding box center [507, 136] width 154 height 31
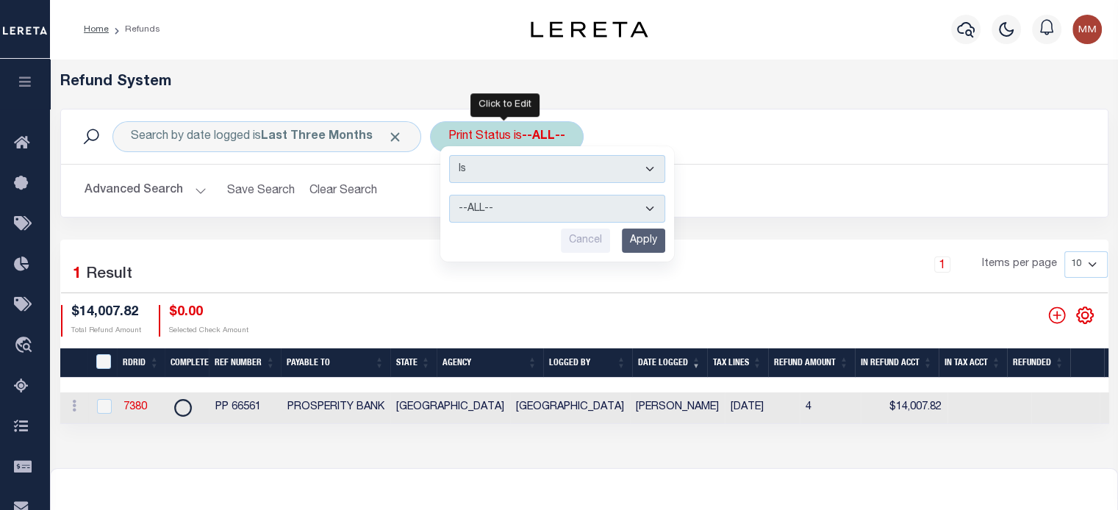
click at [483, 209] on select "--ALL-- Ready to Write Ready to Print Printed" at bounding box center [557, 209] width 216 height 28
select select "Ready to Print"
click at [449, 195] on select "--ALL-- Ready to Write Ready to Print Printed" at bounding box center [557, 209] width 216 height 28
click at [628, 239] on input "Apply" at bounding box center [643, 241] width 43 height 24
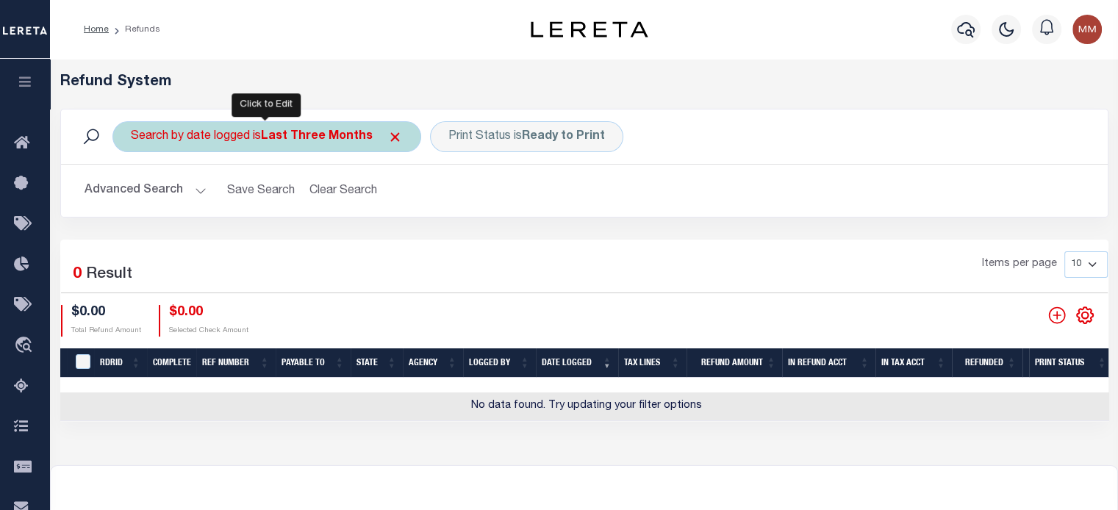
click at [296, 136] on b "Last Three Months" at bounding box center [317, 137] width 112 height 12
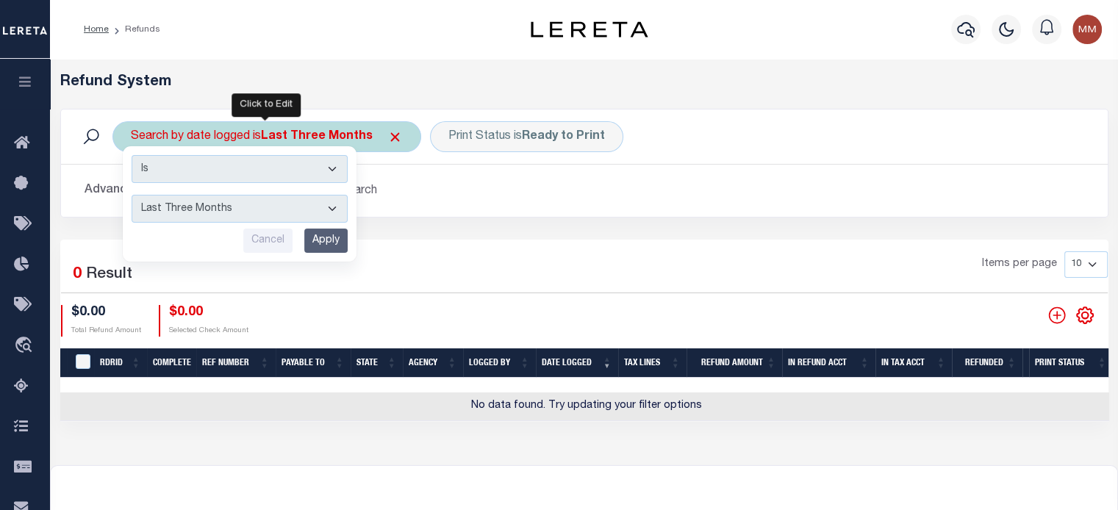
click at [270, 213] on select "This Month Last Month Last Three Months This Year Last Year" at bounding box center [240, 209] width 216 height 28
click at [132, 195] on select "This Month Last Month Last Three Months This Year Last Year" at bounding box center [240, 209] width 216 height 28
click at [247, 209] on select "This Month Last Month Last Three Months This Year Last Year" at bounding box center [240, 209] width 216 height 28
select select "Last Three Months"
click at [132, 195] on select "This Month Last Month Last Three Months This Year Last Year" at bounding box center [240, 209] width 216 height 28
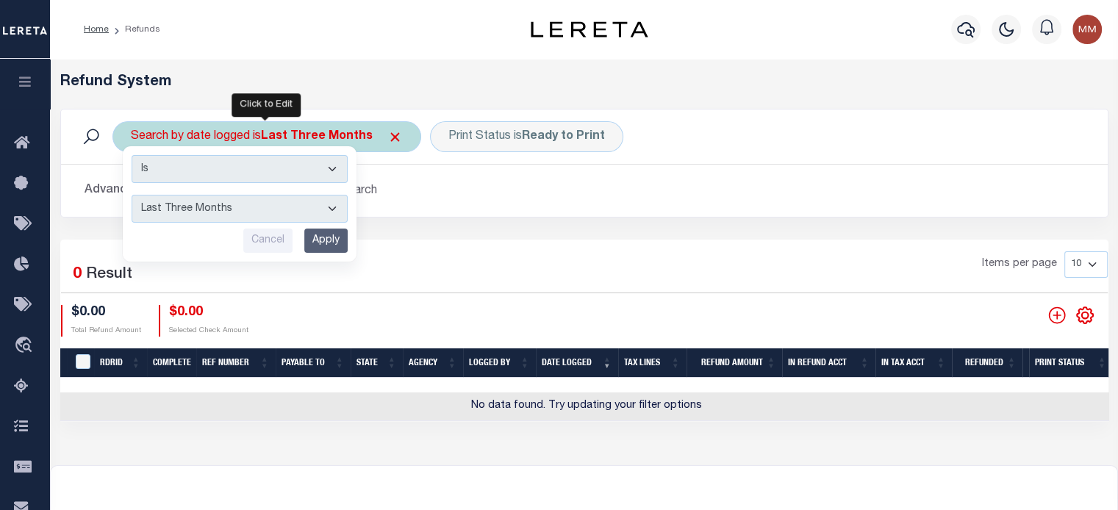
click at [334, 239] on input "Apply" at bounding box center [325, 241] width 43 height 24
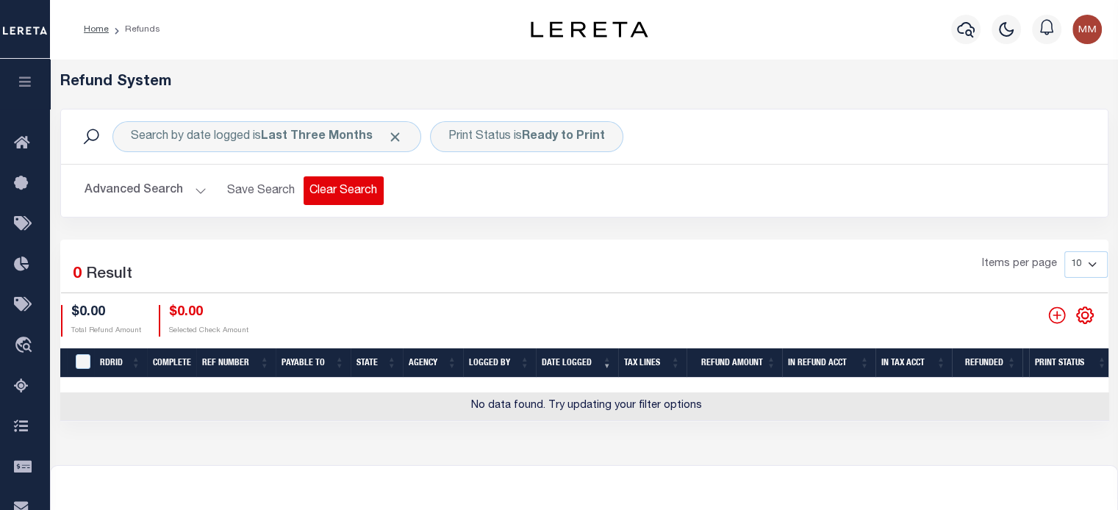
click at [340, 192] on button "Clear Search" at bounding box center [343, 190] width 80 height 29
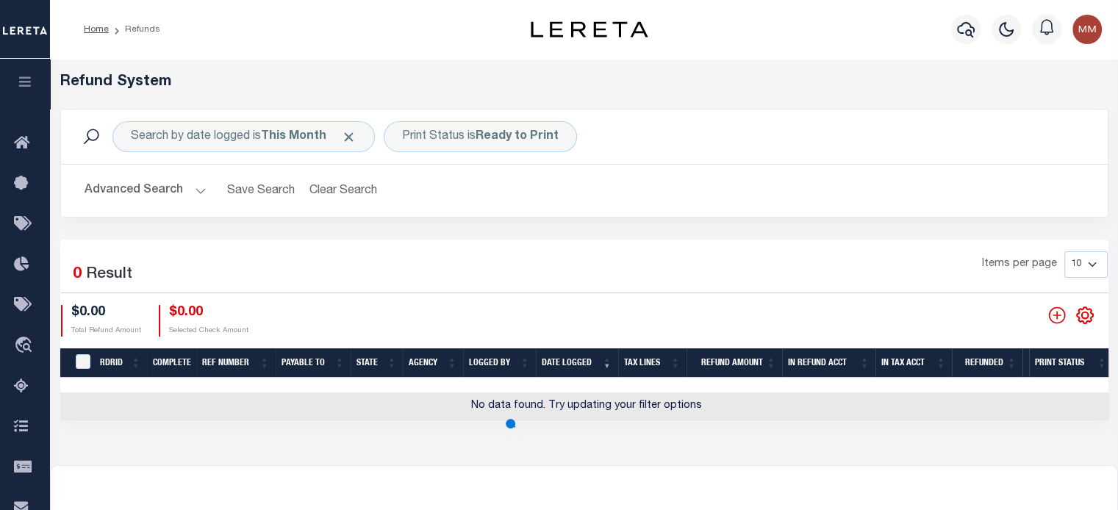
click at [340, 192] on button "Clear Search" at bounding box center [343, 190] width 80 height 29
click at [340, 192] on div "Search by date logged is This Month Print Status is Ready to Print Search Advan…" at bounding box center [584, 163] width 1048 height 109
click at [340, 192] on button "Clear Search" at bounding box center [343, 190] width 80 height 29
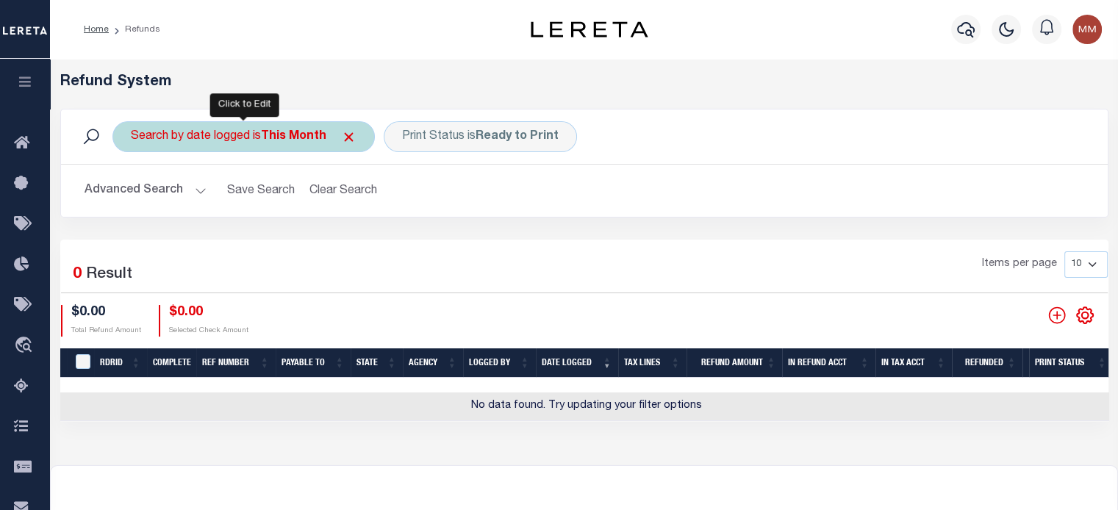
click at [201, 132] on div "Search by date logged is This Month" at bounding box center [243, 136] width 262 height 31
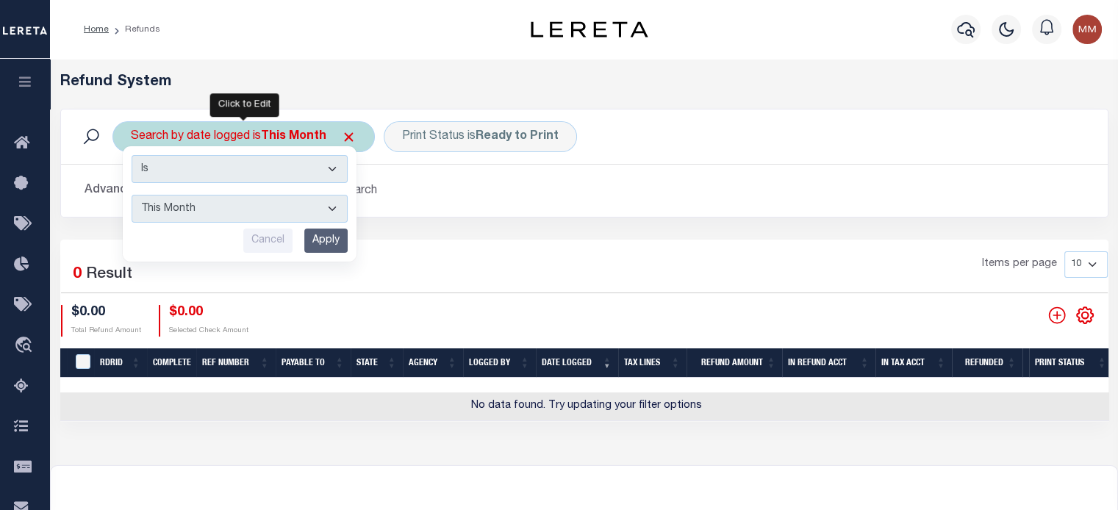
click at [190, 206] on select "This Month Last Month Last Three Months This Year Last Year" at bounding box center [240, 209] width 216 height 28
select select "Last Three Months"
click at [132, 195] on select "This Month Last Month Last Three Months This Year Last Year" at bounding box center [240, 209] width 216 height 28
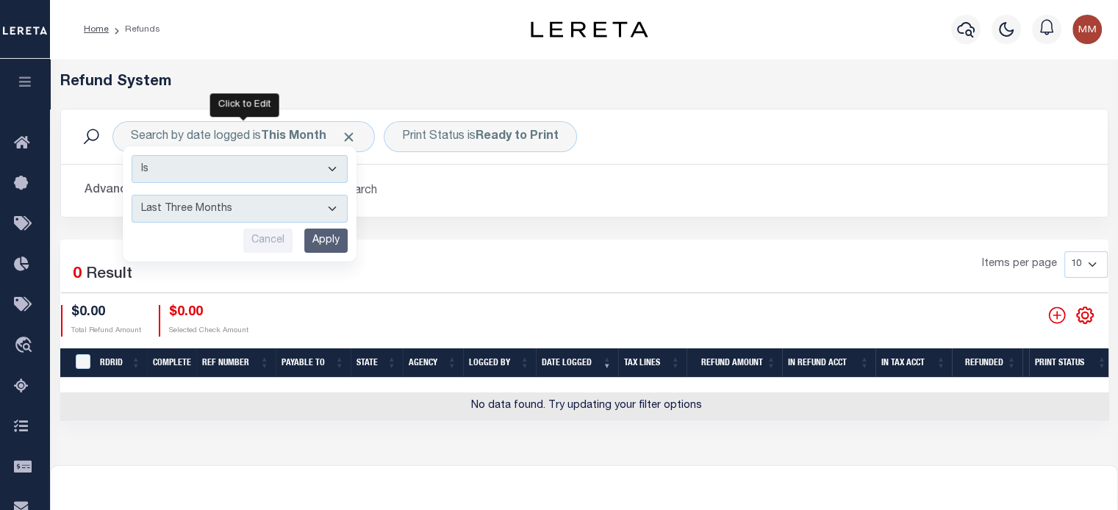
click at [317, 237] on input "Apply" at bounding box center [325, 241] width 43 height 24
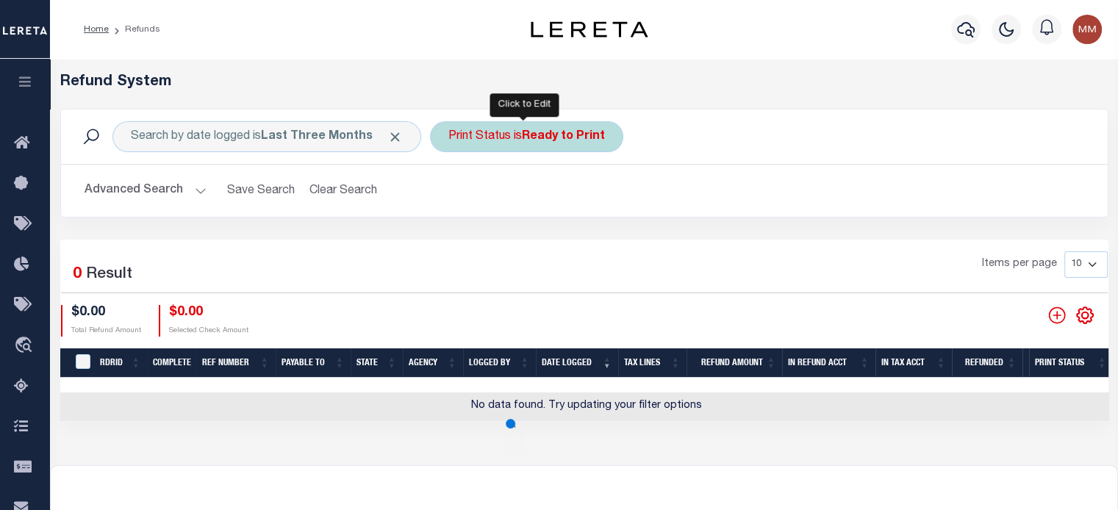
click at [508, 134] on div "Print Status is Ready to Print" at bounding box center [526, 136] width 193 height 31
select select "Ready to Print"
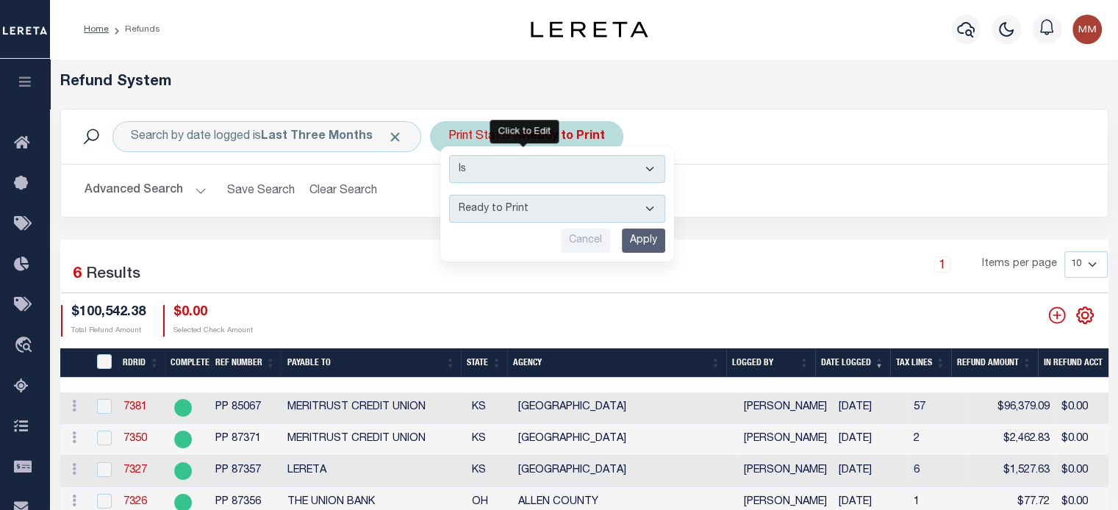
click at [473, 206] on select "--ALL-- Ready to Write Ready to Print Printed" at bounding box center [557, 209] width 216 height 28
click at [449, 195] on select "--ALL-- Ready to Write Ready to Print Printed" at bounding box center [557, 209] width 216 height 28
click at [650, 232] on input "Apply" at bounding box center [643, 241] width 43 height 24
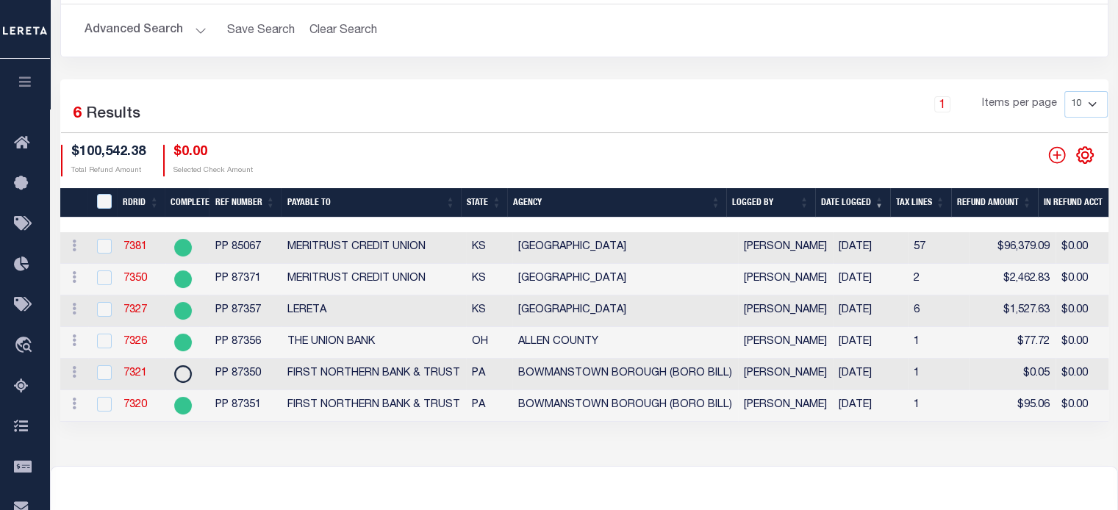
scroll to position [294, 0]
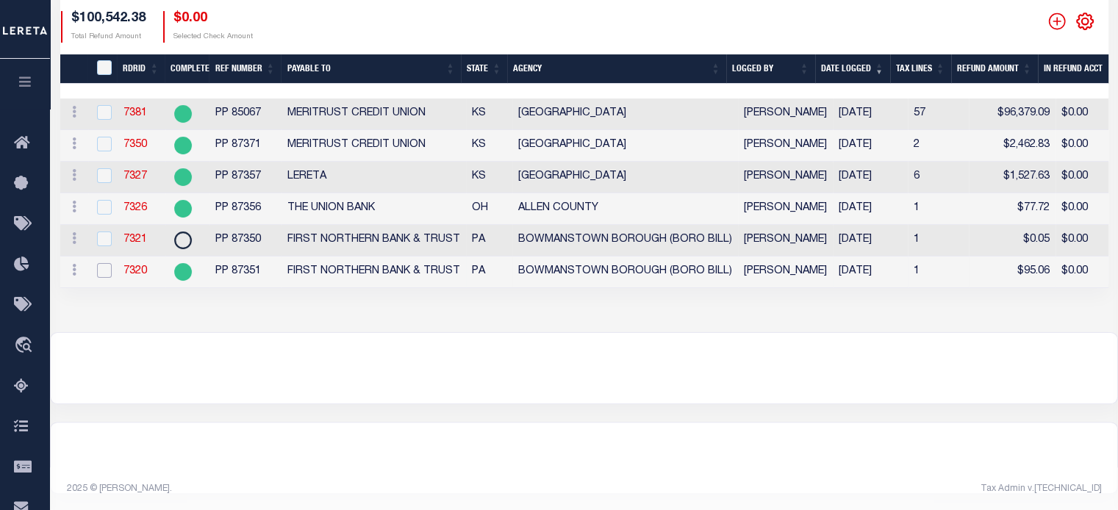
click at [107, 271] on input "checkbox" at bounding box center [104, 270] width 15 height 15
checkbox input "true"
checkbox input "false"
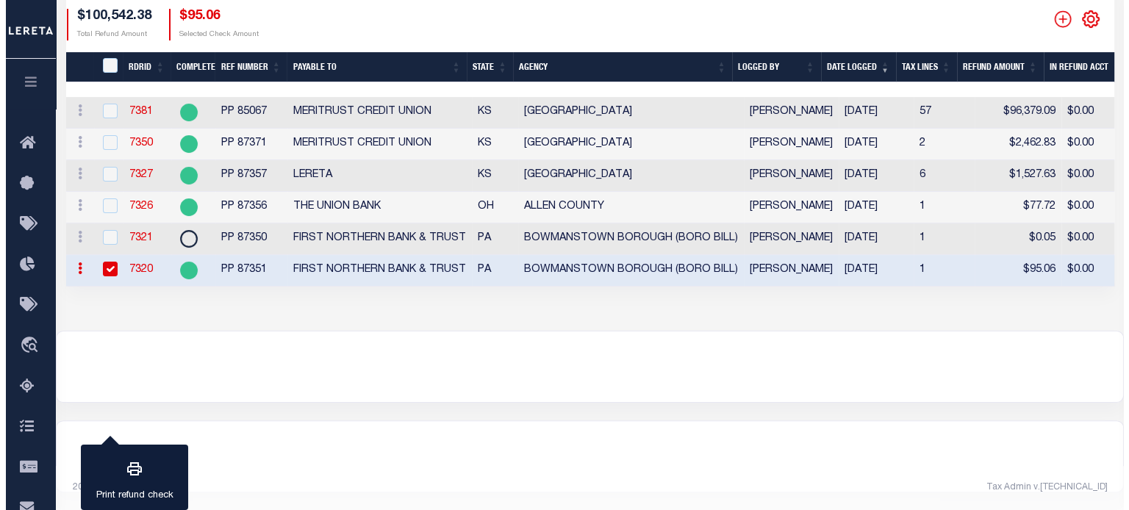
scroll to position [291, 0]
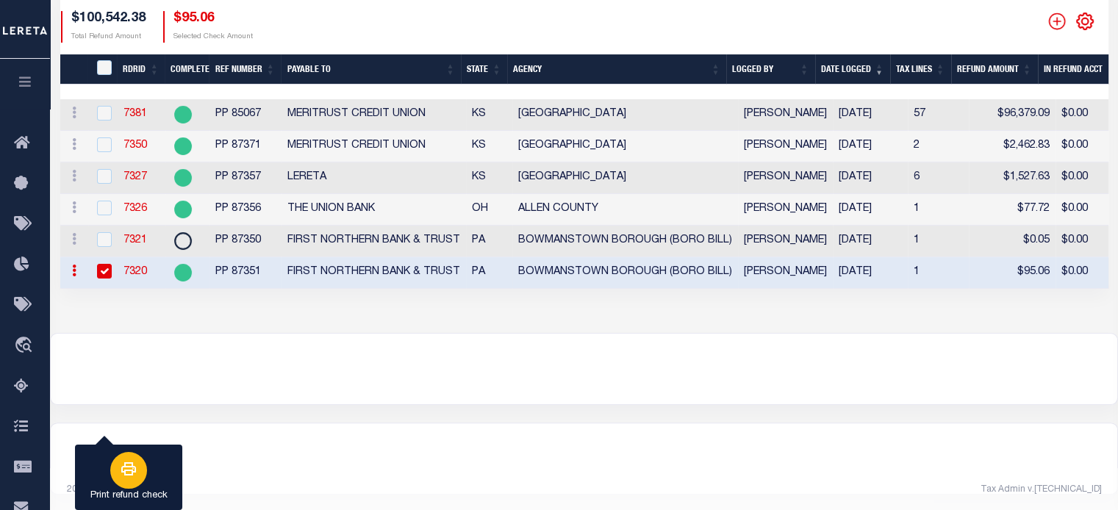
click at [165, 464] on button "Print refund check" at bounding box center [128, 478] width 107 height 66
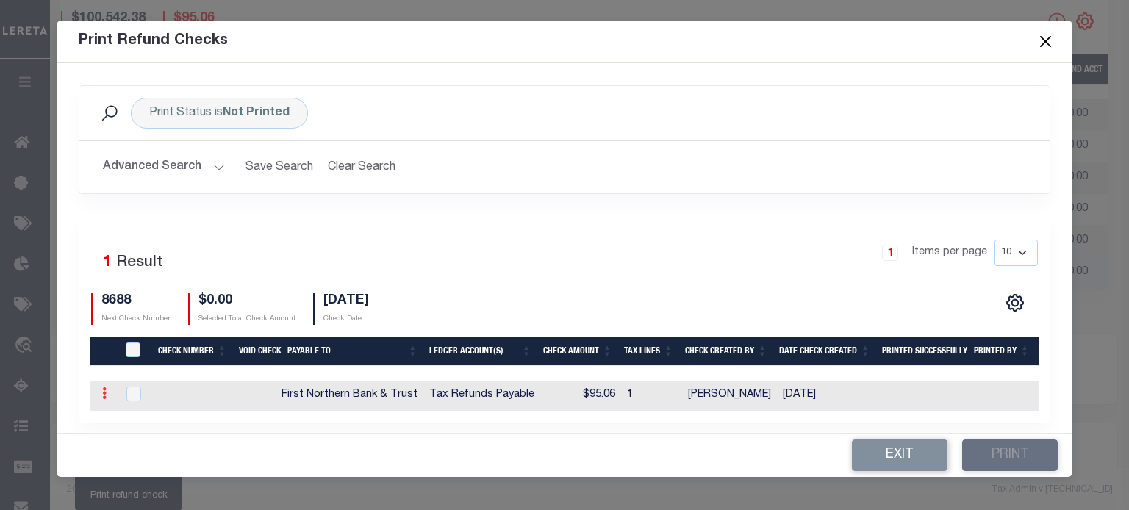
click at [103, 391] on icon at bounding box center [104, 393] width 4 height 12
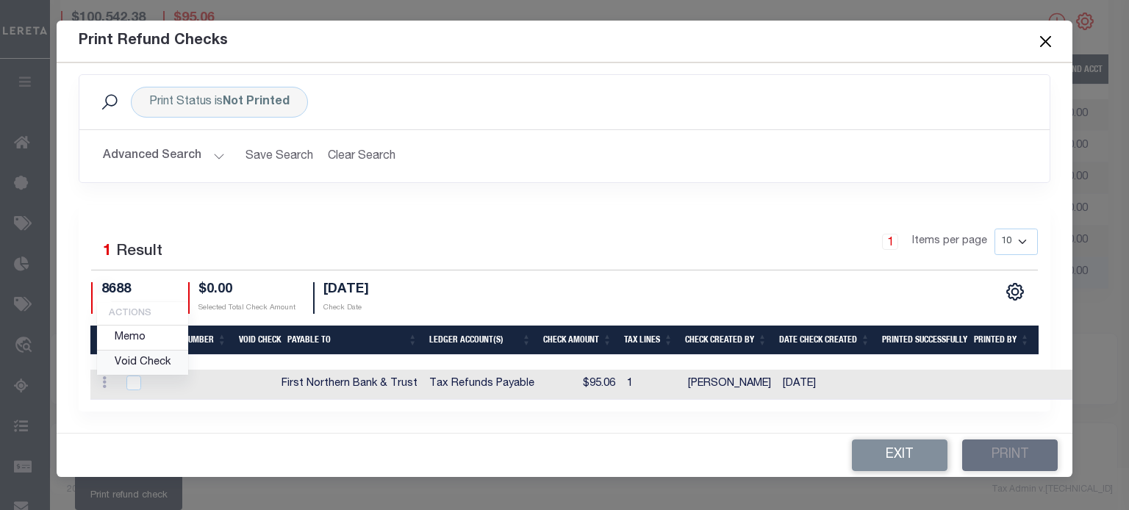
click at [151, 362] on link "Void Check" at bounding box center [142, 362] width 91 height 24
checkbox input "true"
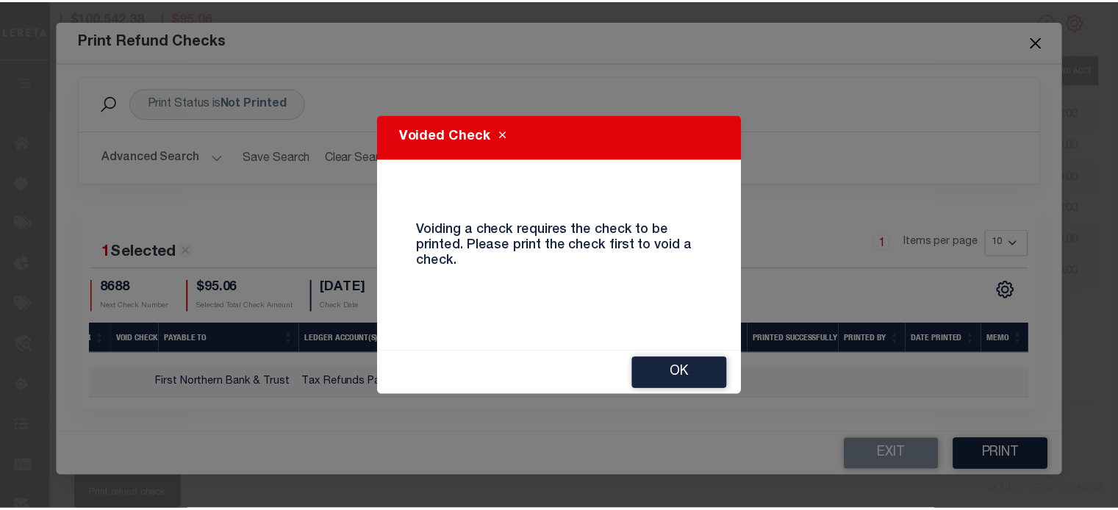
scroll to position [0, 0]
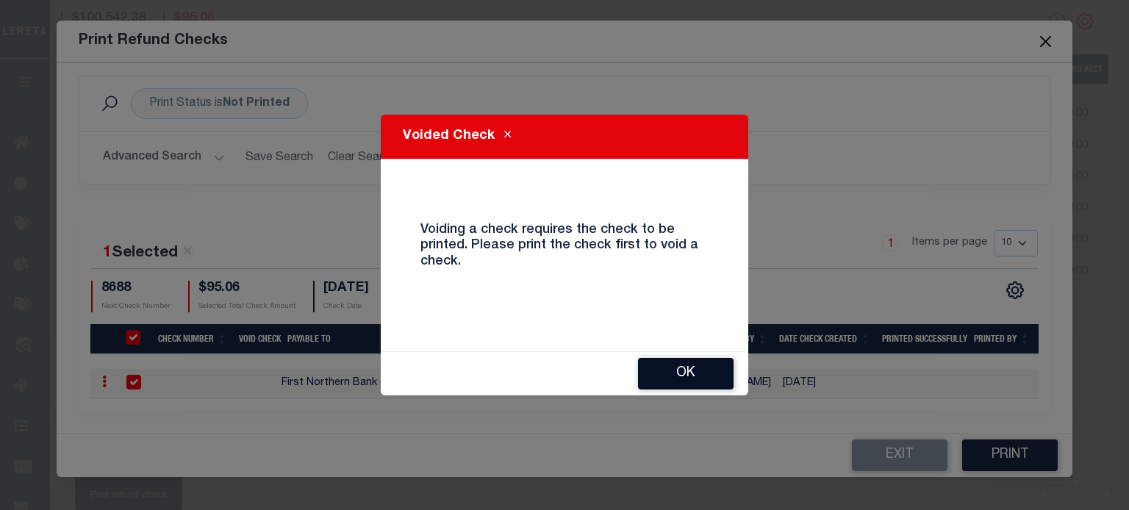
click at [699, 370] on button "Ok" at bounding box center [686, 374] width 96 height 32
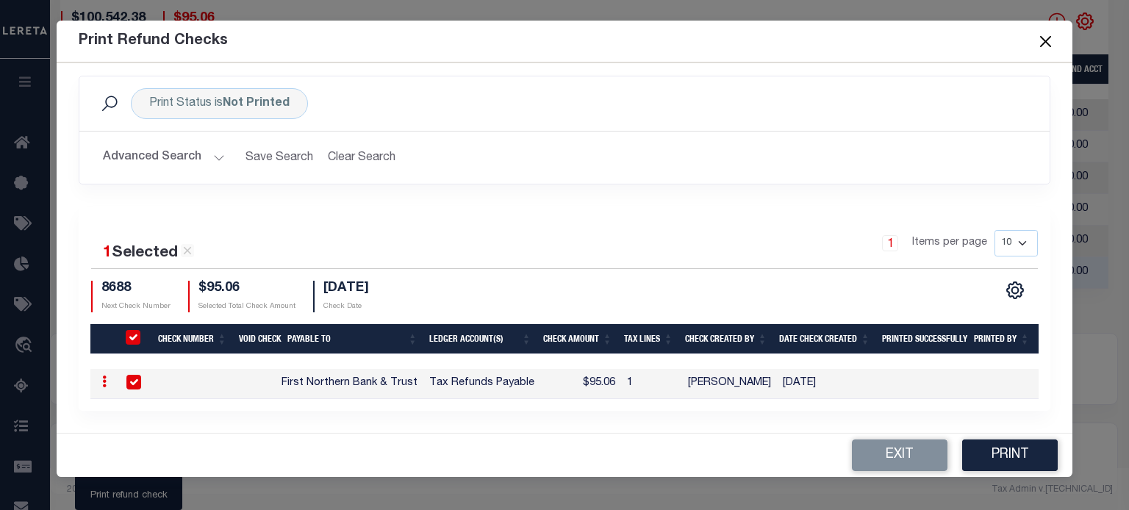
click at [104, 383] on icon at bounding box center [104, 381] width 4 height 12
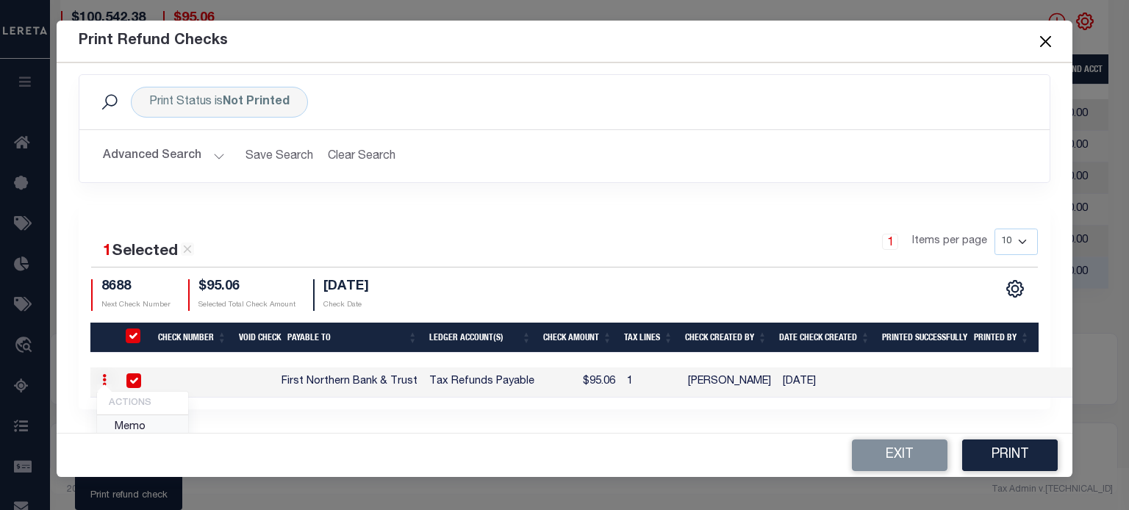
click at [132, 424] on link "Memo" at bounding box center [142, 427] width 91 height 24
checkbox input "false"
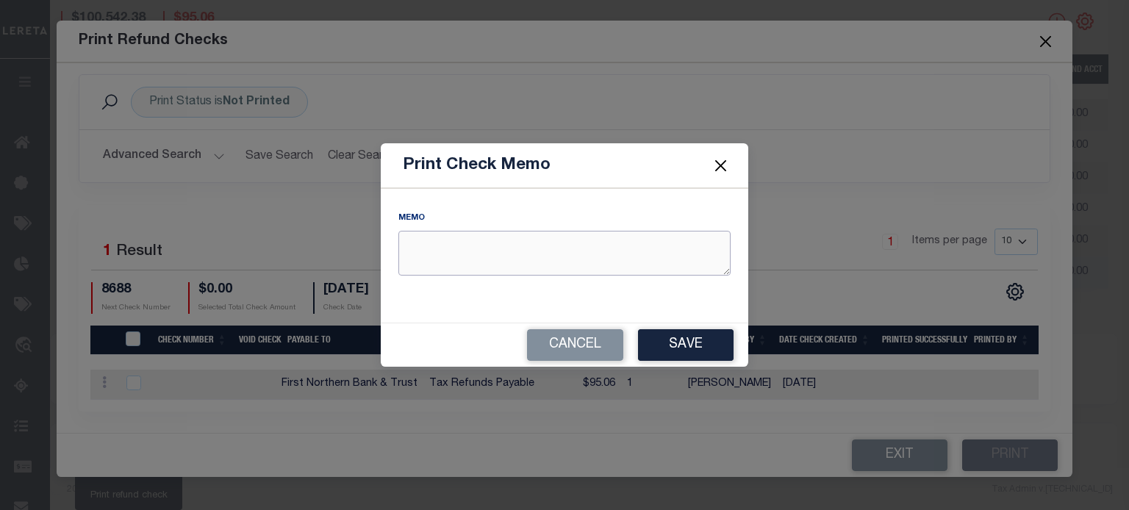
click at [444, 237] on textarea "REFUND AMOUNT" at bounding box center [564, 253] width 332 height 45
type textarea "r"
type textarea "RDID 7320 PP 87351"
drag, startPoint x: 672, startPoint y: 345, endPoint x: 664, endPoint y: 345, distance: 7.4
click at [669, 345] on button "Save" at bounding box center [686, 345] width 96 height 32
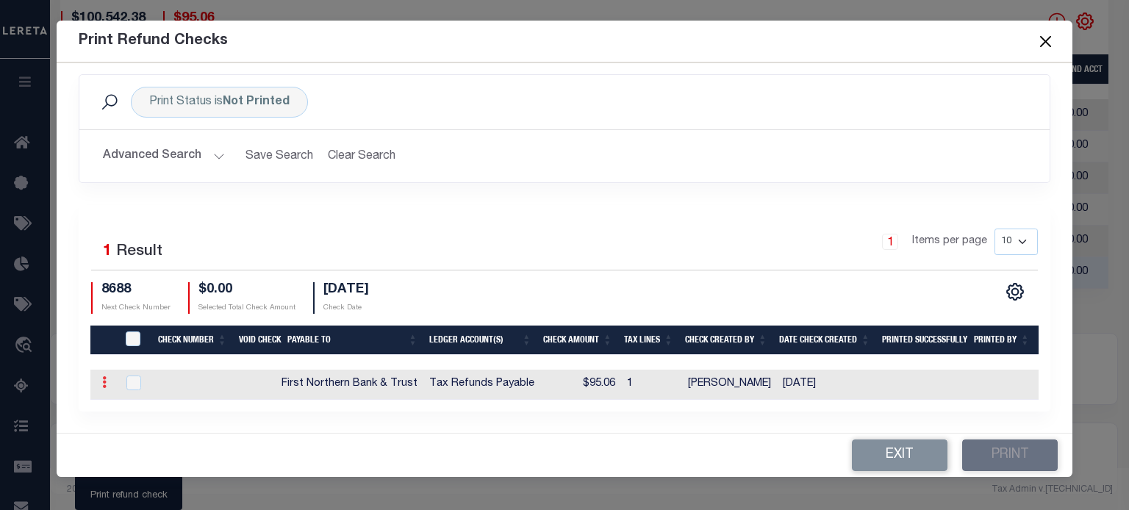
click at [106, 380] on icon at bounding box center [104, 382] width 4 height 12
click at [131, 380] on input "checkbox" at bounding box center [133, 382] width 15 height 15
checkbox input "true"
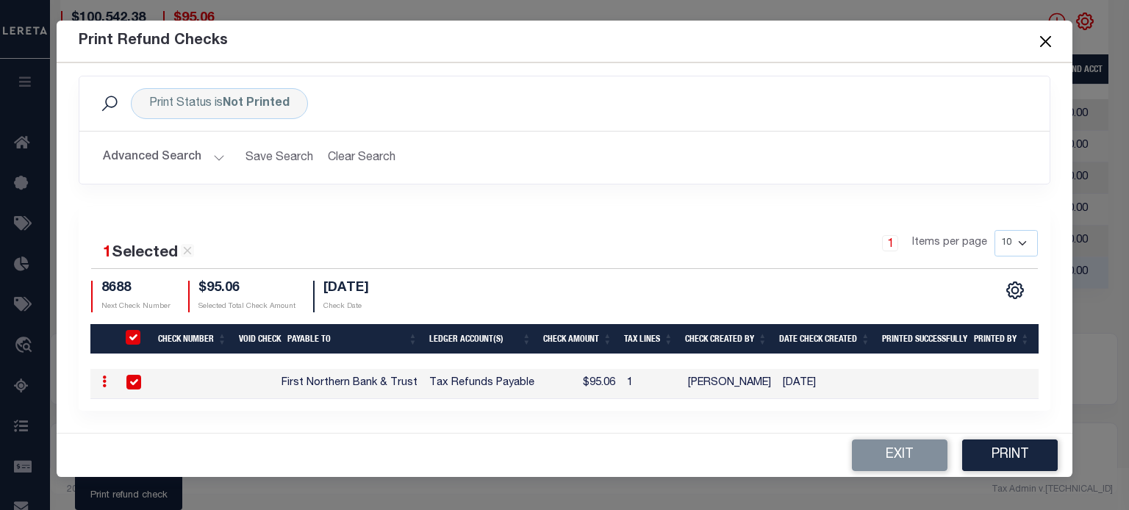
checkbox input "true"
drag, startPoint x: 302, startPoint y: 406, endPoint x: 616, endPoint y: 392, distance: 314.1
click at [610, 398] on div "Check Number Void Check Payable To Ledger Account(s) Check Amount Tax Lines Che…" at bounding box center [564, 384] width 948 height 30
click at [1049, 37] on button "Close" at bounding box center [1044, 41] width 19 height 19
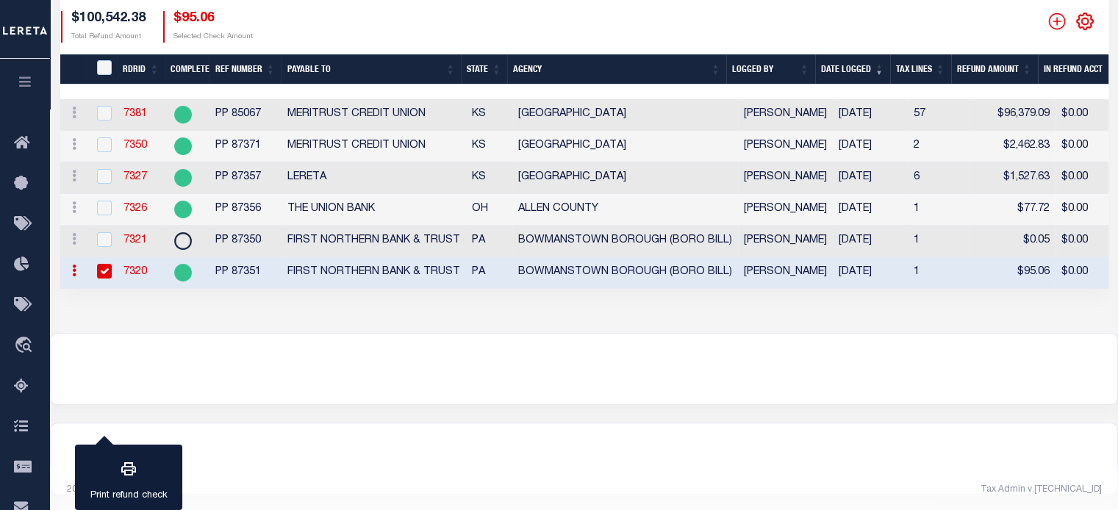
click at [108, 272] on input "checkbox" at bounding box center [104, 271] width 15 height 15
checkbox input "false"
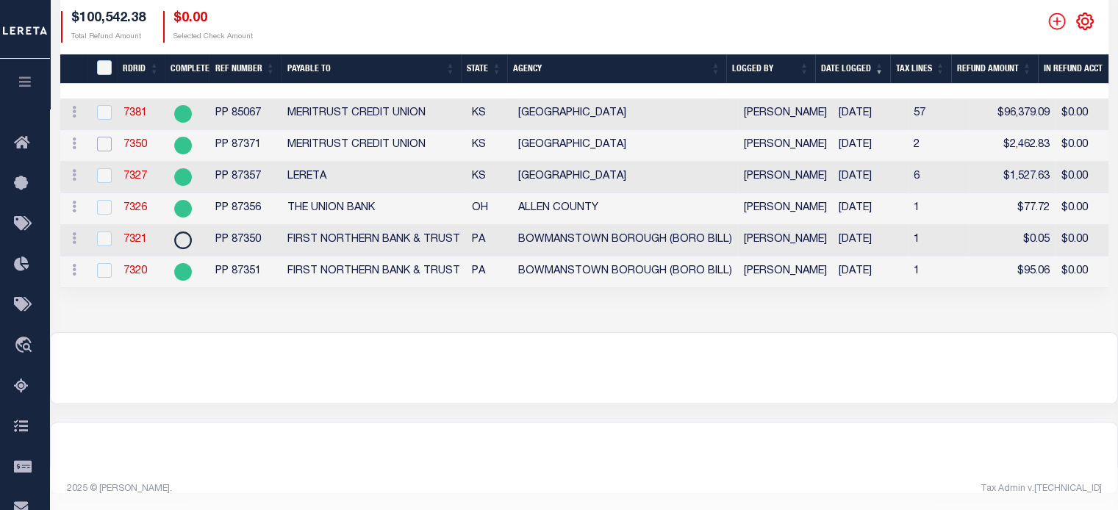
click at [101, 145] on input "checkbox" at bounding box center [104, 144] width 15 height 15
checkbox input "true"
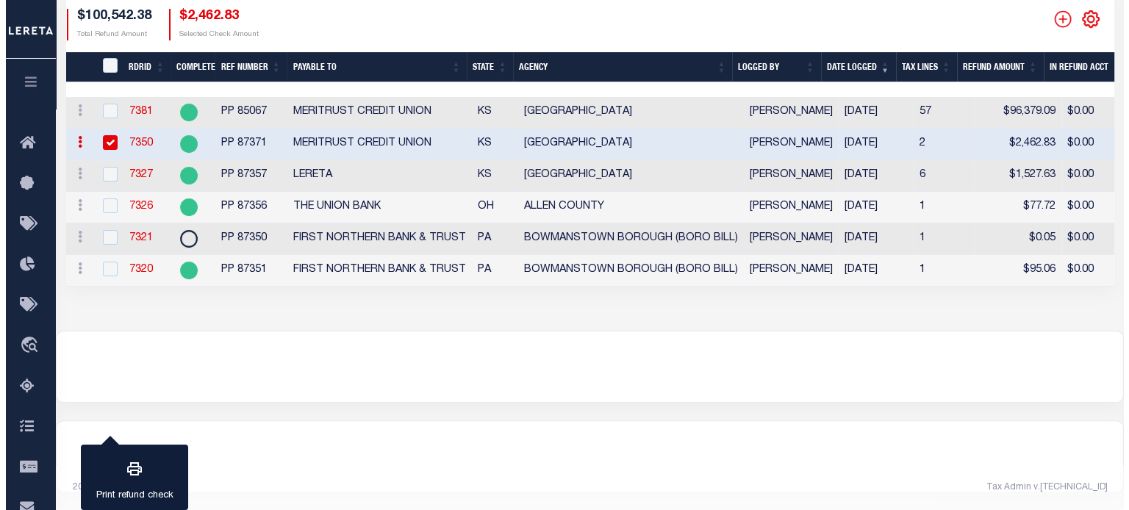
scroll to position [291, 0]
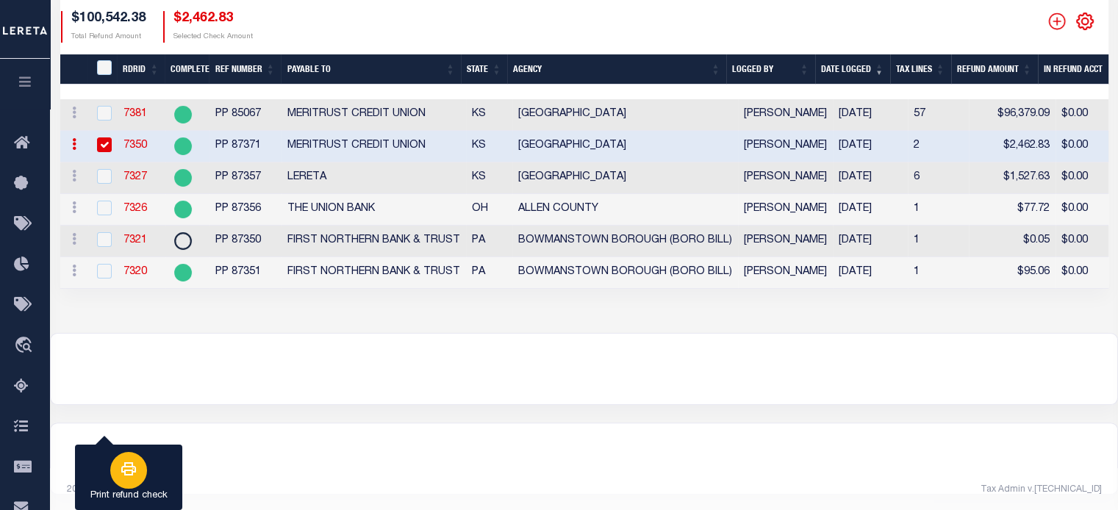
click at [159, 480] on button "Print refund check" at bounding box center [128, 478] width 107 height 66
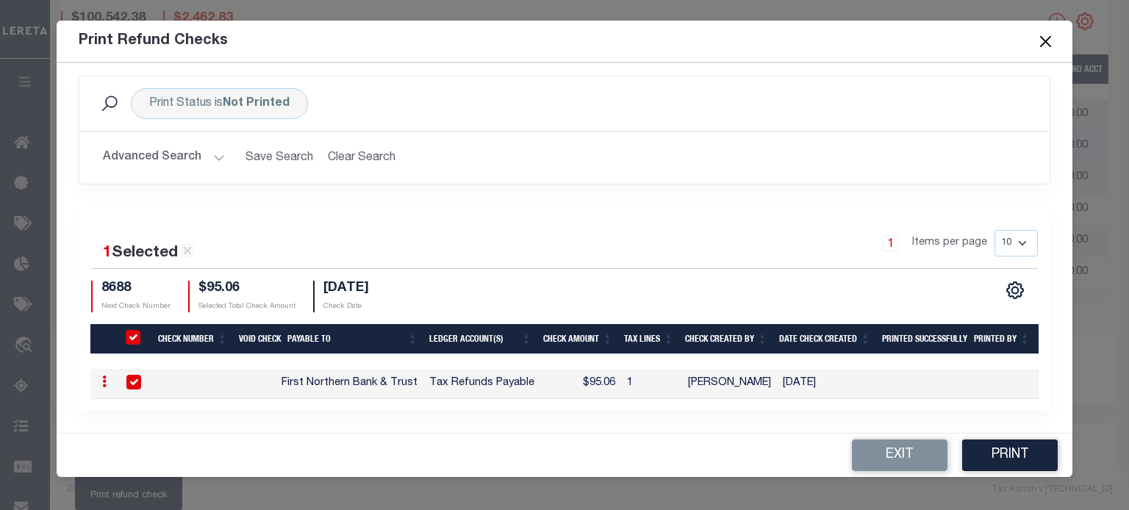
scroll to position [0, 0]
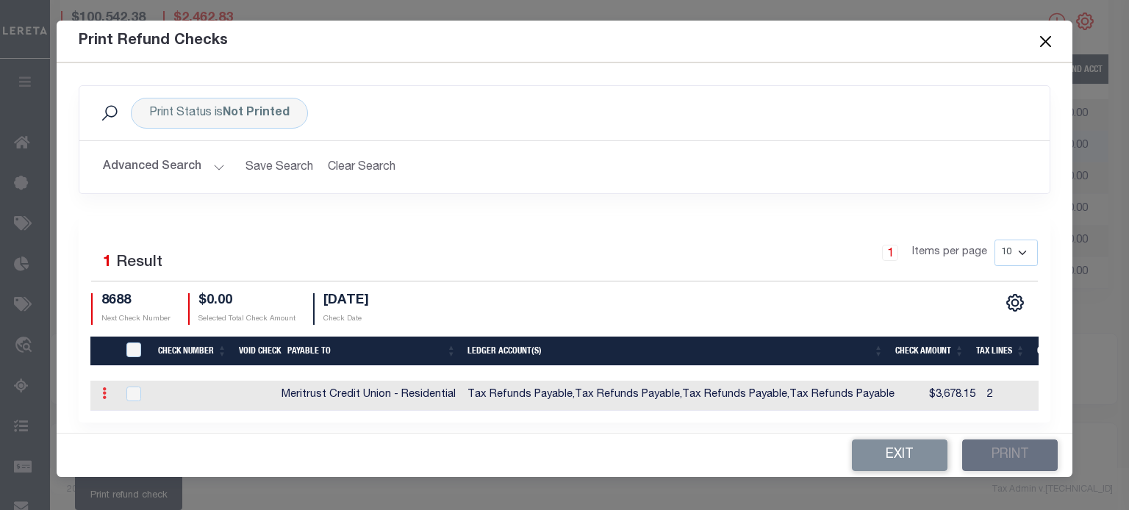
click at [101, 395] on link at bounding box center [104, 395] width 16 height 12
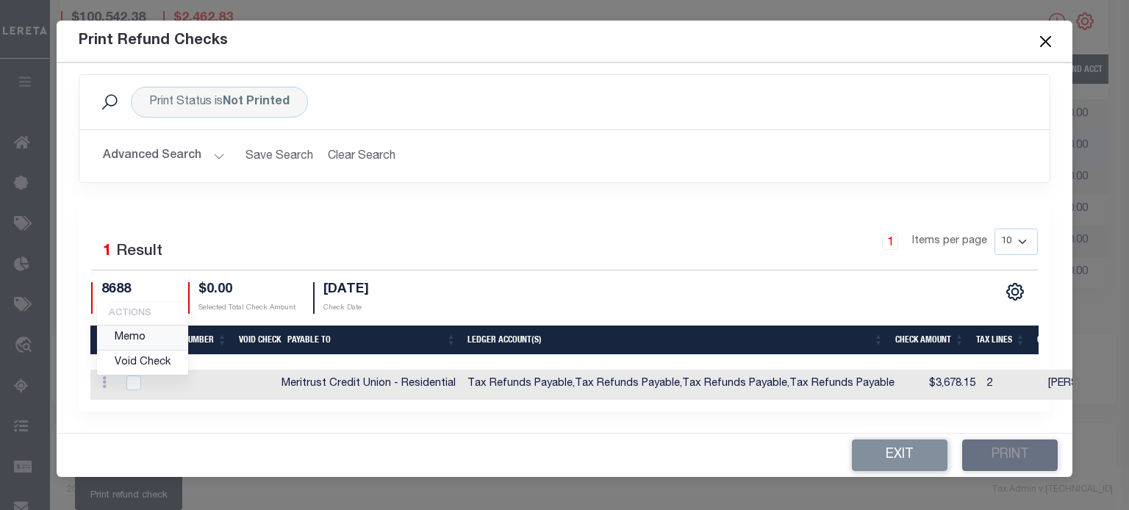
click at [137, 340] on link "Memo" at bounding box center [142, 337] width 91 height 24
checkbox input "true"
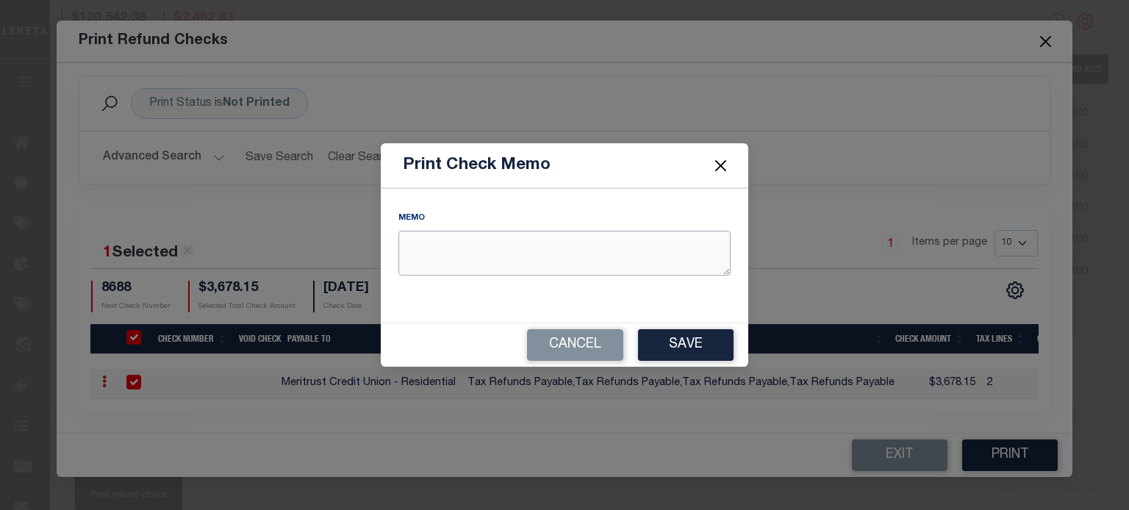
click at [469, 248] on textarea "REFUND AMOUNT" at bounding box center [564, 253] width 332 height 45
type textarea "RDID 7350 $ 2462.83"
click at [673, 350] on button "Save" at bounding box center [686, 345] width 96 height 32
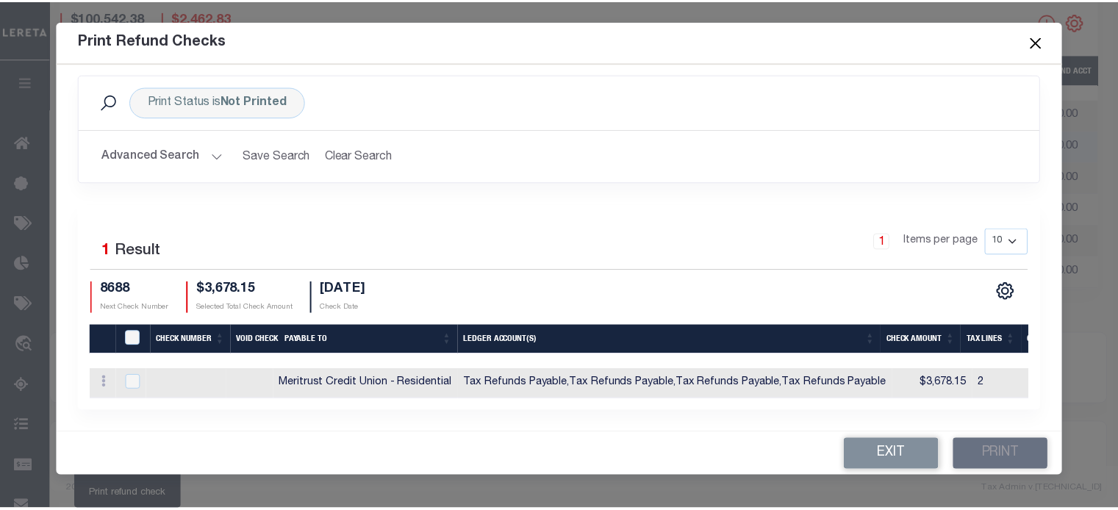
scroll to position [0, 0]
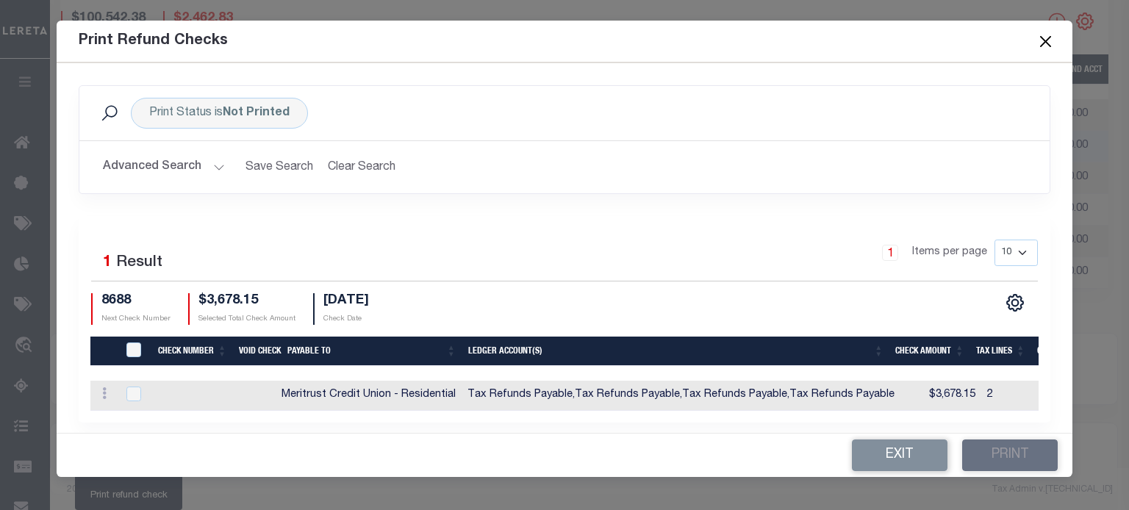
click at [1048, 40] on button "Close" at bounding box center [1044, 41] width 19 height 19
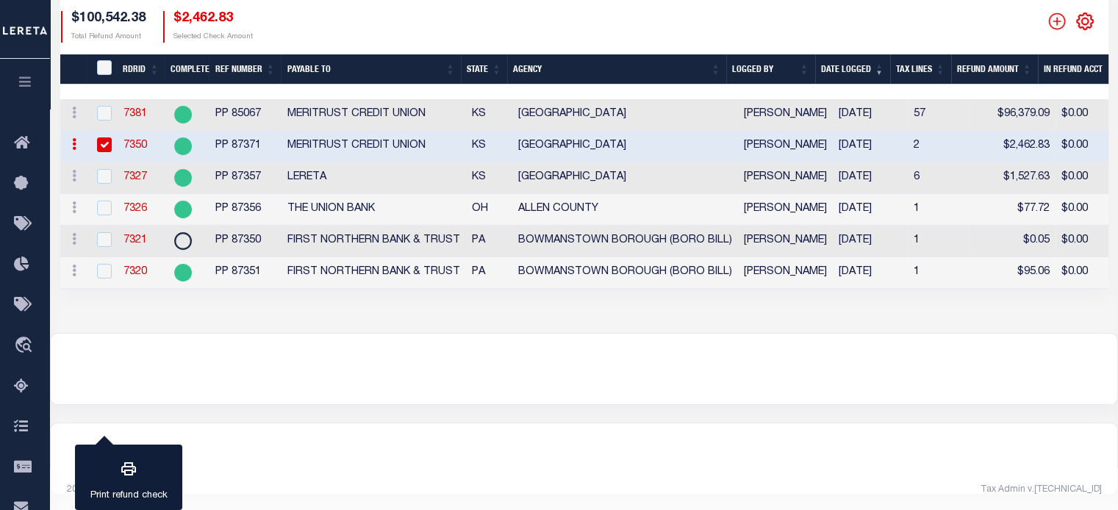
drag, startPoint x: 104, startPoint y: 141, endPoint x: 103, endPoint y: 168, distance: 27.2
click at [104, 145] on input "checkbox" at bounding box center [104, 144] width 15 height 15
checkbox input "false"
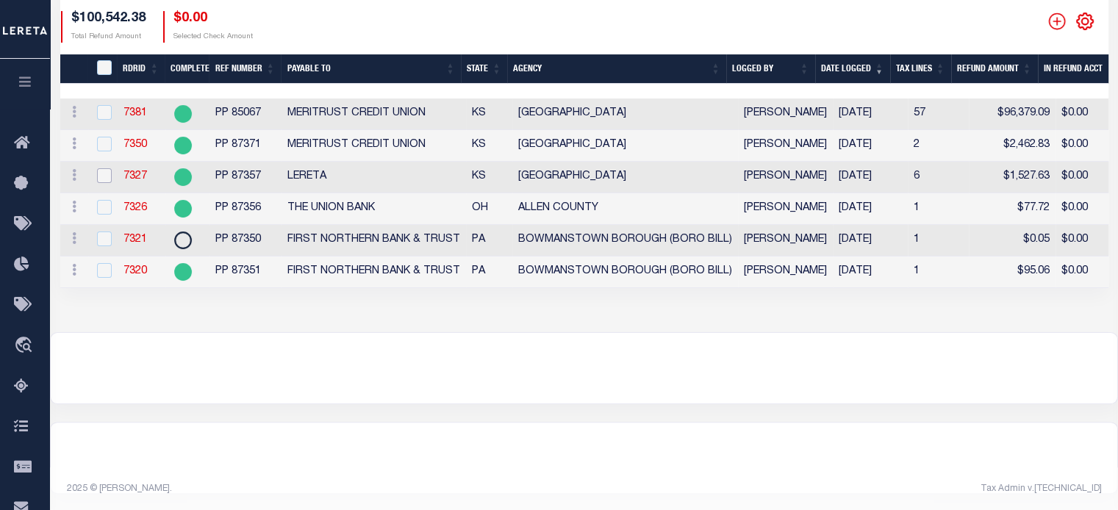
click at [102, 179] on input "checkbox" at bounding box center [104, 175] width 15 height 15
checkbox input "true"
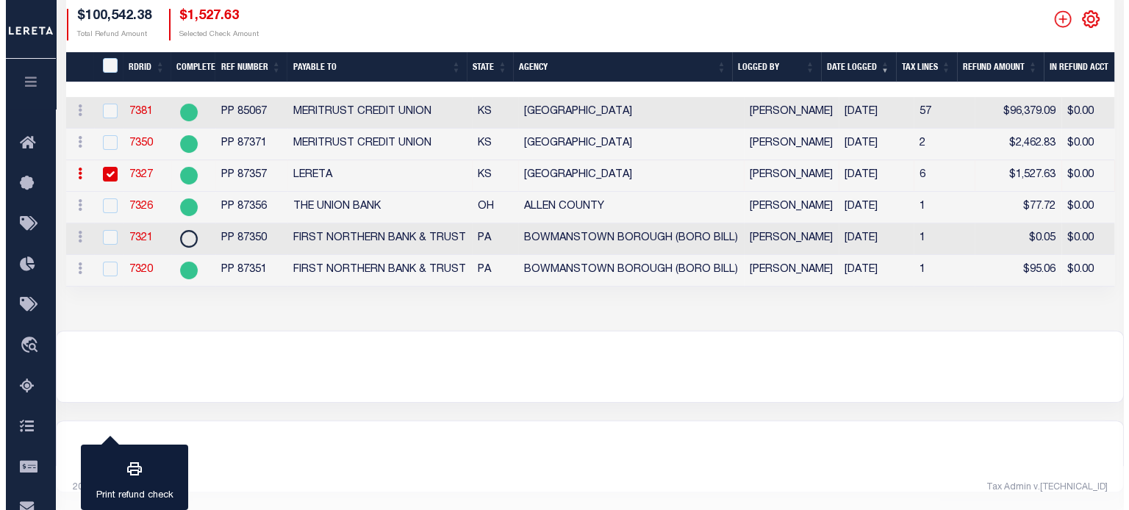
scroll to position [291, 0]
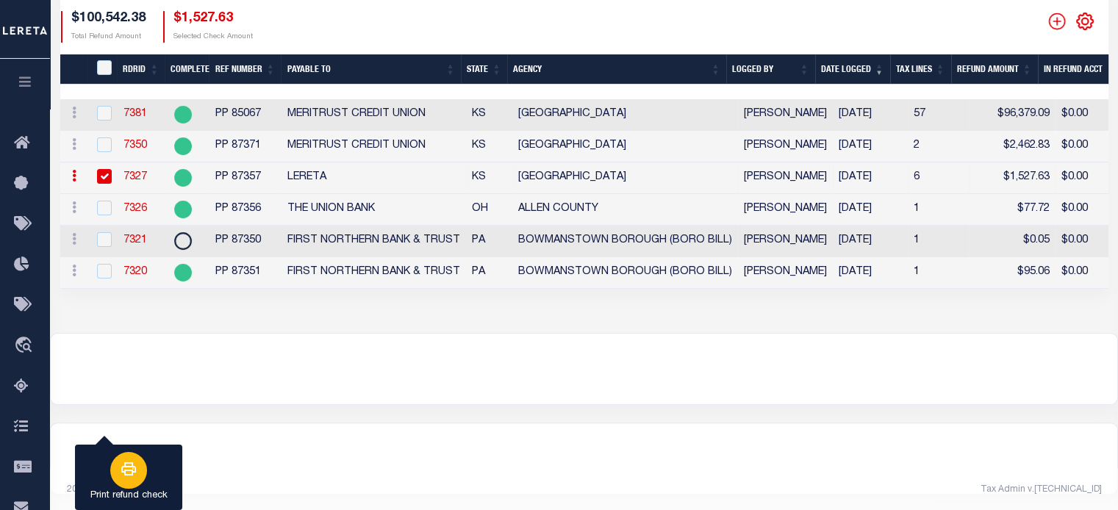
click at [162, 464] on button "Print refund check" at bounding box center [128, 478] width 107 height 66
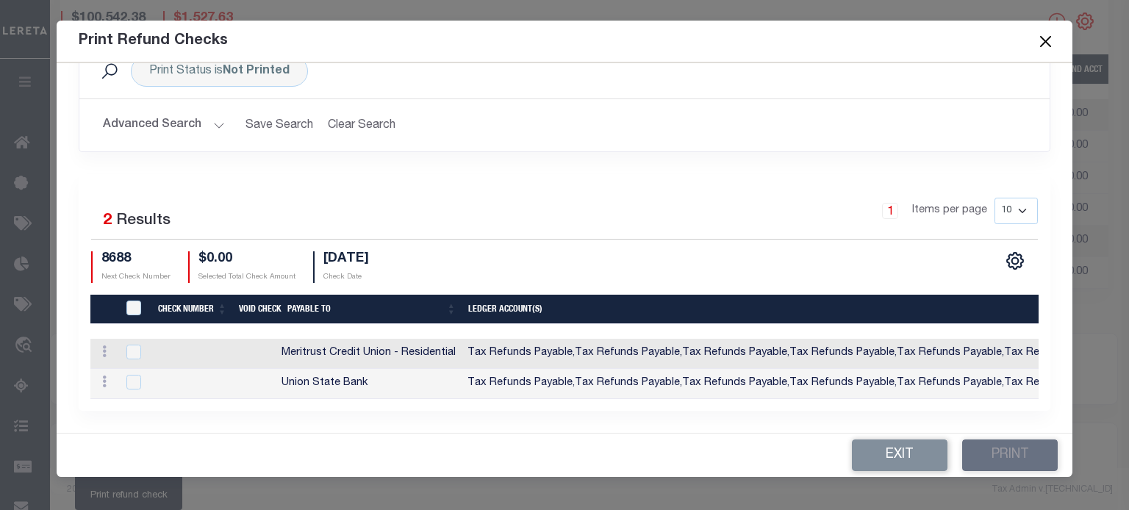
scroll to position [50, 0]
click at [136, 345] on input "checkbox" at bounding box center [133, 352] width 15 height 15
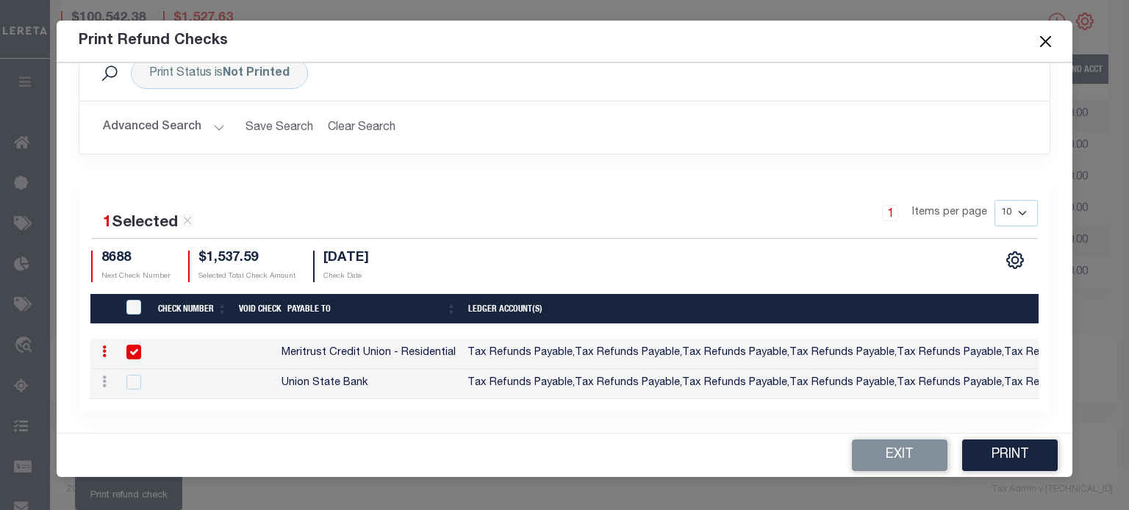
click at [135, 346] on input "checkbox" at bounding box center [133, 352] width 15 height 15
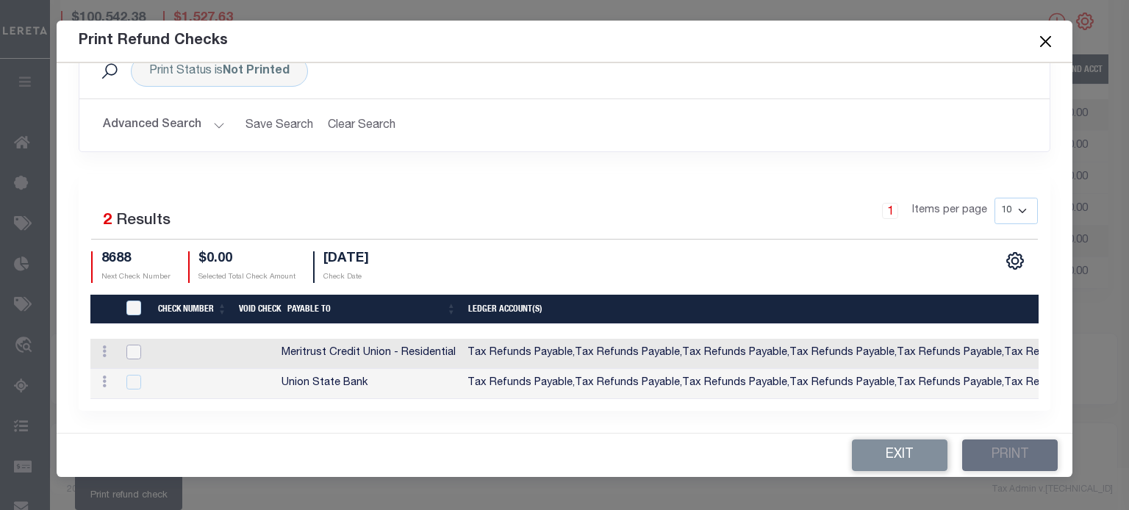
scroll to position [50, 0]
drag, startPoint x: 135, startPoint y: 340, endPoint x: 129, endPoint y: 358, distance: 18.6
click at [135, 345] on input "checkbox" at bounding box center [133, 352] width 15 height 15
checkbox input "true"
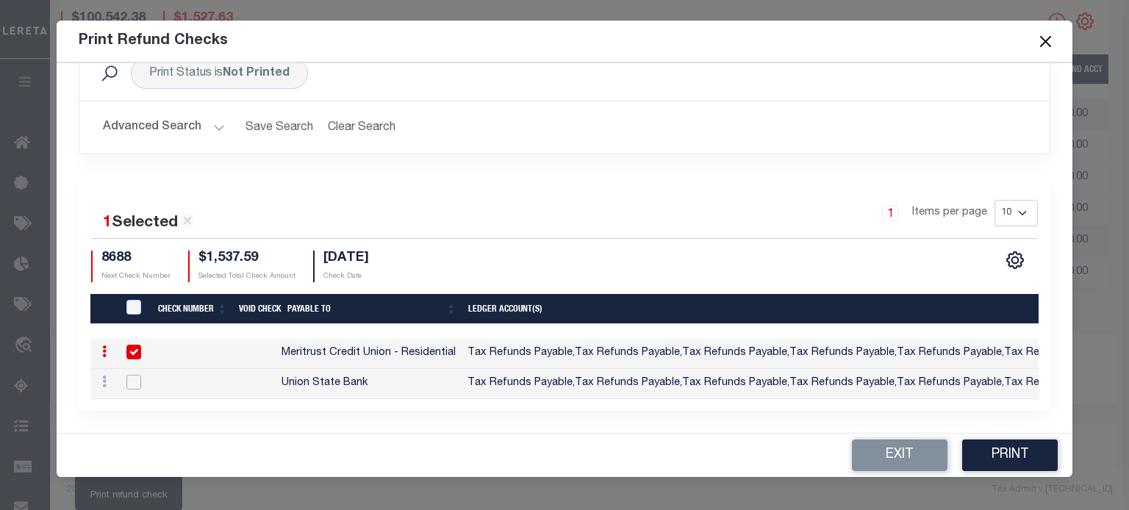
click at [126, 375] on input "checkbox" at bounding box center [133, 382] width 15 height 15
checkbox input "true"
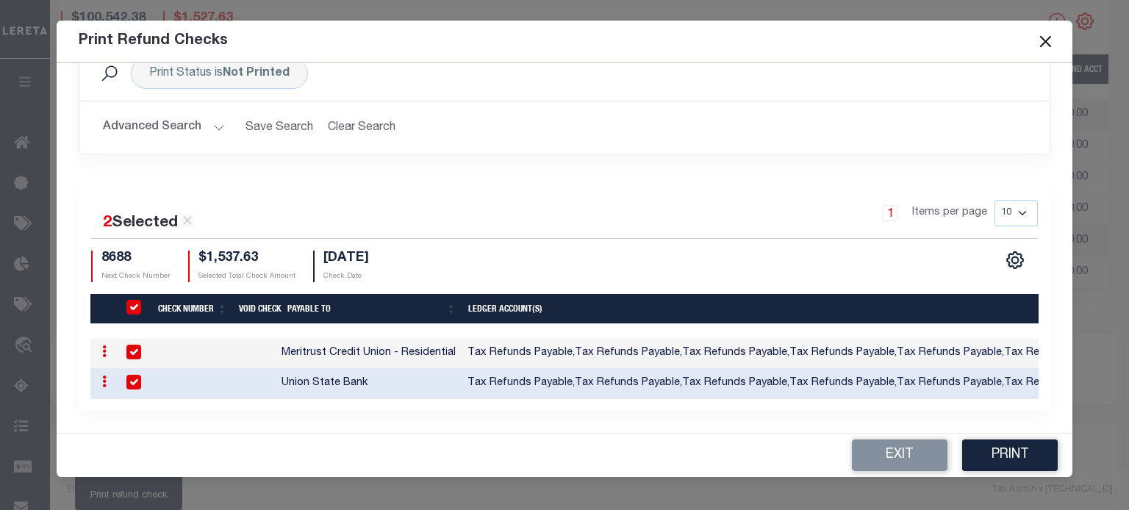
click at [103, 350] on div "ACTIONS Memo Void Check" at bounding box center [103, 354] width 15 height 18
checkbox input "false"
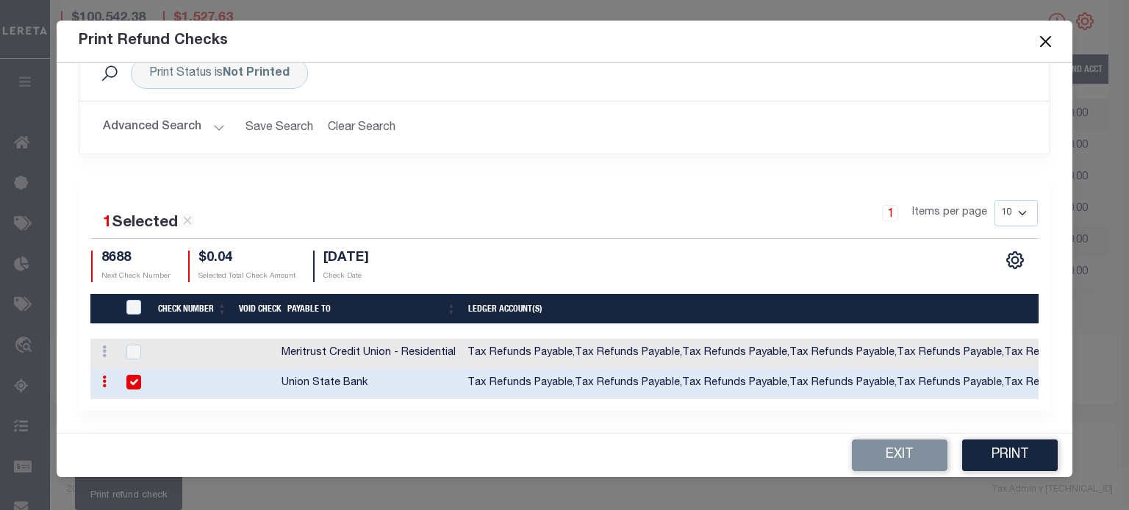
click at [107, 378] on link at bounding box center [104, 384] width 16 height 12
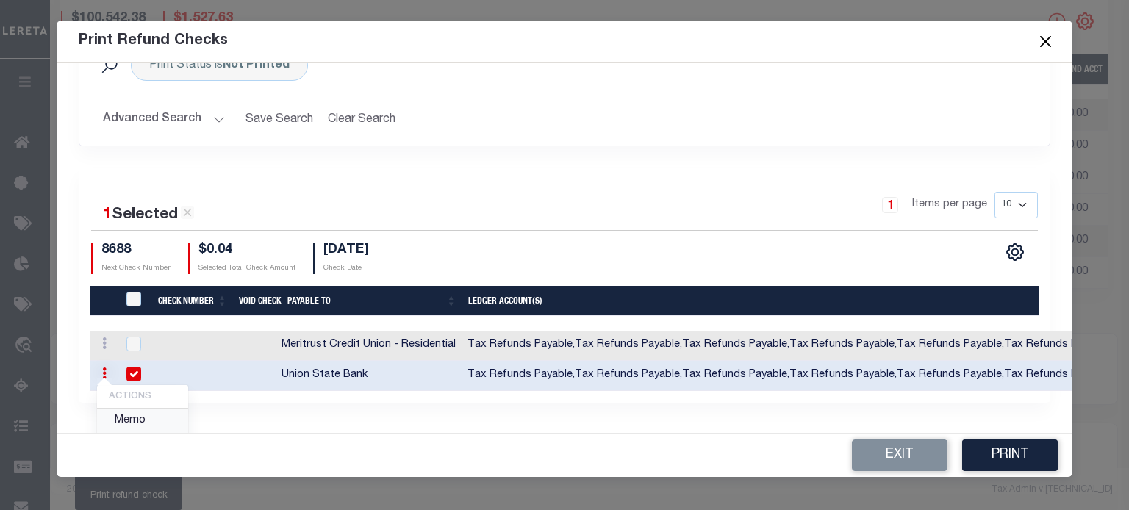
click at [129, 419] on link "Memo" at bounding box center [142, 421] width 91 height 24
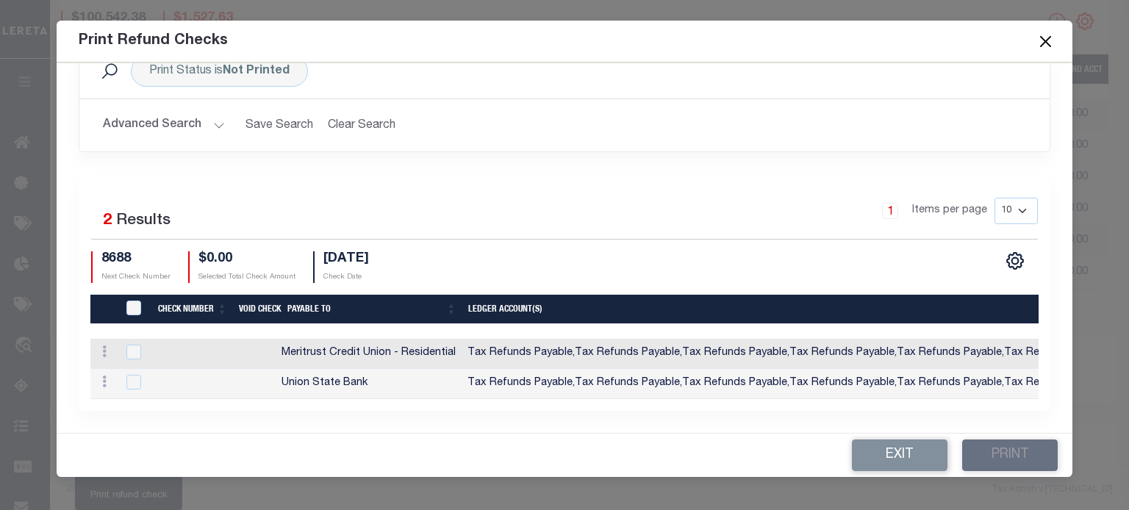
checkbox input "false"
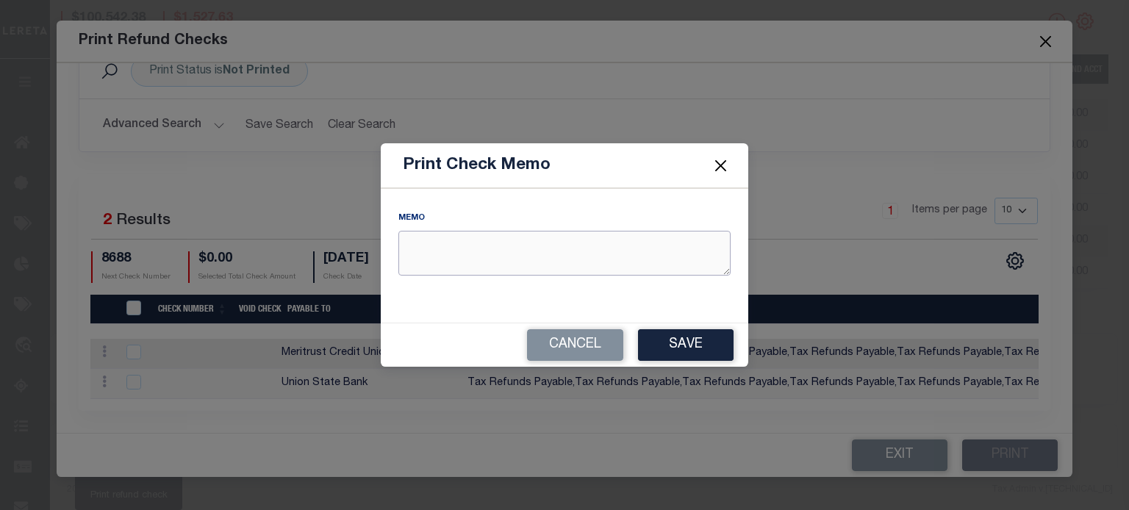
click at [425, 242] on textarea "REFUND AMOUNT" at bounding box center [564, 253] width 332 height 45
type textarea "RDID 7327 PP 87357"
click at [664, 348] on button "Save" at bounding box center [686, 345] width 96 height 32
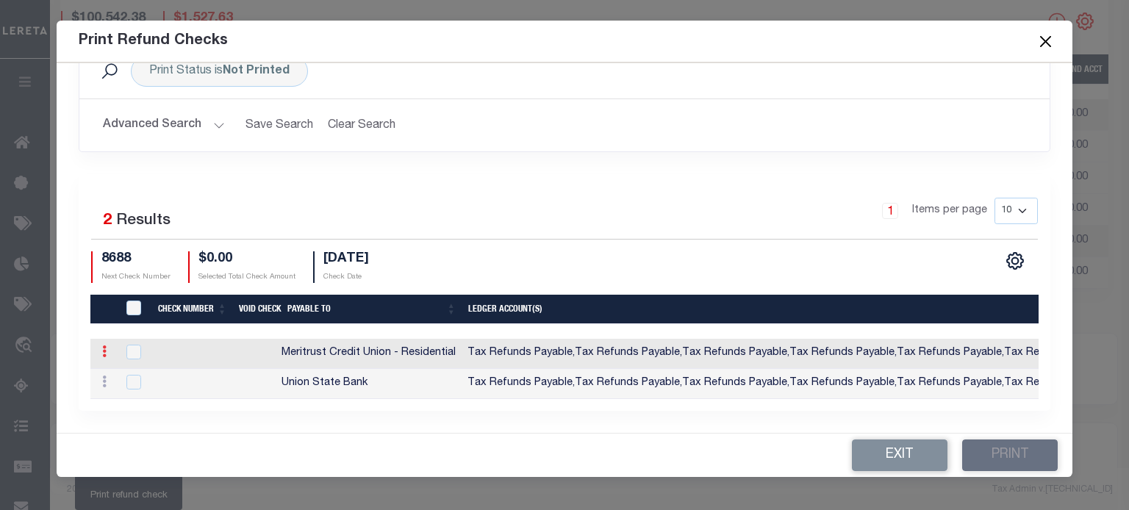
click at [100, 350] on link at bounding box center [104, 354] width 16 height 12
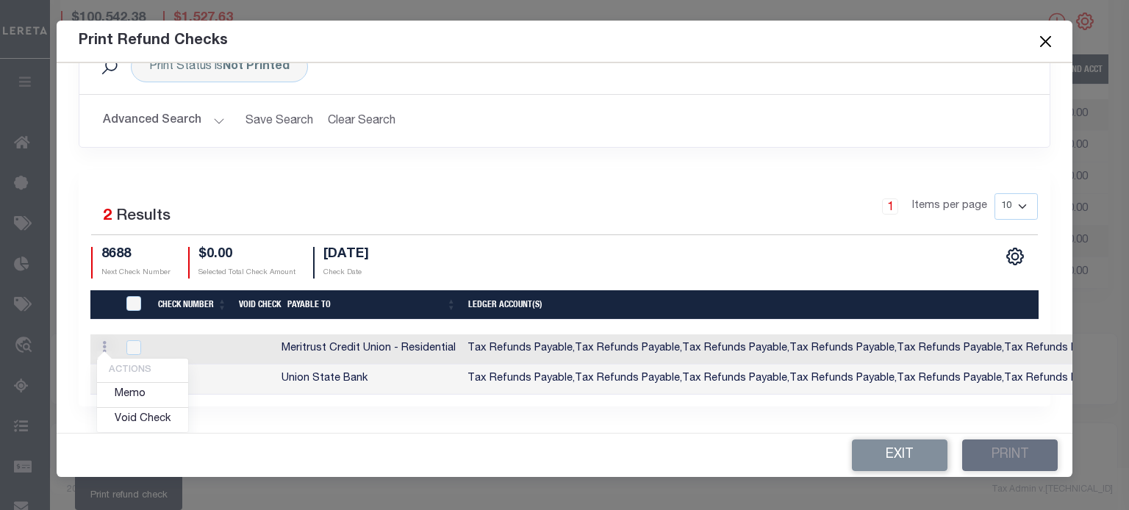
scroll to position [45, 0]
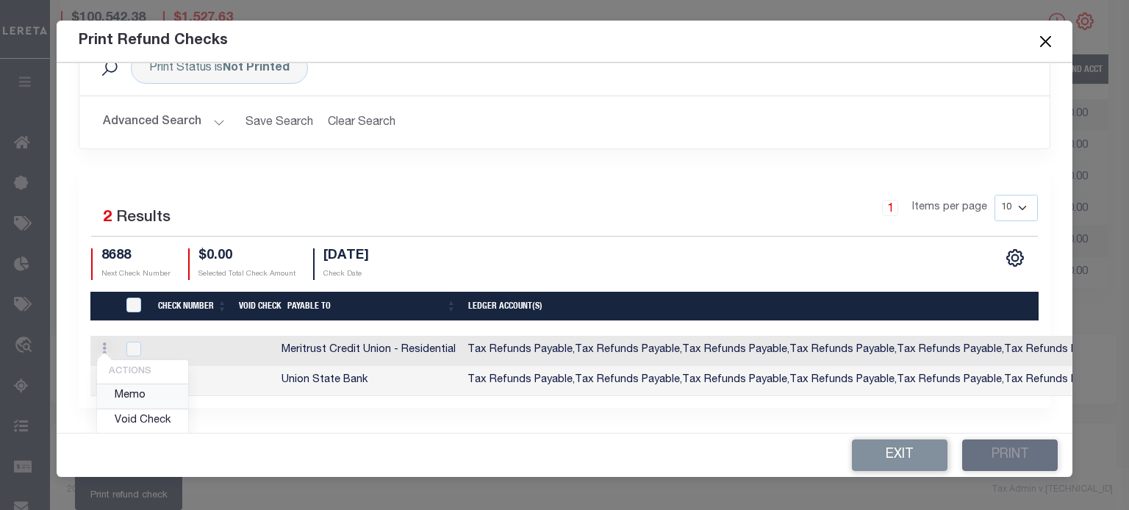
click at [129, 396] on link "Memo" at bounding box center [142, 396] width 91 height 24
checkbox input "true"
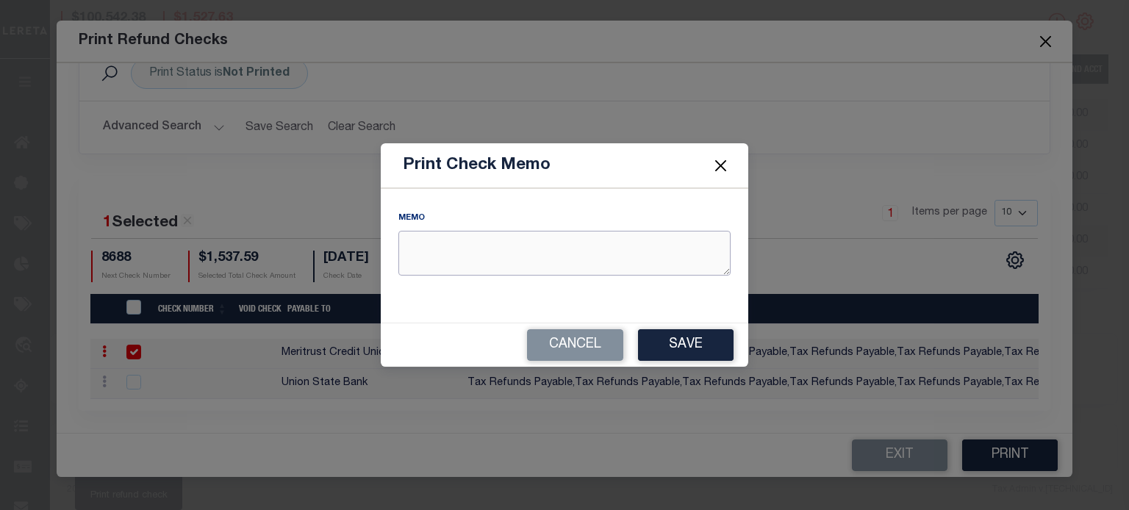
click at [486, 259] on textarea "REFUND AMOUNT" at bounding box center [564, 253] width 332 height 45
type textarea "RDID 7327 PP 87357"
click at [688, 346] on button "Save" at bounding box center [686, 345] width 96 height 32
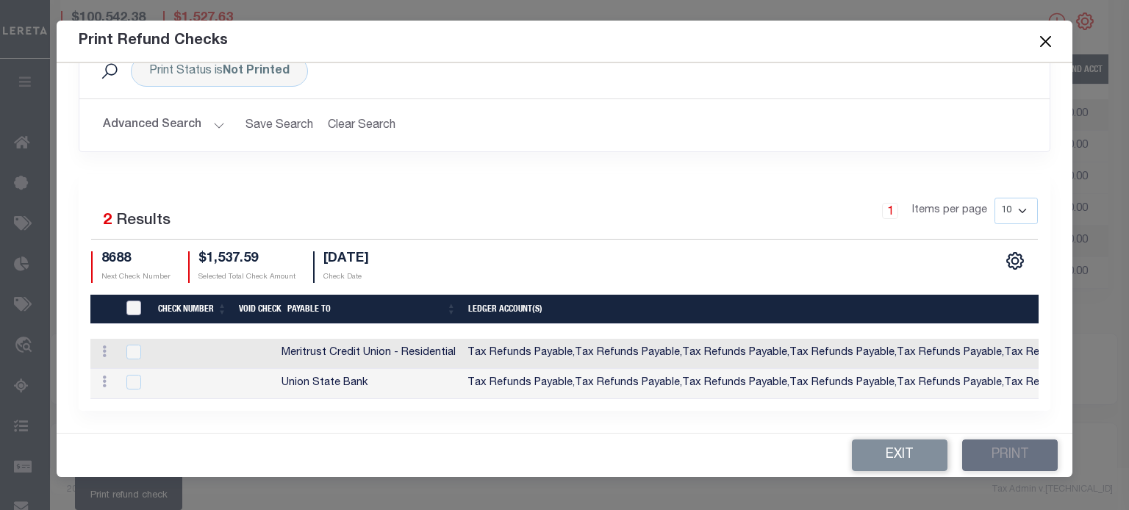
click at [129, 303] on input "TIQA Select" at bounding box center [133, 308] width 15 height 15
checkbox input "true"
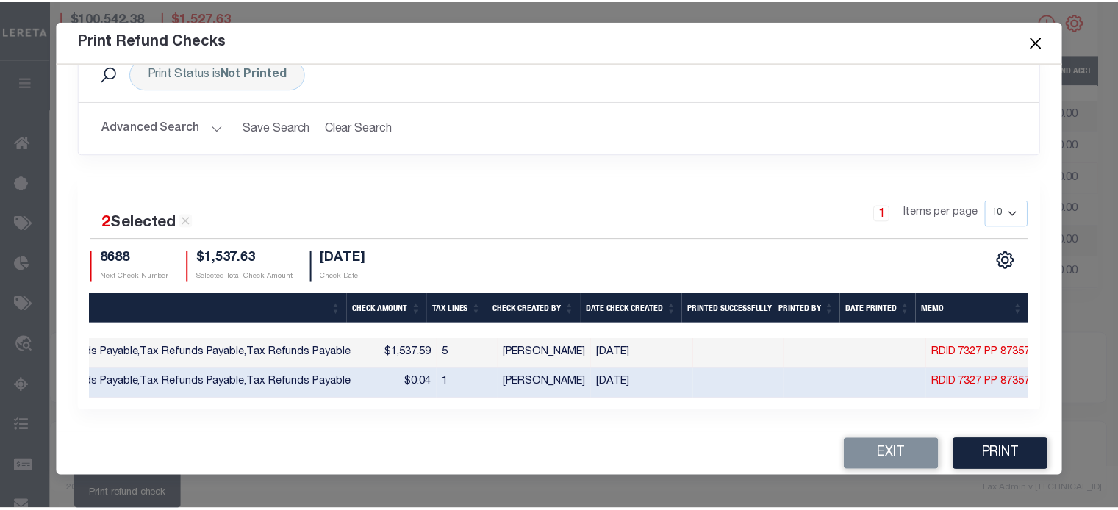
scroll to position [0, 0]
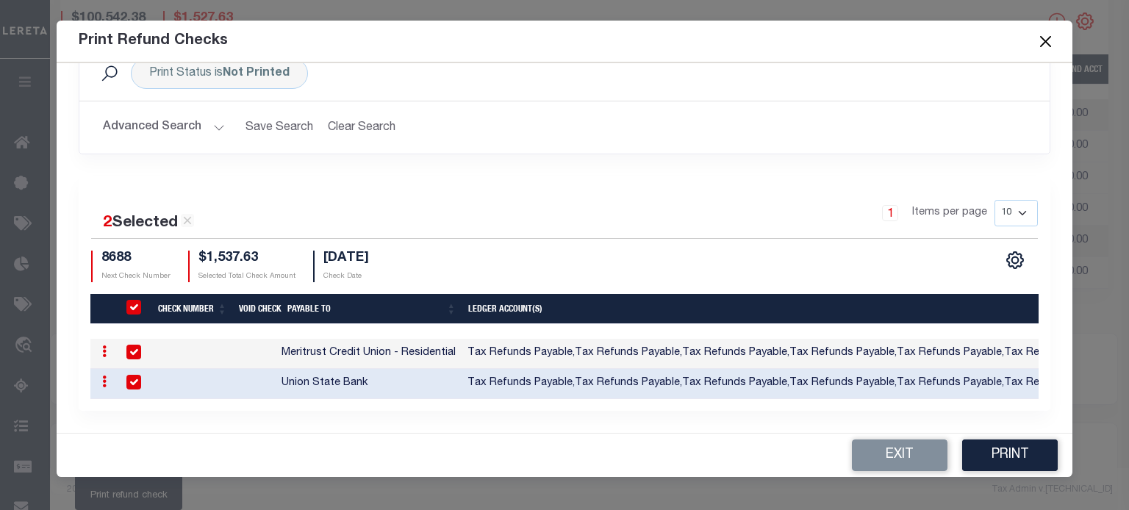
click at [1048, 39] on button "Close" at bounding box center [1044, 41] width 19 height 19
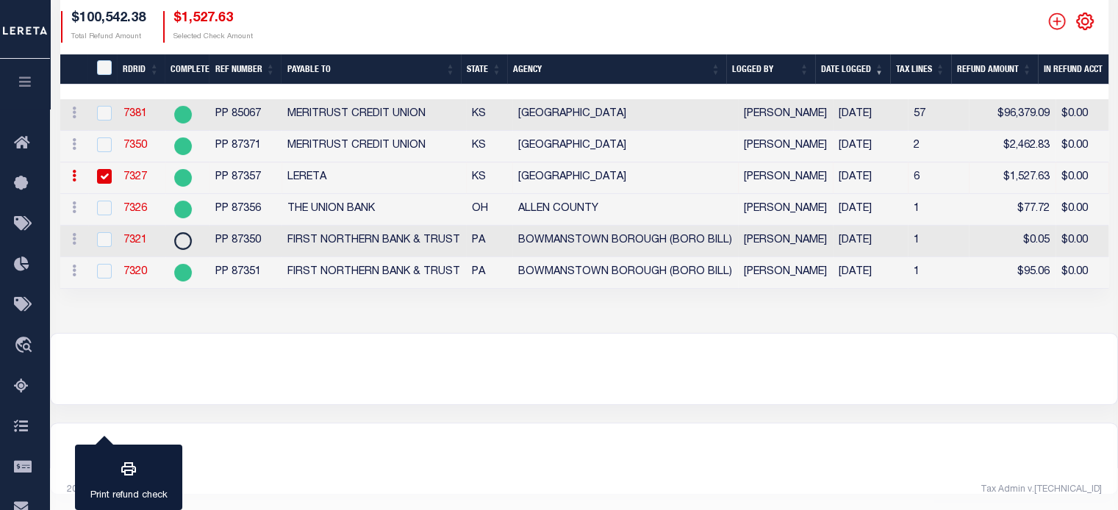
click at [137, 181] on link "7327" at bounding box center [135, 177] width 24 height 10
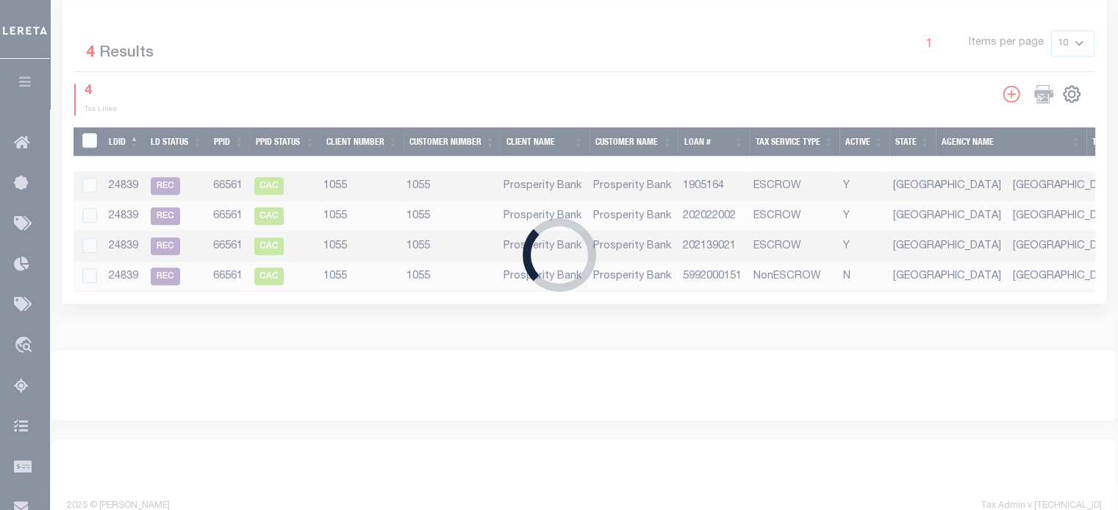
type input "PP 87357"
type input "$1,527.63"
select select "KS"
type input "LERETA"
select select
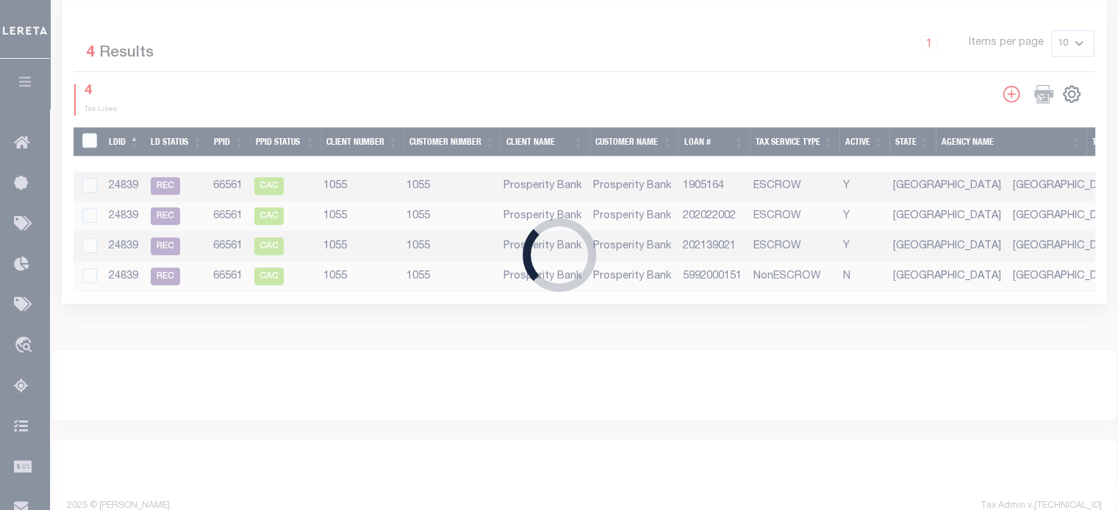
select select "[PERSON_NAME]"
type input "[DATE]"
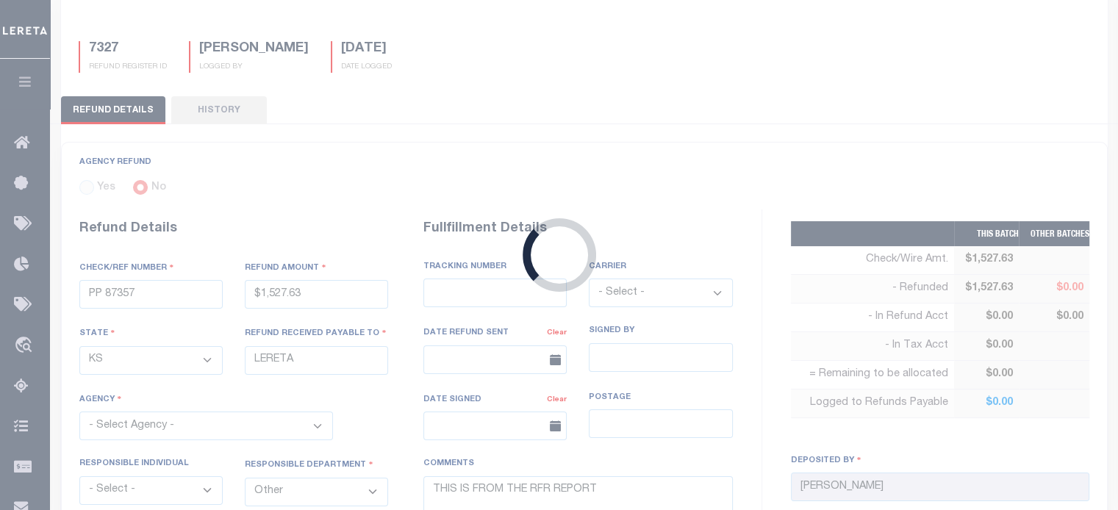
select select "2017300000"
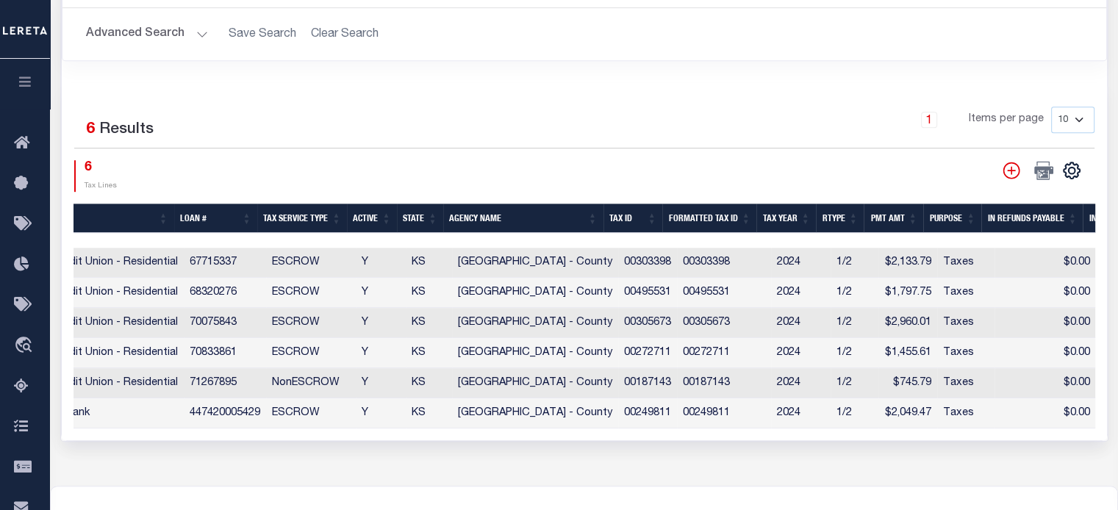
scroll to position [0, 791]
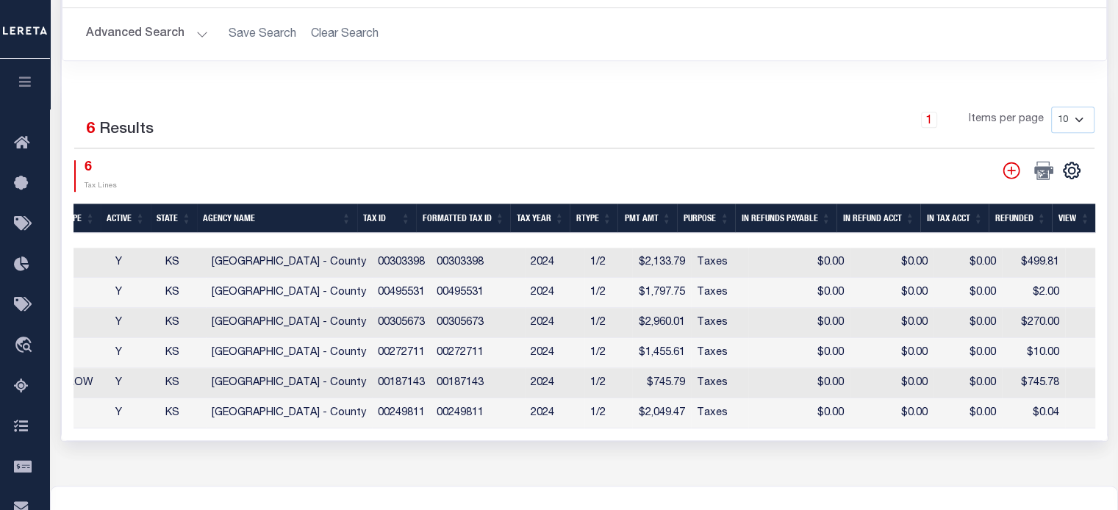
click at [405, 117] on div "1 Items per page 10 25 50 100" at bounding box center [714, 126] width 760 height 38
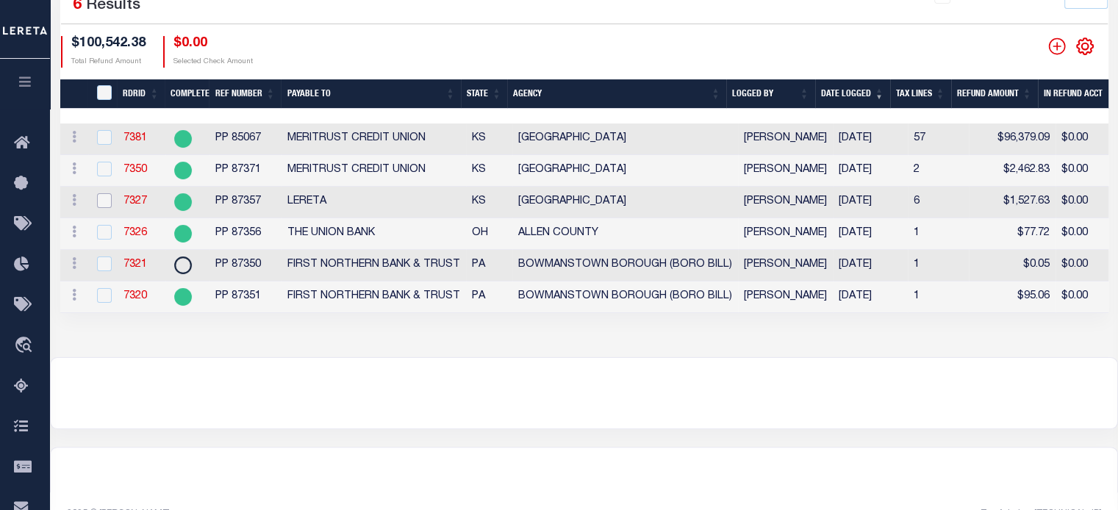
click at [107, 204] on input "checkbox" at bounding box center [104, 200] width 15 height 15
checkbox input "true"
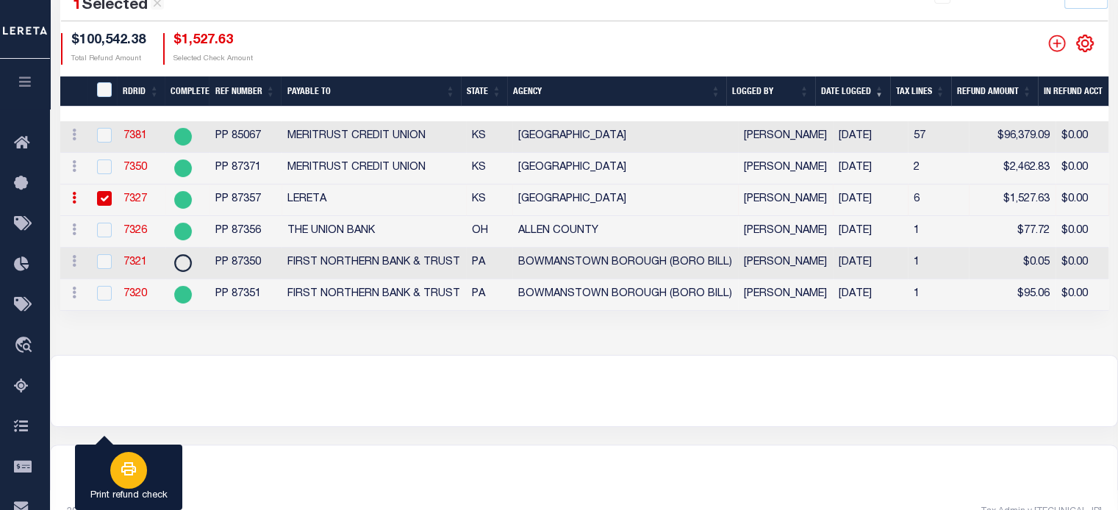
click at [165, 472] on button "Print refund check" at bounding box center [128, 478] width 107 height 66
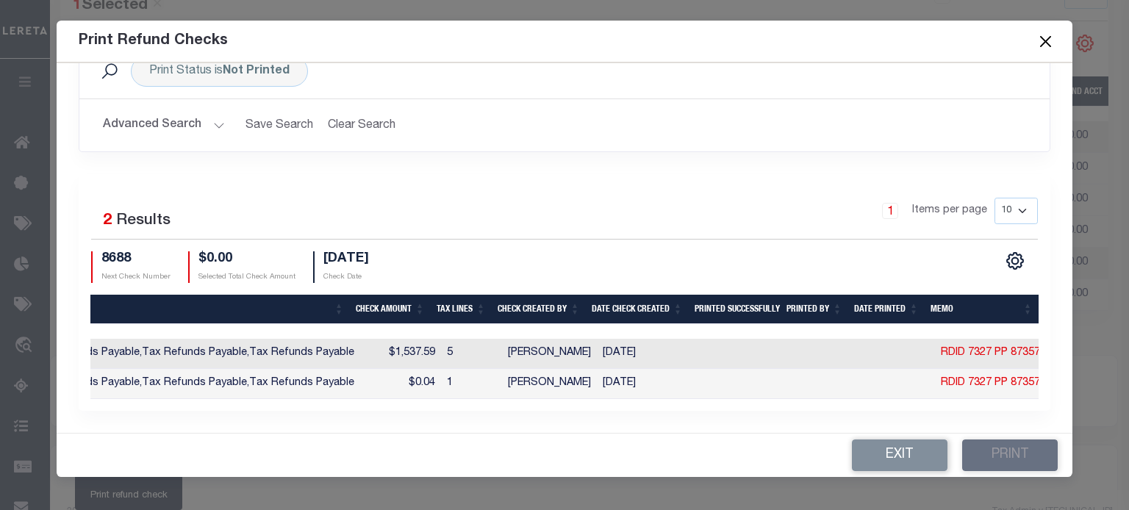
click at [412, 346] on td "$1,537.59" at bounding box center [400, 354] width 81 height 30
checkbox input "true"
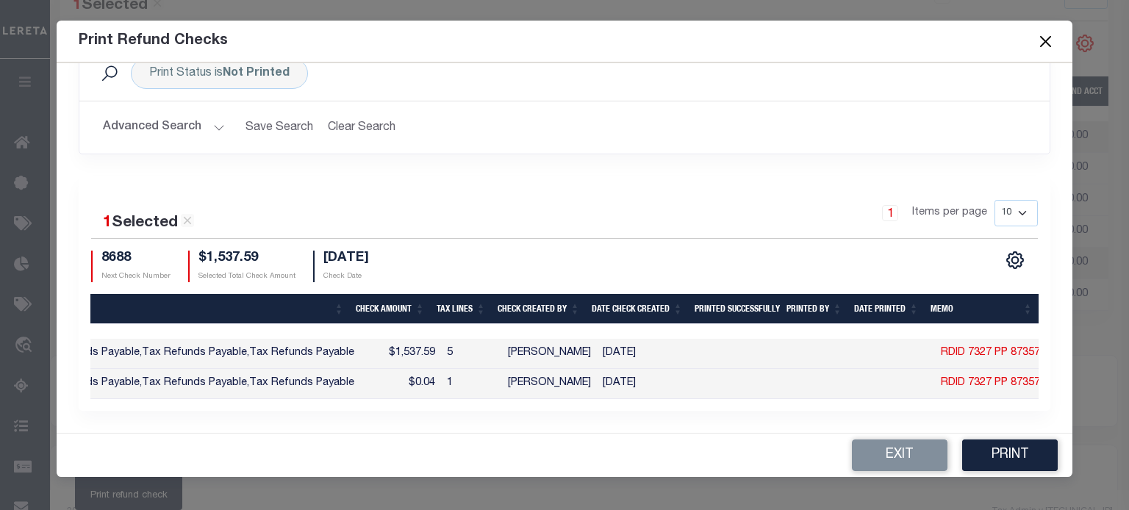
click at [411, 370] on td "$0.04" at bounding box center [400, 384] width 81 height 30
checkbox input "true"
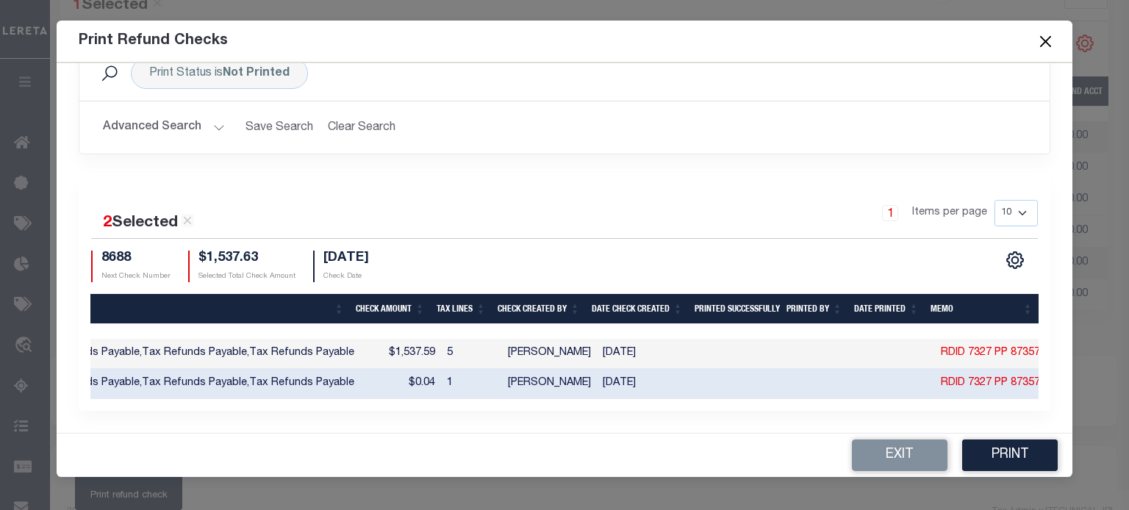
click at [402, 346] on td "$1,537.59" at bounding box center [400, 354] width 81 height 30
checkbox input "false"
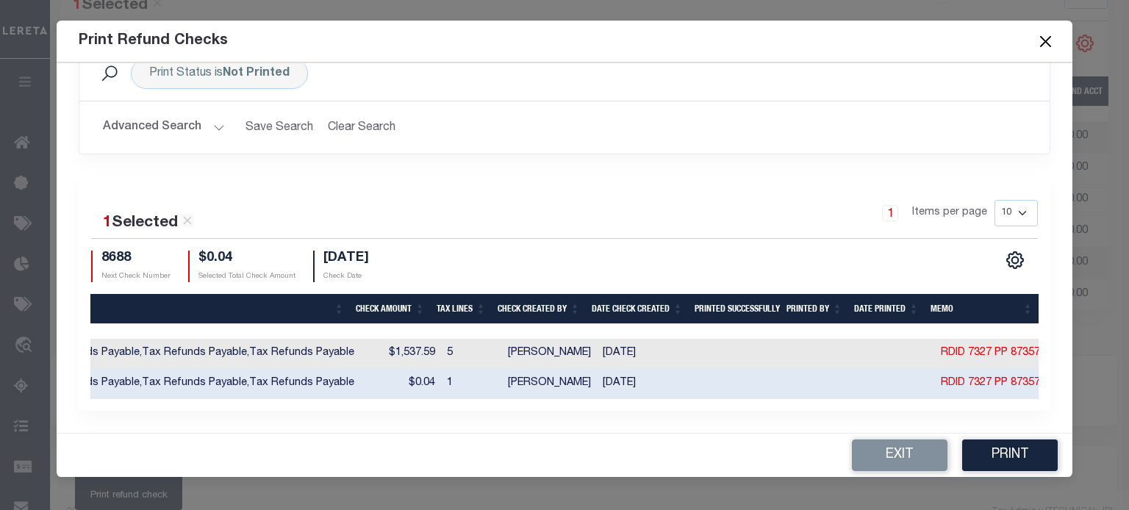
click at [600, 339] on td "[DATE]" at bounding box center [648, 354] width 103 height 30
checkbox input "true"
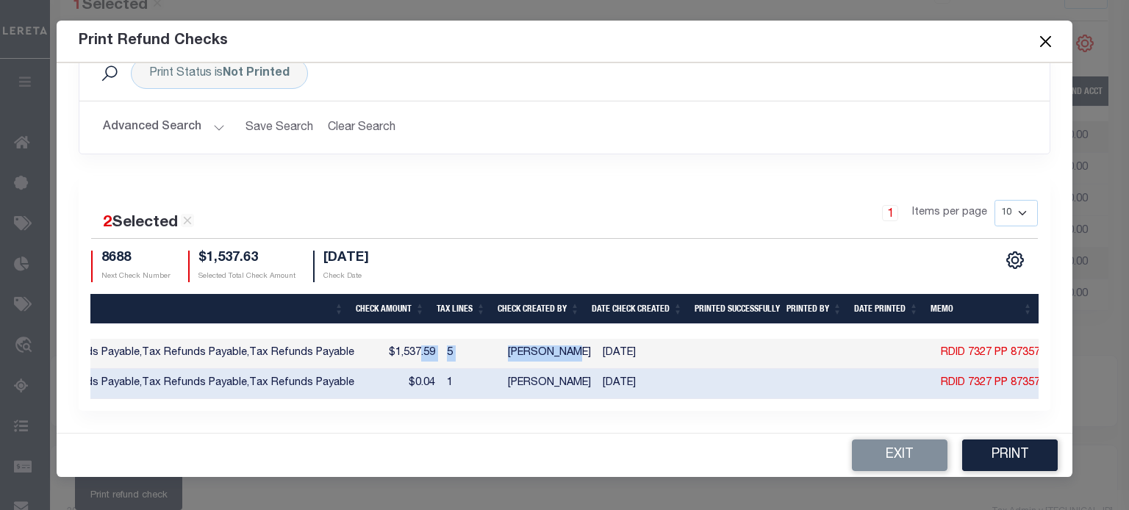
drag, startPoint x: 547, startPoint y: 348, endPoint x: 400, endPoint y: 333, distance: 147.8
click at [400, 339] on tr "ACTIONS Memo Void Check Meritrust Credit Union - Residential Tax Refunds Payabl…" at bounding box center [137, 354] width 1817 height 30
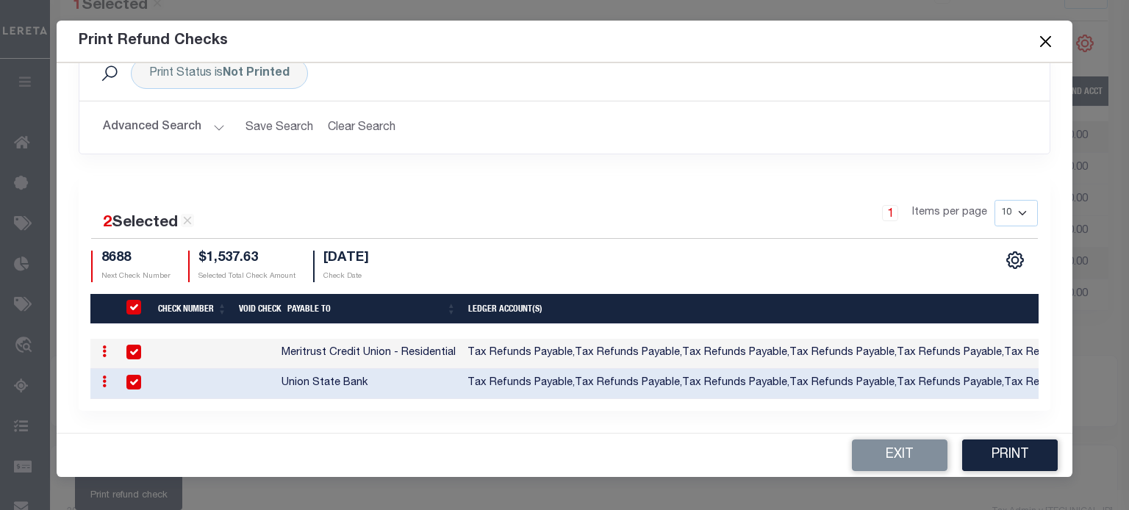
click at [242, 253] on h4 "$1,537.63" at bounding box center [246, 259] width 97 height 16
click at [1046, 43] on button "Close" at bounding box center [1044, 41] width 19 height 19
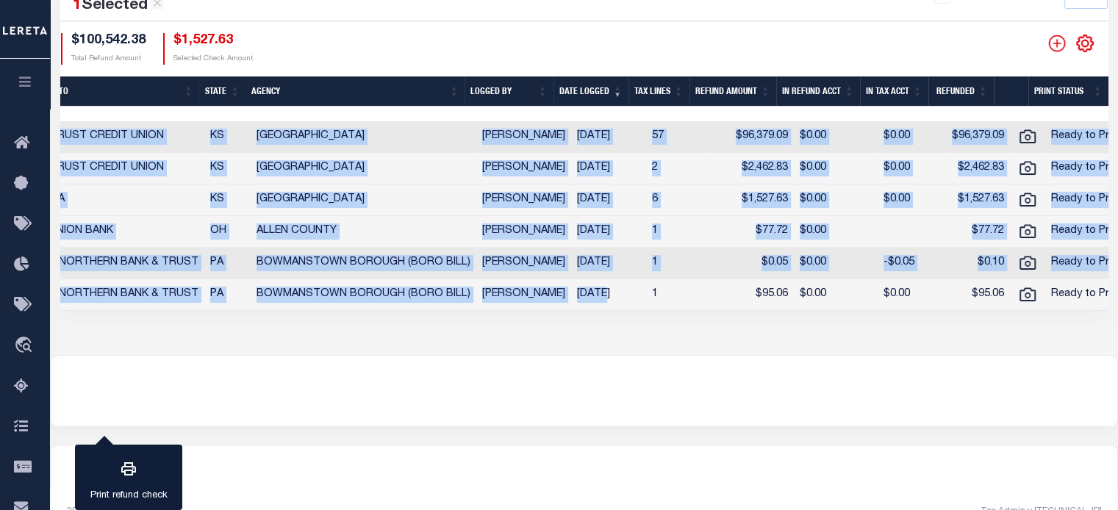
drag, startPoint x: 949, startPoint y: 324, endPoint x: 586, endPoint y: 309, distance: 364.0
click at [586, 309] on div "Refund System Search by date logged is Last Three Months Print Status is Ready …" at bounding box center [584, 72] width 1068 height 565
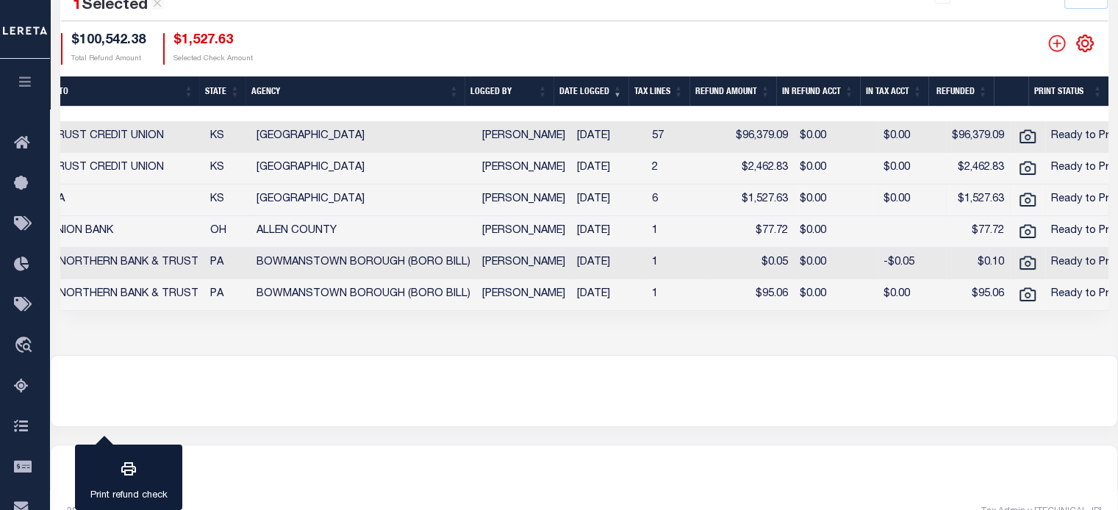
click at [764, 234] on td "$77.72" at bounding box center [750, 232] width 87 height 32
checkbox input "true"
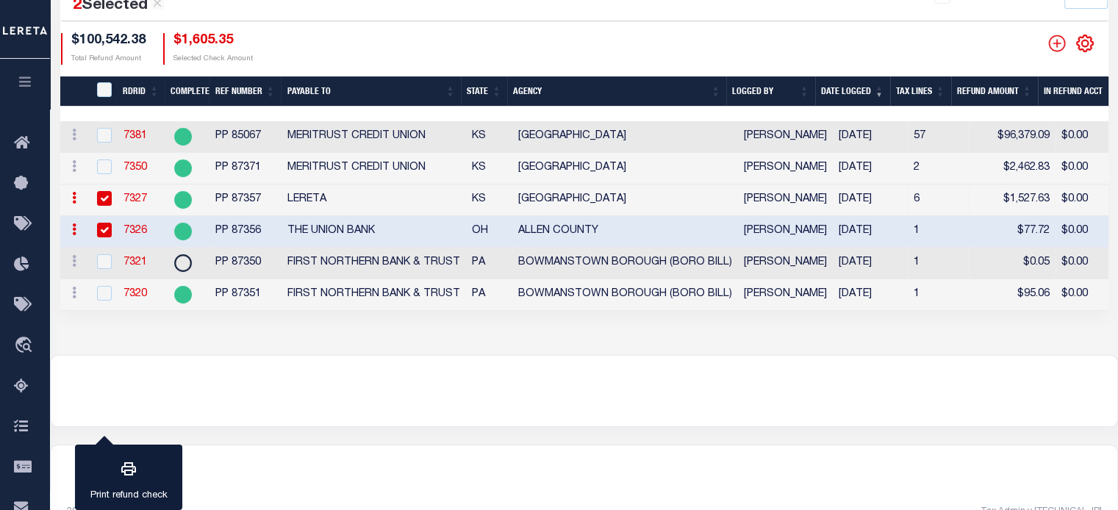
click at [421, 375] on div at bounding box center [584, 391] width 1066 height 71
click at [663, 12] on div "1 Items per page 10 25 50 100" at bounding box center [718, 1] width 780 height 38
click at [109, 200] on input "checkbox" at bounding box center [104, 198] width 15 height 15
checkbox input "false"
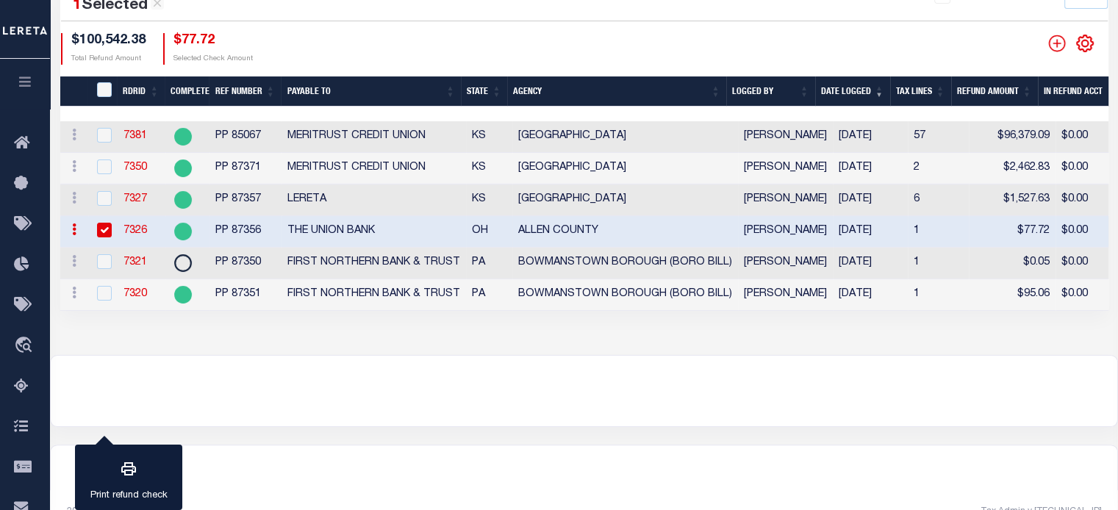
click at [109, 224] on input "checkbox" at bounding box center [104, 230] width 15 height 15
checkbox input "false"
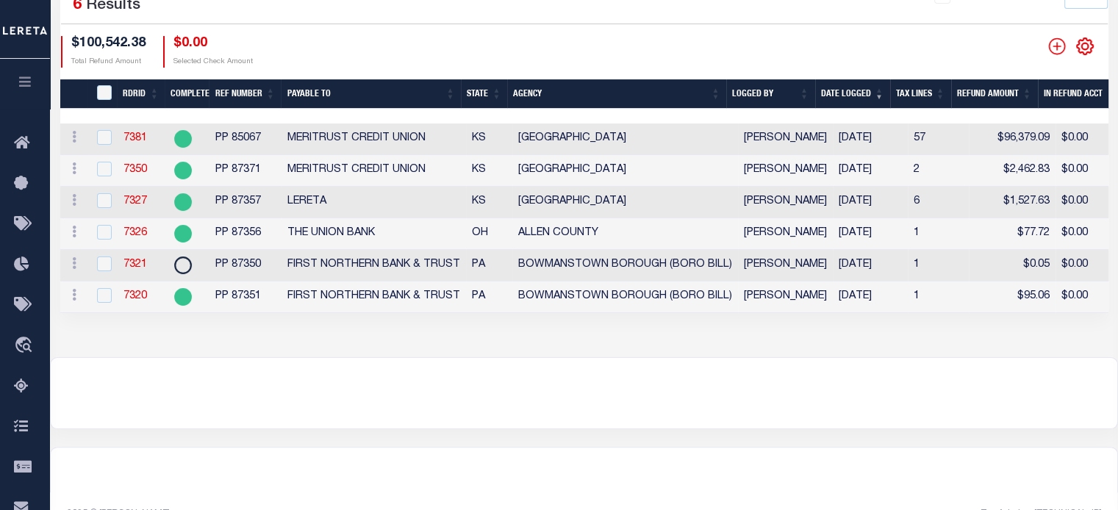
drag, startPoint x: 497, startPoint y: 419, endPoint x: 503, endPoint y: 400, distance: 20.0
click at [497, 418] on div at bounding box center [584, 393] width 1066 height 71
click at [101, 299] on input "checkbox" at bounding box center [104, 295] width 15 height 15
checkbox input "true"
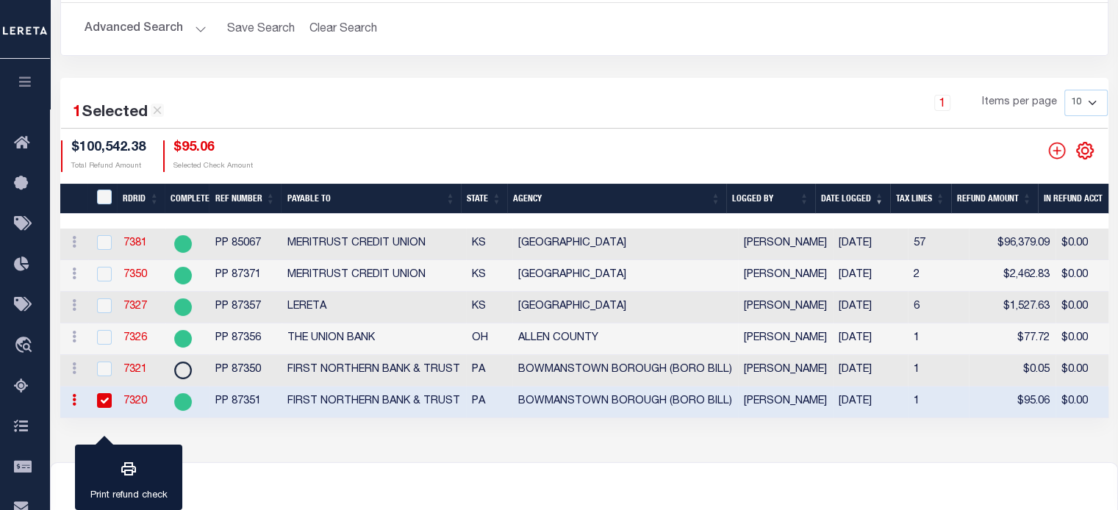
scroll to position [0, 0]
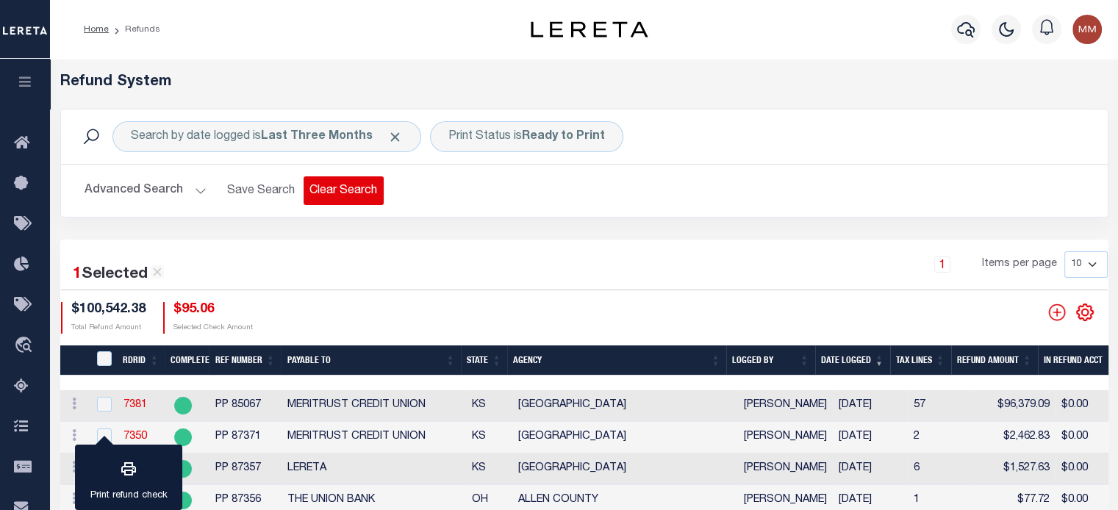
click at [363, 195] on button "Clear Search" at bounding box center [343, 190] width 80 height 29
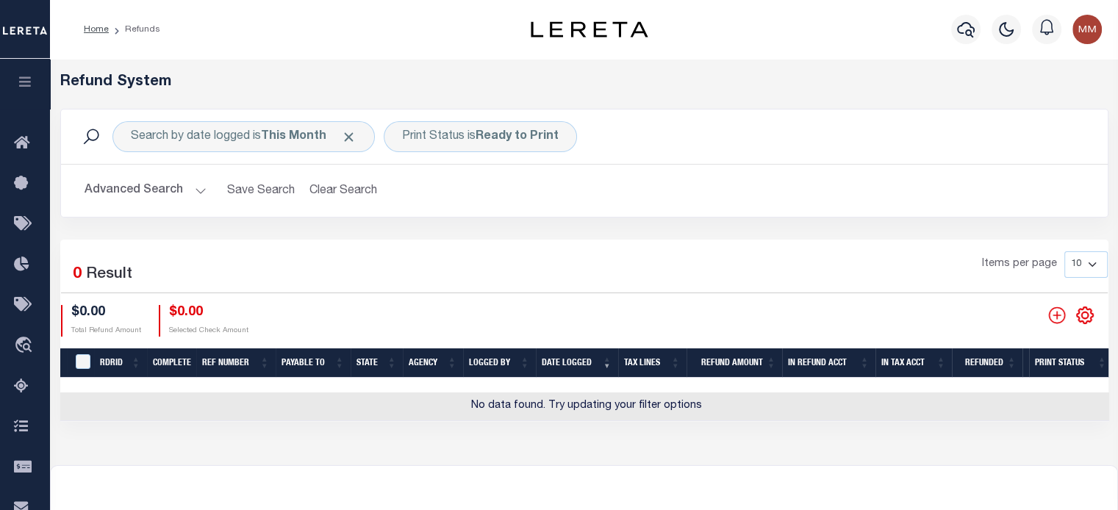
click at [369, 195] on button "Clear Search" at bounding box center [343, 190] width 80 height 29
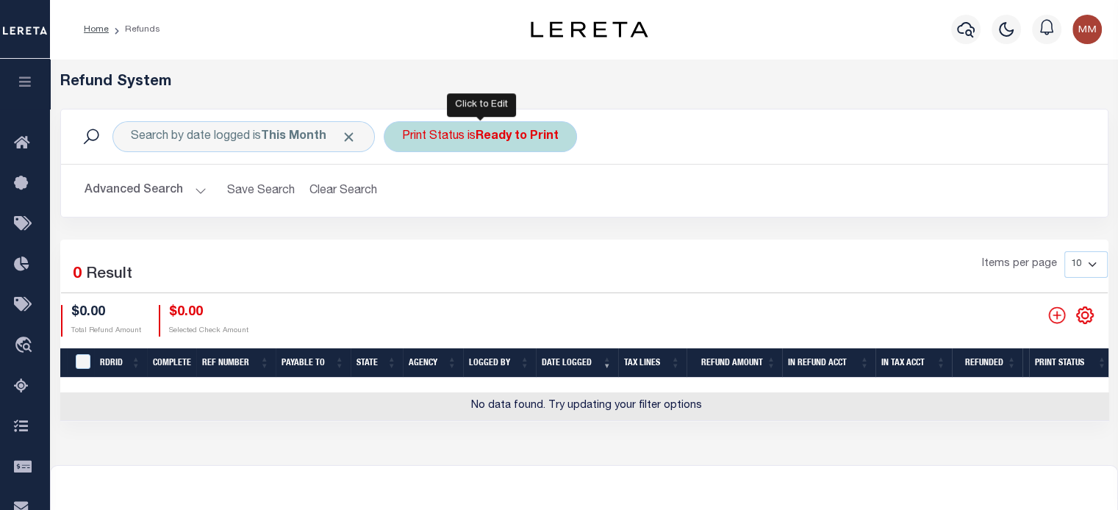
click at [430, 142] on div "Print Status is Ready to Print" at bounding box center [480, 136] width 193 height 31
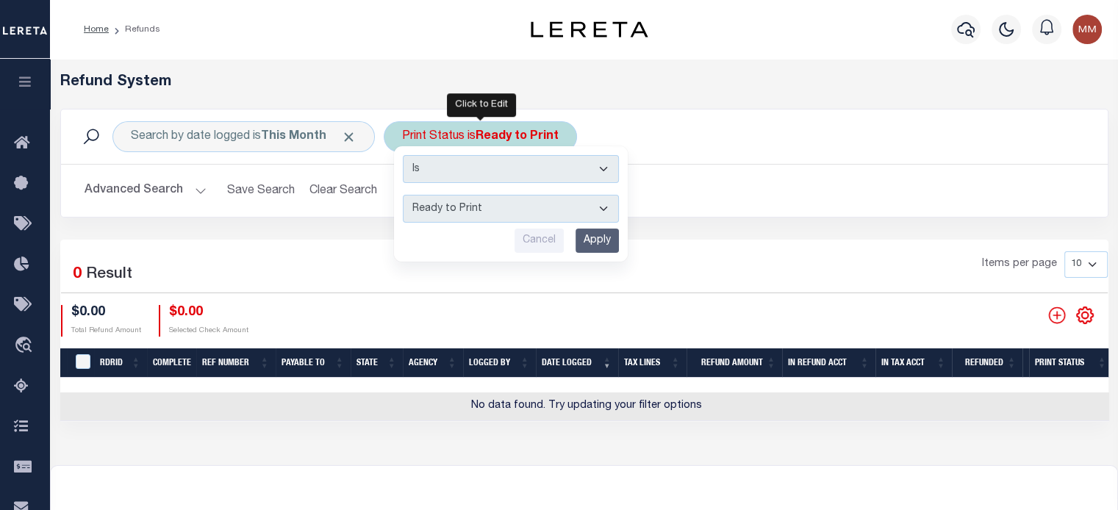
click at [422, 204] on select "--ALL-- Ready to Write Ready to Print Printed" at bounding box center [511, 209] width 216 height 28
select select "All"
click at [403, 195] on select "--ALL-- Ready to Write Ready to Print Printed" at bounding box center [511, 209] width 216 height 28
click at [611, 235] on input "Apply" at bounding box center [596, 241] width 43 height 24
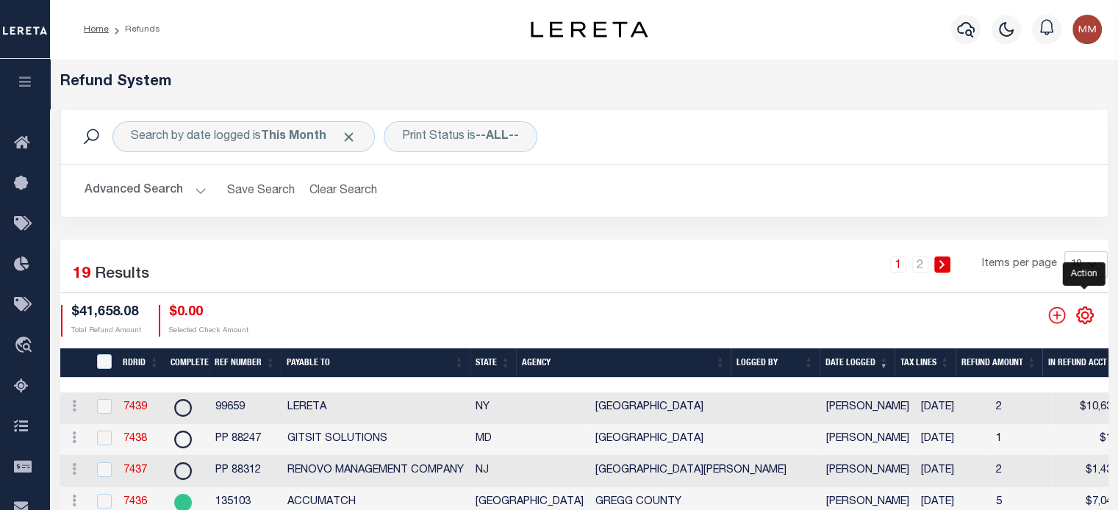
click at [1079, 318] on icon "" at bounding box center [1084, 315] width 19 height 19
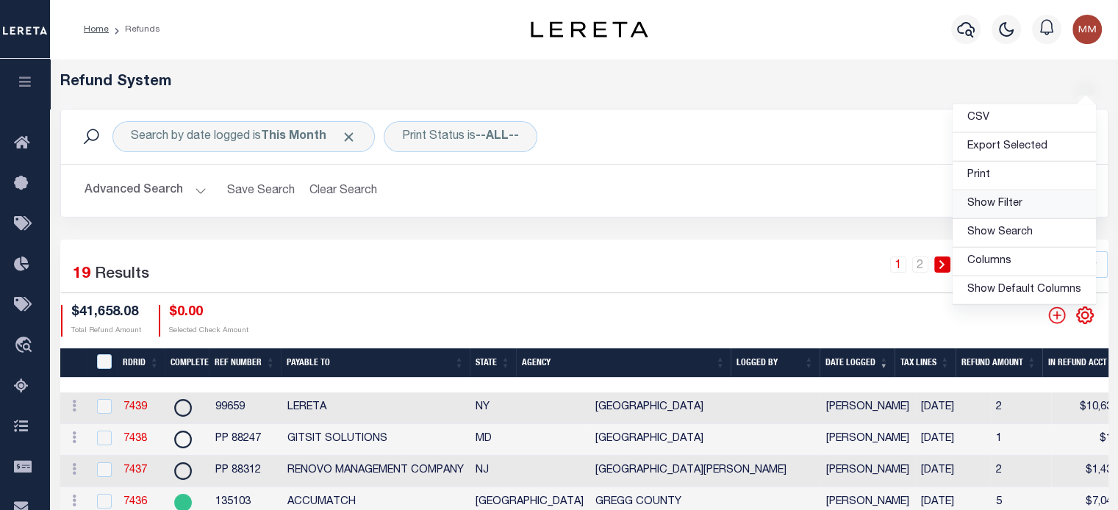
click at [988, 209] on span "Show Filter" at bounding box center [994, 203] width 55 height 10
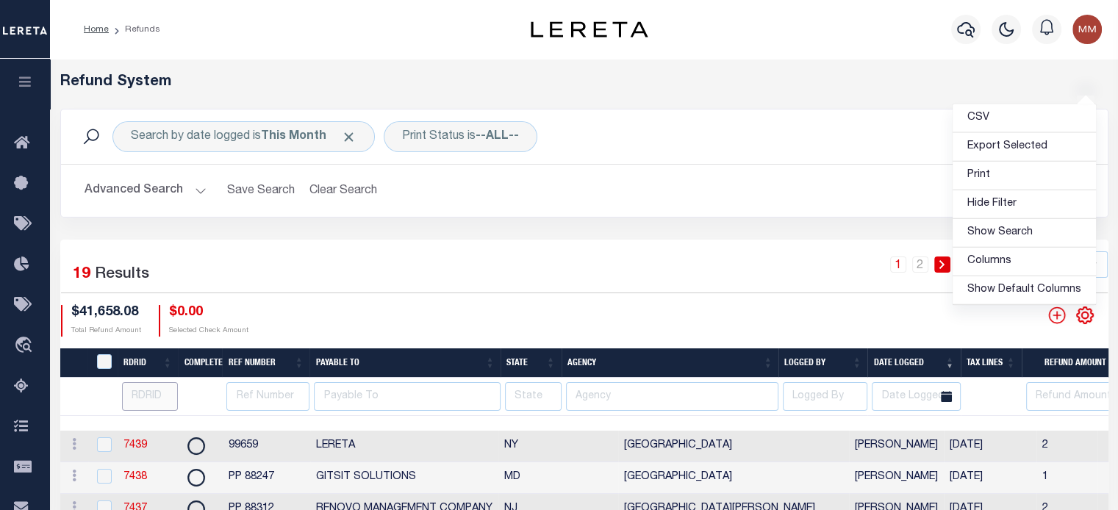
click at [148, 391] on input "number" at bounding box center [150, 396] width 57 height 29
type input "7380"
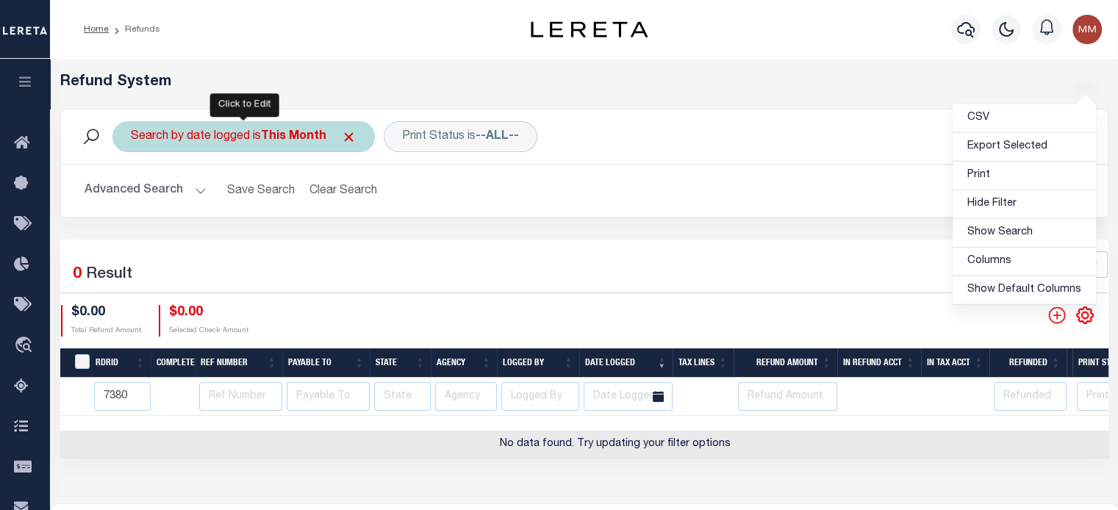
click at [236, 138] on div "Search by date logged is This Month" at bounding box center [243, 136] width 262 height 31
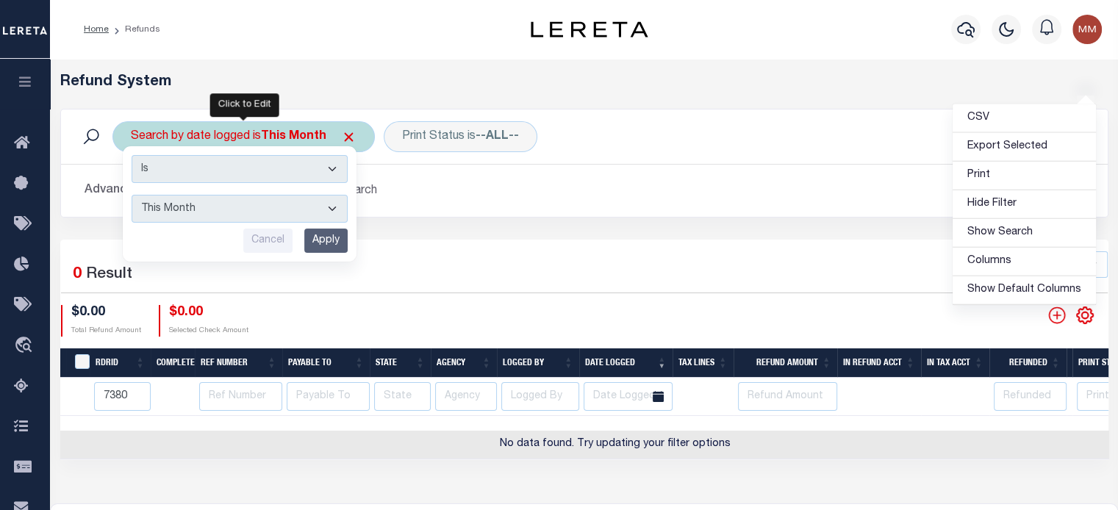
click at [237, 209] on select "This Month Last Month Last Three Months This Year Last Year" at bounding box center [240, 209] width 216 height 28
select select "Last Three Months"
click at [132, 195] on select "This Month Last Month Last Three Months This Year Last Year" at bounding box center [240, 209] width 216 height 28
click at [349, 241] on div "Is Contains This Month Last Month Last Three Months This Year Last Year Cancel …" at bounding box center [240, 203] width 234 height 115
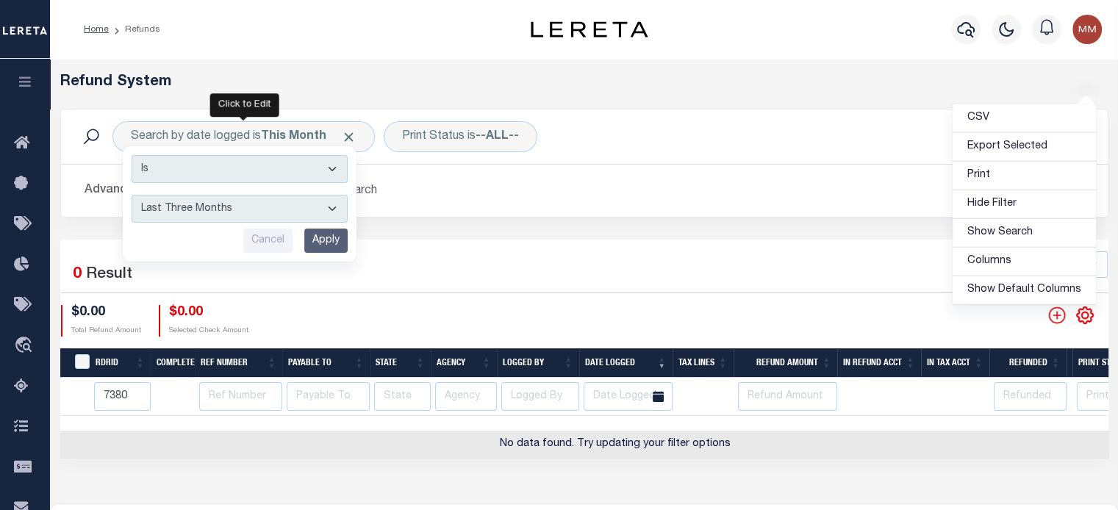
drag, startPoint x: 325, startPoint y: 251, endPoint x: 329, endPoint y: 242, distance: 8.9
click at [325, 247] on input "Apply" at bounding box center [325, 241] width 43 height 24
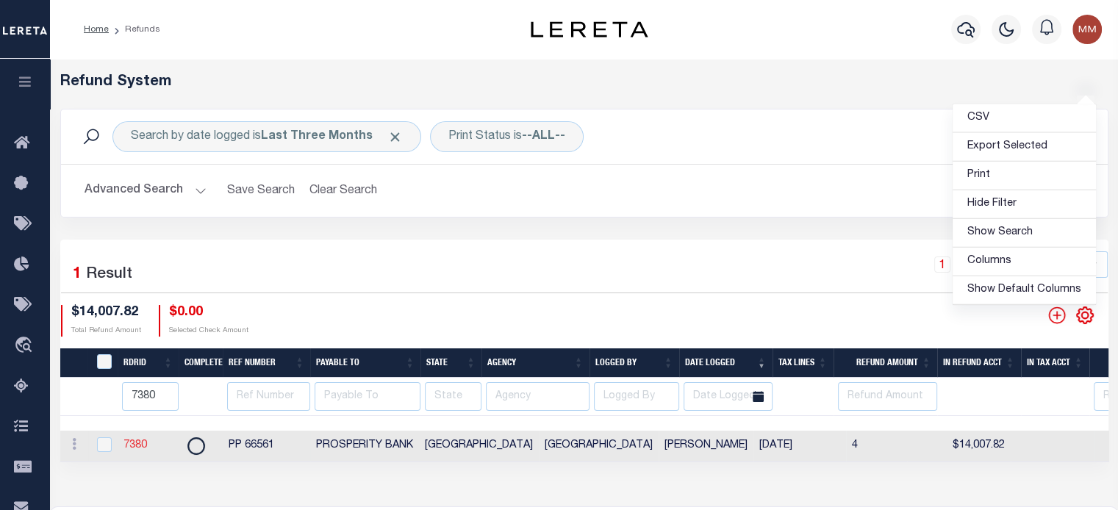
click at [128, 446] on link "7380" at bounding box center [135, 445] width 24 height 10
checkbox input "true"
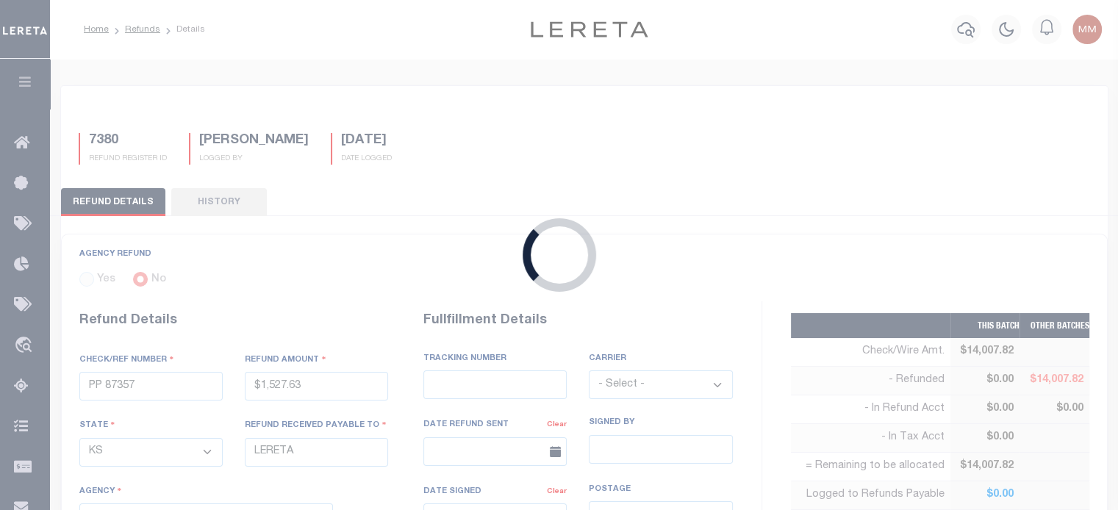
type input "PP 66561"
type input "$14,007.82"
select select "[GEOGRAPHIC_DATA]"
type input "PROSPERITY BANK"
select select
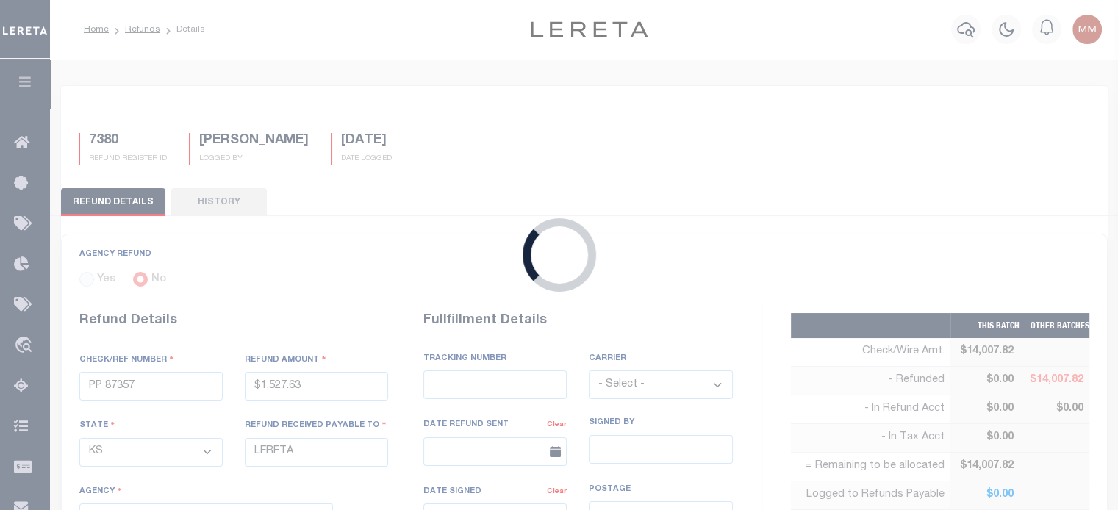
select select "[PERSON_NAME]"
type input "07/21/2025"
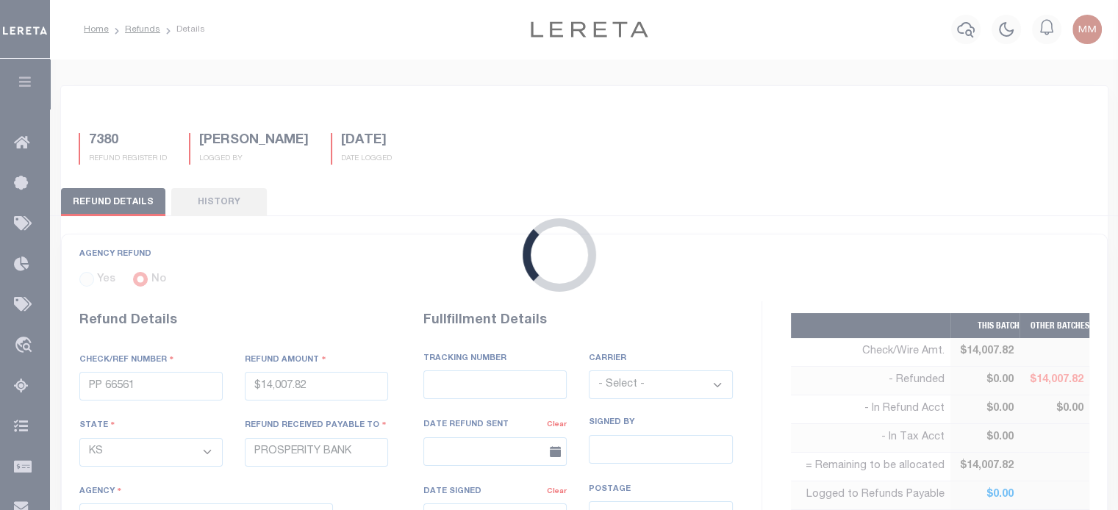
select select "4843900000"
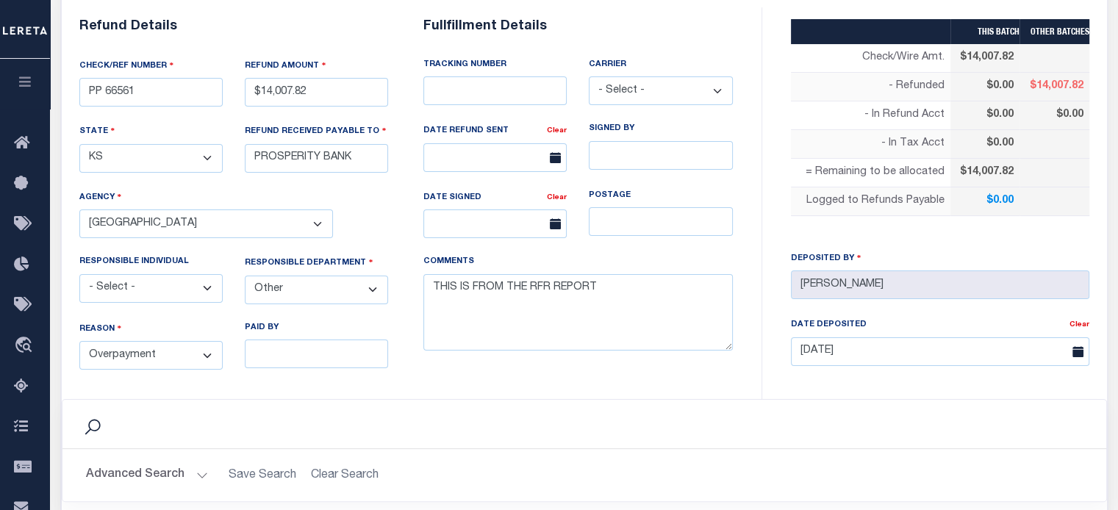
scroll to position [514, 0]
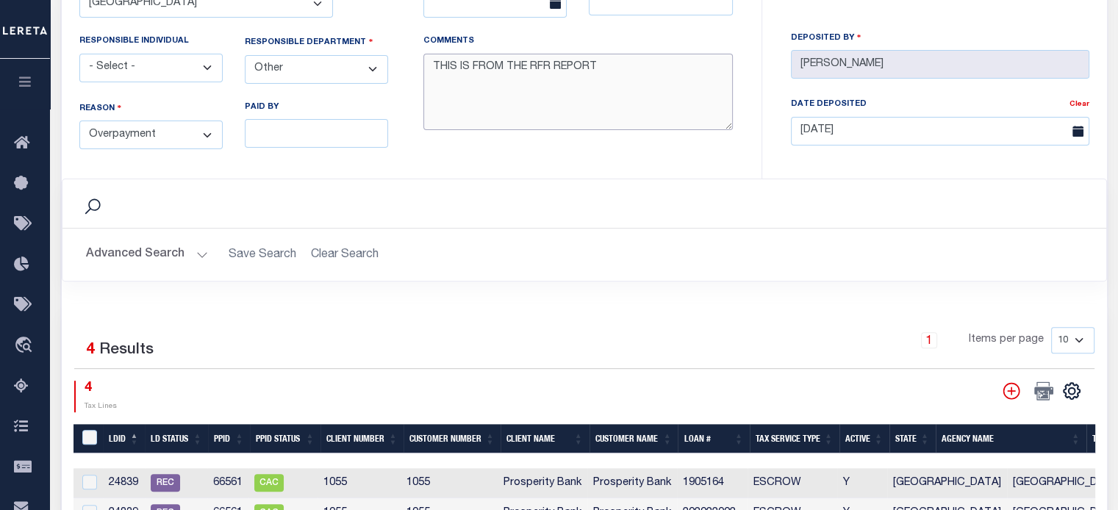
click at [604, 77] on textarea "THIS IS FROM THE RFR REPORT" at bounding box center [577, 92] width 309 height 77
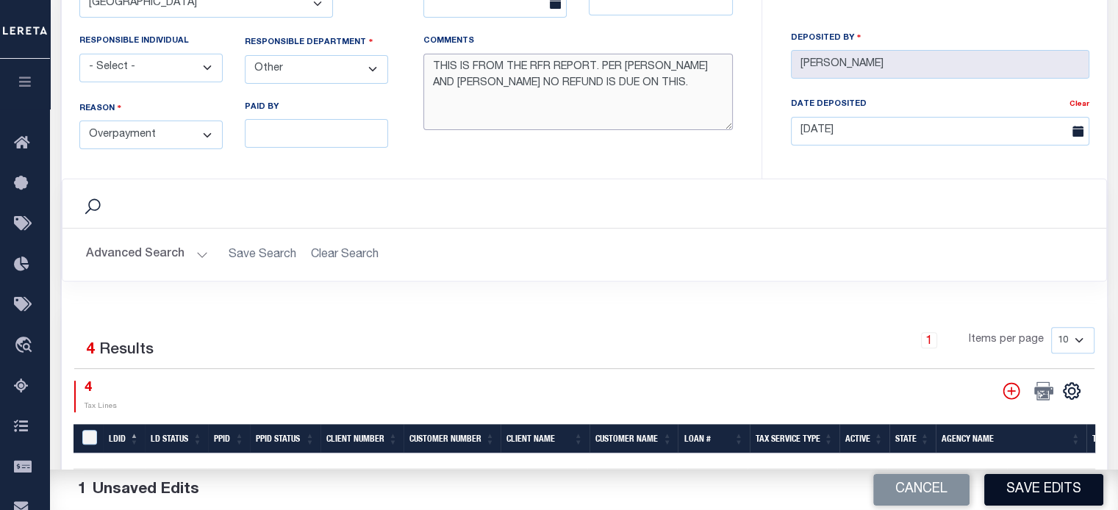
type textarea "THIS IS FROM THE RFR REPORT. PER JOHN AND JANET FOSS NO REFUND IS DUE ON THIS."
drag, startPoint x: 1048, startPoint y: 489, endPoint x: 877, endPoint y: 406, distance: 190.6
click at [1046, 486] on button "Save Edits" at bounding box center [1043, 490] width 119 height 32
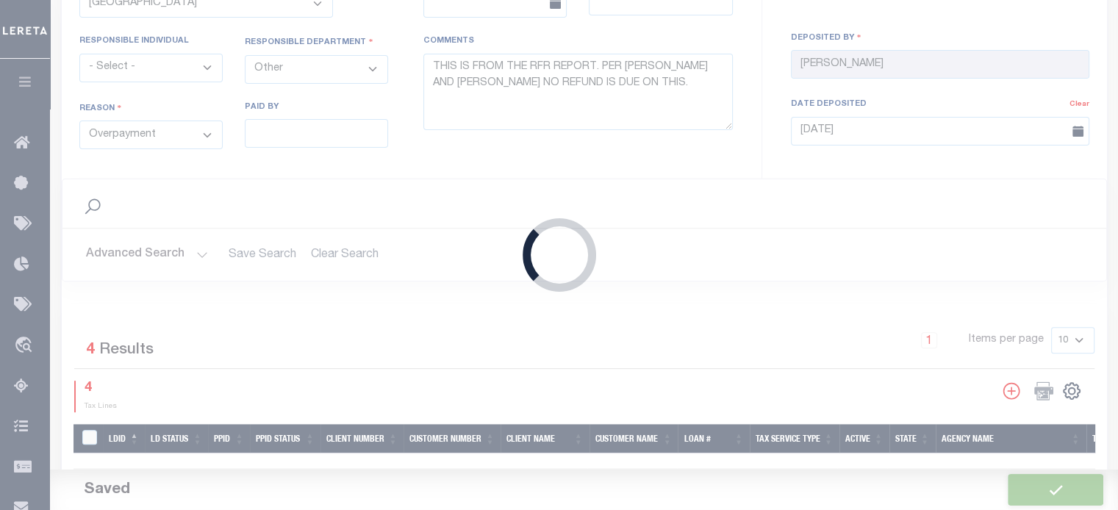
type input "$14,007.82"
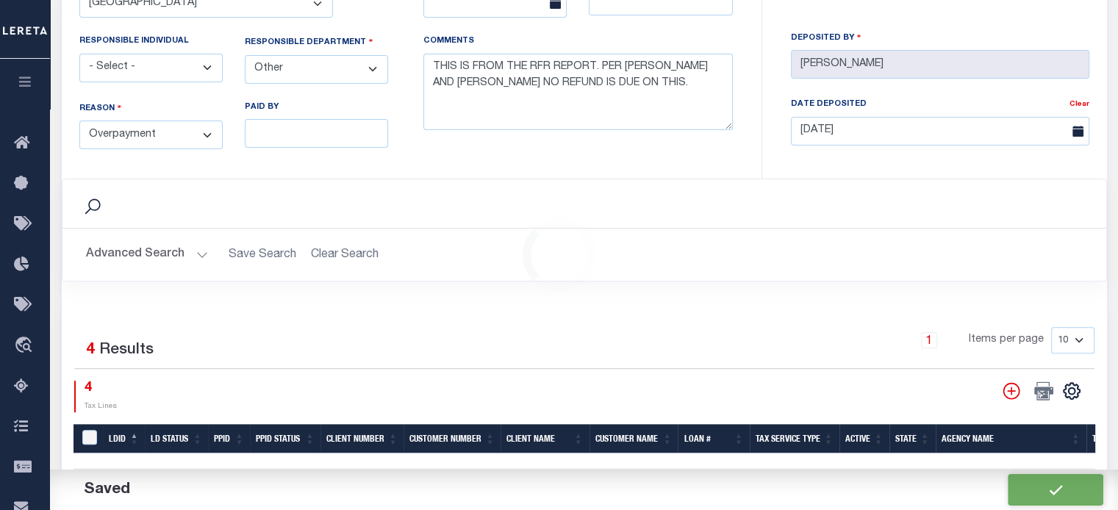
scroll to position [808, 0]
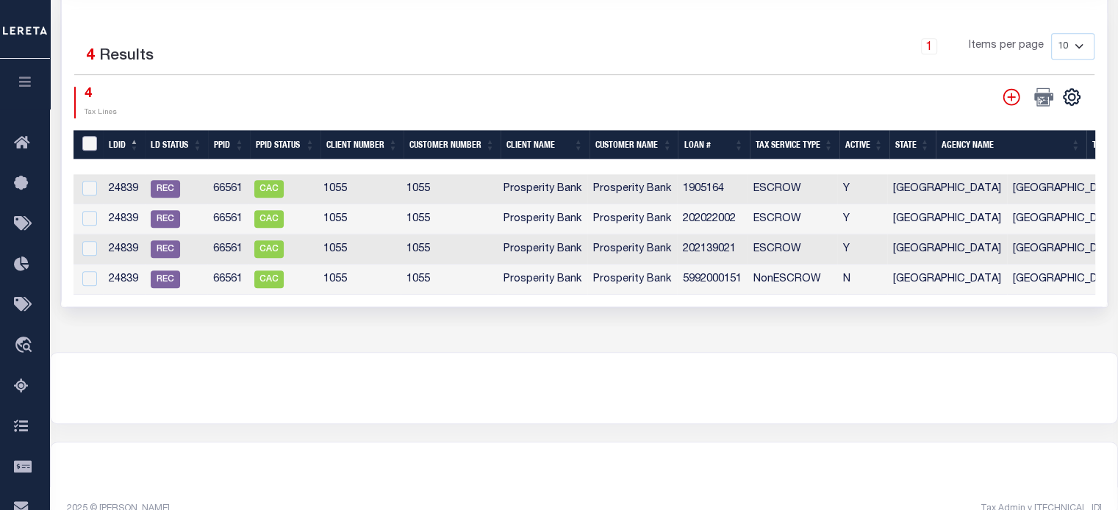
drag, startPoint x: 87, startPoint y: 141, endPoint x: 132, endPoint y: 145, distance: 44.2
click at [88, 140] on input "LDBatchId" at bounding box center [89, 143] width 15 height 15
checkbox input "true"
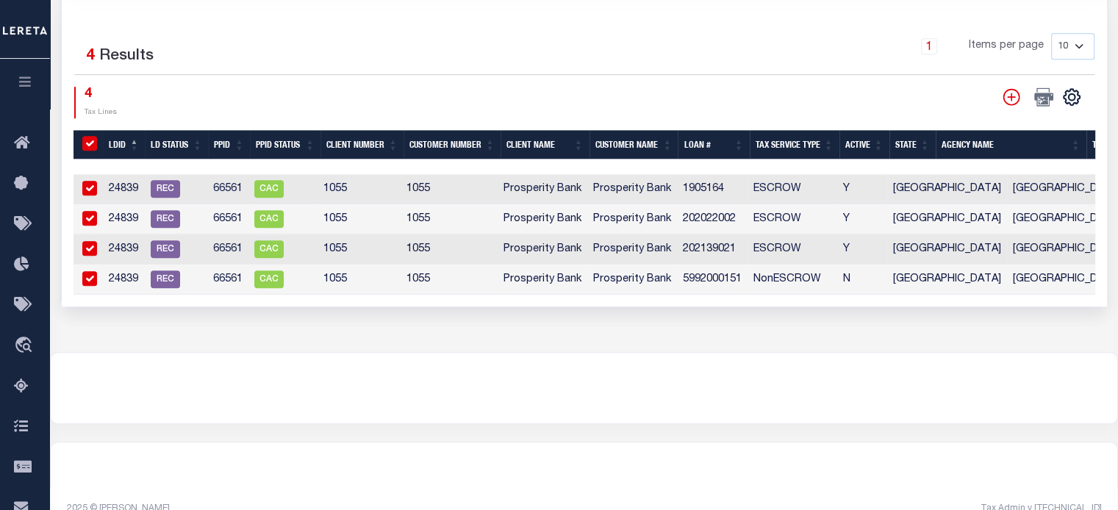
checkbox input "true"
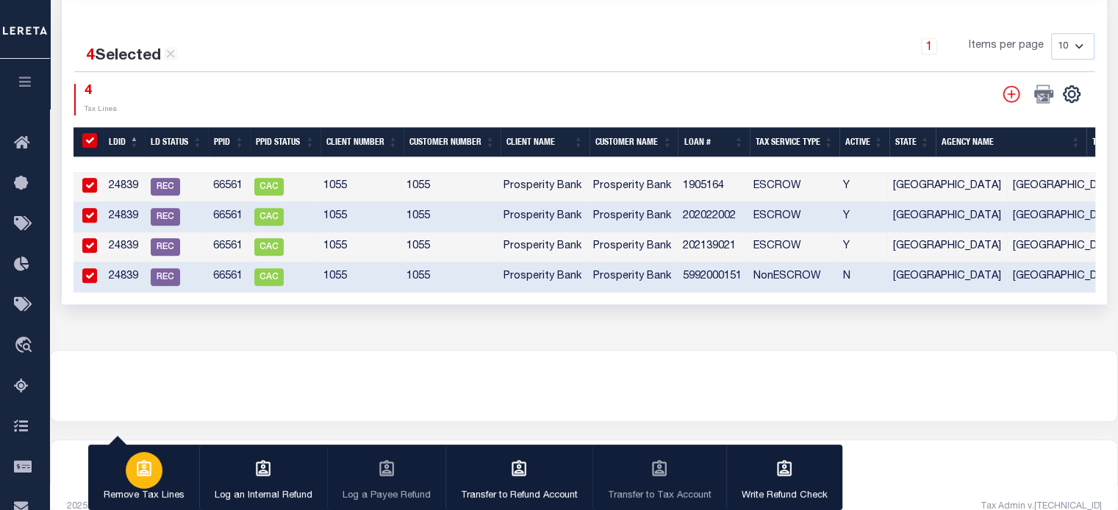
click at [145, 456] on div "button" at bounding box center [144, 470] width 37 height 37
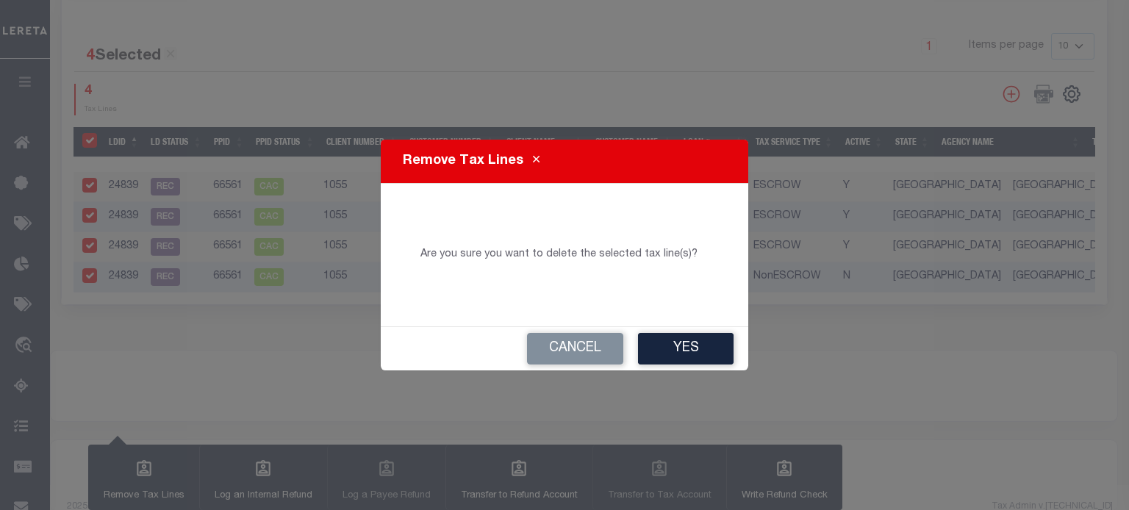
click at [672, 348] on button "Yes" at bounding box center [686, 349] width 96 height 32
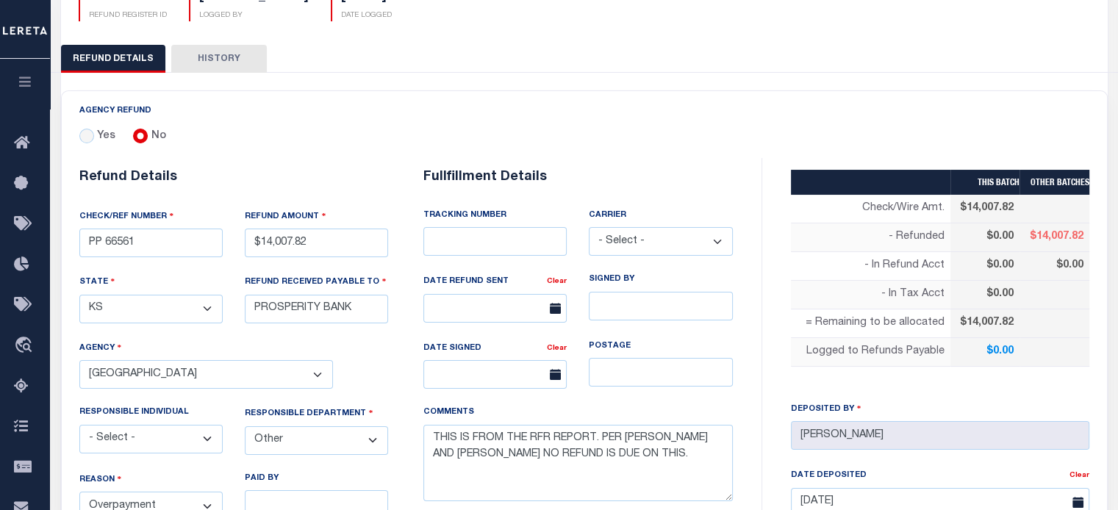
scroll to position [147, 0]
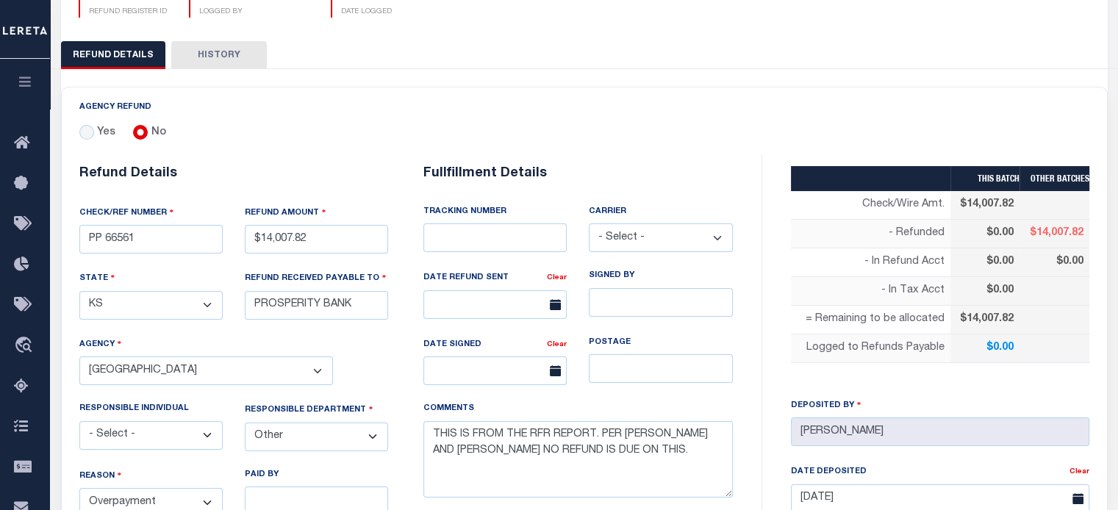
drag, startPoint x: 1035, startPoint y: 121, endPoint x: 1008, endPoint y: 119, distance: 27.3
click at [1035, 121] on div "AGENCY REFUND Yes No" at bounding box center [584, 120] width 1045 height 67
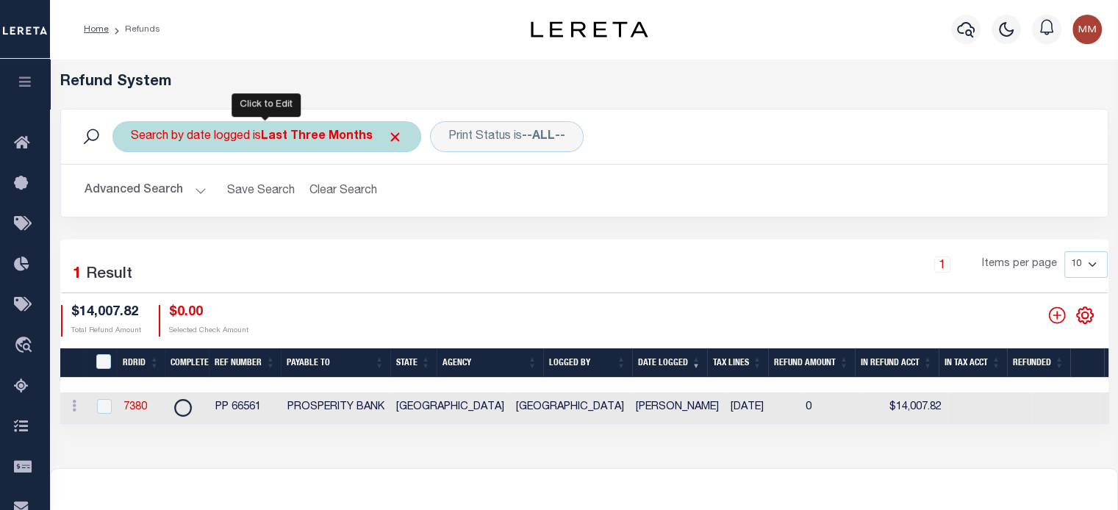
click at [337, 134] on b "Last Three Months" at bounding box center [317, 137] width 112 height 12
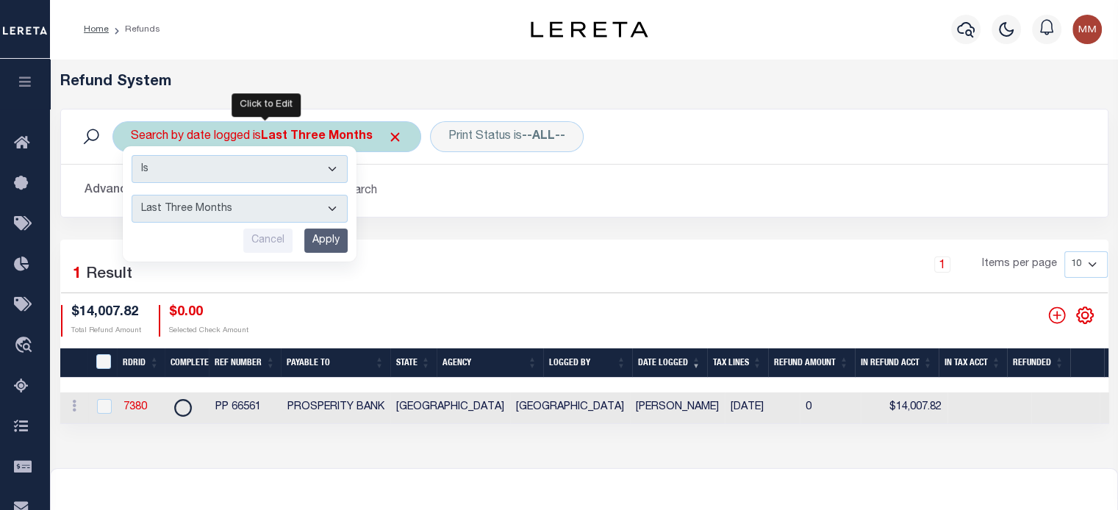
click at [248, 216] on select "This Month Last Month Last Three Months This Year Last Year" at bounding box center [240, 209] width 216 height 28
click at [132, 195] on select "This Month Last Month Last Three Months This Year Last Year" at bounding box center [240, 209] width 216 height 28
drag, startPoint x: 251, startPoint y: 210, endPoint x: 245, endPoint y: 218, distance: 9.6
click at [251, 210] on select "This Month Last Month Last Three Months This Year Last Year" at bounding box center [240, 209] width 216 height 28
click at [132, 195] on select "This Month Last Month Last Three Months This Year Last Year" at bounding box center [240, 209] width 216 height 28
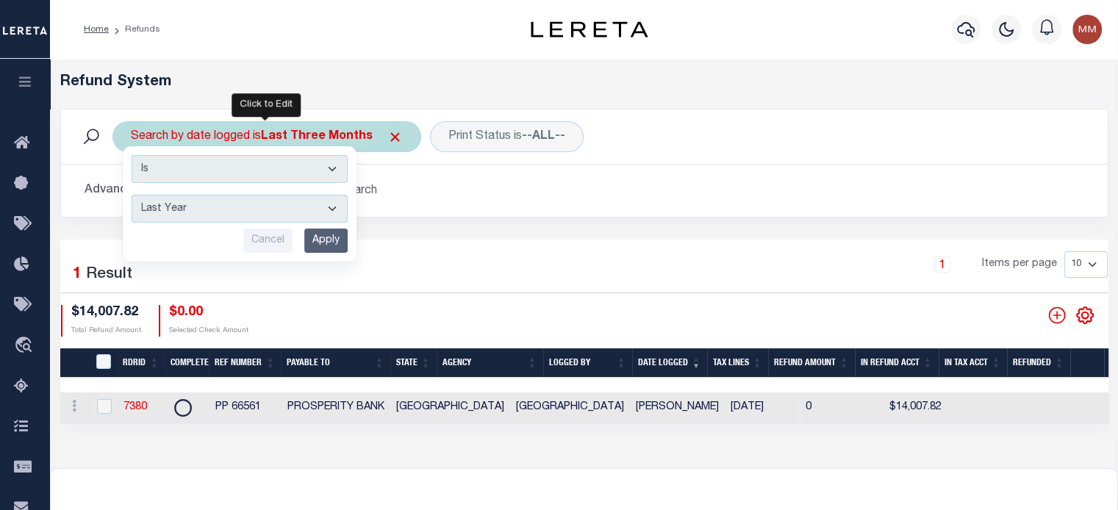
click at [173, 209] on select "This Month Last Month Last Three Months This Year Last Year" at bounding box center [240, 209] width 216 height 28
select select "This Year"
click at [132, 195] on select "This Month Last Month Last Three Months This Year Last Year" at bounding box center [240, 209] width 216 height 28
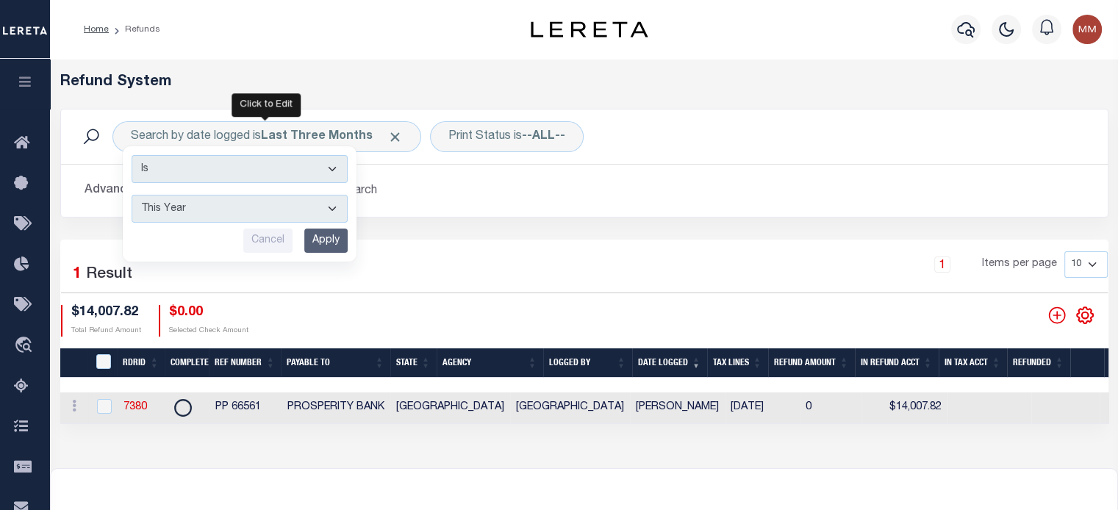
click at [322, 236] on input "Apply" at bounding box center [325, 241] width 43 height 24
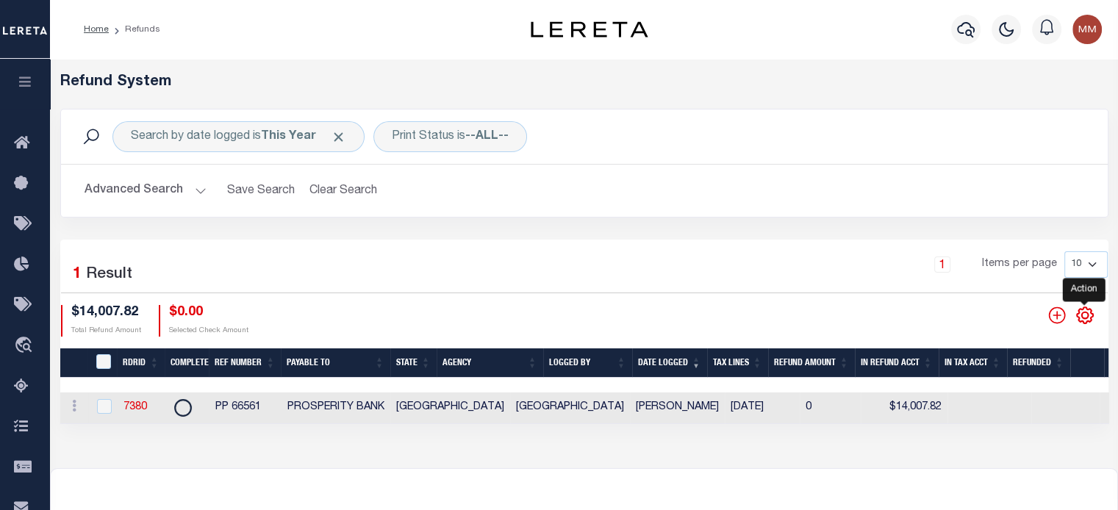
click at [1082, 315] on icon "" at bounding box center [1084, 315] width 19 height 19
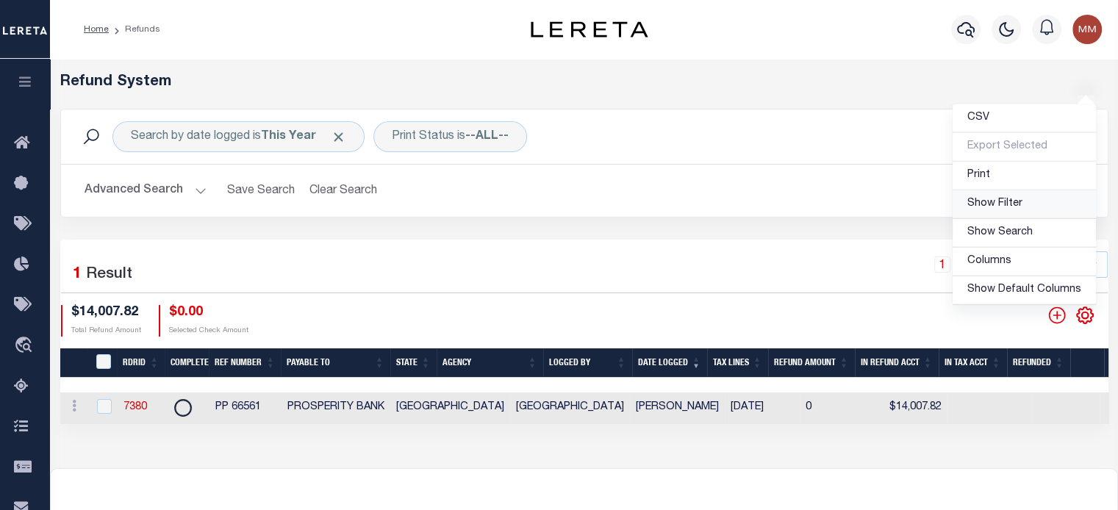
click at [990, 199] on span "Show Filter" at bounding box center [994, 203] width 55 height 10
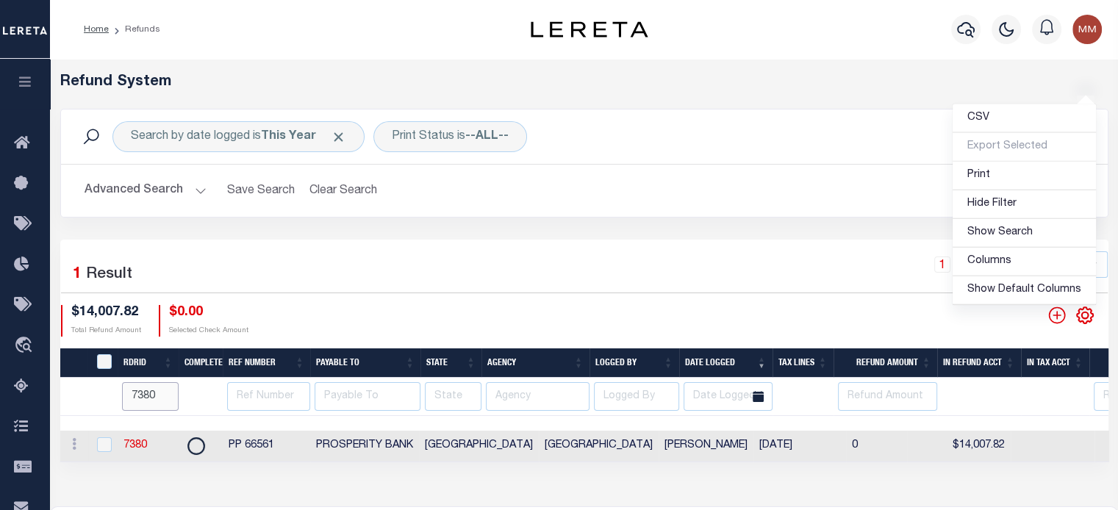
drag, startPoint x: 159, startPoint y: 400, endPoint x: -125, endPoint y: 398, distance: 284.4
click at [0, 398] on html "Home Refunds" at bounding box center [559, 389] width 1118 height 779
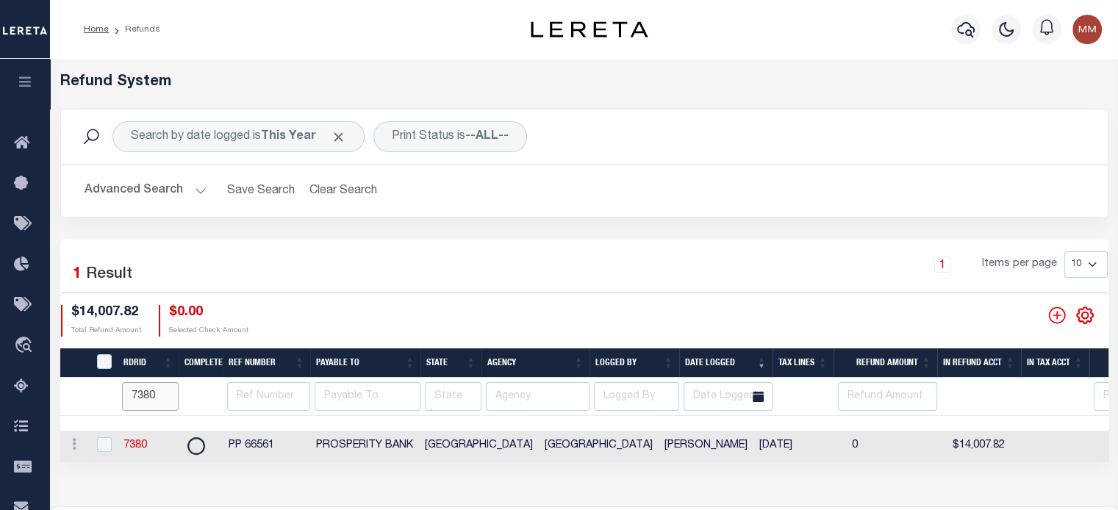
click at [155, 391] on input "7380" at bounding box center [150, 396] width 57 height 29
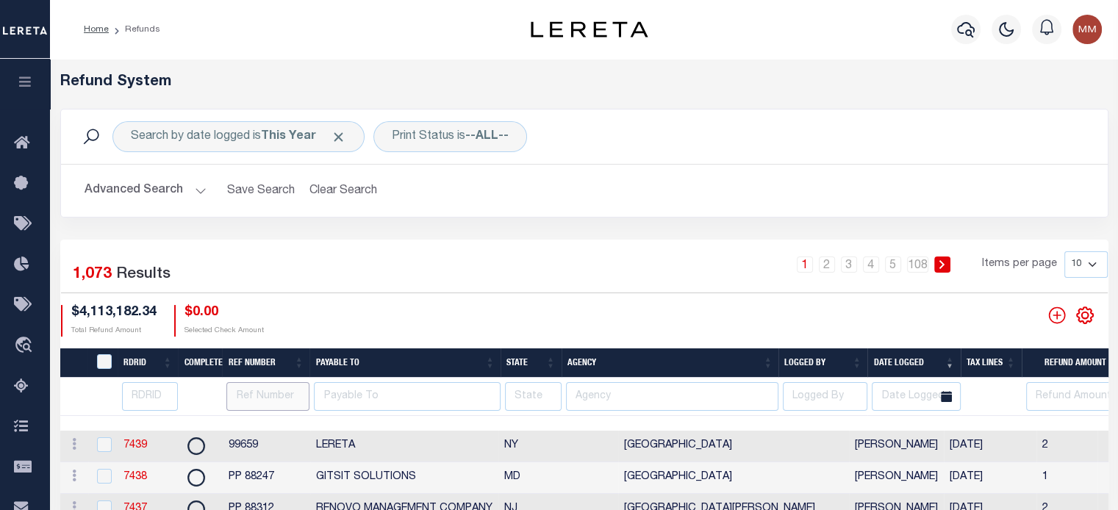
click at [256, 397] on input "text" at bounding box center [267, 396] width 83 height 29
type input "1254687"
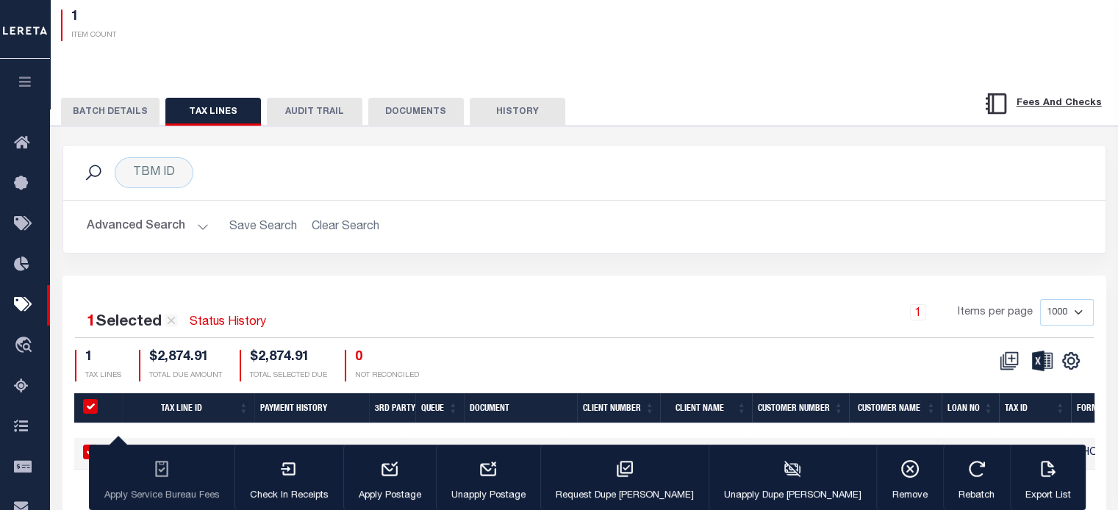
scroll to position [220, 0]
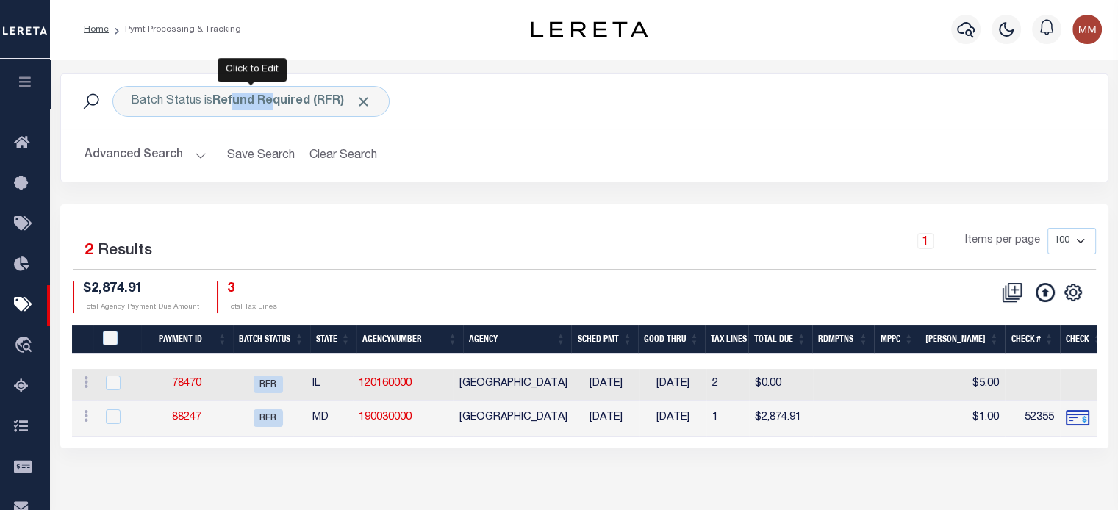
drag, startPoint x: 234, startPoint y: 90, endPoint x: 522, endPoint y: 143, distance: 293.6
click at [541, 127] on div "Batch Status is Refund Required (RFR) Search" at bounding box center [584, 101] width 1046 height 54
click at [195, 417] on link "88247" at bounding box center [186, 417] width 29 height 10
type input "$2,864.15"
type input "$1"
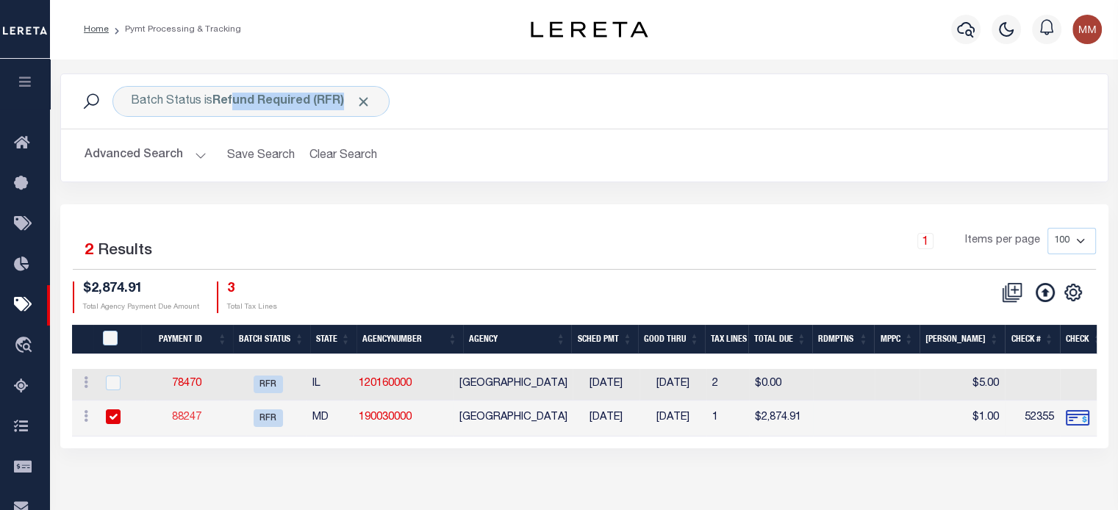
type input "$72.35"
select select
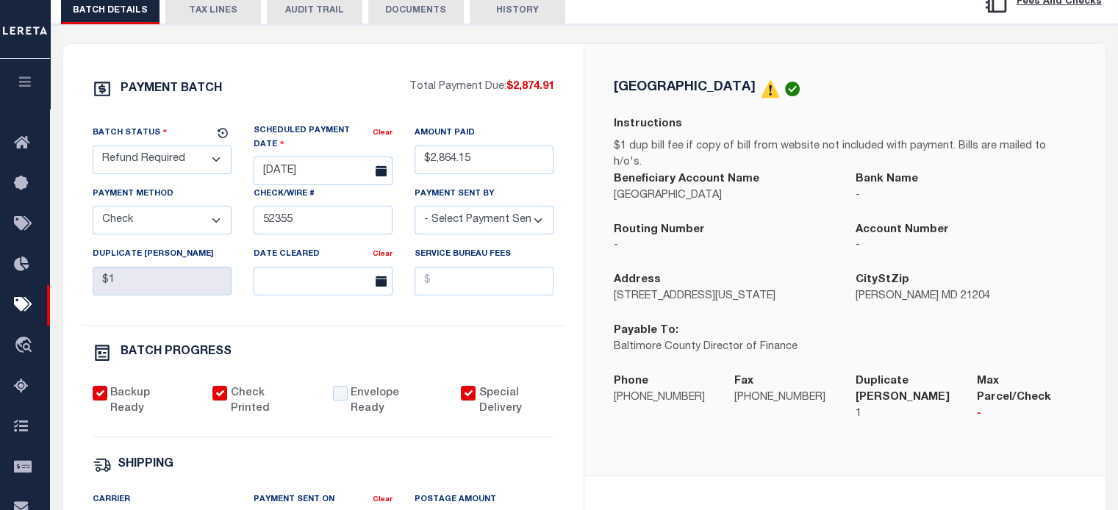
scroll to position [588, 0]
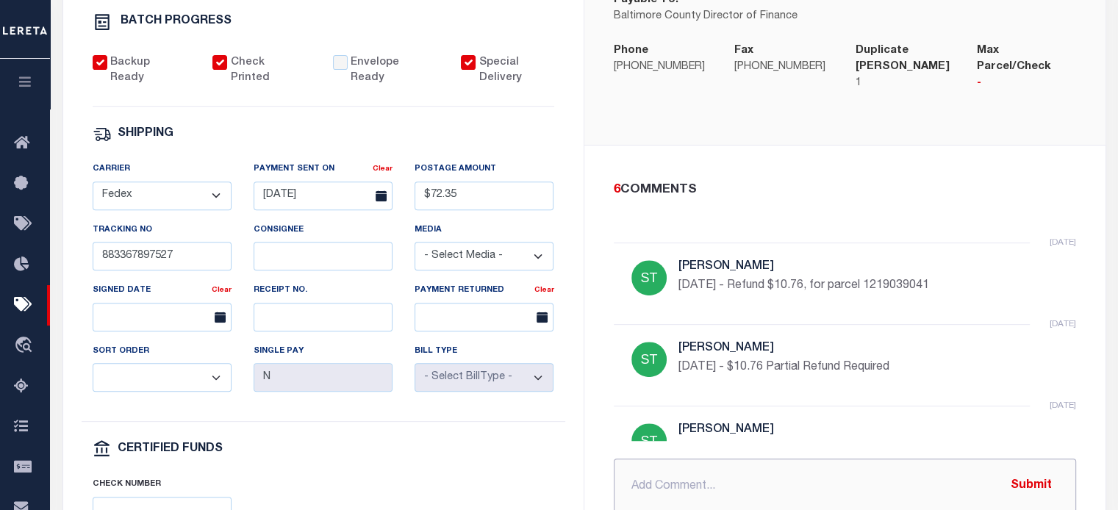
drag, startPoint x: 694, startPoint y: 448, endPoint x: 676, endPoint y: 447, distance: 18.4
click at [694, 458] on input "text" at bounding box center [845, 486] width 462 height 56
paste input "[GEOGRAPHIC_DATA] 7438 $10.76"
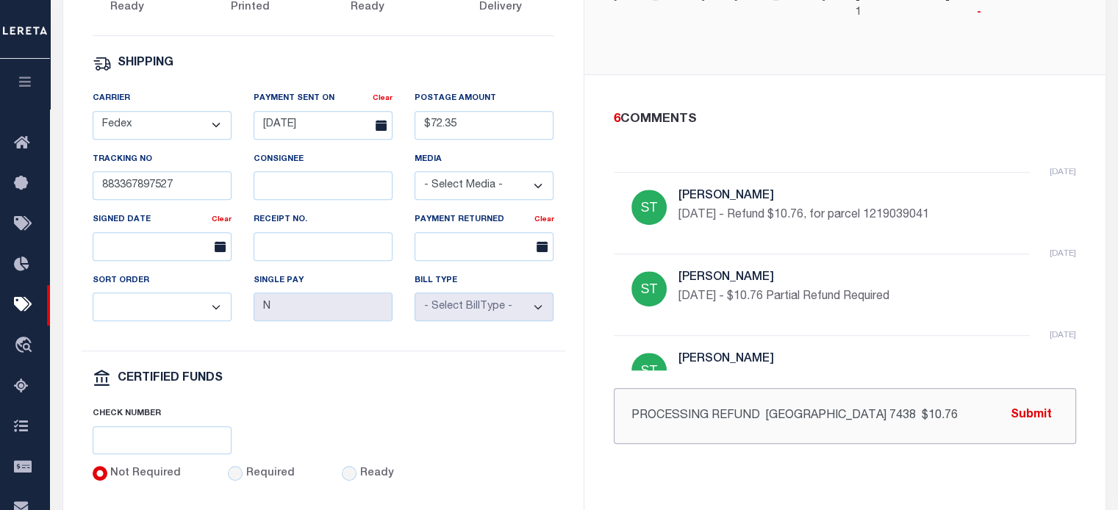
scroll to position [661, 0]
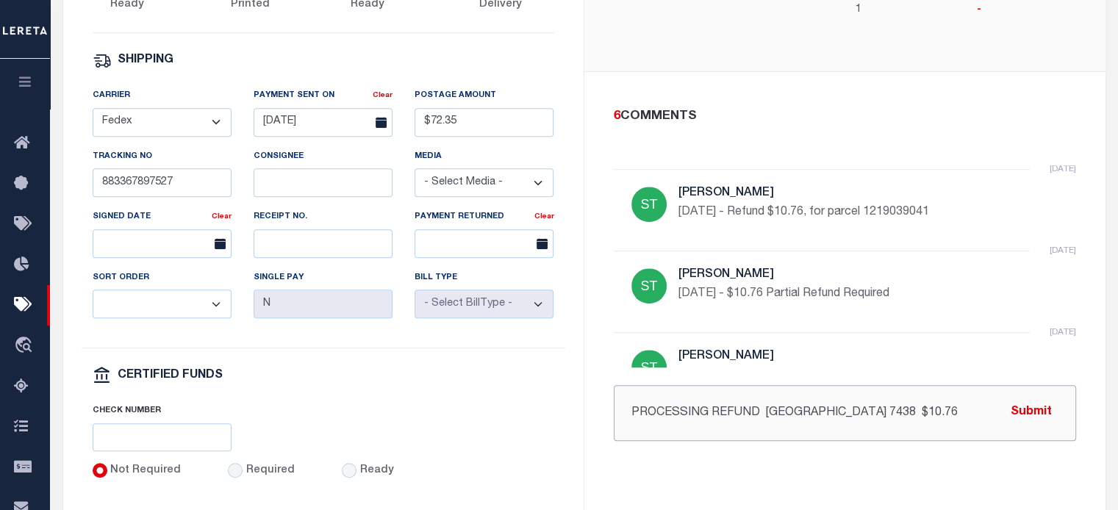
click at [761, 385] on input "PROCESSING REFUND [GEOGRAPHIC_DATA] 7438 $10.76" at bounding box center [845, 413] width 462 height 56
paste input "[GEOGRAPHIC_DATA] 7438 $10.76"
type input "PROCESSING REFUND [GEOGRAPHIC_DATA] 7438 $10.76"
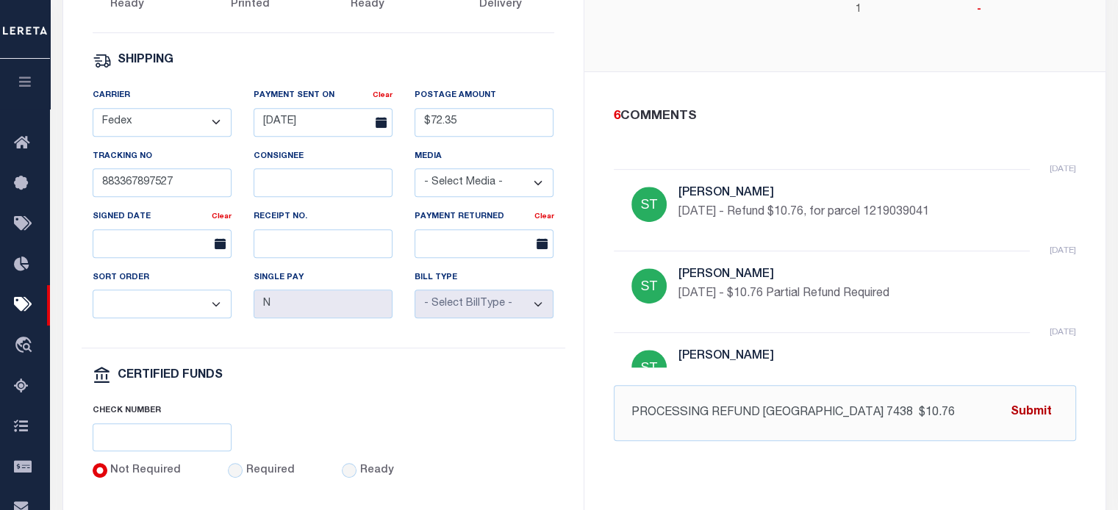
click at [1042, 398] on button "Submit" at bounding box center [1031, 413] width 60 height 30
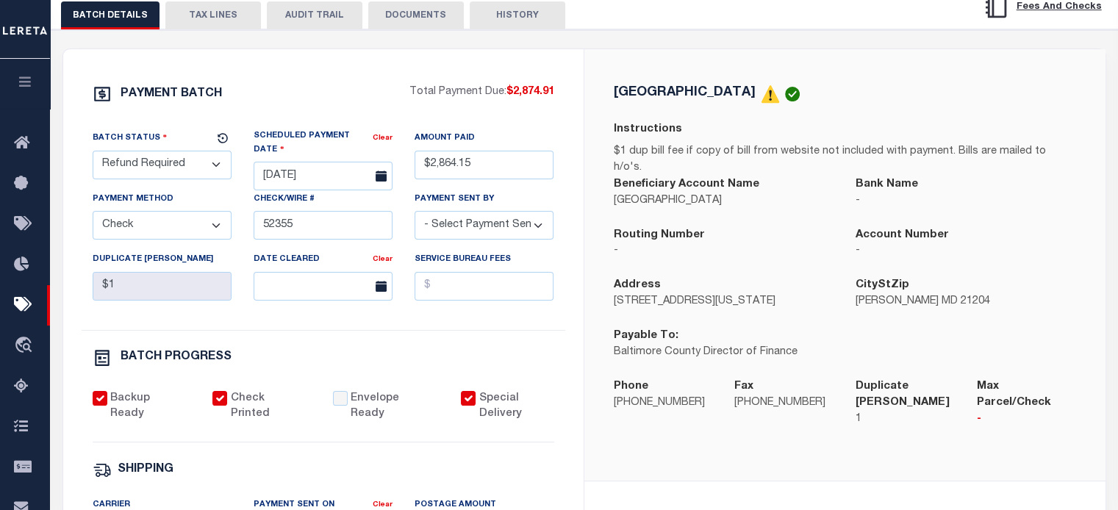
scroll to position [220, 0]
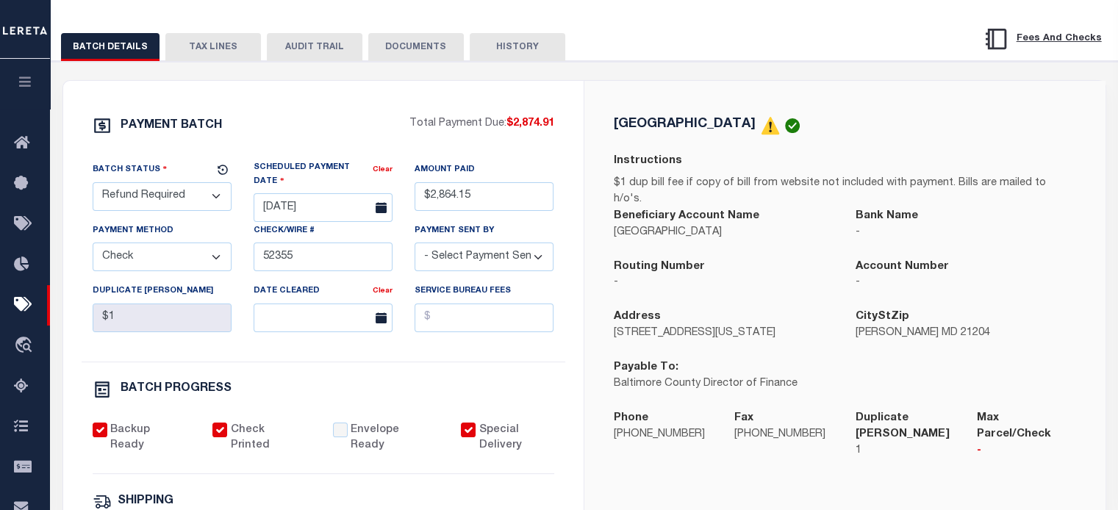
click at [161, 201] on select "- Select Status - Scheduled for Payment Ready For Payment Payment Sent Cleared …" at bounding box center [162, 196] width 139 height 29
select select "RFL"
click at [93, 184] on select "- Select Status - Scheduled for Payment Ready For Payment Payment Sent Cleared …" at bounding box center [162, 196] width 139 height 29
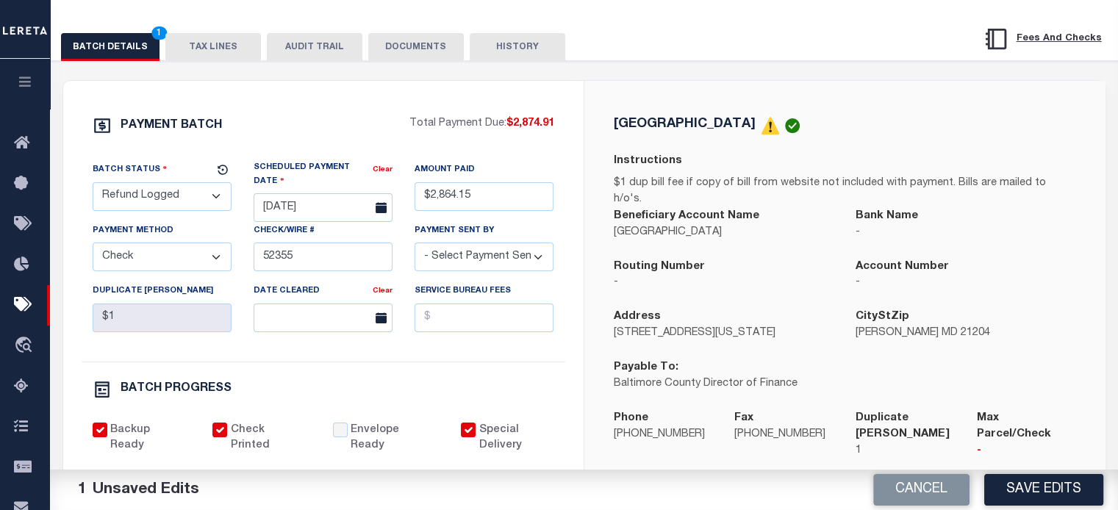
drag, startPoint x: 1046, startPoint y: 486, endPoint x: 1060, endPoint y: 462, distance: 27.7
click at [1050, 477] on button "Save Edits" at bounding box center [1043, 490] width 119 height 32
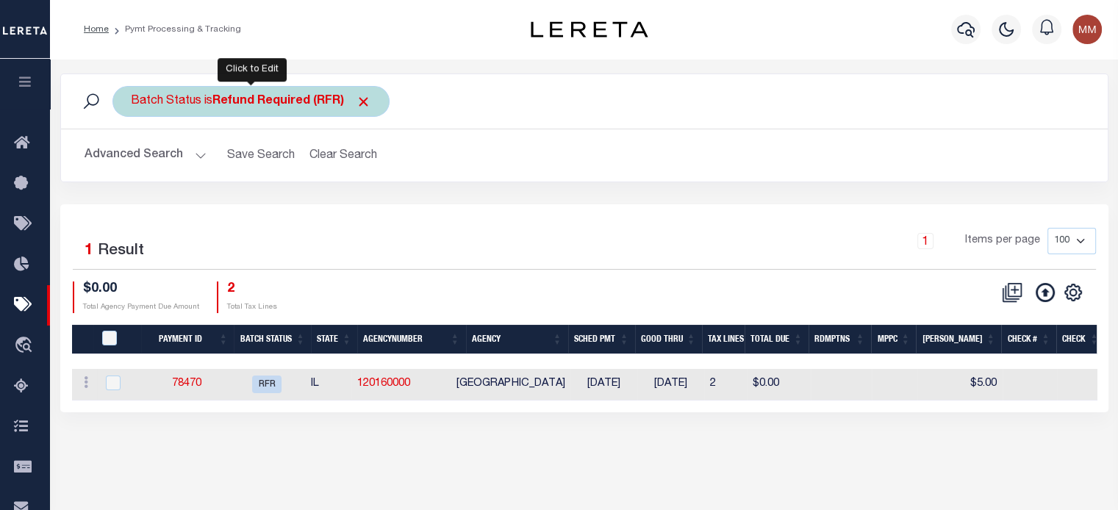
click at [228, 105] on b "Refund Required (RFR)" at bounding box center [291, 102] width 159 height 12
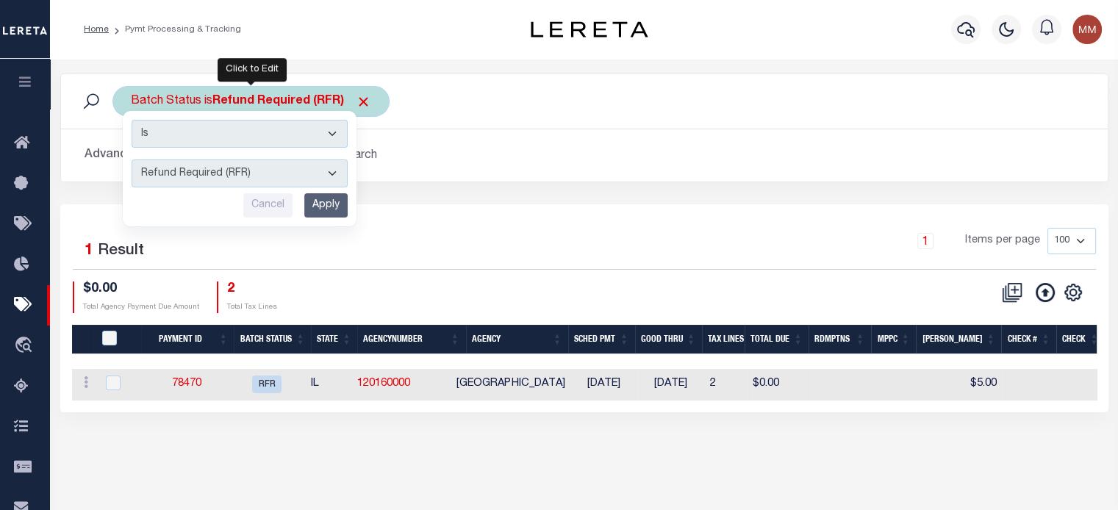
click at [217, 170] on select "Awaiting Funds (AWF) Cleared and Complete (CAC) New Check Needed (NCN) Payment …" at bounding box center [240, 173] width 216 height 28
select select "RFL"
click at [132, 159] on select "Awaiting Funds (AWF) Cleared and Complete (CAC) New Check Needed (NCN) Payment …" at bounding box center [240, 173] width 216 height 28
click at [323, 193] on input "Apply" at bounding box center [325, 205] width 43 height 24
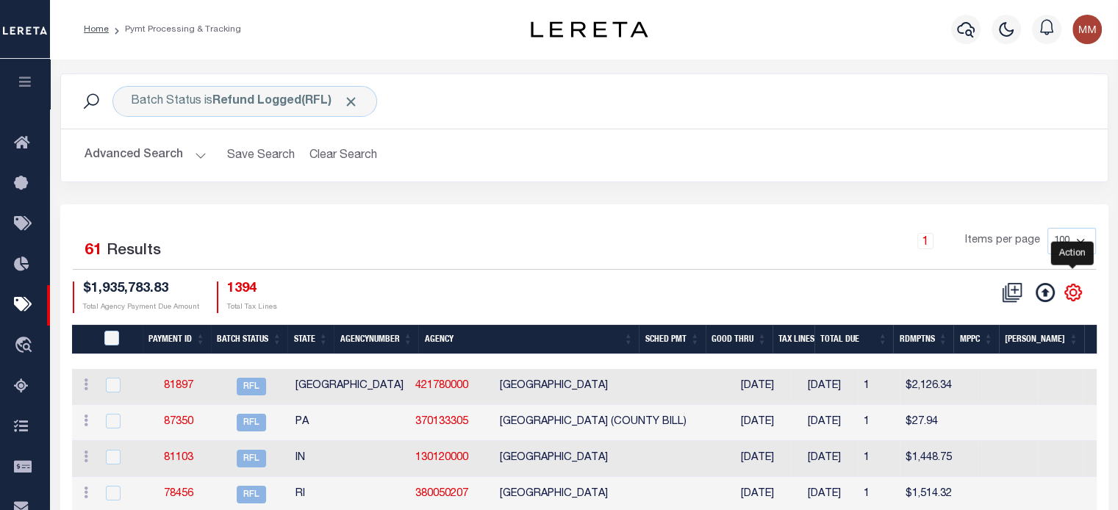
click at [1070, 296] on icon "" at bounding box center [1072, 292] width 19 height 19
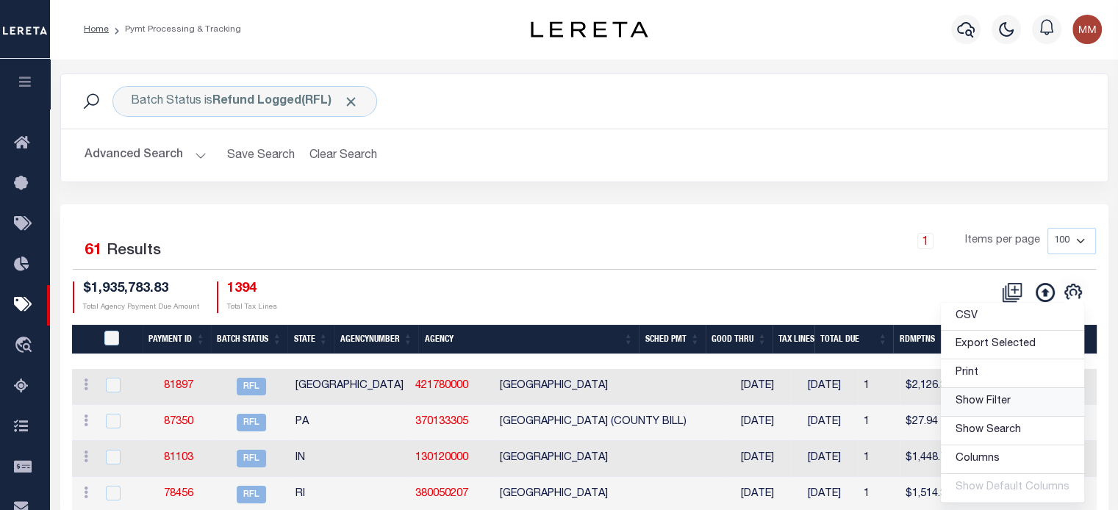
drag, startPoint x: 976, startPoint y: 403, endPoint x: 345, endPoint y: 409, distance: 631.2
click at [975, 403] on span "Show Filter" at bounding box center [982, 401] width 55 height 10
select select
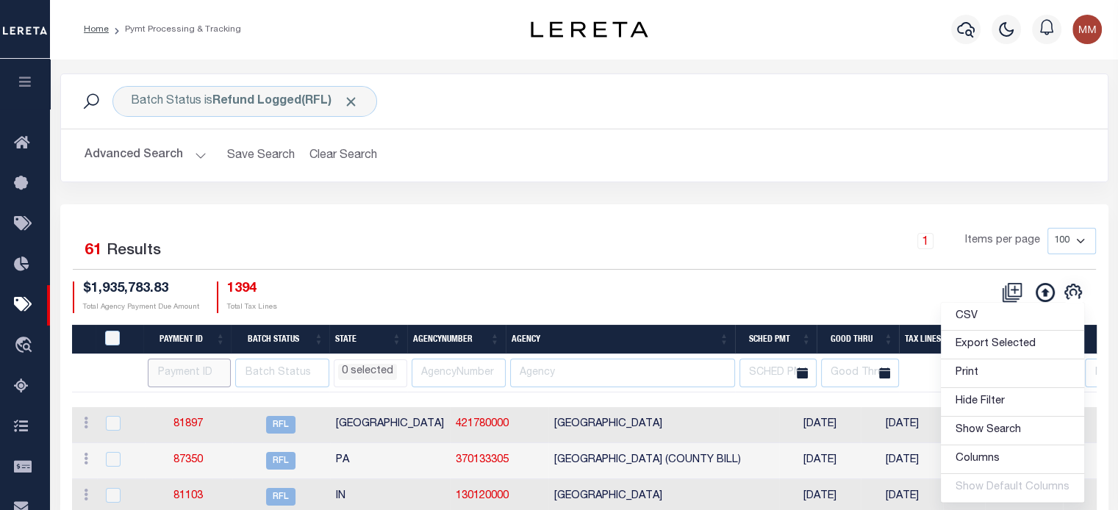
click at [193, 375] on input "number" at bounding box center [189, 373] width 83 height 29
type input "66561"
select select
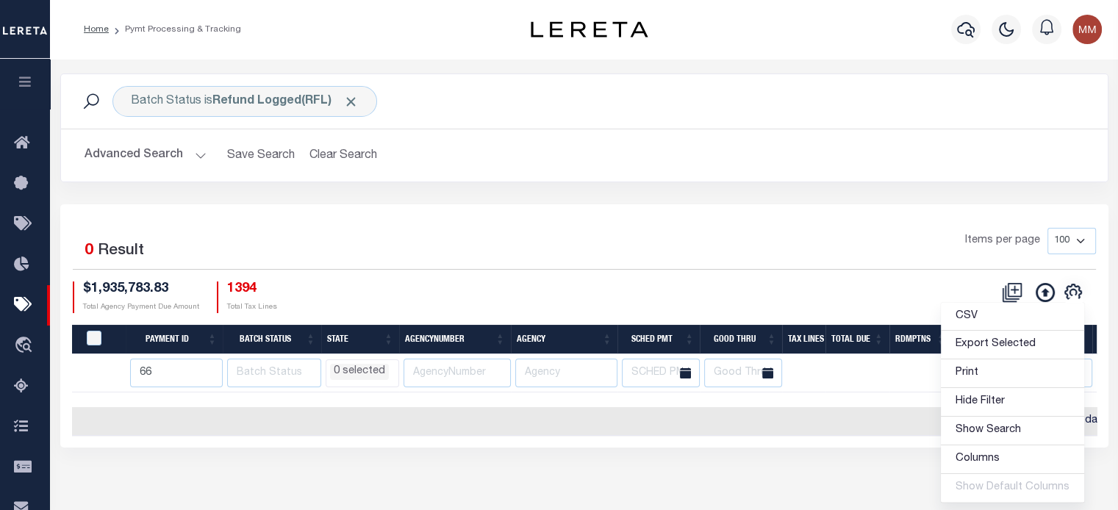
type input "6"
type input "66561"
select select
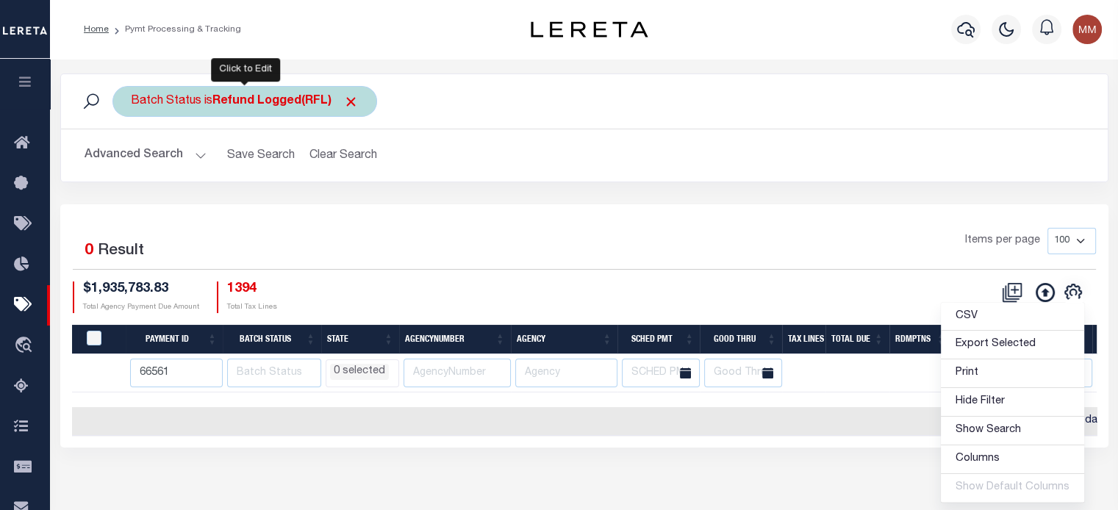
click at [223, 101] on b "Refund Logged(RFL)" at bounding box center [285, 102] width 146 height 12
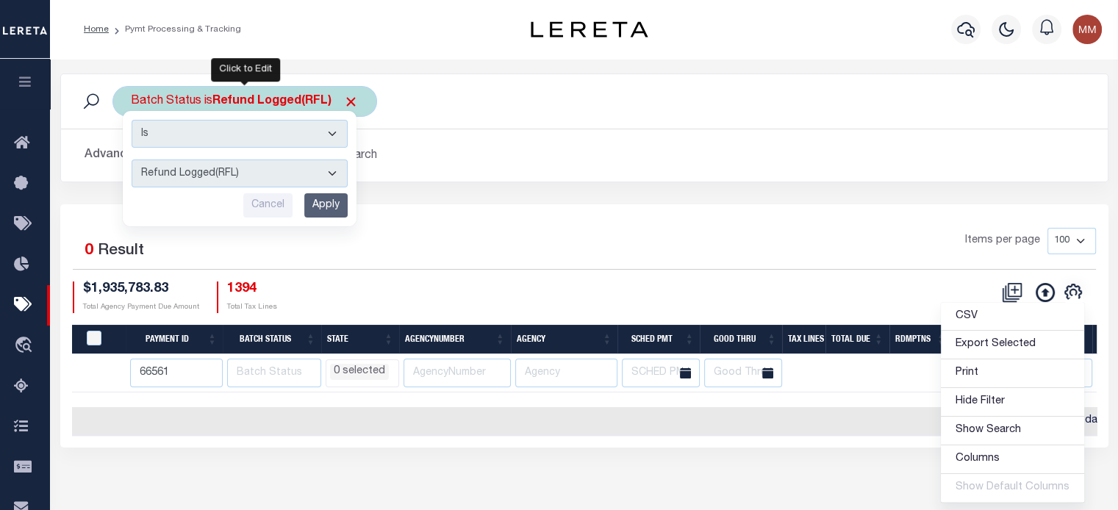
drag, startPoint x: 195, startPoint y: 178, endPoint x: 193, endPoint y: 168, distance: 9.7
click at [194, 175] on select "Awaiting Funds (AWF) Cleared and Complete (CAC) New Check Needed (NCN) Payment …" at bounding box center [240, 173] width 216 height 28
select select "RFR"
click at [132, 159] on select "Awaiting Funds (AWF) Cleared and Complete (CAC) New Check Needed (NCN) Payment …" at bounding box center [240, 173] width 216 height 28
click at [326, 204] on input "Apply" at bounding box center [325, 205] width 43 height 24
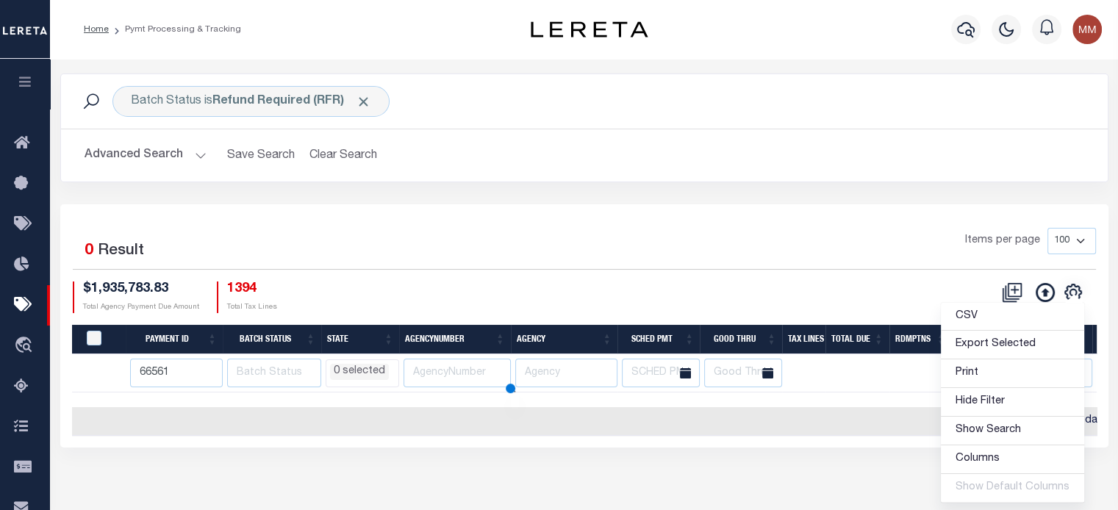
select select
click at [338, 156] on button "Clear Search" at bounding box center [343, 155] width 80 height 29
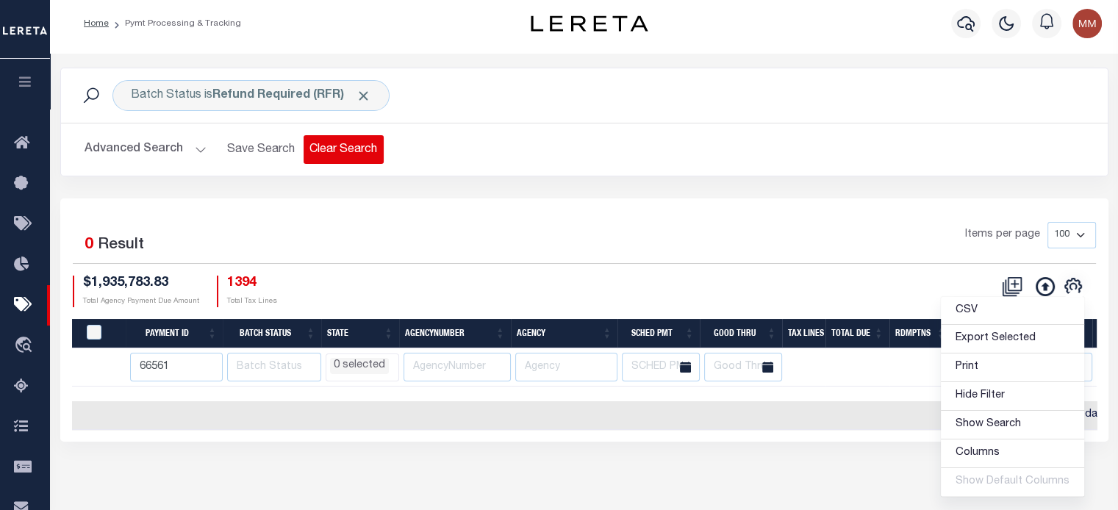
click at [339, 156] on div "Batch Status is Refund Required (RFR) Search Advanced Search Save Search Clear …" at bounding box center [584, 255] width 1048 height 374
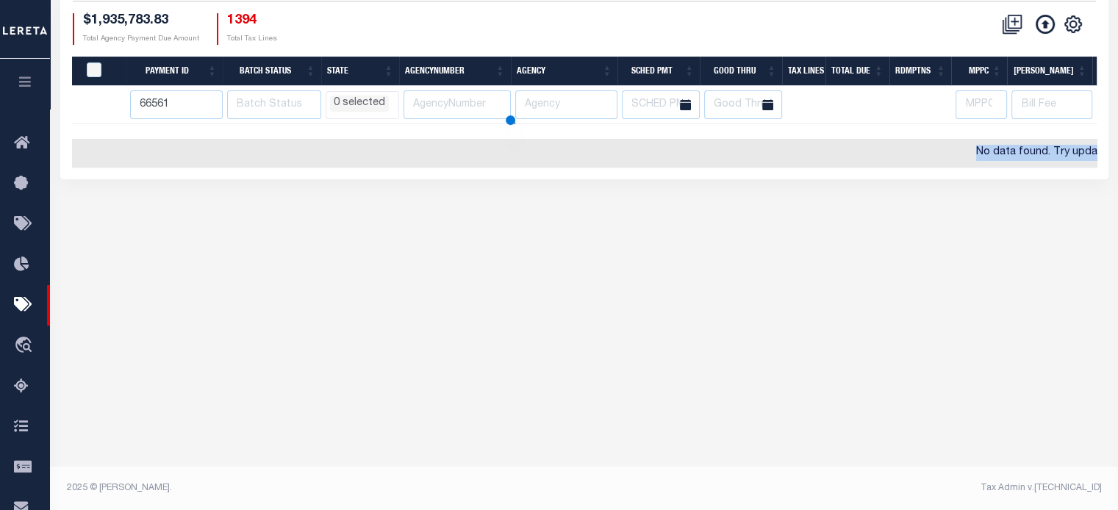
click at [339, 156] on td "No data found. Try updating your filter options" at bounding box center [1091, 153] width 2039 height 29
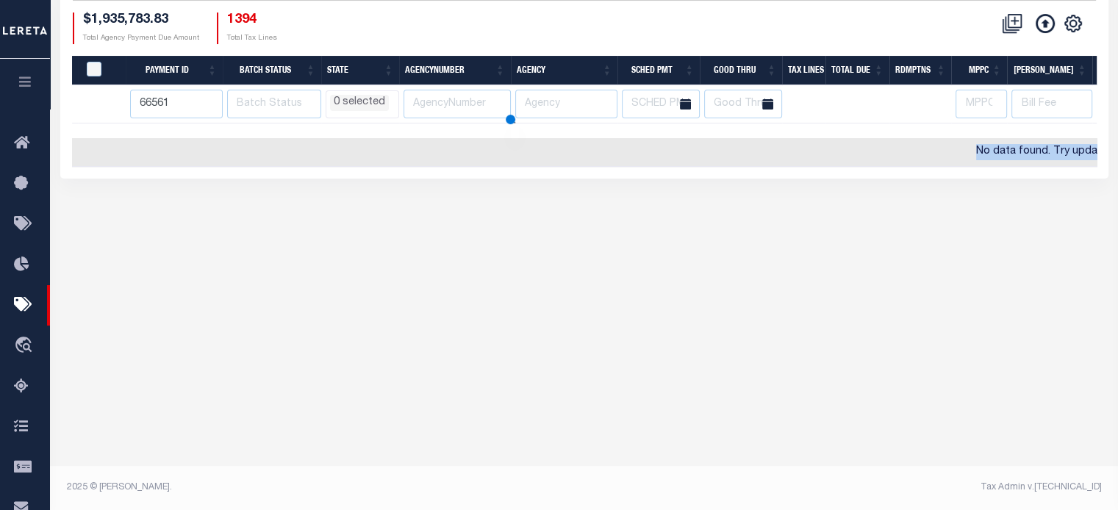
select select
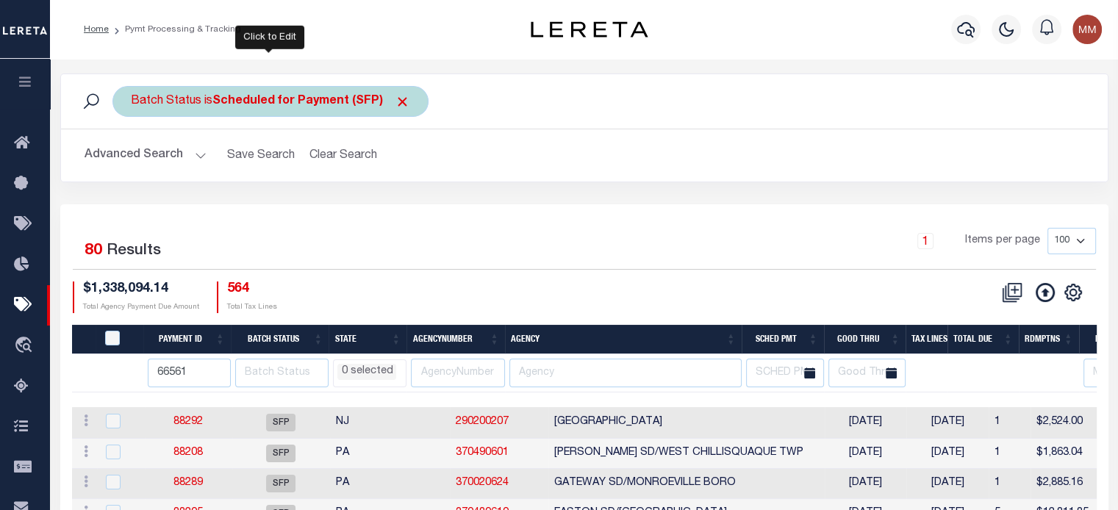
click at [212, 100] on div "Batch Status is Scheduled for Payment (SFP)" at bounding box center [270, 101] width 316 height 31
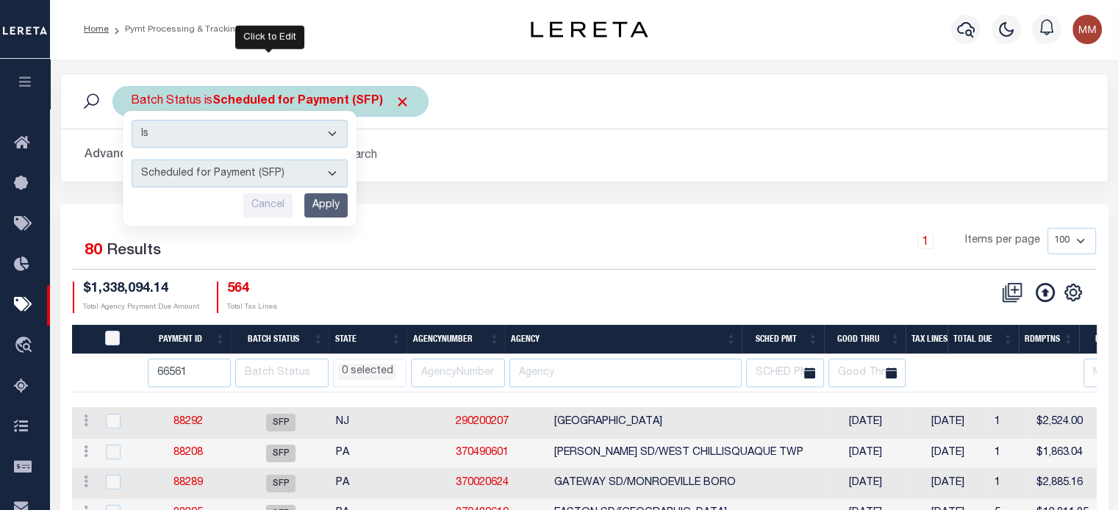
click at [210, 170] on select "Awaiting Funds (AWF) Cleared and Complete (CAC) New Check Needed (NCN) Payment …" at bounding box center [240, 173] width 216 height 28
select select "RFL"
click at [132, 159] on select "Awaiting Funds (AWF) Cleared and Complete (CAC) New Check Needed (NCN) Payment …" at bounding box center [240, 173] width 216 height 28
click at [323, 203] on input "Apply" at bounding box center [325, 205] width 43 height 24
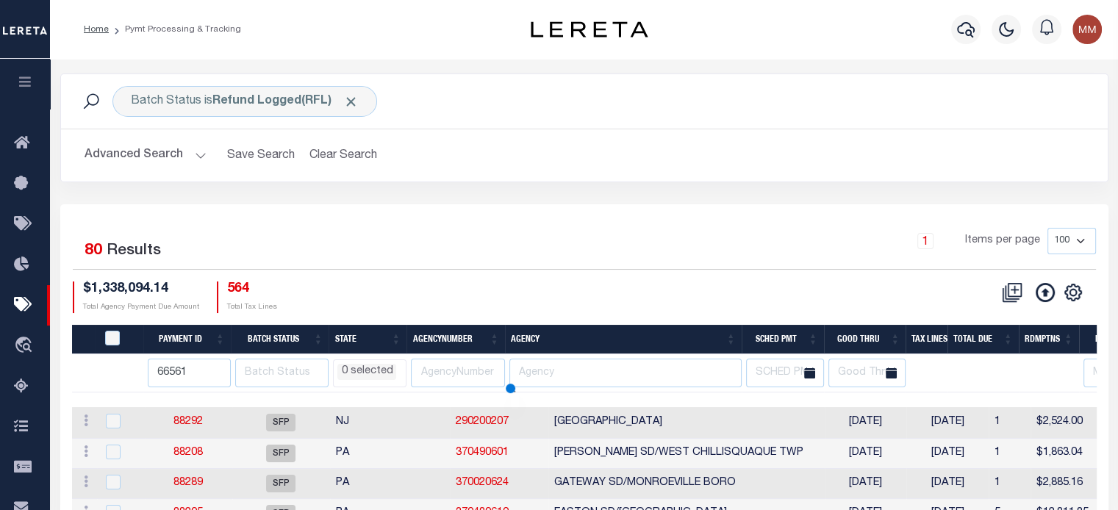
select select
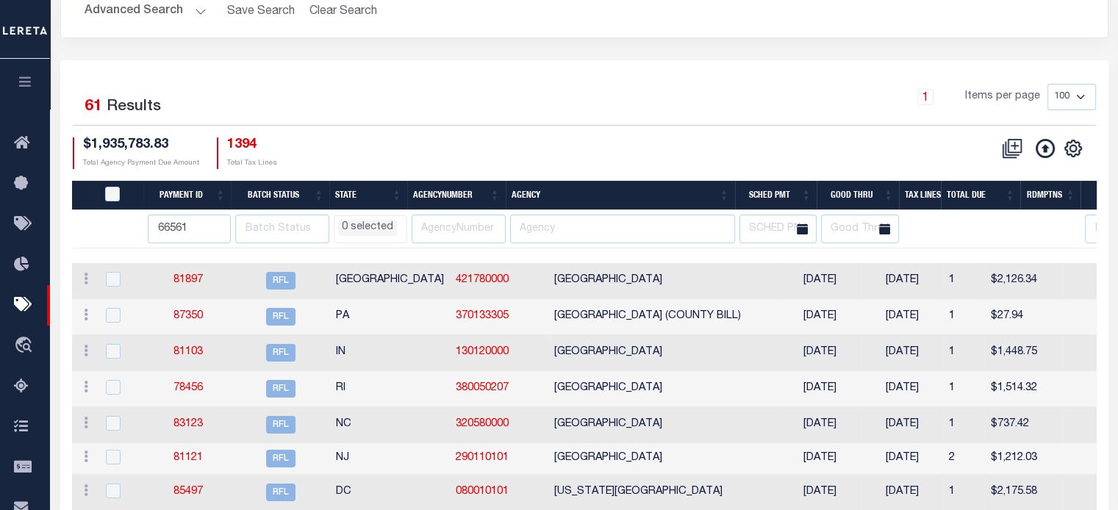
scroll to position [147, 0]
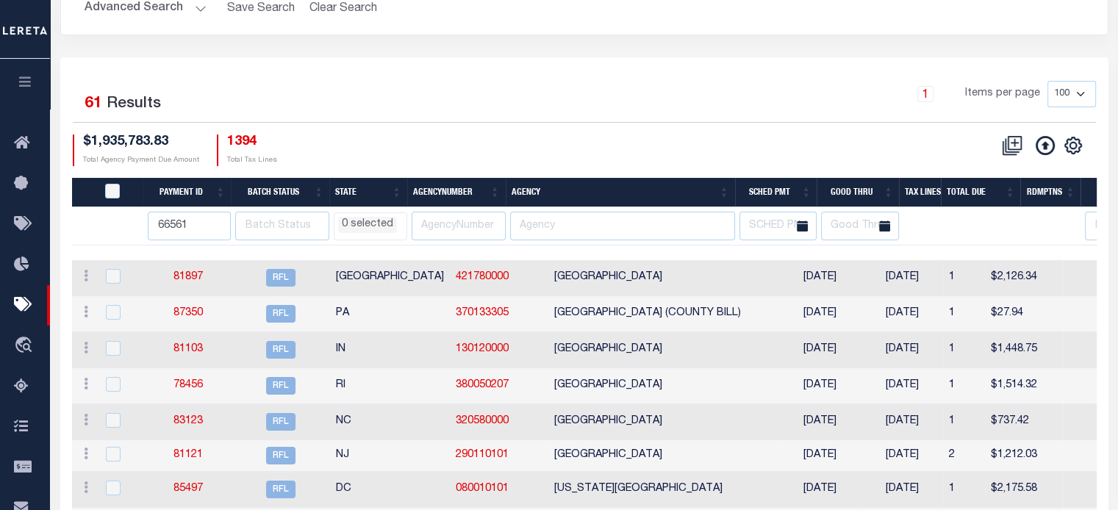
select select
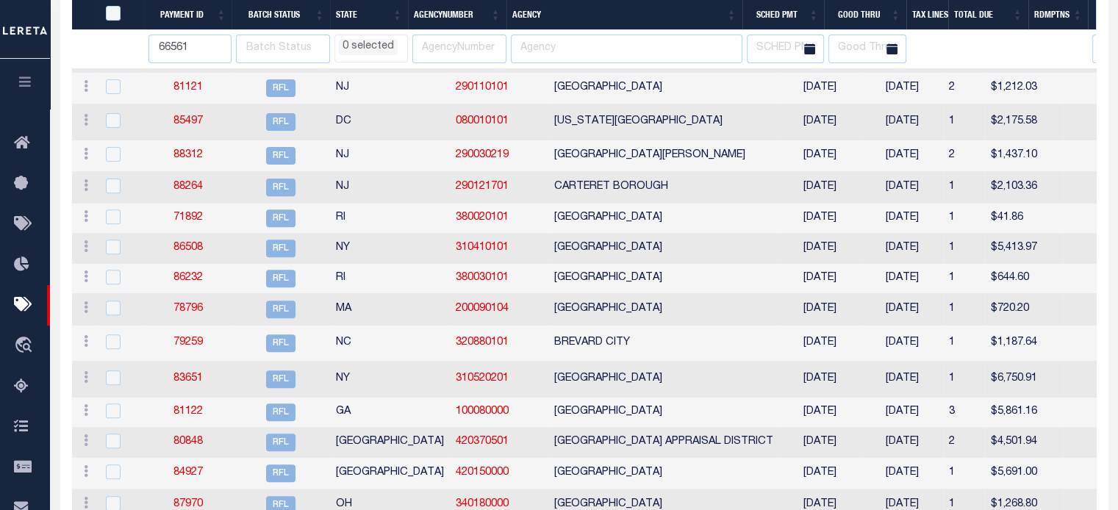
select select
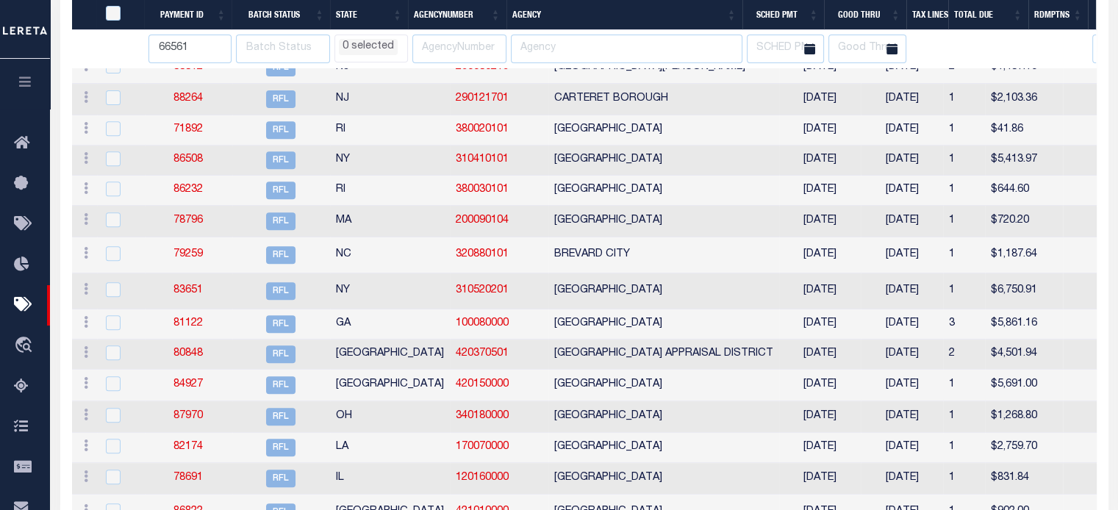
select select
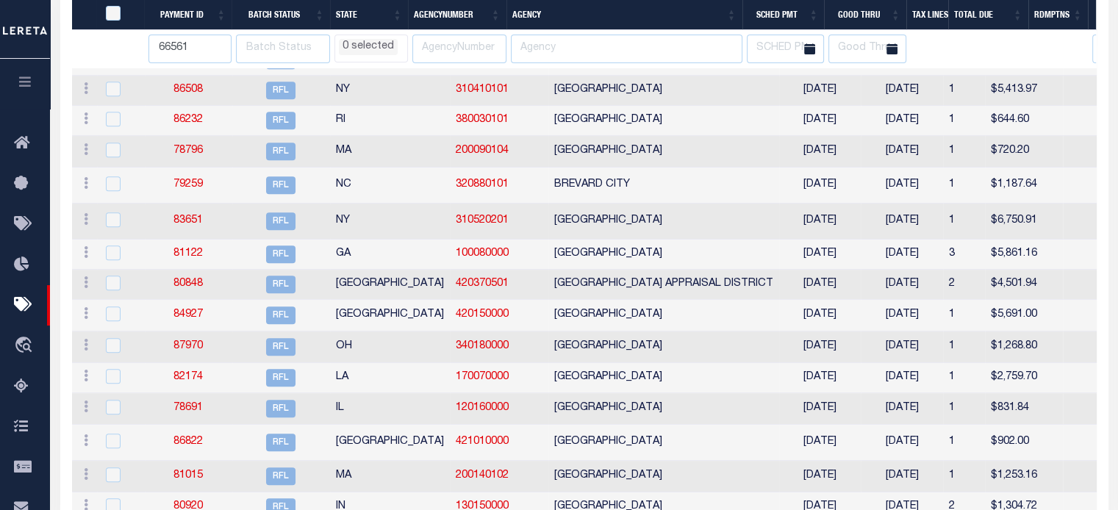
select select
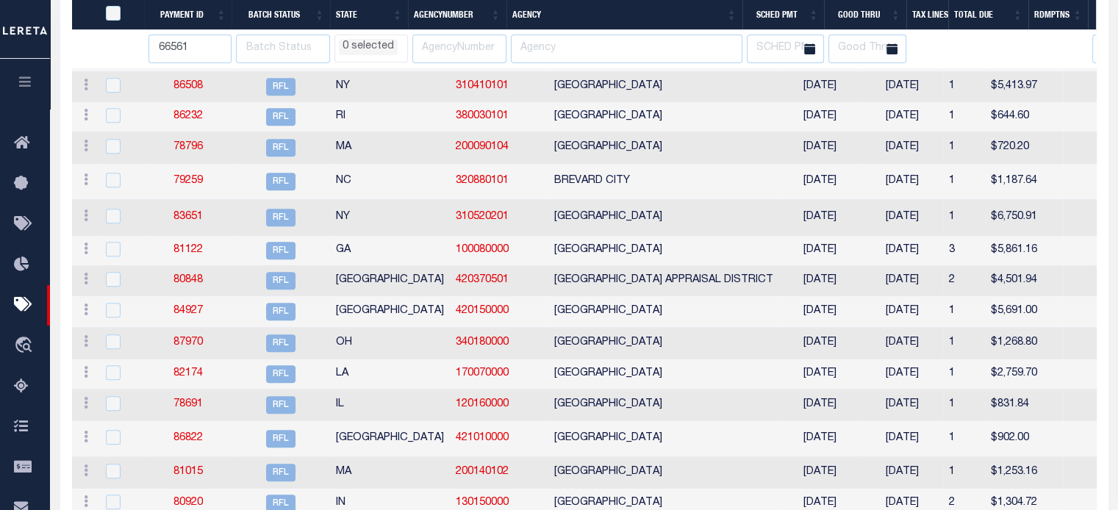
select select
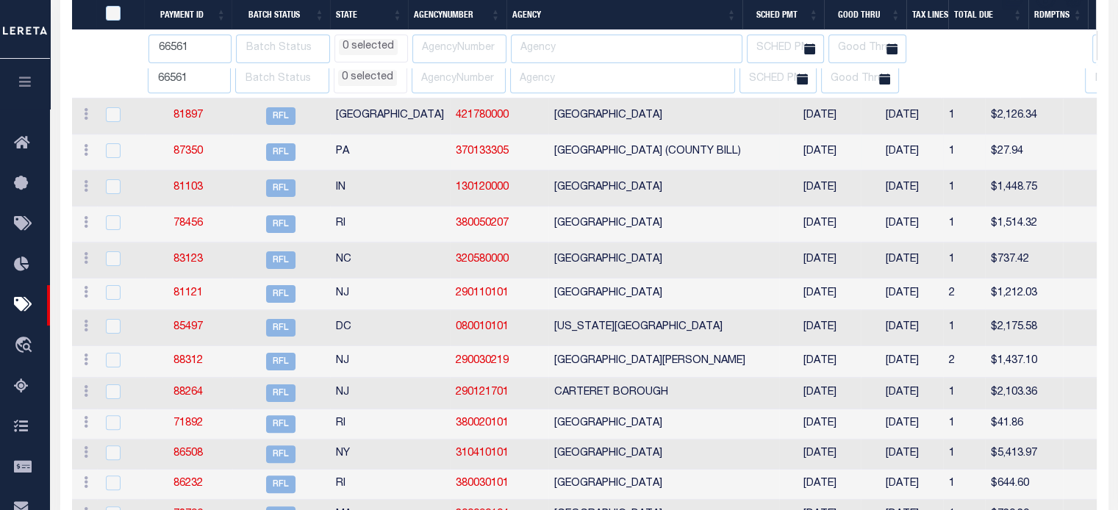
select select
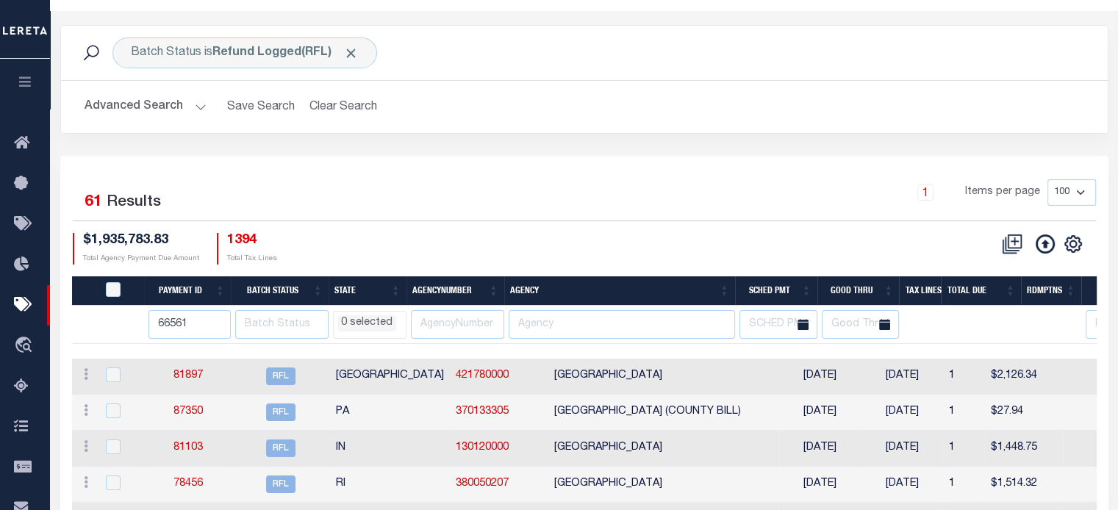
scroll to position [0, 0]
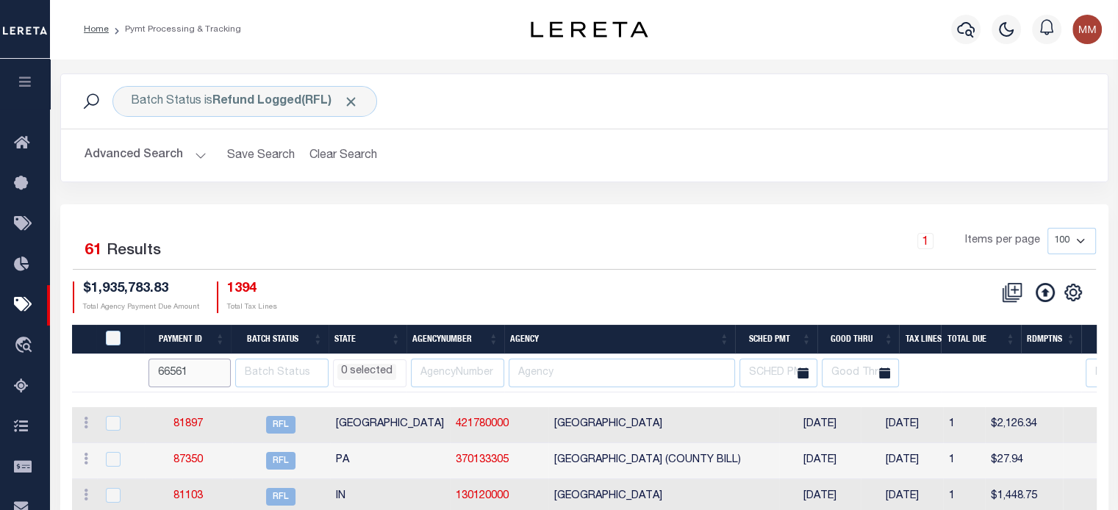
drag, startPoint x: 200, startPoint y: 369, endPoint x: -172, endPoint y: 368, distance: 371.8
click at [544, 381] on input "text" at bounding box center [621, 373] width 226 height 29
type input "TARRANT"
select select
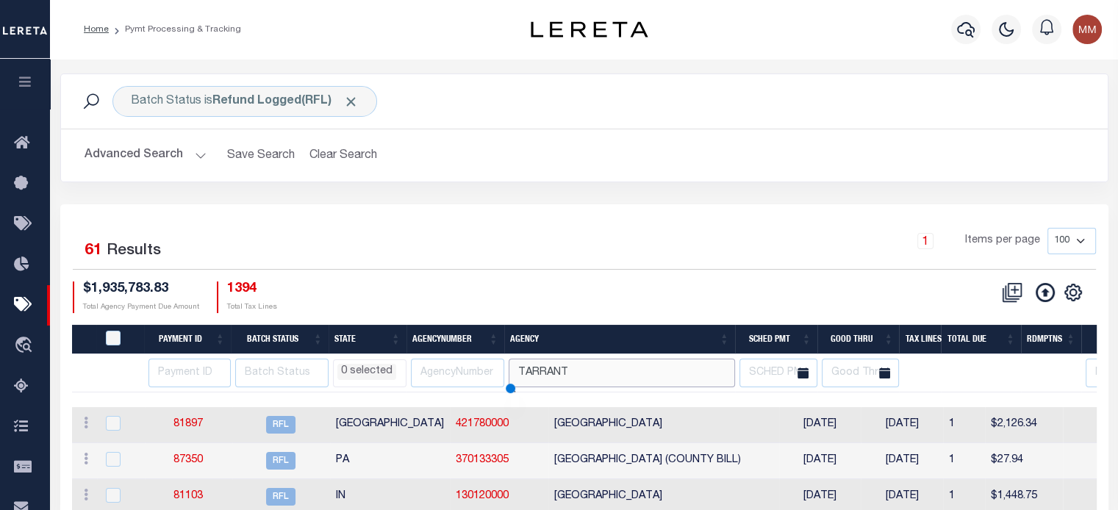
select select
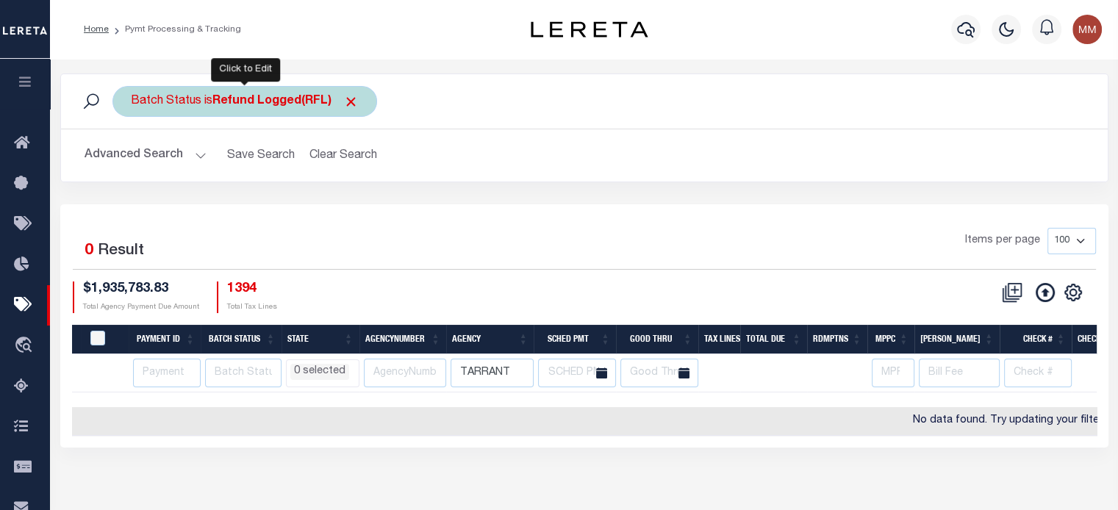
click at [214, 114] on div "Batch Status is Refund Logged(RFL)" at bounding box center [244, 101] width 265 height 31
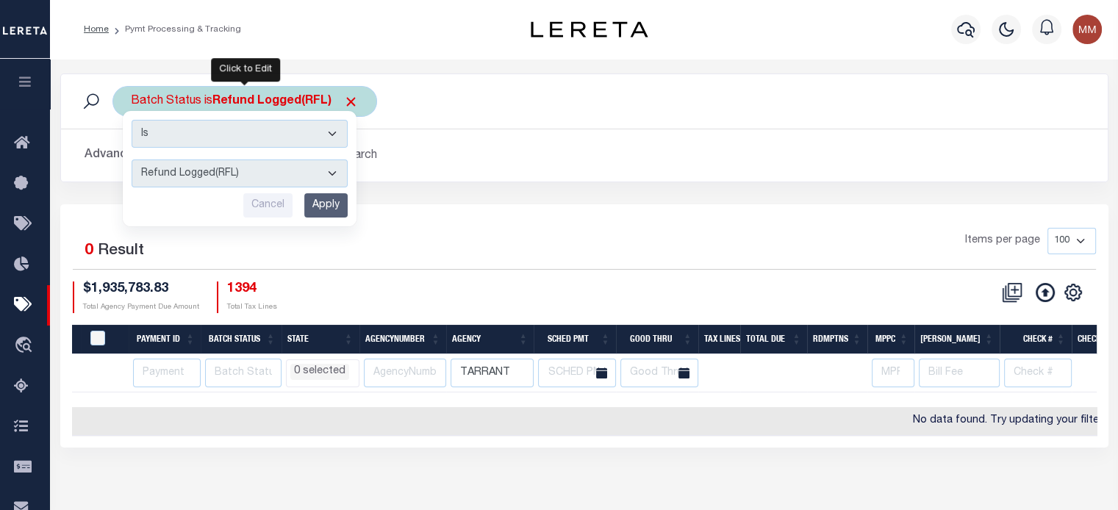
click at [196, 168] on select "Awaiting Funds (AWF) Cleared and Complete (CAC) New Check Needed (NCN) Payment …" at bounding box center [240, 173] width 216 height 28
select select "RFR"
click at [132, 159] on select "Awaiting Funds (AWF) Cleared and Complete (CAC) New Check Needed (NCN) Payment …" at bounding box center [240, 173] width 216 height 28
click at [322, 198] on input "Apply" at bounding box center [325, 205] width 43 height 24
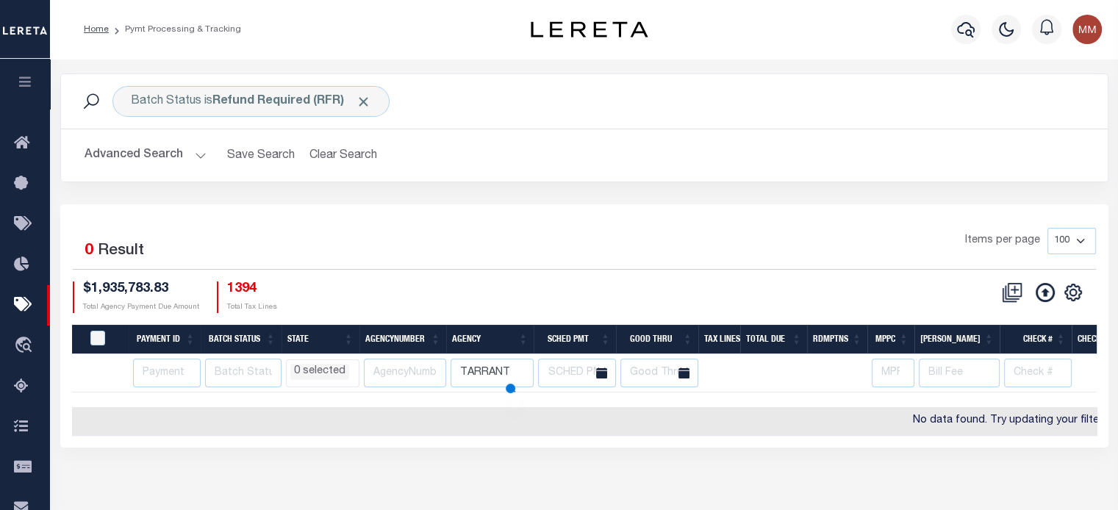
select select
click at [112, 154] on button "Advanced Search" at bounding box center [145, 155] width 122 height 29
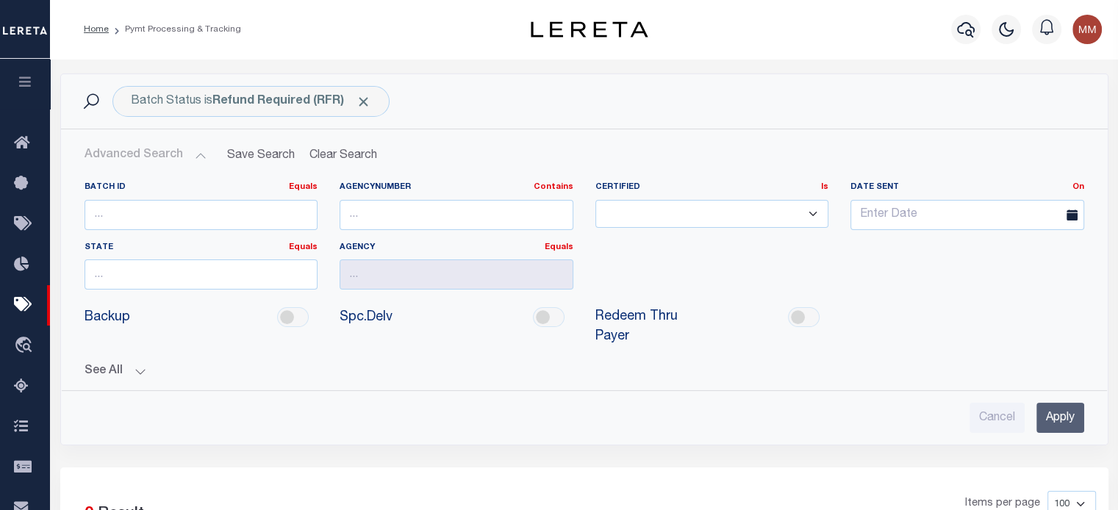
click at [112, 154] on button "Advanced Search" at bounding box center [145, 155] width 122 height 29
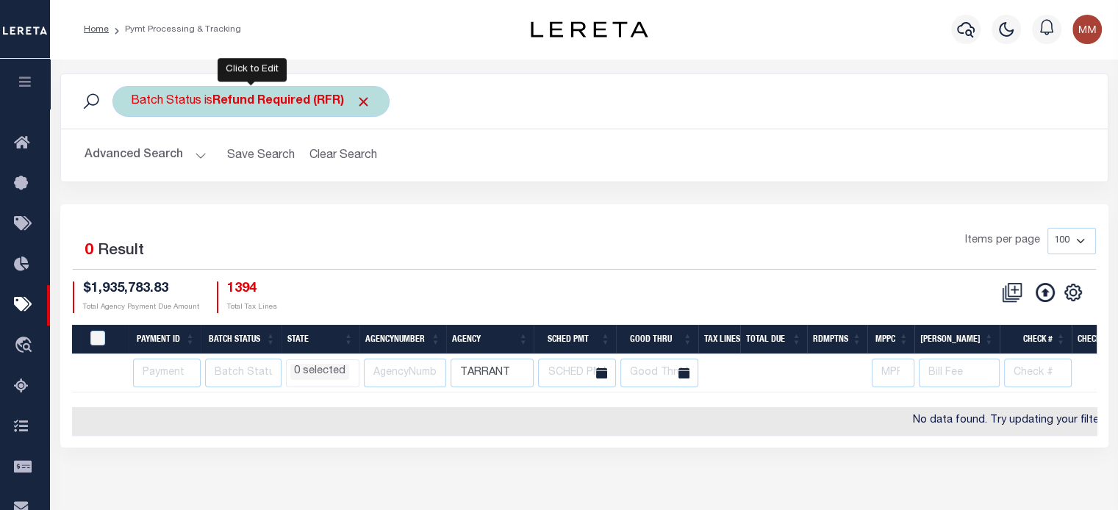
click at [268, 100] on b "Refund Required (RFR)" at bounding box center [291, 102] width 159 height 12
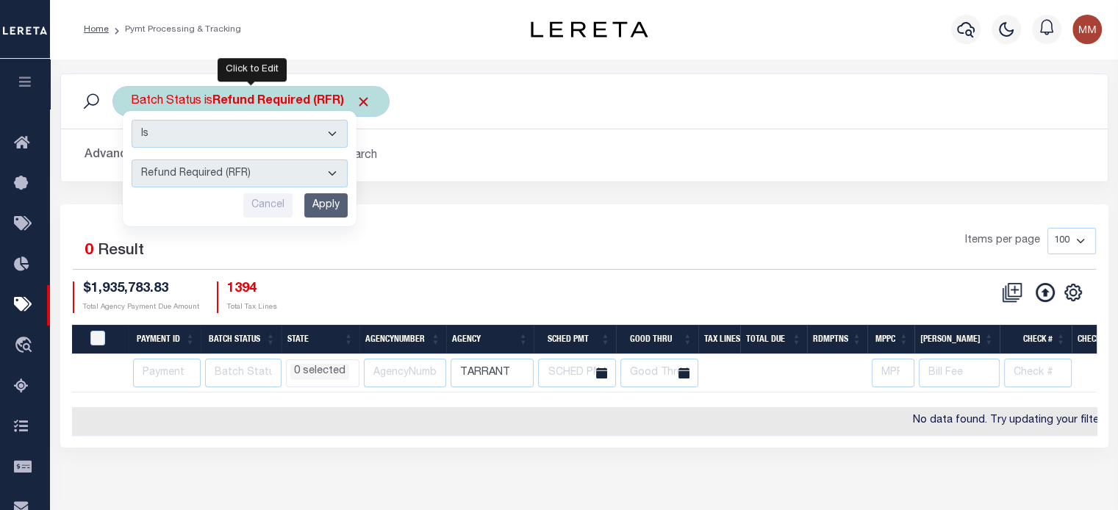
click at [200, 176] on select "Awaiting Funds (AWF) Cleared and Complete (CAC) New Check Needed (NCN) Payment …" at bounding box center [240, 173] width 216 height 28
select select "RFD"
click at [132, 159] on select "Awaiting Funds (AWF) Cleared and Complete (CAC) New Check Needed (NCN) Payment …" at bounding box center [240, 173] width 216 height 28
click at [331, 196] on input "Apply" at bounding box center [325, 205] width 43 height 24
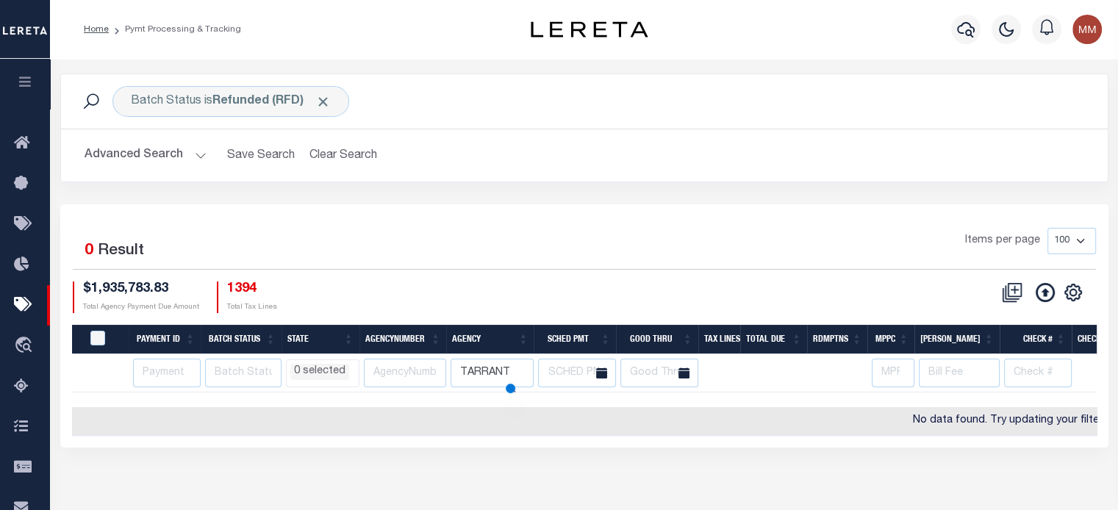
select select
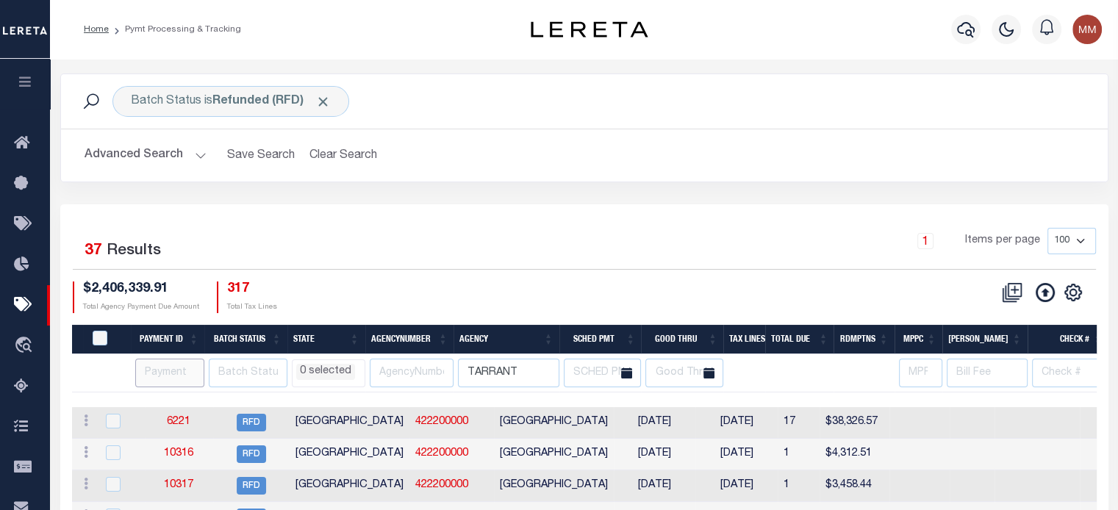
click at [174, 370] on input "number" at bounding box center [169, 373] width 69 height 29
type input "66561"
select select
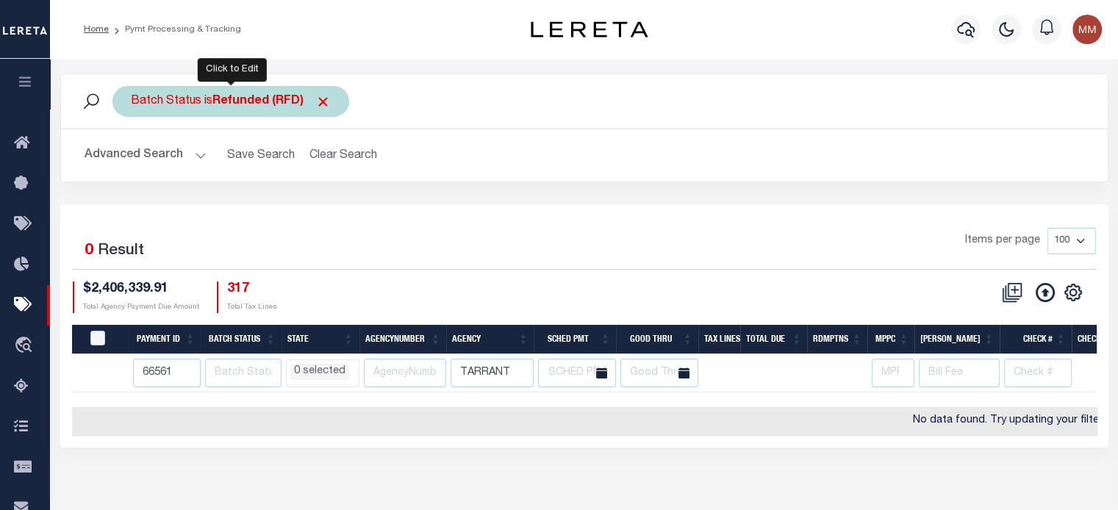
click at [208, 107] on div "Batch Status is Refunded (RFD)" at bounding box center [230, 101] width 237 height 31
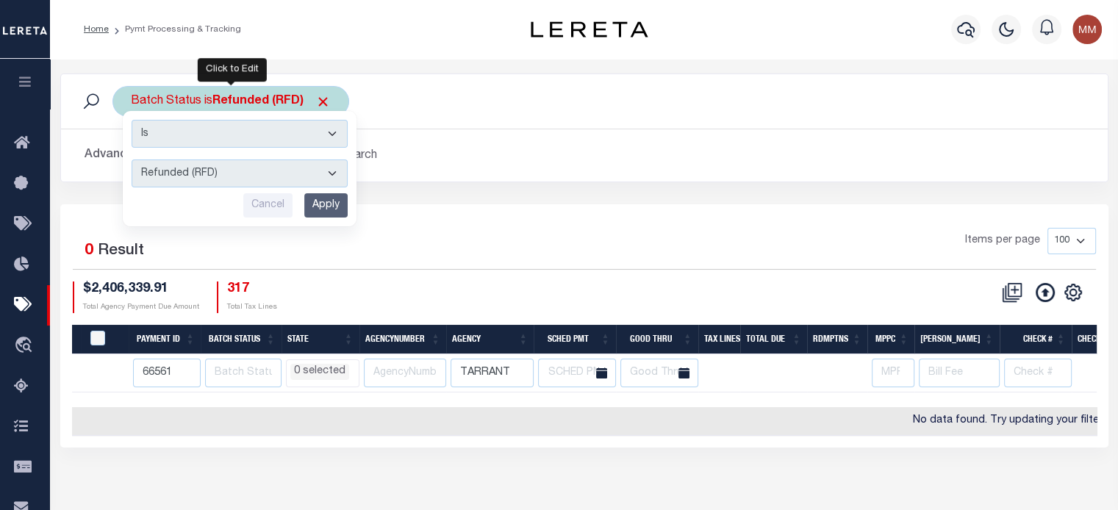
click at [206, 174] on select "Awaiting Funds (AWF) Cleared and Complete (CAC) New Check Needed (NCN) Payment …" at bounding box center [240, 173] width 216 height 28
select select "RFL"
click at [132, 159] on select "Awaiting Funds (AWF) Cleared and Complete (CAC) New Check Needed (NCN) Payment …" at bounding box center [240, 173] width 216 height 28
click at [325, 205] on input "Apply" at bounding box center [325, 205] width 43 height 24
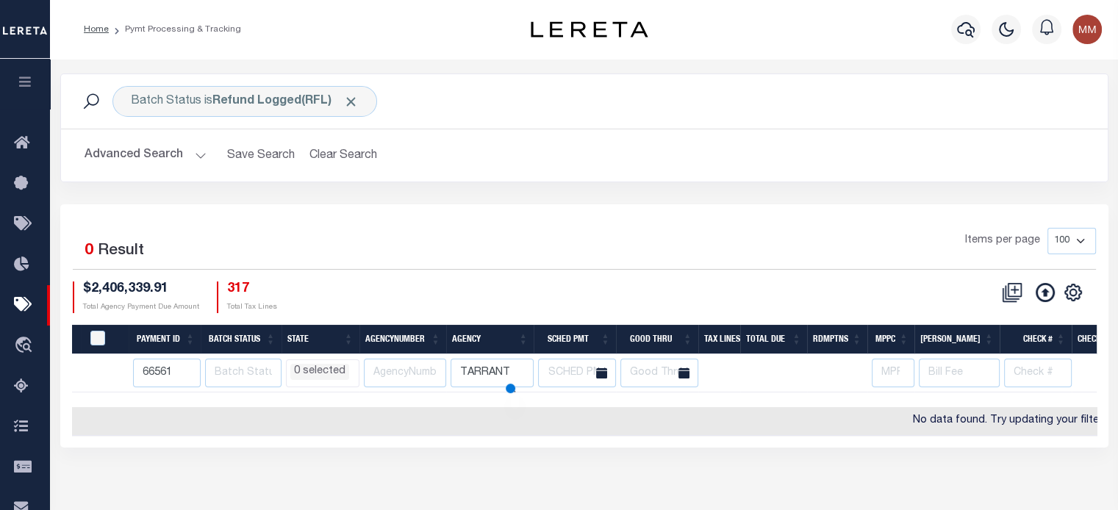
select select
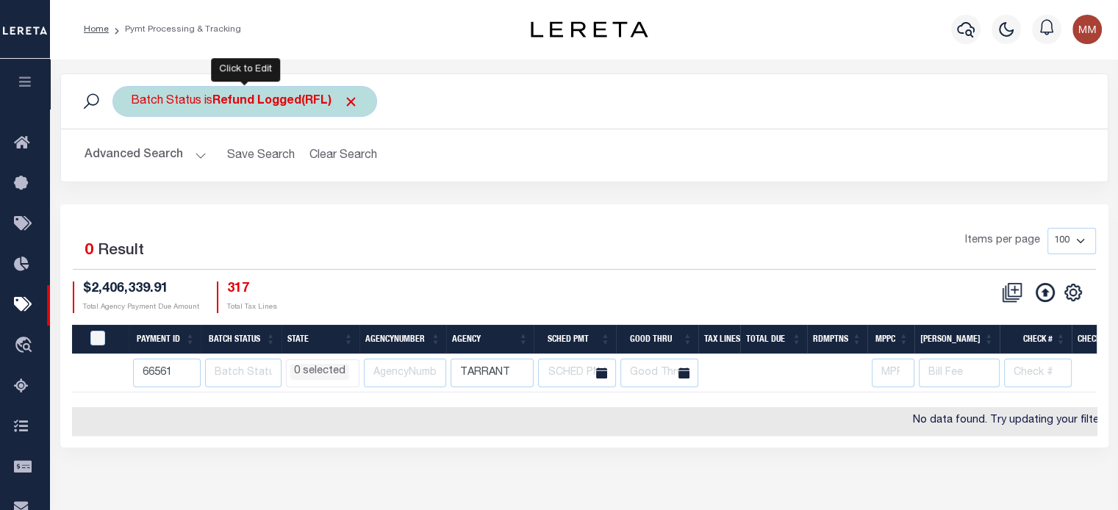
click at [232, 100] on b "Refund Logged(RFL)" at bounding box center [285, 102] width 146 height 12
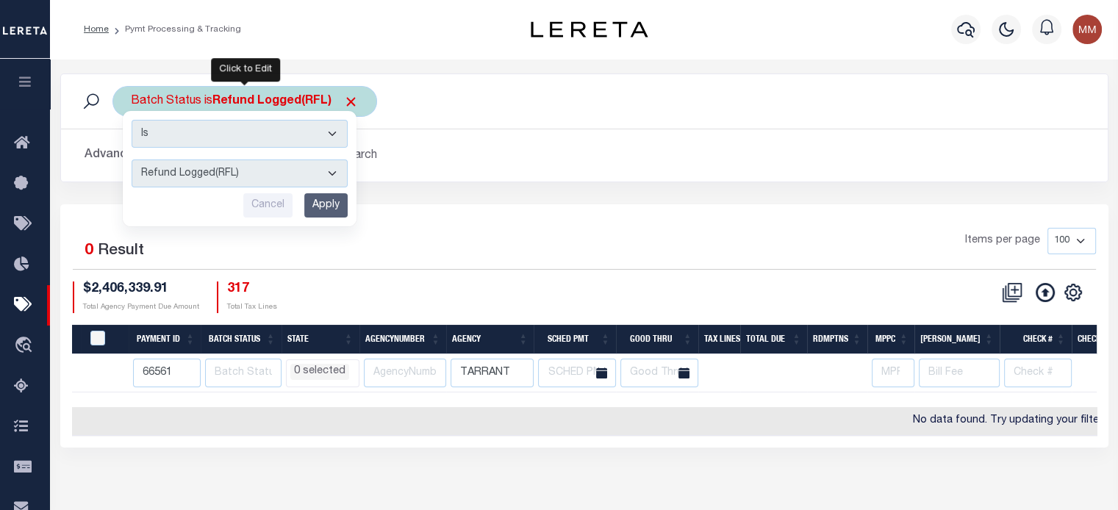
click at [187, 168] on select "Awaiting Funds (AWF) Cleared and Complete (CAC) New Check Needed (NCN) Payment …" at bounding box center [240, 173] width 216 height 28
select select "RFR"
click at [132, 159] on select "Awaiting Funds (AWF) Cleared and Complete (CAC) New Check Needed (NCN) Payment …" at bounding box center [240, 173] width 216 height 28
click at [326, 204] on input "Apply" at bounding box center [325, 205] width 43 height 24
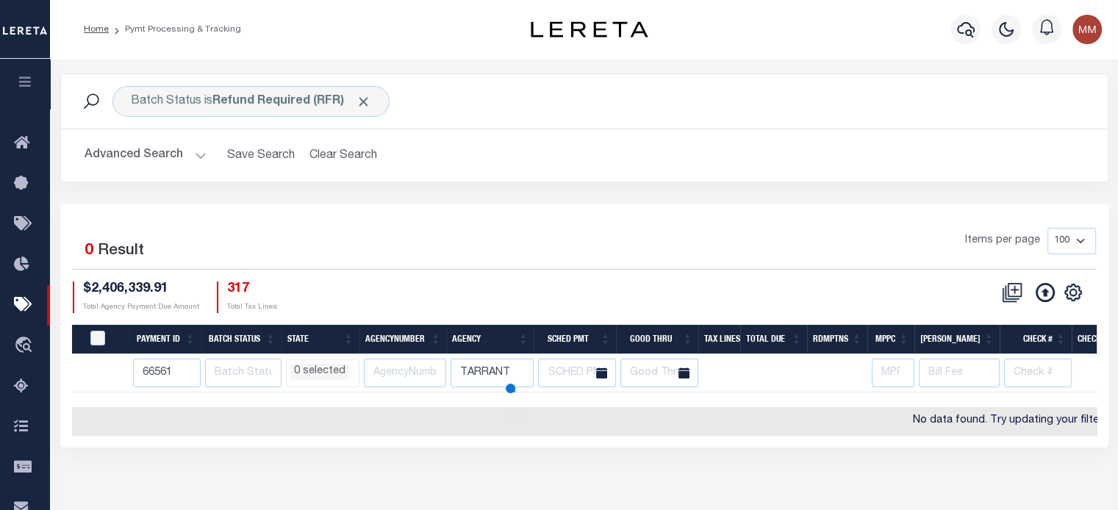
select select
click at [337, 162] on button "Clear Search" at bounding box center [343, 155] width 80 height 29
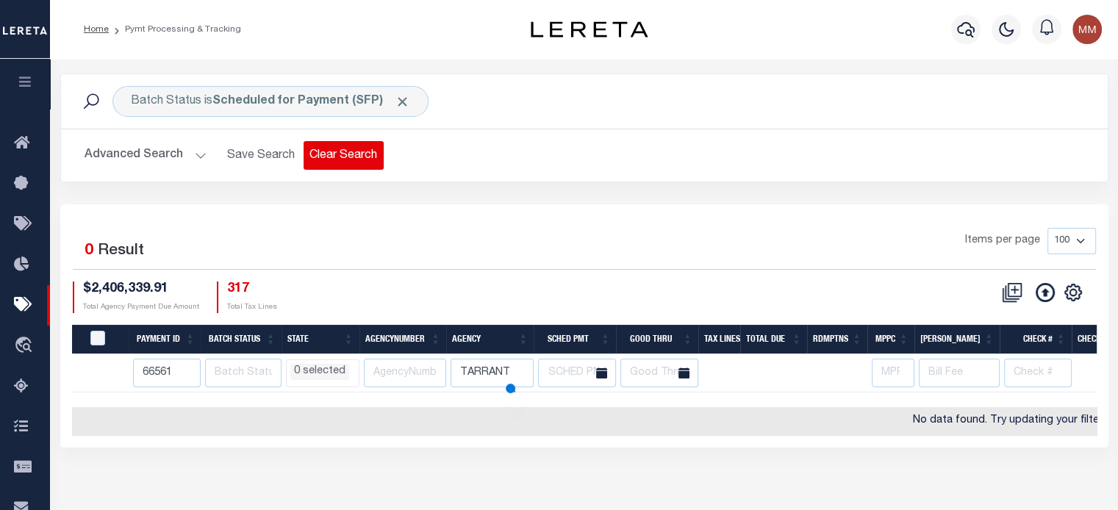
select select
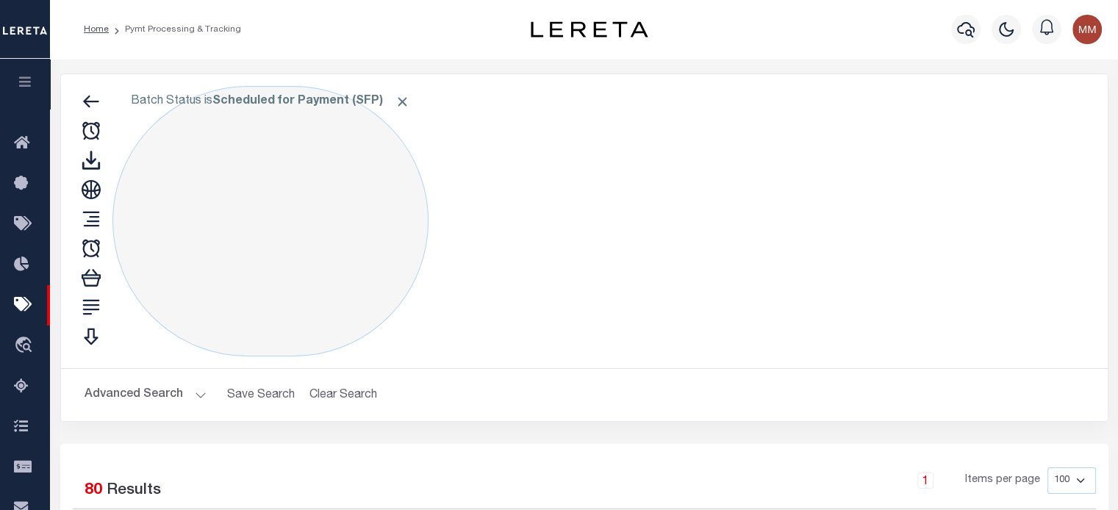
click at [337, 162] on div "Batch Status is Scheduled for Payment (SFP)" at bounding box center [270, 221] width 316 height 270
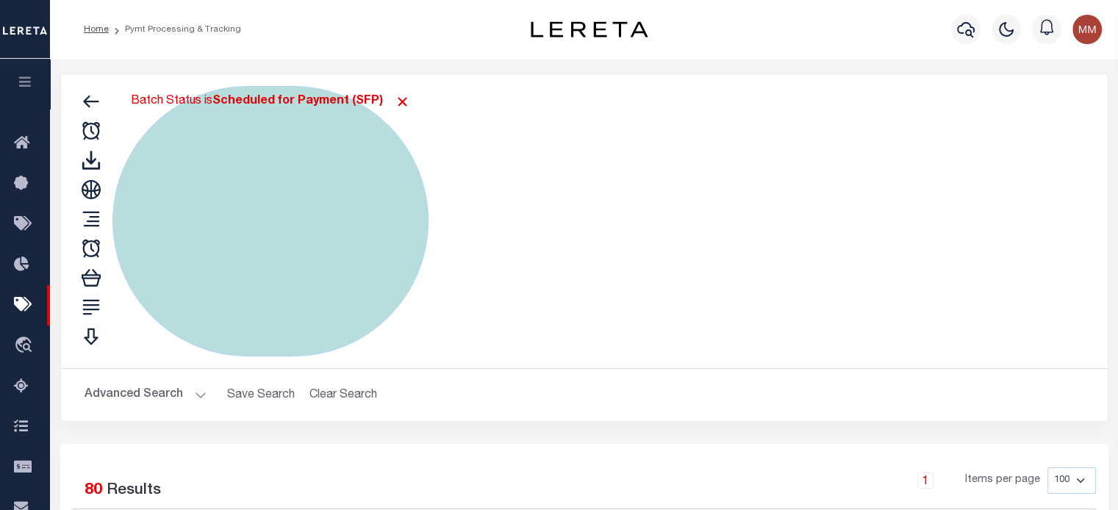
select select
select select "SFP"
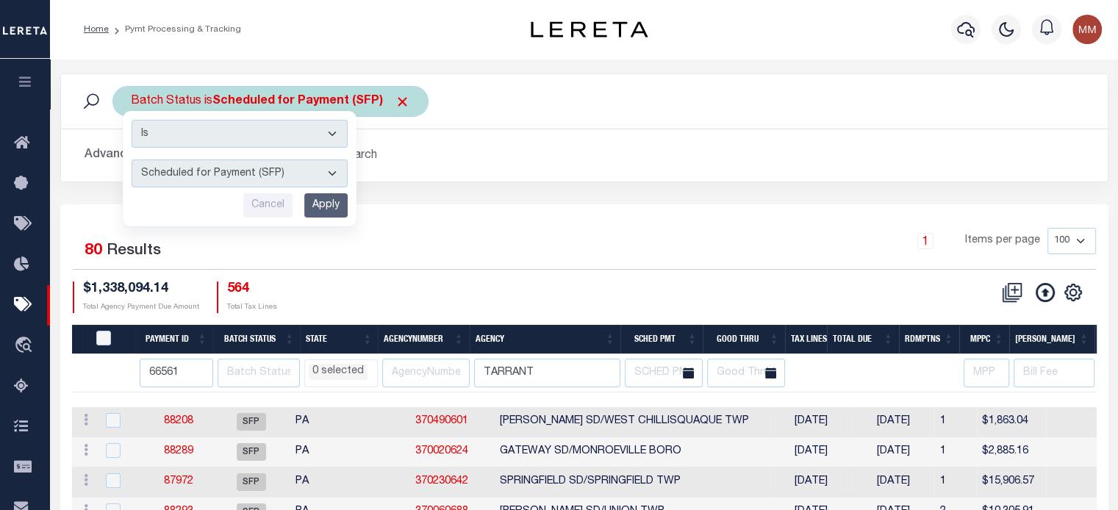
select select
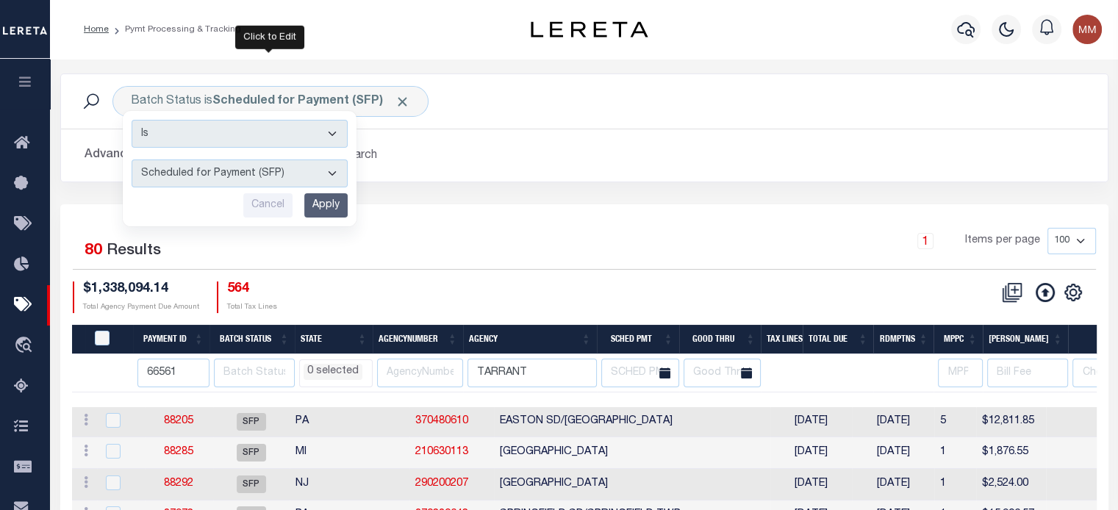
click at [317, 201] on input "Apply" at bounding box center [325, 205] width 43 height 24
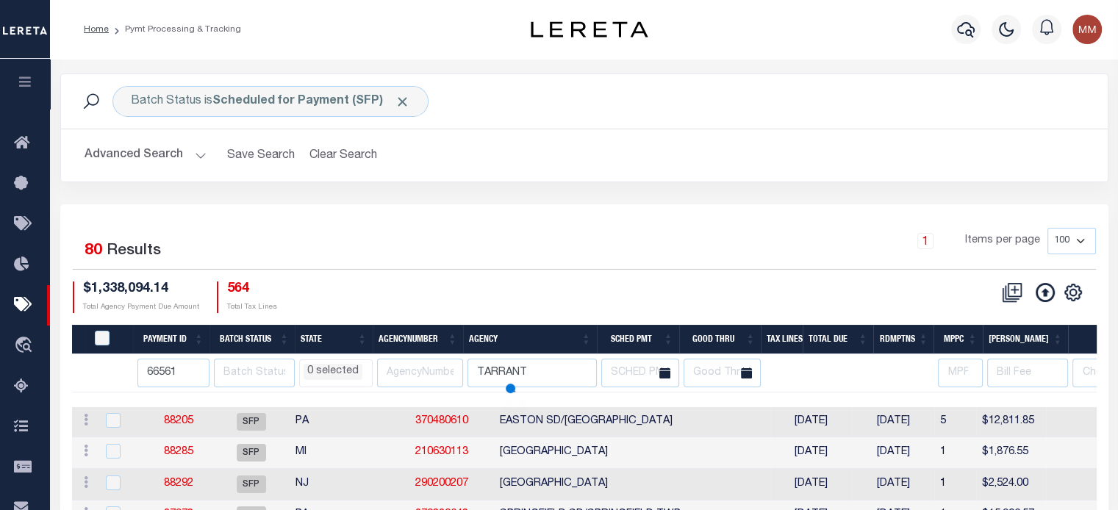
select select
click at [456, 364] on tr "66561 AK AL AR AZ CA CO CT DC DE FL GA GU HI IA ID IL IN KS [GEOGRAPHIC_DATA] L…" at bounding box center [1092, 373] width 2040 height 38
drag, startPoint x: 181, startPoint y: 373, endPoint x: -44, endPoint y: 366, distance: 224.9
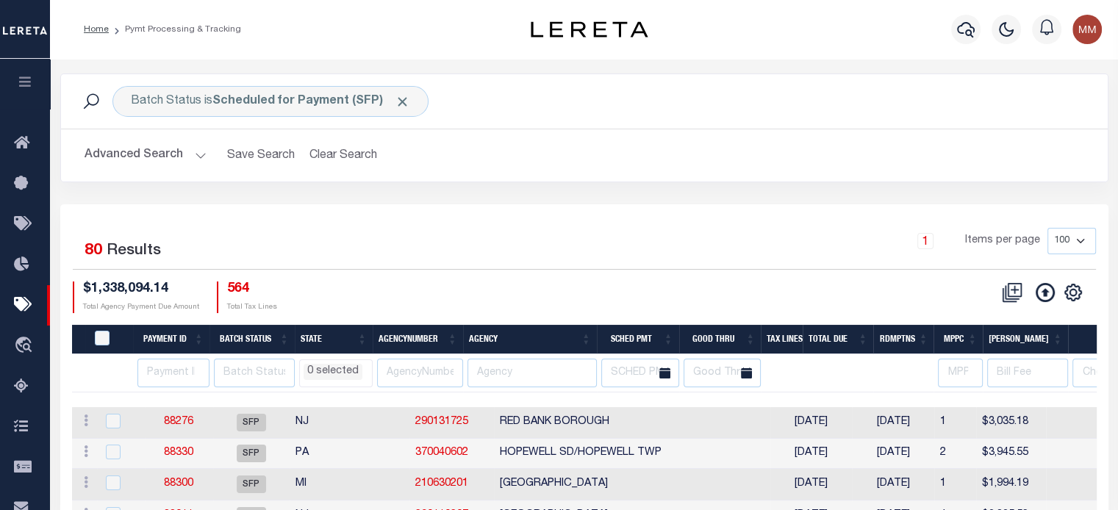
select select
